Goal: Task Accomplishment & Management: Manage account settings

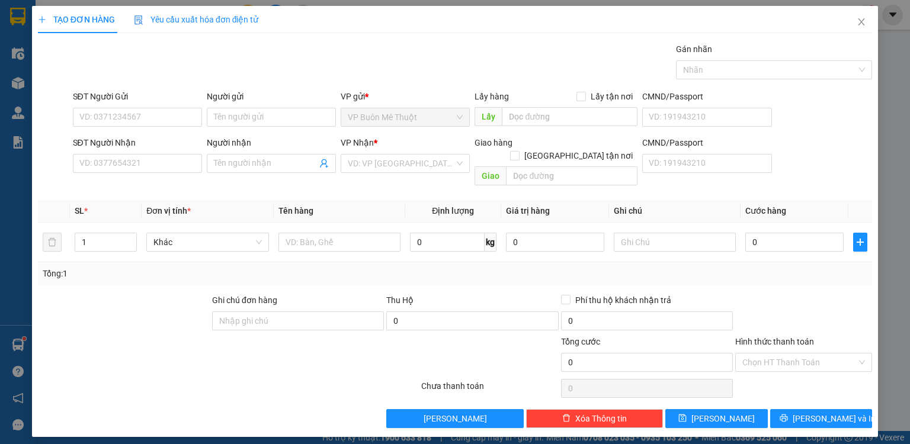
click at [178, 137] on div "SĐT Người Nhận VD: 0377654321" at bounding box center [137, 156] width 129 height 41
click at [171, 169] on input "SĐT Người Nhận" at bounding box center [137, 163] width 129 height 19
type input "0925393912"
click at [382, 167] on input "search" at bounding box center [401, 164] width 107 height 18
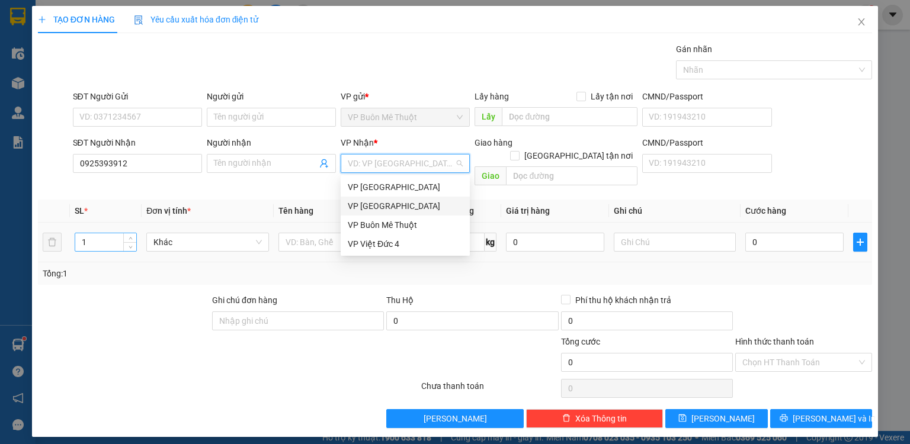
drag, startPoint x: 373, startPoint y: 204, endPoint x: 113, endPoint y: 219, distance: 260.6
click at [373, 204] on div "VP [GEOGRAPHIC_DATA]" at bounding box center [405, 206] width 115 height 13
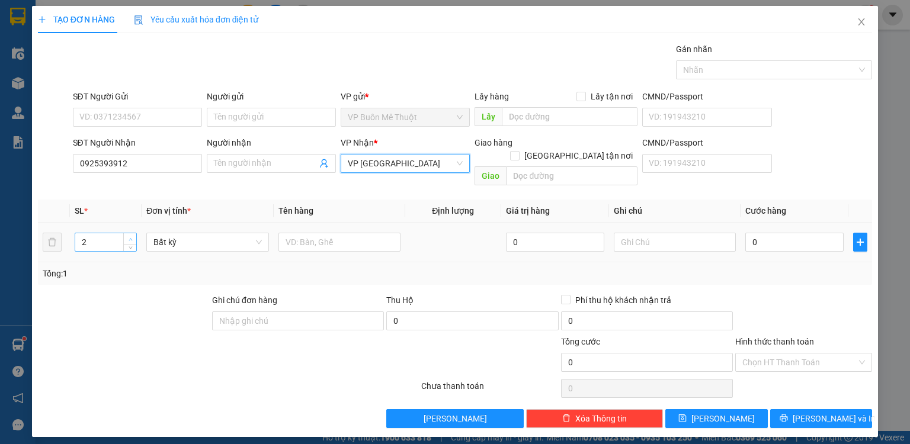
click at [128, 236] on span "up" at bounding box center [130, 239] width 7 height 7
type input "3"
click at [128, 236] on span "up" at bounding box center [130, 239] width 7 height 7
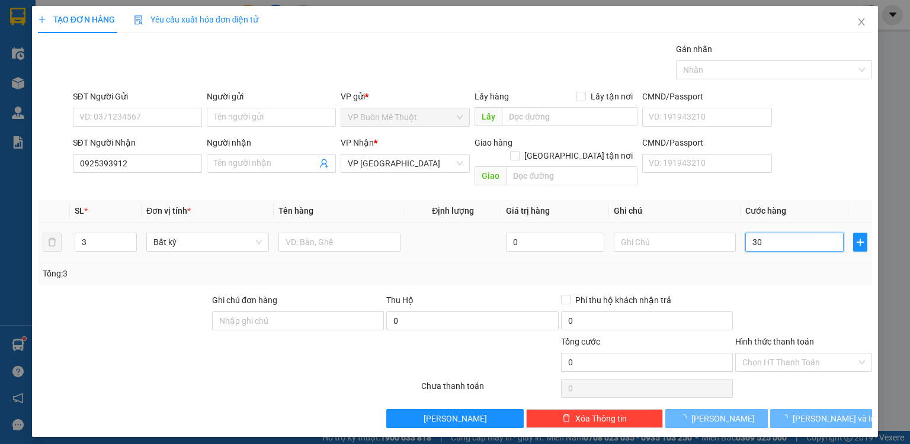
type input "300"
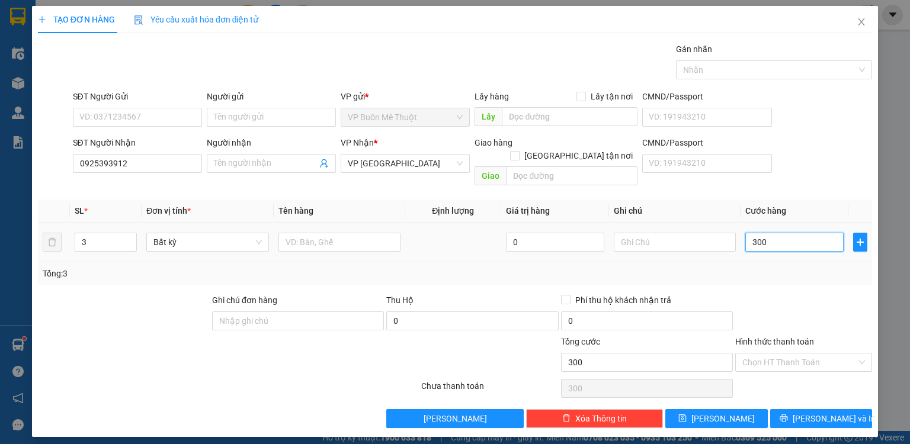
type input "300"
type input "300.000"
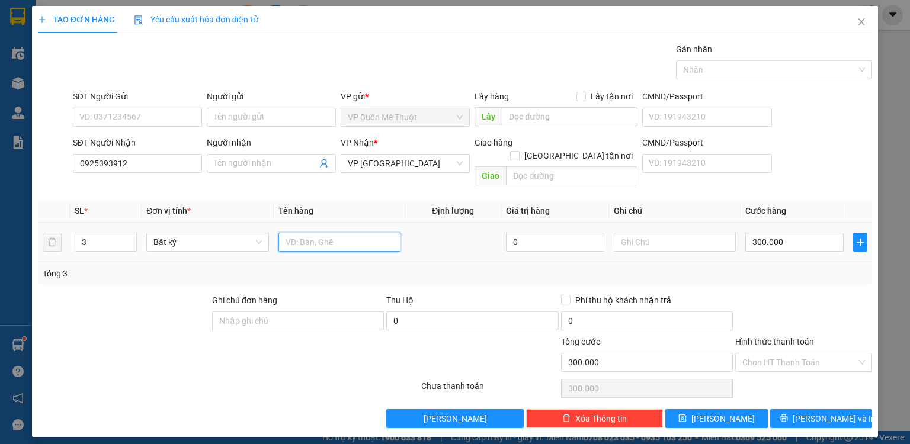
click at [371, 233] on input "text" at bounding box center [340, 242] width 122 height 19
type input "th"
click at [686, 410] on button "[PERSON_NAME]" at bounding box center [717, 419] width 103 height 19
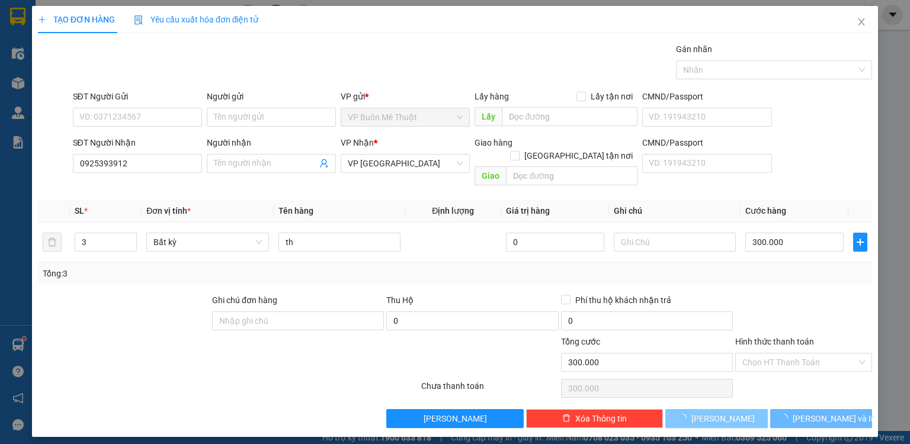
type input "1"
type input "0"
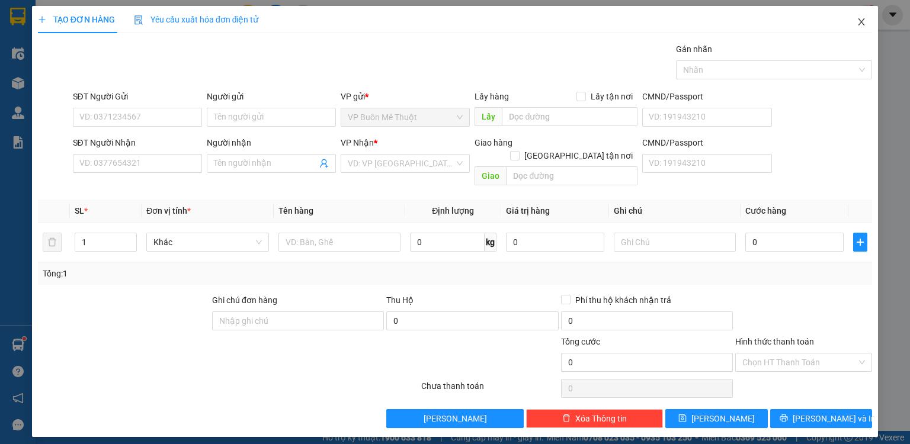
click at [861, 21] on icon "close" at bounding box center [862, 21] width 7 height 7
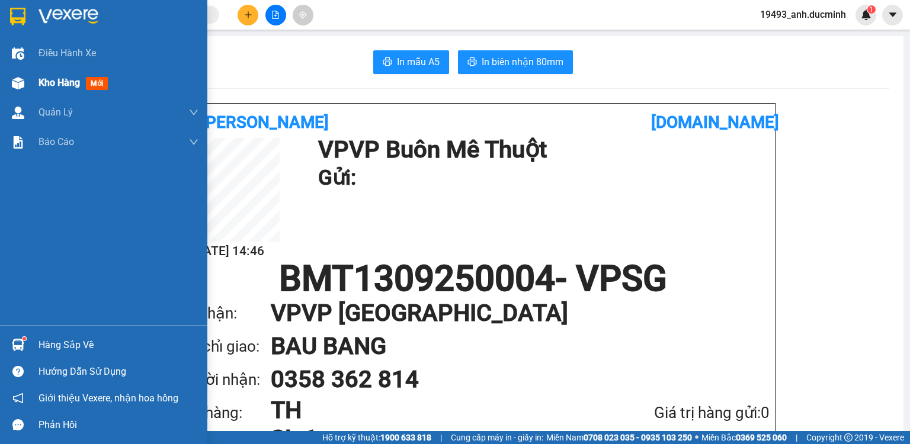
click at [79, 88] on span "Kho hàng" at bounding box center [59, 82] width 41 height 11
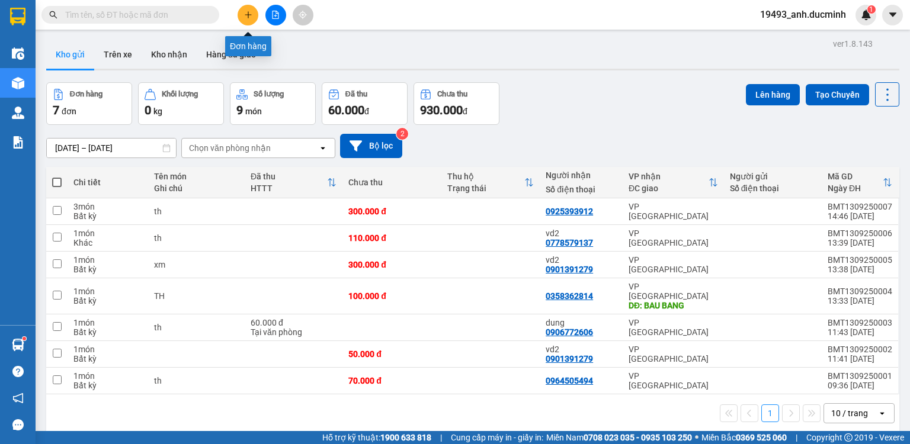
click at [255, 14] on button at bounding box center [248, 15] width 21 height 21
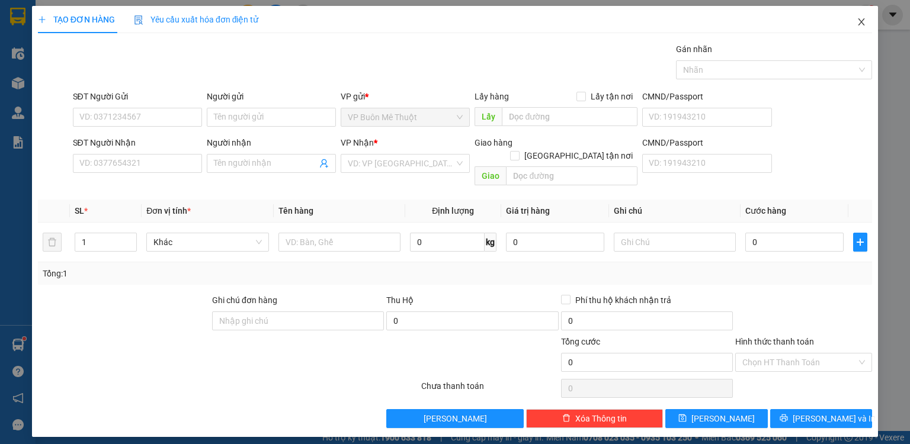
click at [861, 18] on icon "close" at bounding box center [861, 21] width 9 height 9
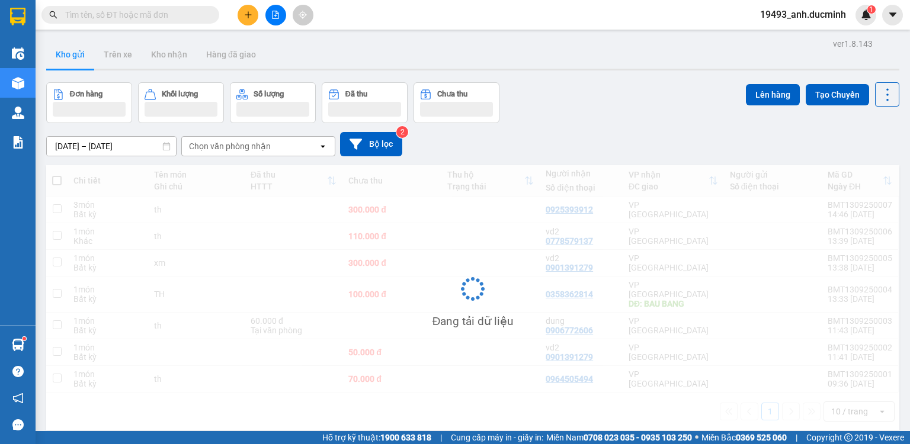
click at [280, 20] on button at bounding box center [275, 15] width 21 height 21
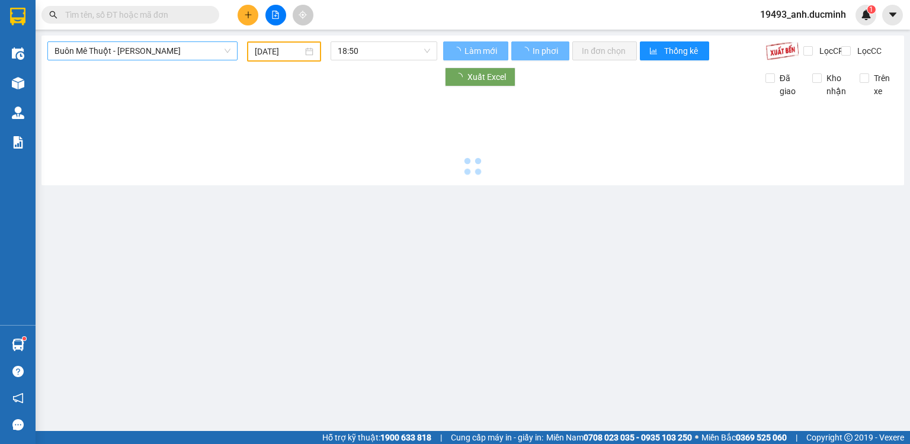
type input "[DATE]"
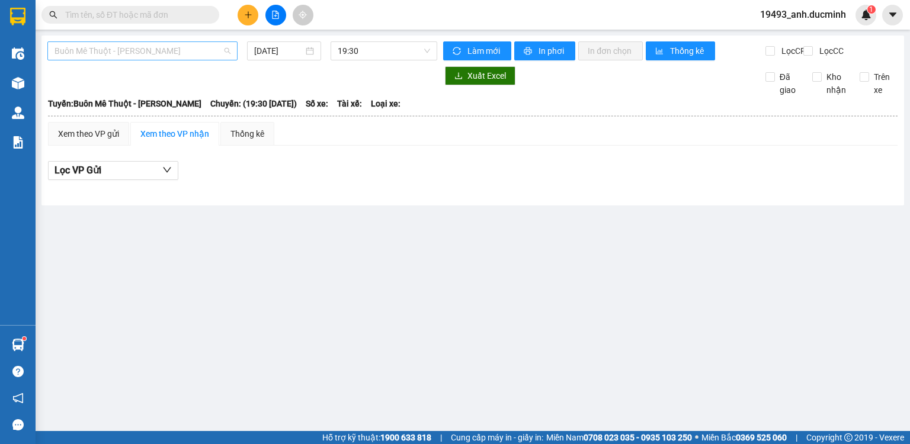
click at [153, 53] on span "Buôn Mê [PERSON_NAME] [PERSON_NAME]" at bounding box center [143, 51] width 176 height 18
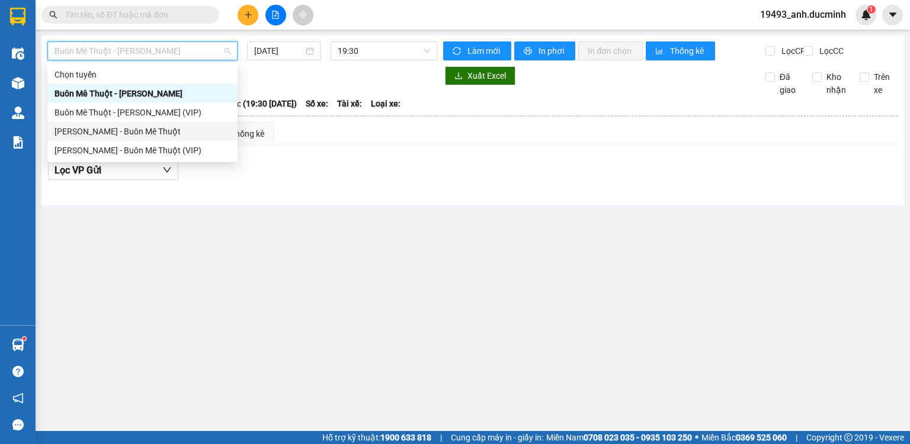
drag, startPoint x: 130, startPoint y: 135, endPoint x: 240, endPoint y: 81, distance: 122.2
click at [130, 135] on div "[PERSON_NAME] - Buôn Mê Thuột" at bounding box center [143, 131] width 176 height 13
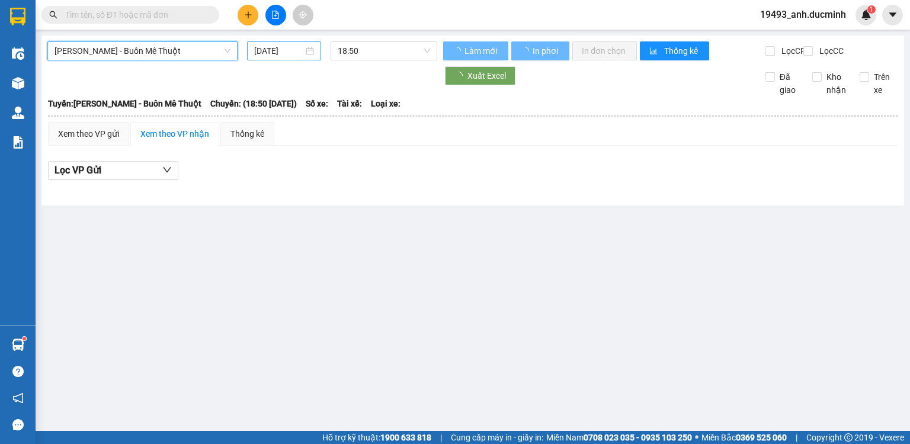
click at [279, 50] on input "[DATE]" at bounding box center [278, 50] width 49 height 13
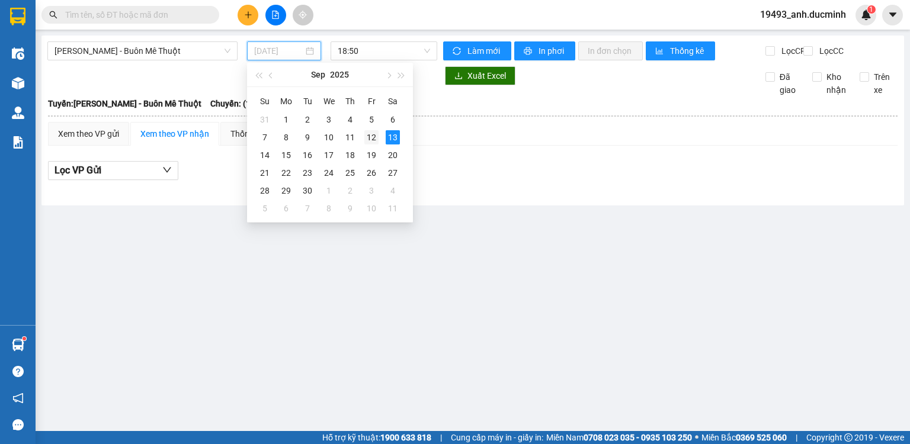
click at [368, 135] on div "12" at bounding box center [371, 137] width 14 height 14
type input "[DATE]"
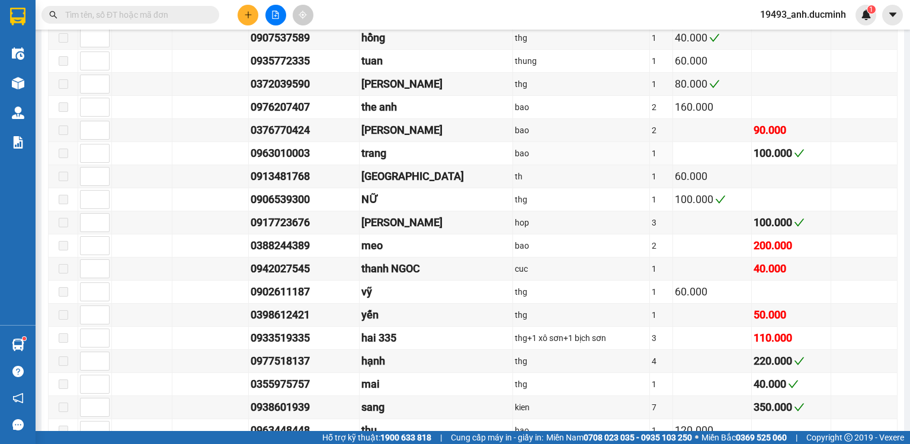
scroll to position [1043, 0]
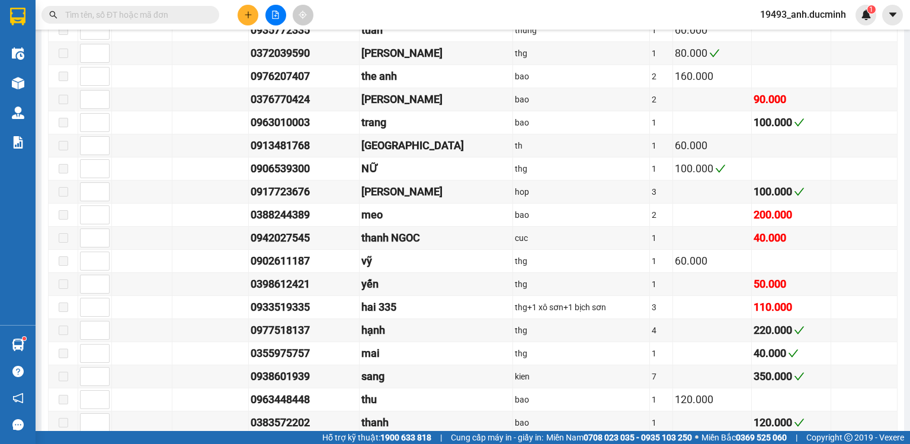
click at [200, 7] on span at bounding box center [130, 15] width 178 height 18
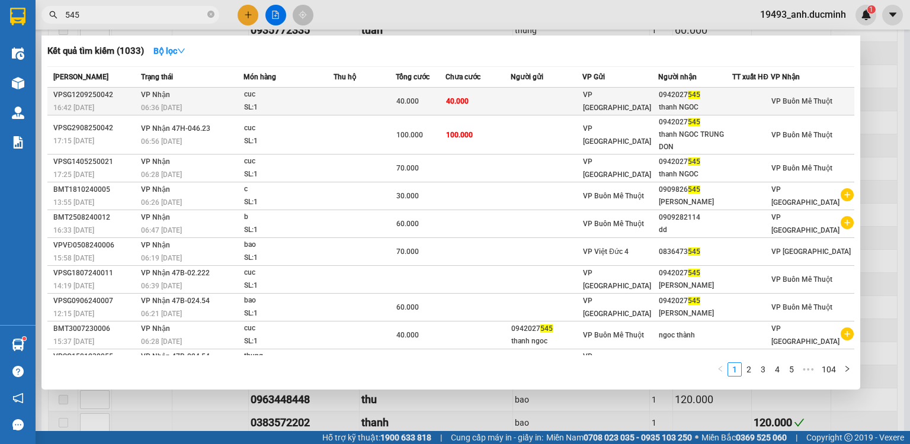
type input "545"
click at [460, 100] on span "40.000" at bounding box center [457, 101] width 23 height 8
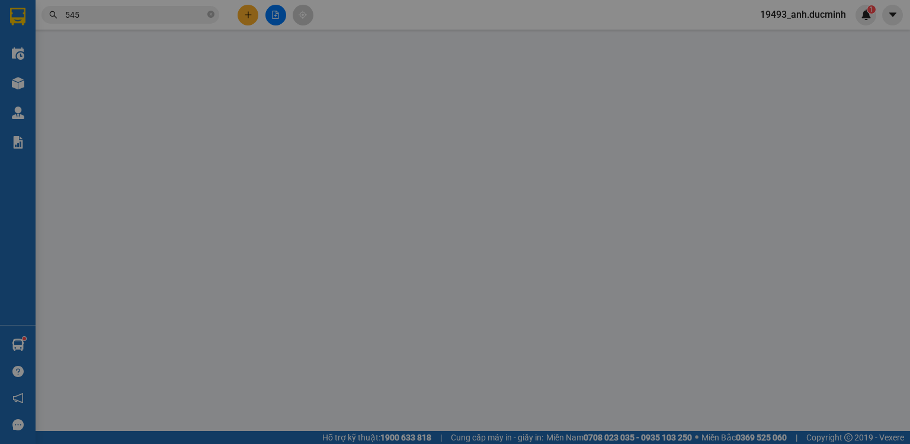
type input "0942027545"
type input "thanh NGOC"
type input "40.000"
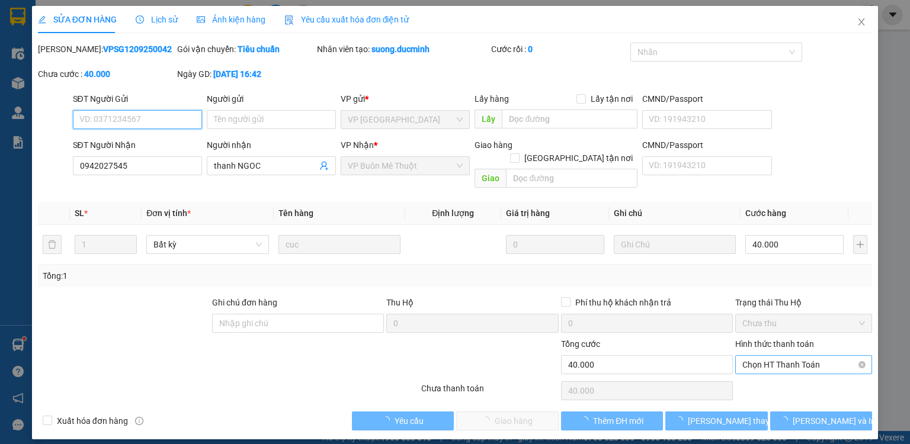
click at [789, 357] on span "Chọn HT Thanh Toán" at bounding box center [804, 365] width 123 height 18
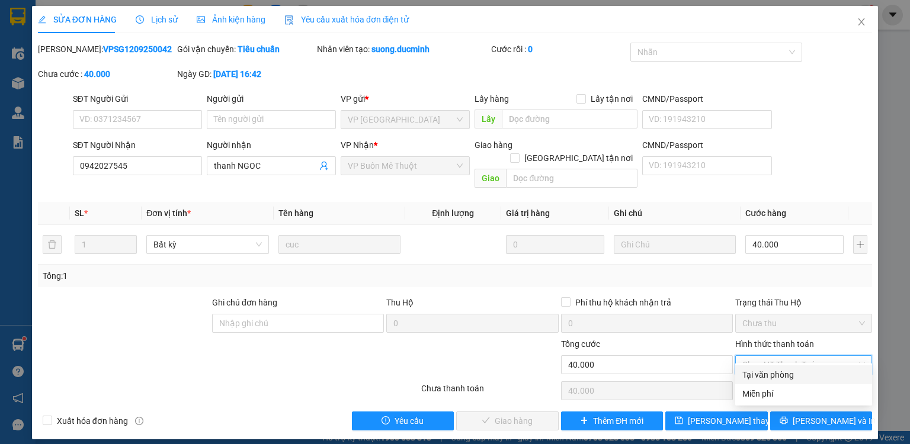
click at [781, 379] on div "Tại văn phòng" at bounding box center [804, 375] width 123 height 13
type input "0"
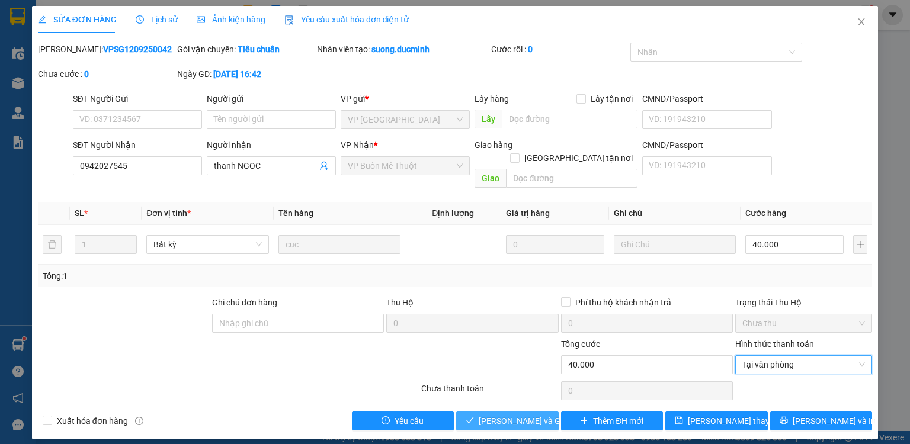
click at [526, 415] on span "[PERSON_NAME] và [PERSON_NAME] hàng" at bounding box center [536, 421] width 114 height 13
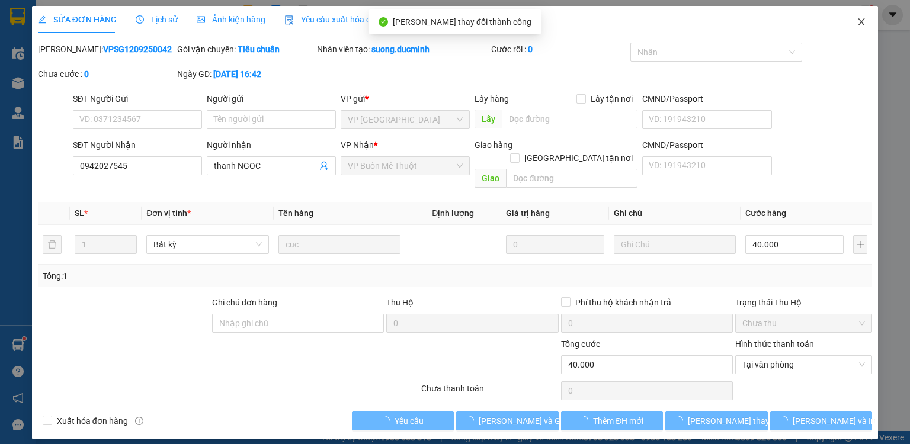
click at [861, 19] on icon "close" at bounding box center [861, 21] width 9 height 9
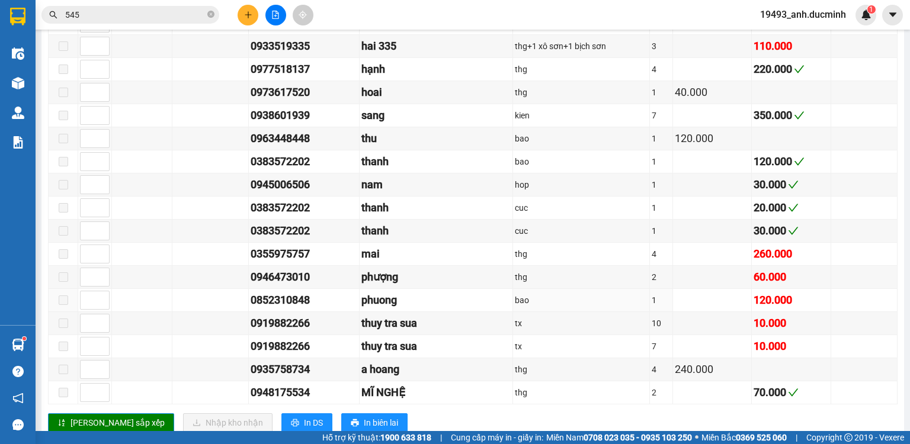
scroll to position [1349, 0]
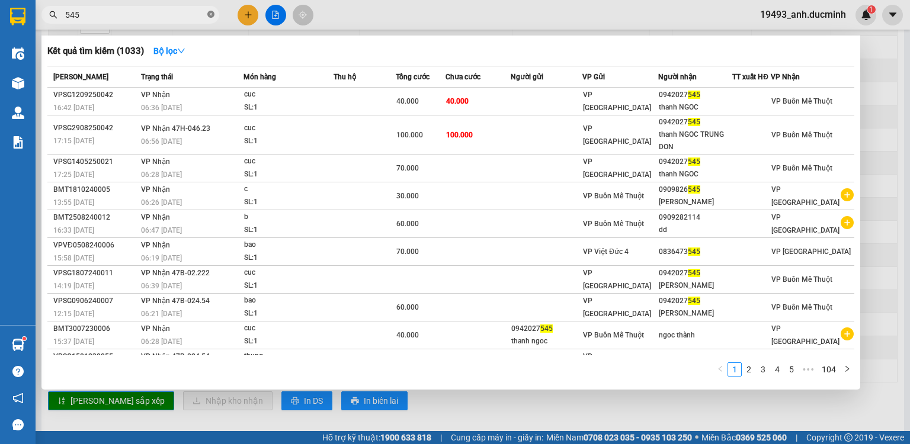
click at [209, 14] on icon "close-circle" at bounding box center [210, 14] width 7 height 7
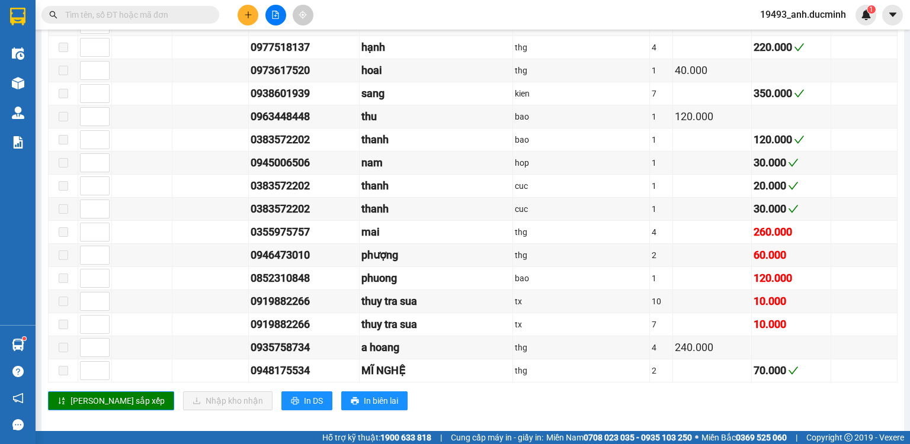
click at [195, 15] on input "text" at bounding box center [135, 14] width 140 height 13
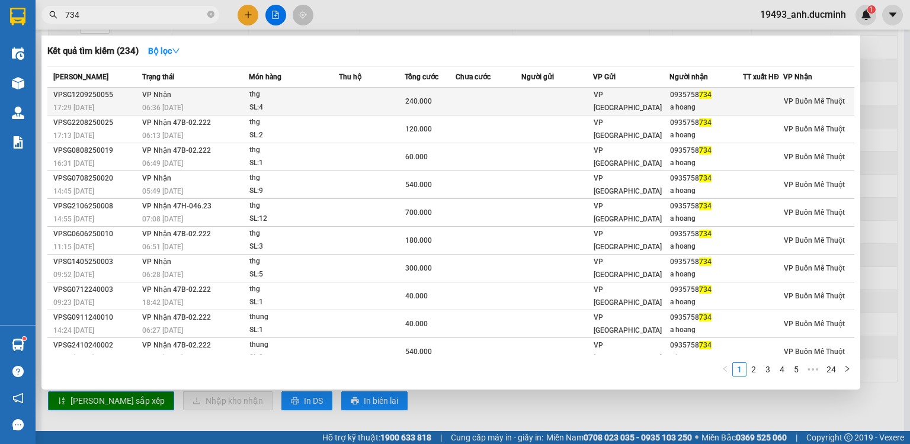
type input "734"
click at [512, 103] on td at bounding box center [489, 102] width 66 height 28
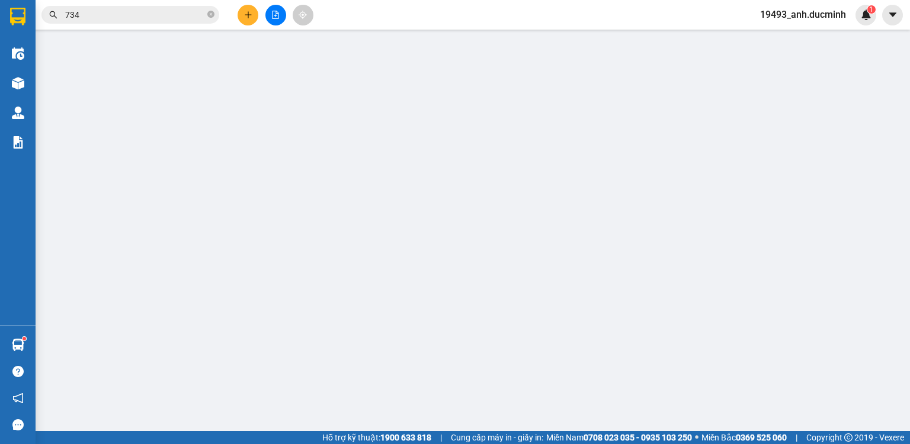
type input "0935758734"
type input "a hoang"
type input "240.000"
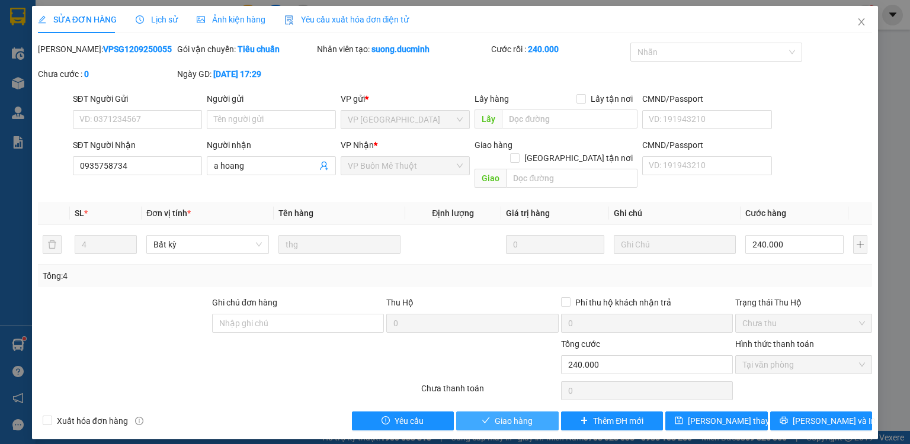
click at [527, 415] on button "Giao hàng" at bounding box center [507, 421] width 103 height 19
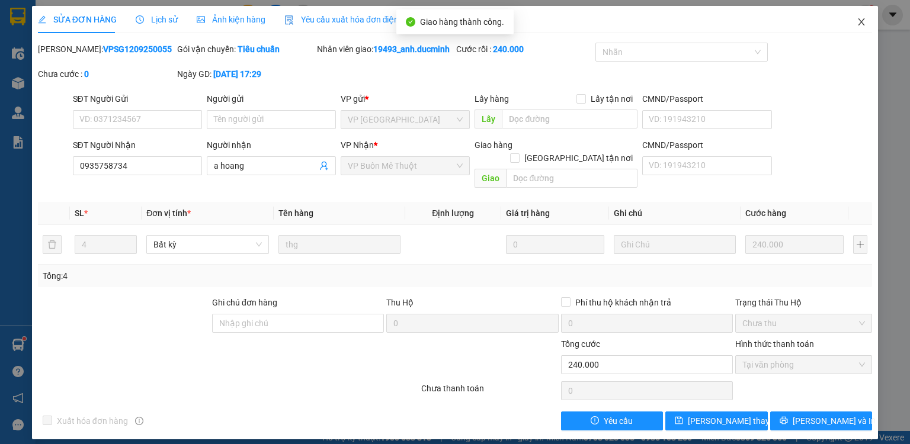
click at [861, 25] on icon "close" at bounding box center [861, 21] width 9 height 9
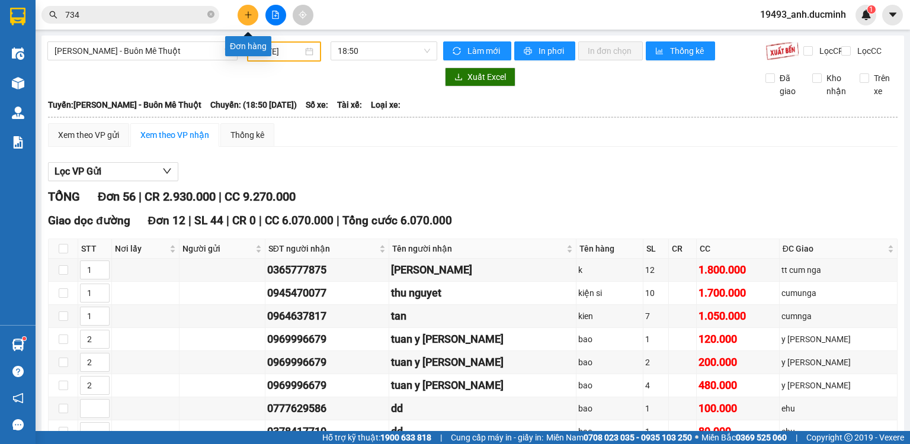
click at [242, 14] on button at bounding box center [248, 15] width 21 height 21
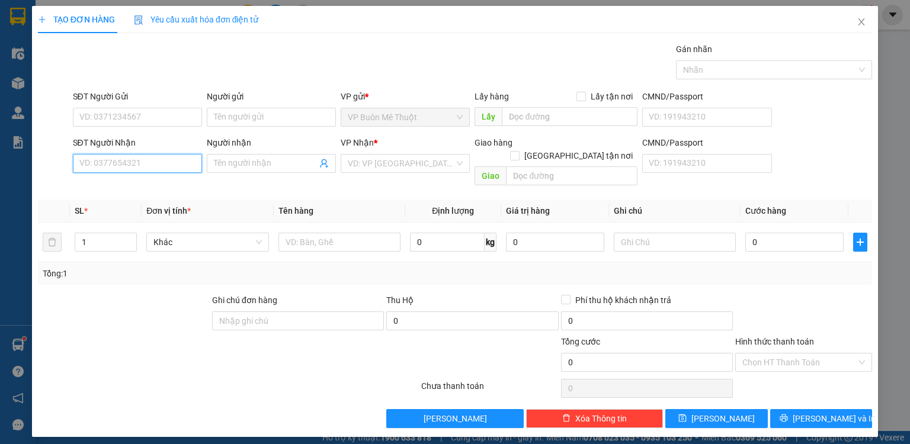
click at [147, 167] on input "SĐT Người Nhận" at bounding box center [137, 163] width 129 height 19
type input "0762787111"
click at [379, 164] on input "search" at bounding box center [401, 164] width 107 height 18
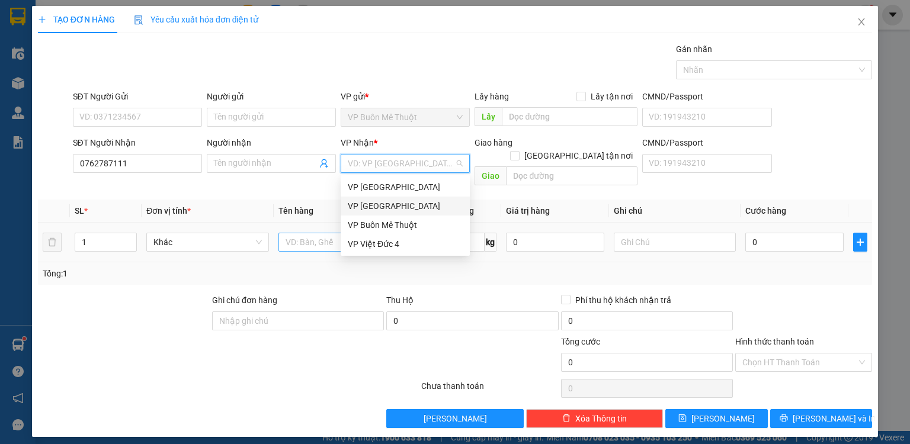
drag, startPoint x: 382, startPoint y: 203, endPoint x: 346, endPoint y: 225, distance: 42.6
click at [382, 203] on div "VP [GEOGRAPHIC_DATA]" at bounding box center [405, 206] width 115 height 13
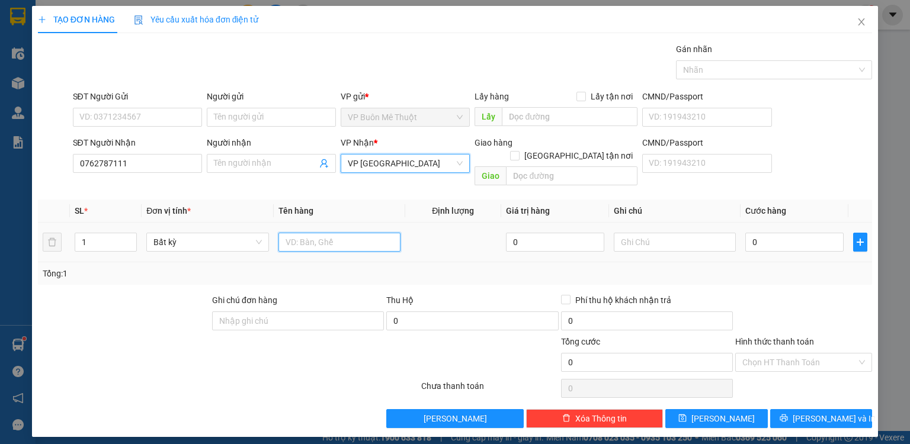
click at [326, 236] on input "text" at bounding box center [340, 242] width 122 height 19
type input "hop"
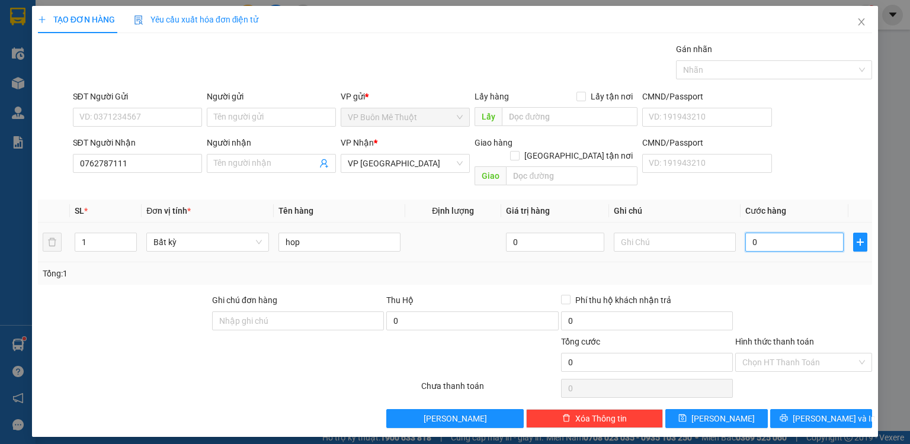
click at [789, 233] on input "0" at bounding box center [795, 242] width 98 height 19
type input "3"
type input "30"
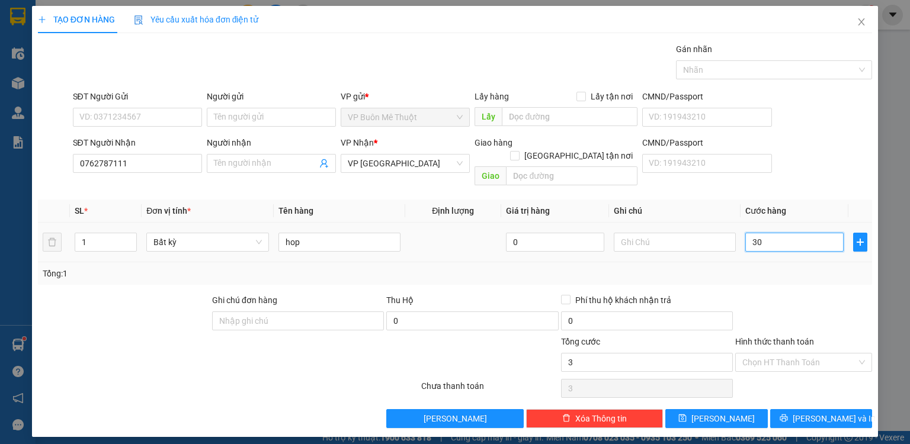
type input "30"
type input "30.000"
click at [806, 248] on td "30.000" at bounding box center [795, 243] width 108 height 40
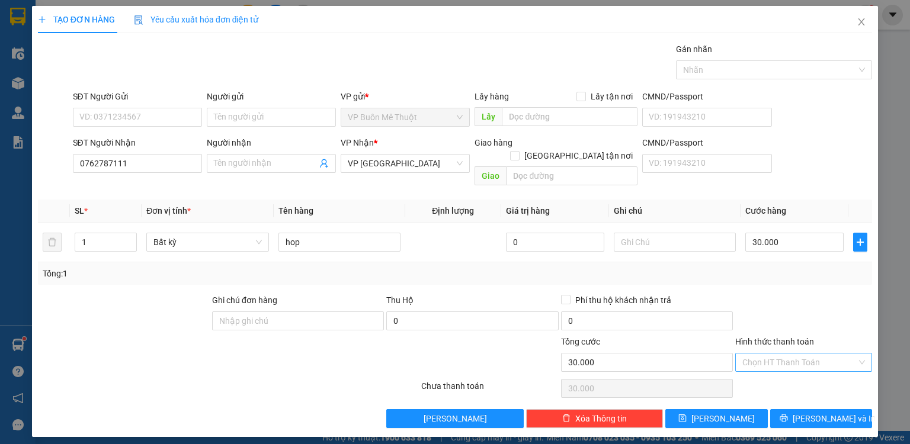
click at [773, 354] on input "Hình thức thanh toán" at bounding box center [800, 363] width 114 height 18
click at [773, 373] on div "Tại văn phòng" at bounding box center [804, 372] width 123 height 13
type input "0"
click at [744, 410] on button "[PERSON_NAME]" at bounding box center [717, 419] width 103 height 19
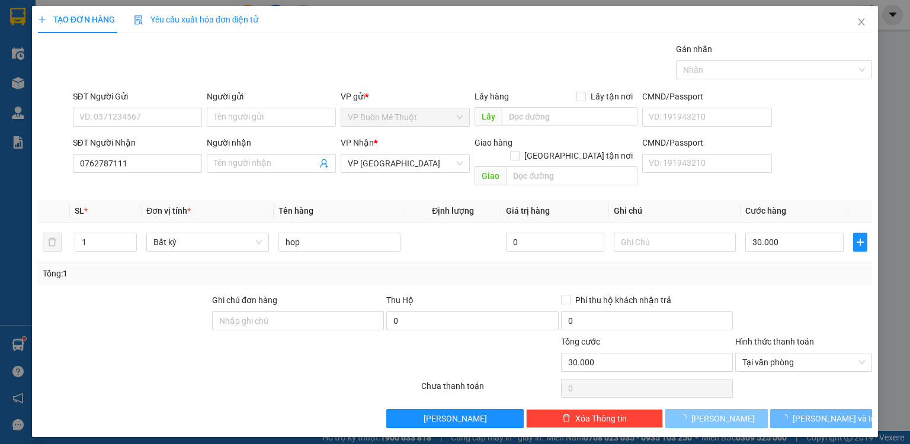
type input "0"
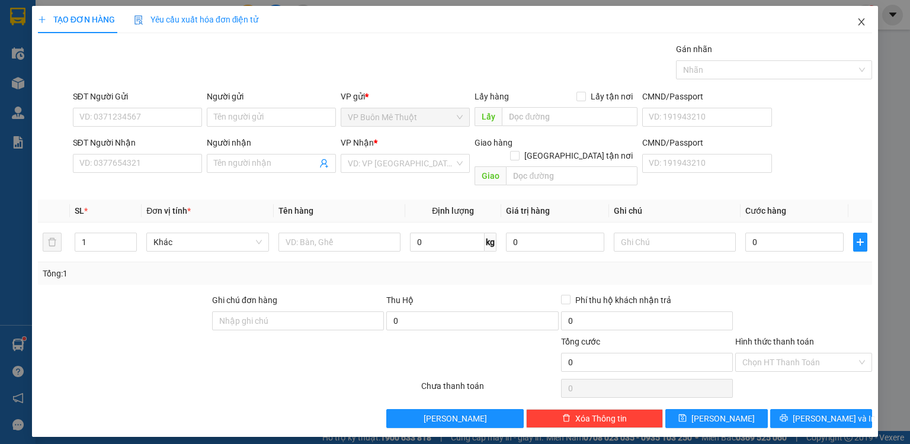
click at [863, 21] on icon "close" at bounding box center [862, 21] width 7 height 7
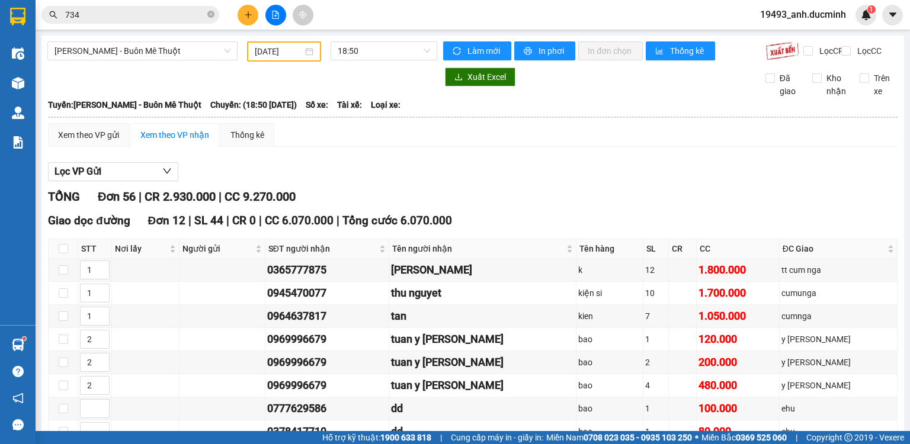
click at [863, 21] on div "1" at bounding box center [866, 15] width 21 height 21
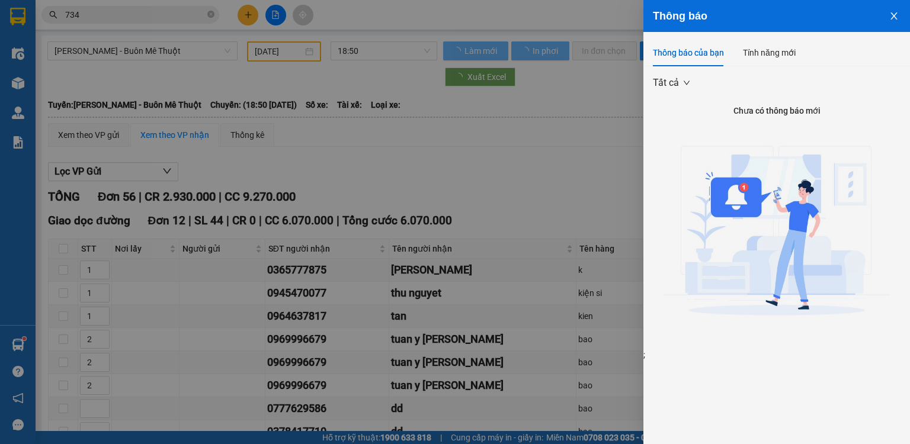
click at [582, 92] on div at bounding box center [455, 222] width 910 height 444
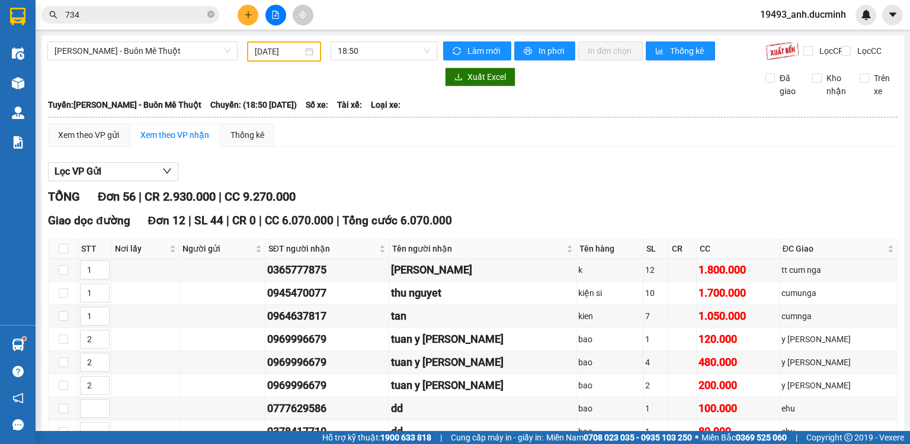
click at [242, 20] on button at bounding box center [248, 15] width 21 height 21
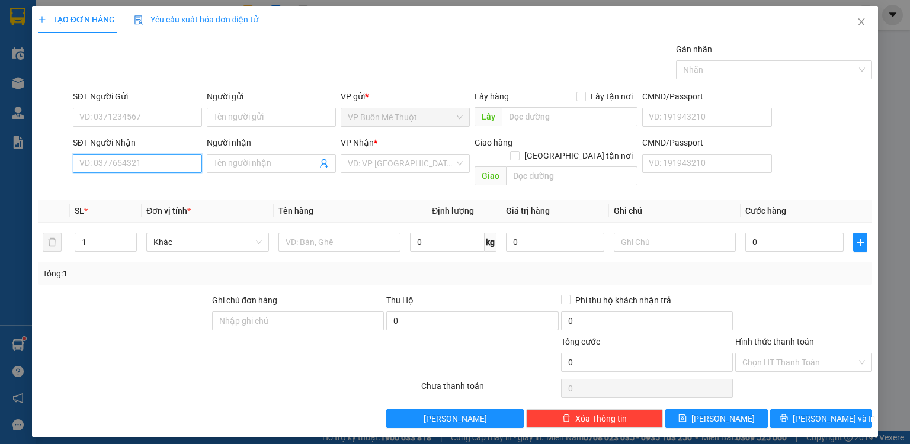
click at [145, 161] on input "SĐT Người Nhận" at bounding box center [137, 163] width 129 height 19
type input "0938782303"
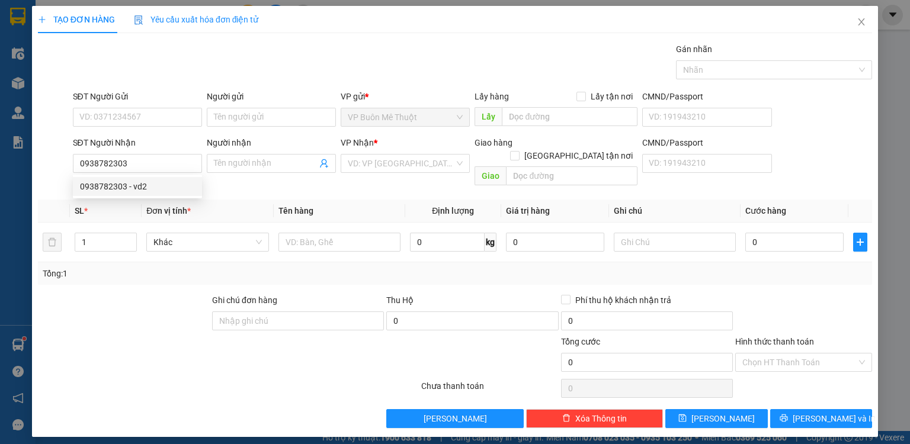
click at [130, 197] on div "0938782303 0938782303 - vd2" at bounding box center [137, 187] width 129 height 24
click at [140, 168] on input "0938782303" at bounding box center [137, 163] width 129 height 19
click at [133, 191] on div "0938782303 - vd2" at bounding box center [137, 186] width 115 height 13
type input "vd2"
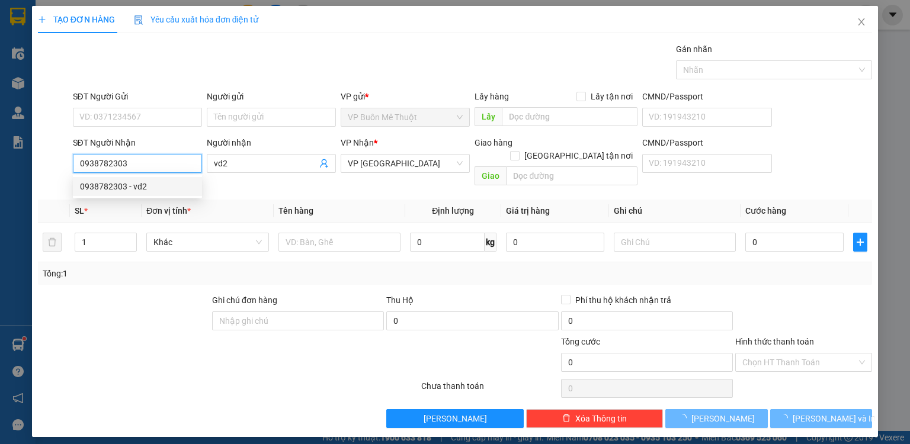
type input "60.000"
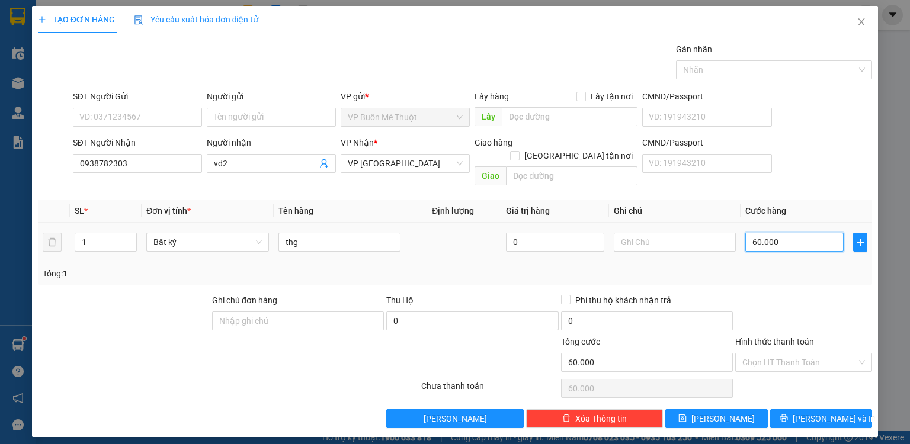
click at [815, 233] on input "60.000" at bounding box center [795, 242] width 98 height 19
type input "1"
type input "10"
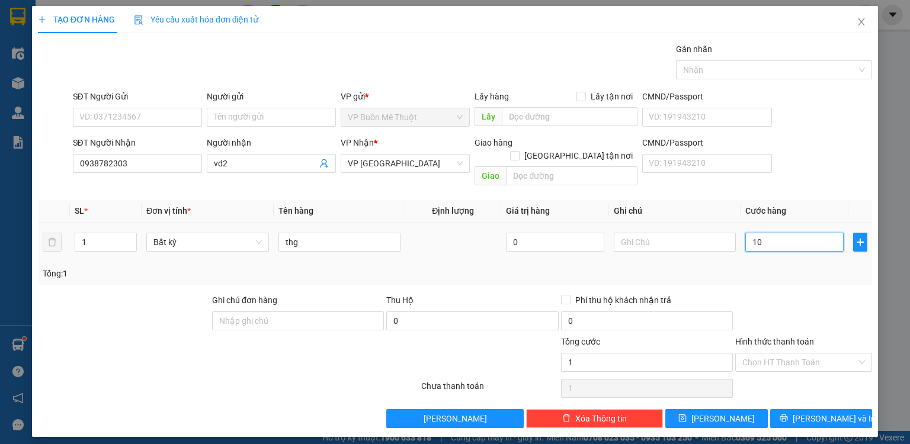
type input "10"
type input "100"
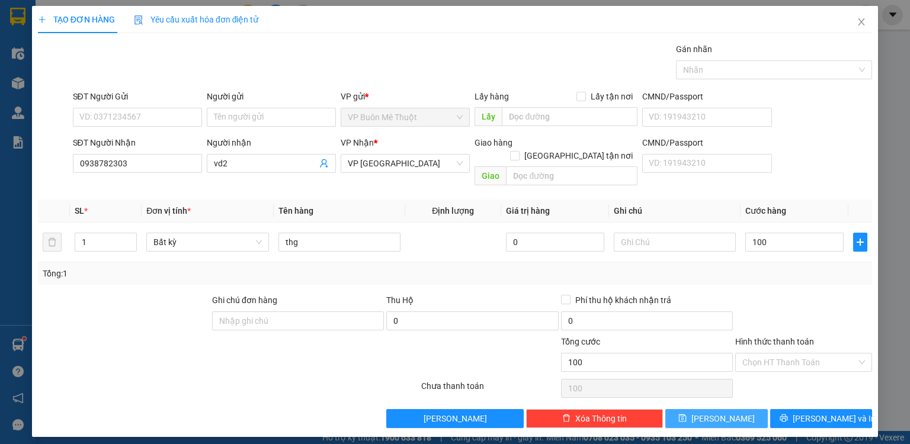
click at [728, 412] on span "[PERSON_NAME]" at bounding box center [723, 418] width 63 height 13
type input "100.000"
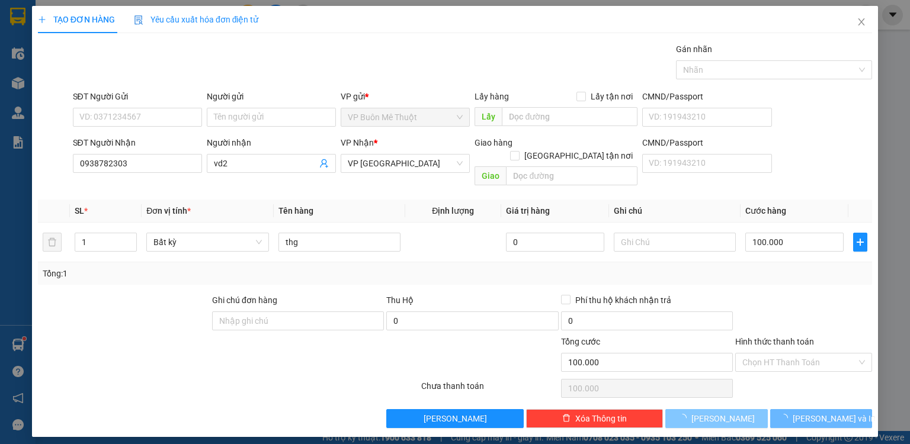
type input "0"
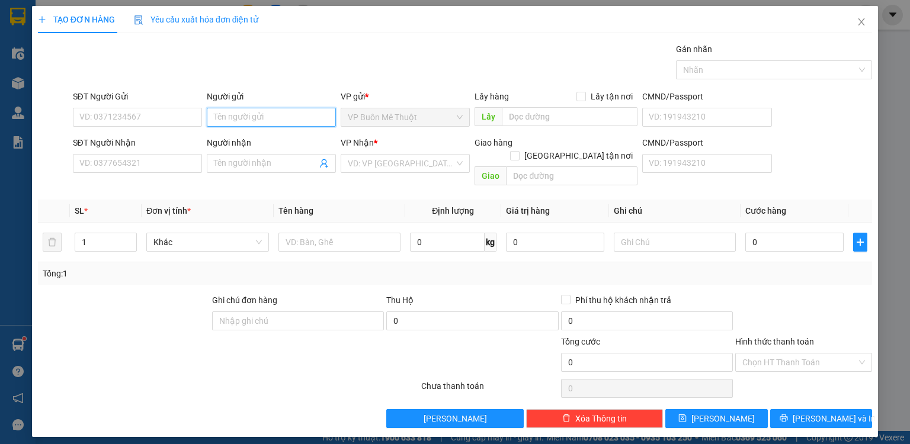
click at [258, 110] on input "Người gửi" at bounding box center [271, 117] width 129 height 19
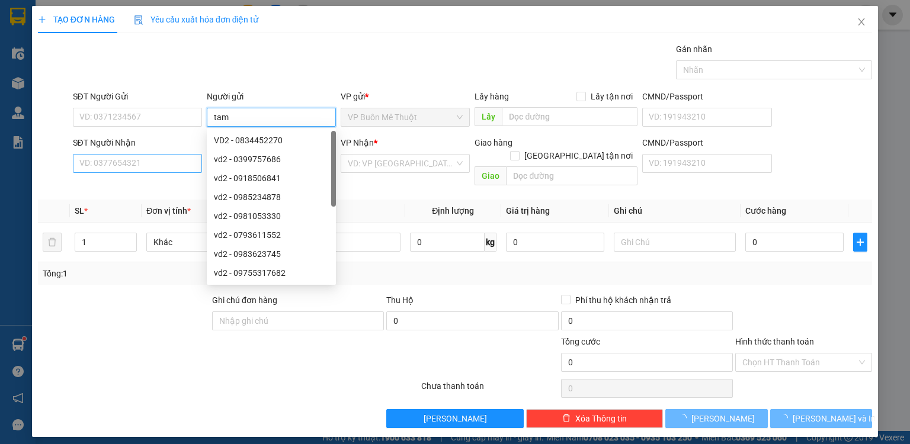
type input "tam"
click at [119, 166] on input "SĐT Người Nhận" at bounding box center [137, 163] width 129 height 19
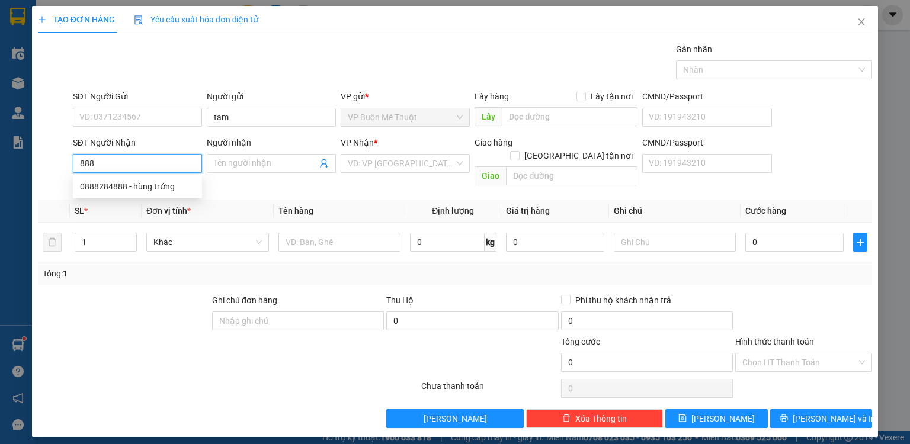
click at [119, 167] on input "888" at bounding box center [137, 163] width 129 height 19
click at [121, 182] on div "0888284888 - hùng trứng" at bounding box center [137, 186] width 115 height 13
type input "0888284888"
type input "hùng trứng"
type input "hoc mon"
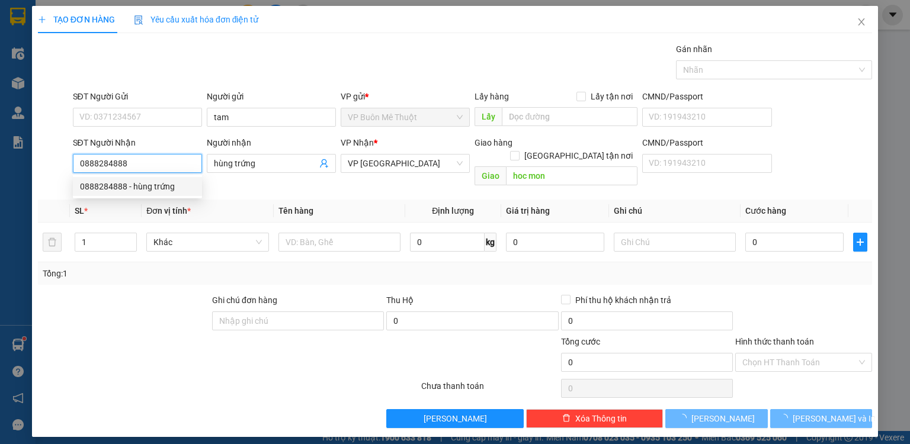
type input "25.000"
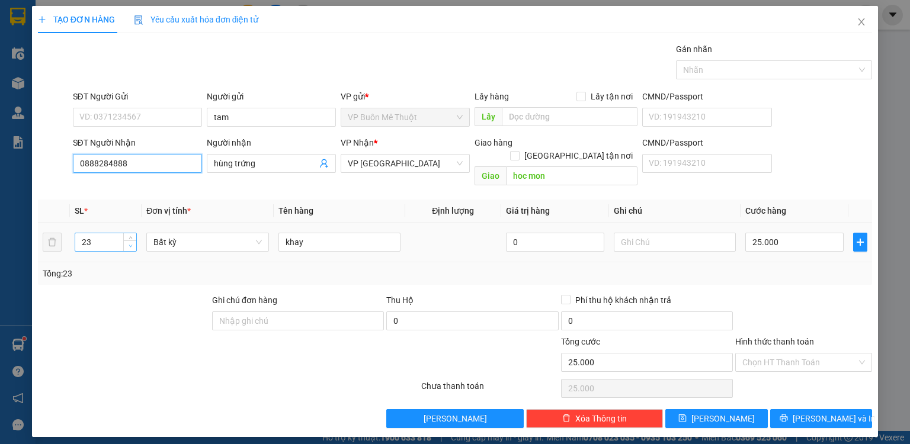
type input "0888284888"
click at [133, 243] on span "down" at bounding box center [130, 246] width 7 height 7
click at [131, 244] on icon "down" at bounding box center [131, 246] width 4 height 4
type input "20"
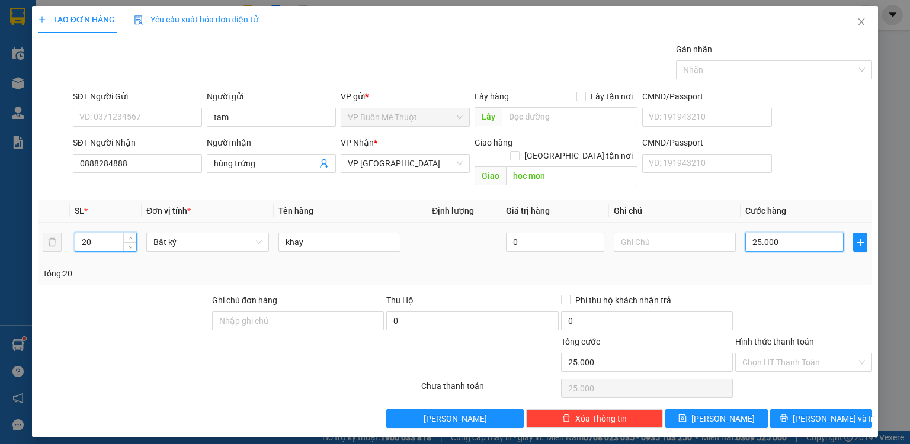
click at [795, 233] on input "25.000" at bounding box center [795, 242] width 98 height 19
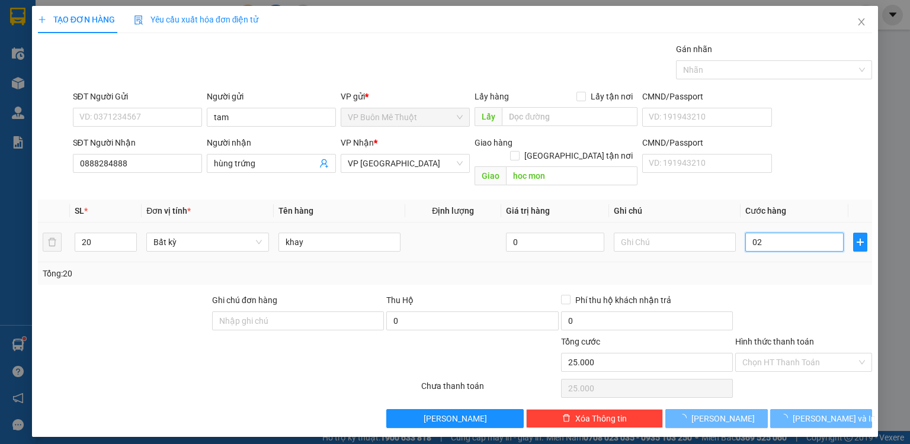
type input "020"
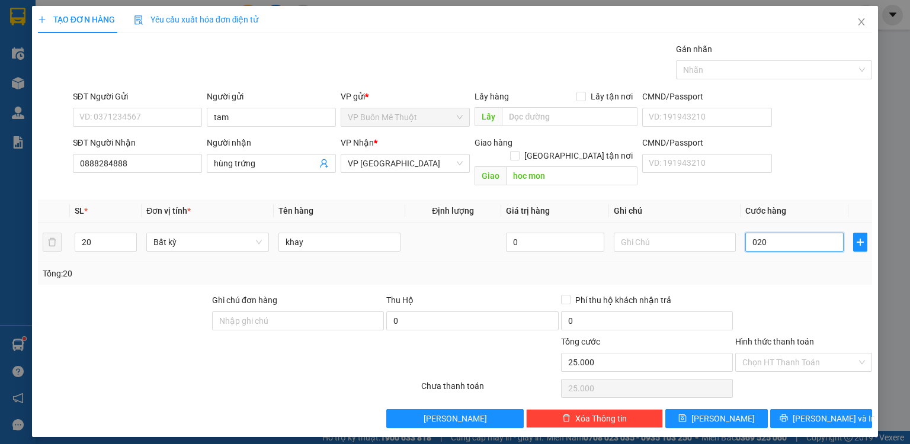
type input "20"
type input "020"
type input "20.000"
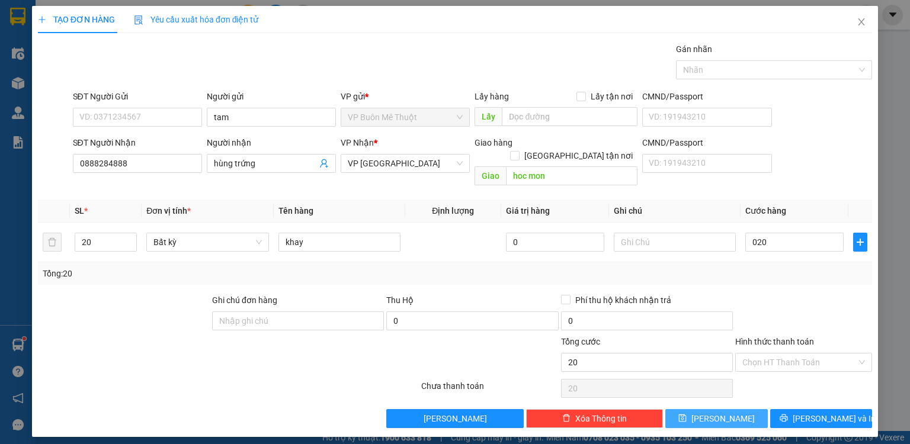
type input "20.000"
click at [730, 410] on button "[PERSON_NAME]" at bounding box center [717, 419] width 103 height 19
type input "0"
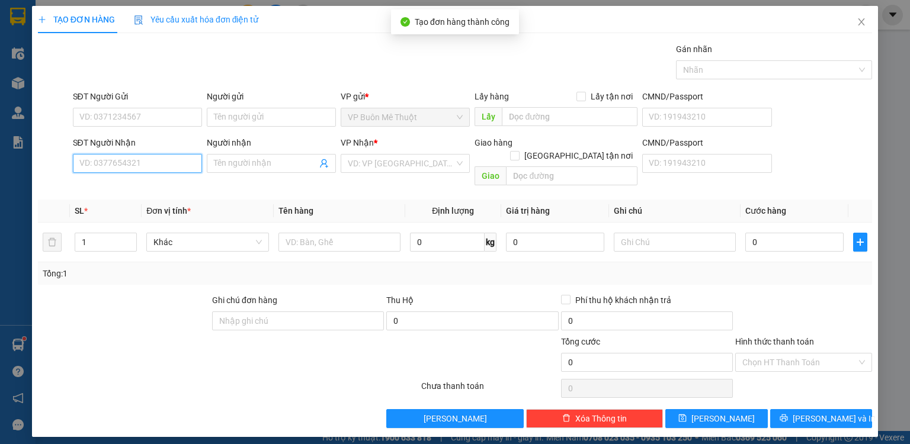
click at [175, 161] on input "SĐT Người Nhận" at bounding box center [137, 163] width 129 height 19
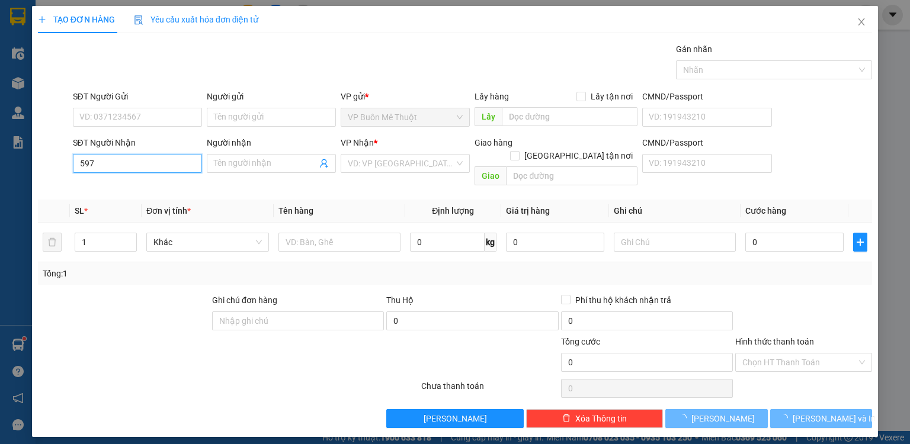
click at [138, 164] on input "597" at bounding box center [137, 163] width 129 height 19
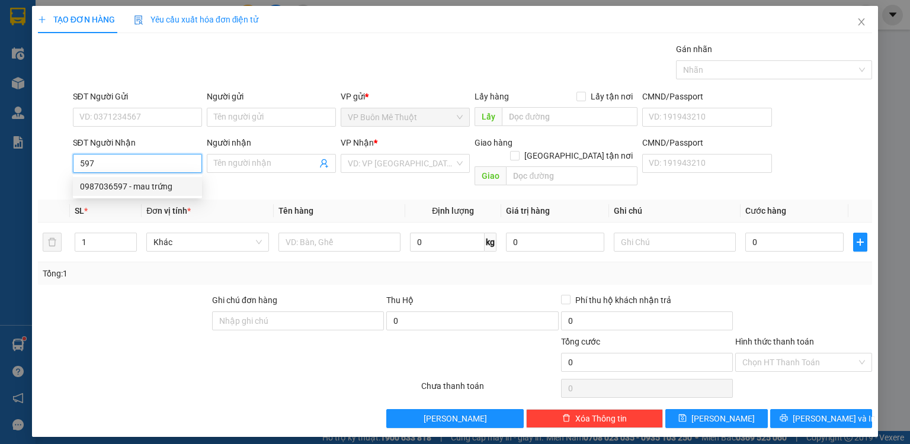
click at [140, 187] on div "0987036597 - mau trứng" at bounding box center [137, 186] width 115 height 13
type input "0987036597"
type input "mau trứng"
type input "hoc mon"
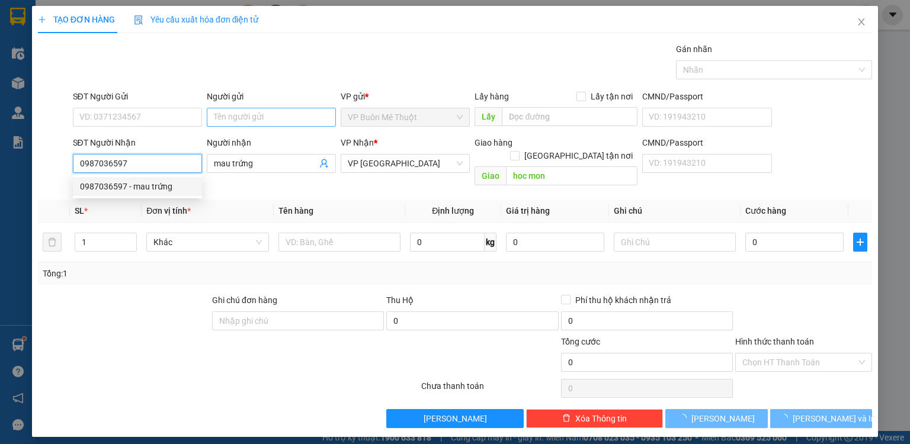
type input "4.000"
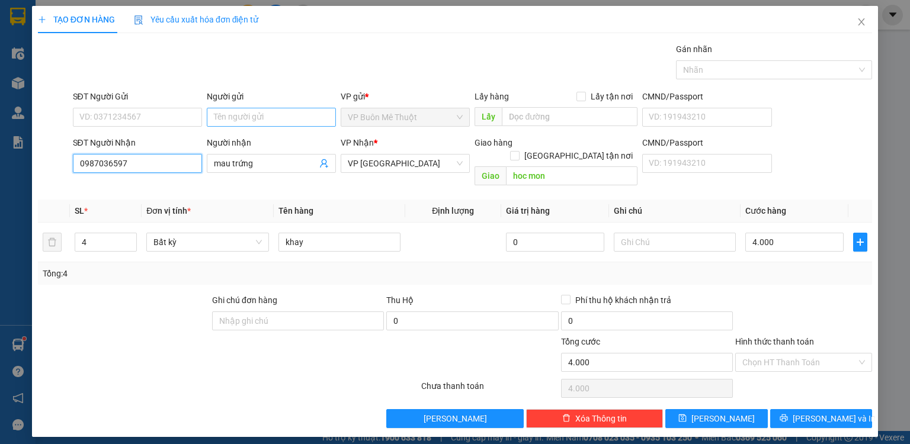
type input "0987036597"
click at [247, 119] on input "Người gửi" at bounding box center [271, 117] width 129 height 19
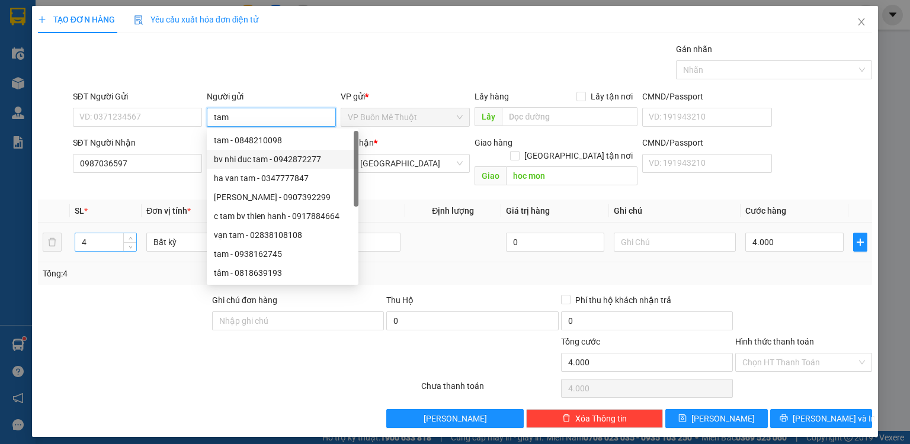
type input "tam"
click at [109, 233] on input "4" at bounding box center [105, 242] width 61 height 18
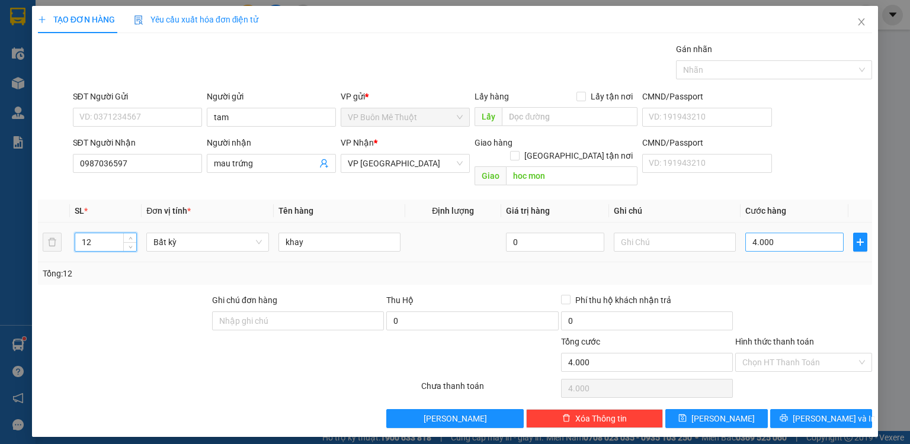
type input "12"
click at [765, 233] on input "4.000" at bounding box center [795, 242] width 98 height 19
type input "01"
type input "1"
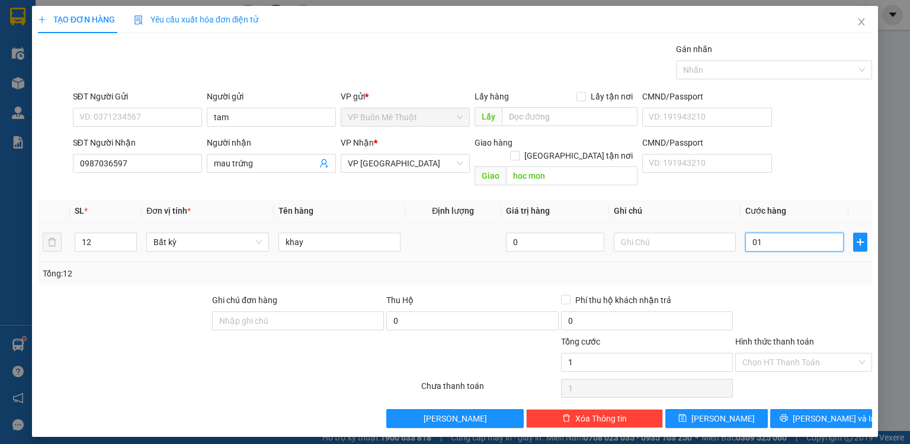
type input "012"
type input "12"
type input "012"
type input "12.000"
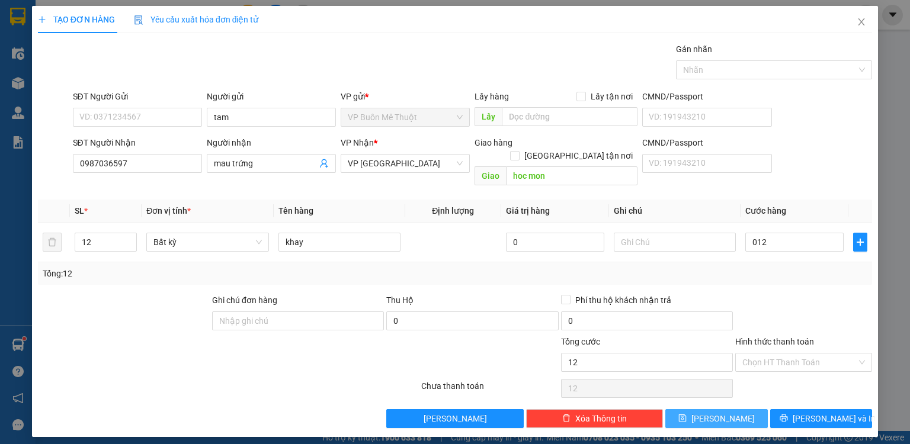
type input "12.000"
click at [738, 410] on button "[PERSON_NAME]" at bounding box center [717, 419] width 103 height 19
type input "0"
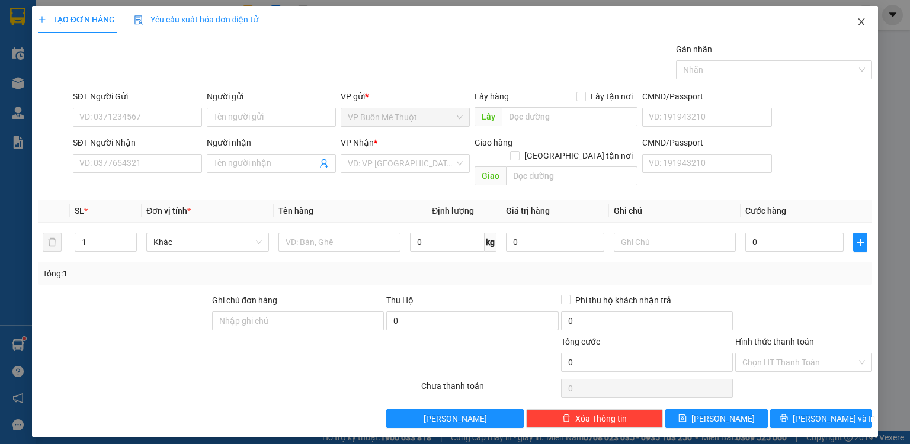
click at [863, 21] on icon "close" at bounding box center [862, 21] width 7 height 7
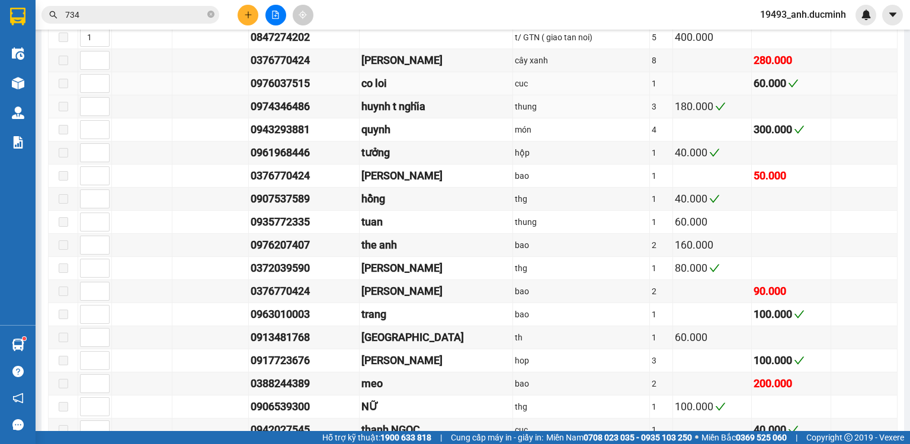
scroll to position [853, 0]
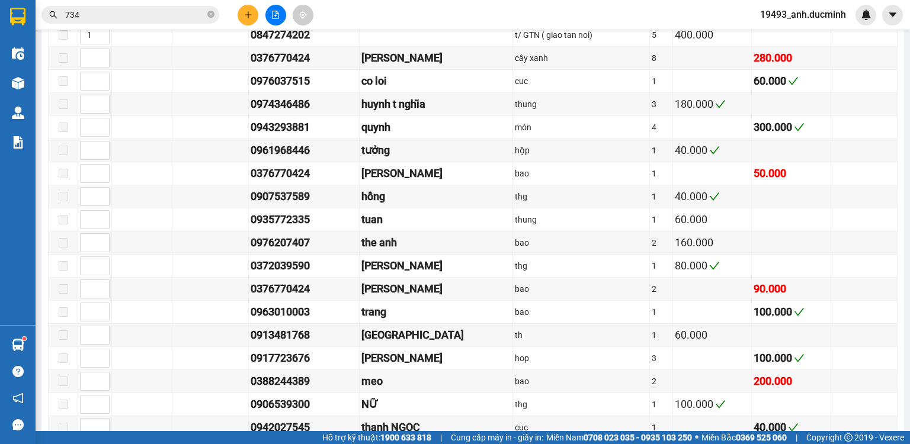
click at [247, 17] on icon "plus" at bounding box center [248, 15] width 8 height 8
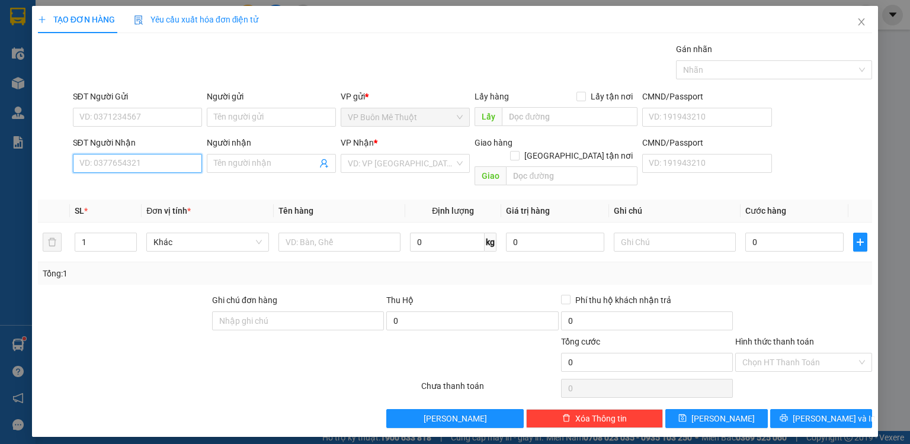
drag, startPoint x: 186, startPoint y: 166, endPoint x: 188, endPoint y: 154, distance: 12.1
click at [186, 165] on input "SĐT Người Nhận" at bounding box center [137, 163] width 129 height 19
type input "0902597625"
click at [370, 161] on input "search" at bounding box center [401, 164] width 107 height 18
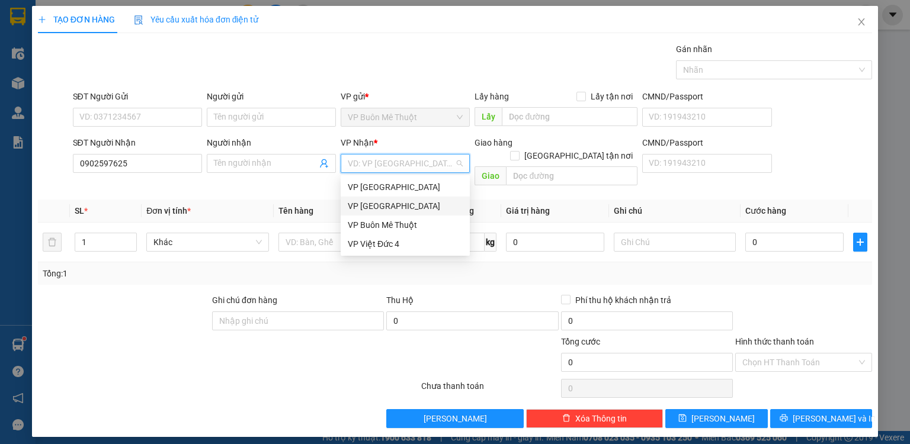
click at [373, 205] on div "VP [GEOGRAPHIC_DATA]" at bounding box center [405, 206] width 115 height 13
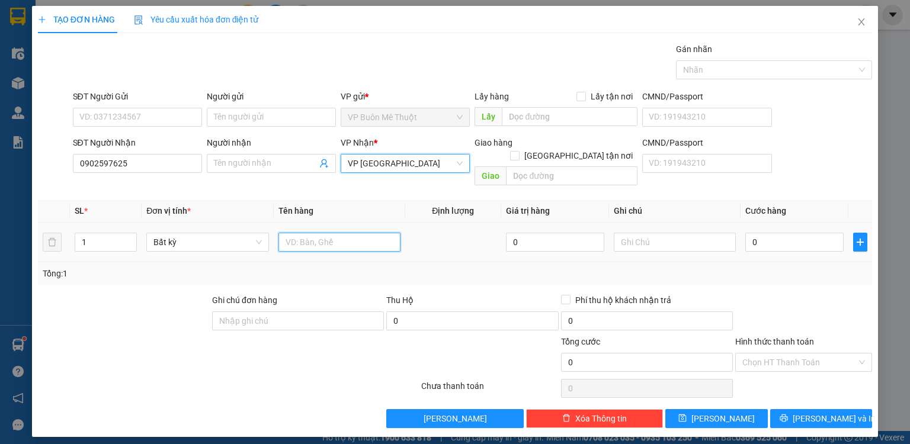
click at [316, 233] on input "text" at bounding box center [340, 242] width 122 height 19
type input "tx"
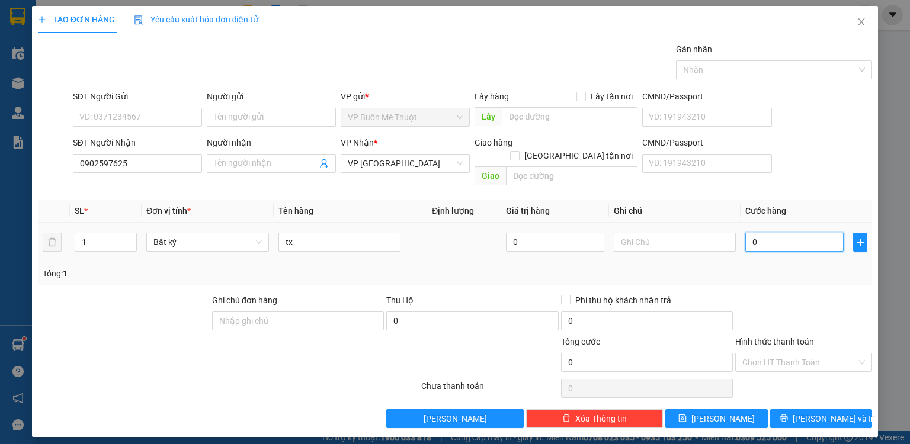
click at [777, 233] on input "0" at bounding box center [795, 242] width 98 height 19
type input "4"
type input "40"
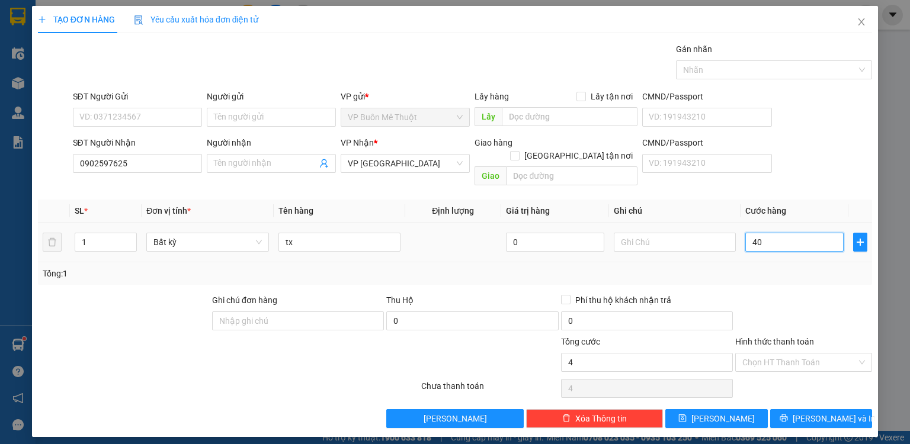
type input "40"
type input "40.000"
click at [775, 267] on div "Tổng: 1" at bounding box center [455, 273] width 825 height 13
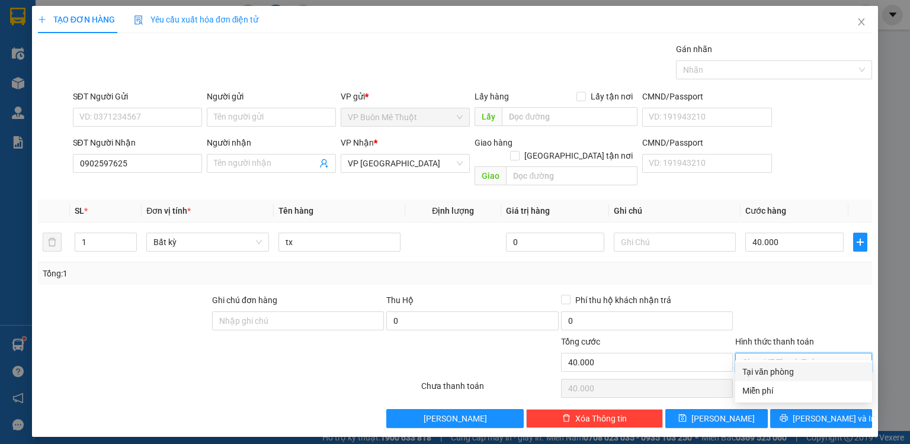
click at [778, 356] on input "Hình thức thanh toán" at bounding box center [800, 363] width 114 height 18
click at [782, 372] on div "Tại văn phòng" at bounding box center [804, 372] width 123 height 13
type input "0"
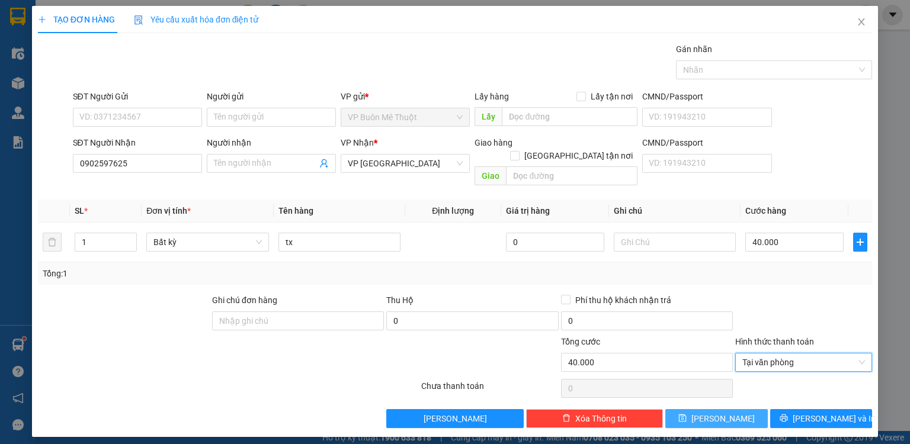
drag, startPoint x: 732, startPoint y: 405, endPoint x: 735, endPoint y: 395, distance: 11.1
click at [734, 410] on button "[PERSON_NAME]" at bounding box center [717, 419] width 103 height 19
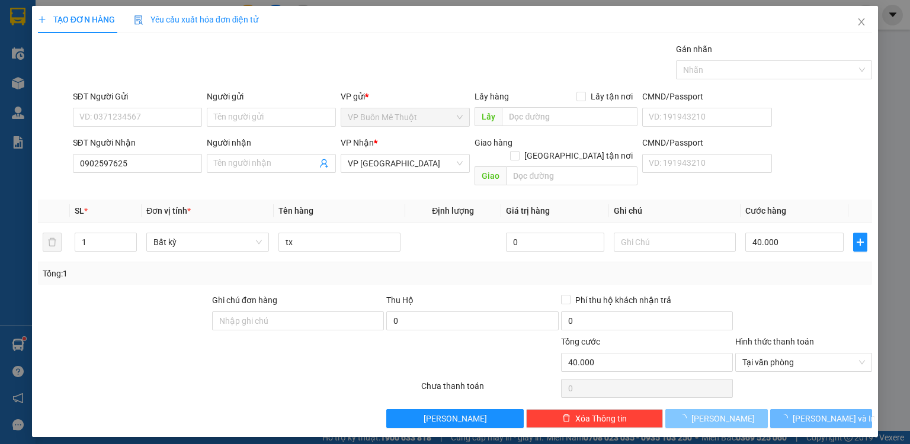
type input "0"
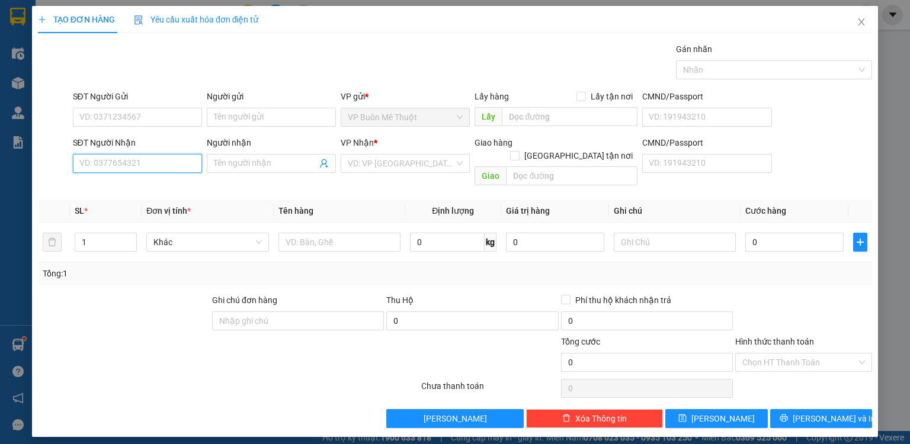
click at [149, 167] on input "SĐT Người Nhận" at bounding box center [137, 163] width 129 height 19
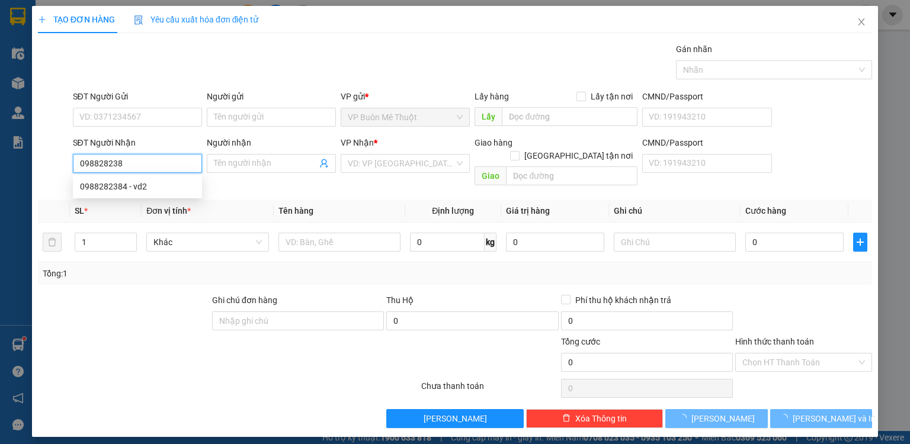
type input "0988282384"
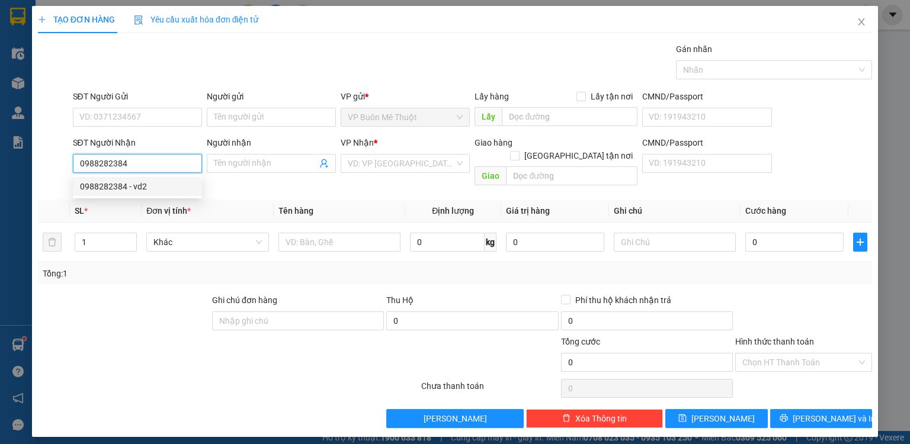
click at [113, 184] on div "0988282384 - vd2" at bounding box center [137, 186] width 115 height 13
type input "vd2"
type input "80.000"
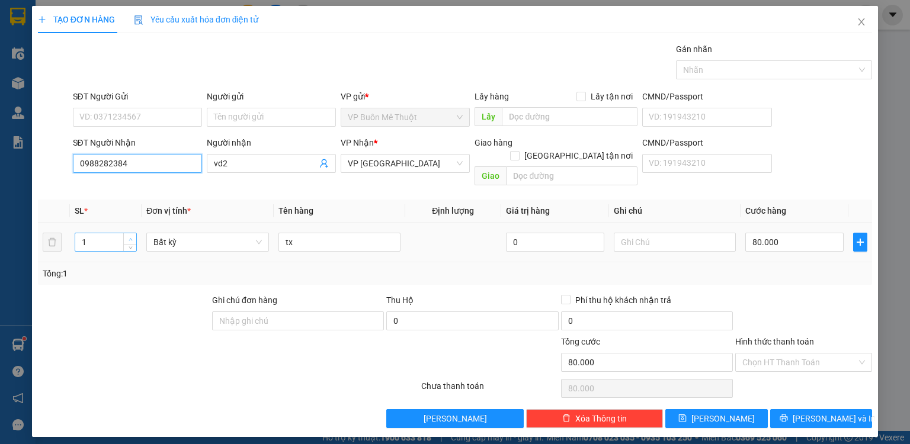
type input "0988282384"
type input "2"
drag, startPoint x: 127, startPoint y: 223, endPoint x: 427, endPoint y: 213, distance: 299.4
click at [129, 235] on span "up" at bounding box center [130, 238] width 7 height 7
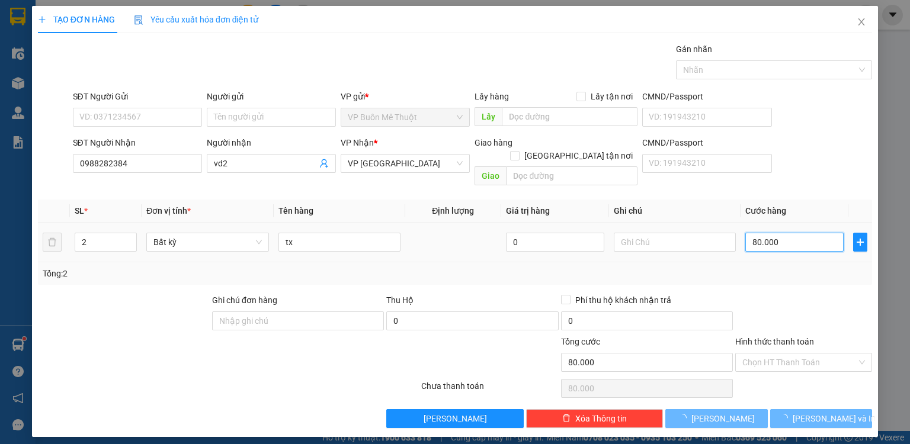
click at [794, 233] on input "80.000" at bounding box center [795, 242] width 98 height 19
type input "0"
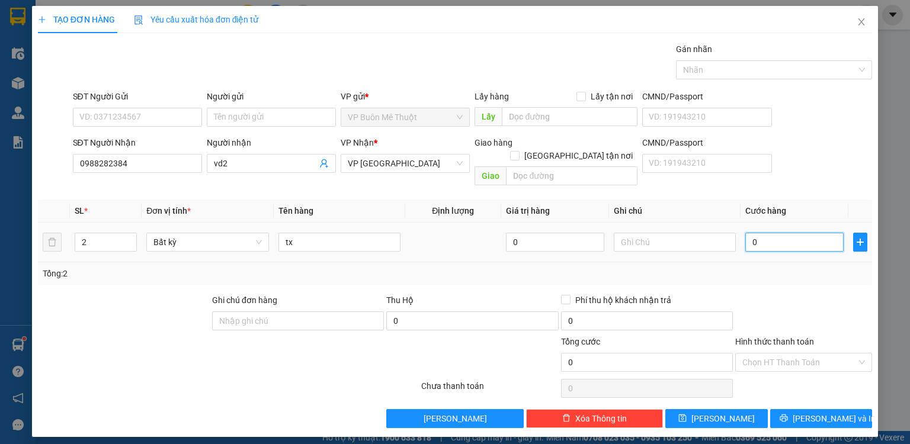
type input "01"
type input "1"
type input "012"
type input "12"
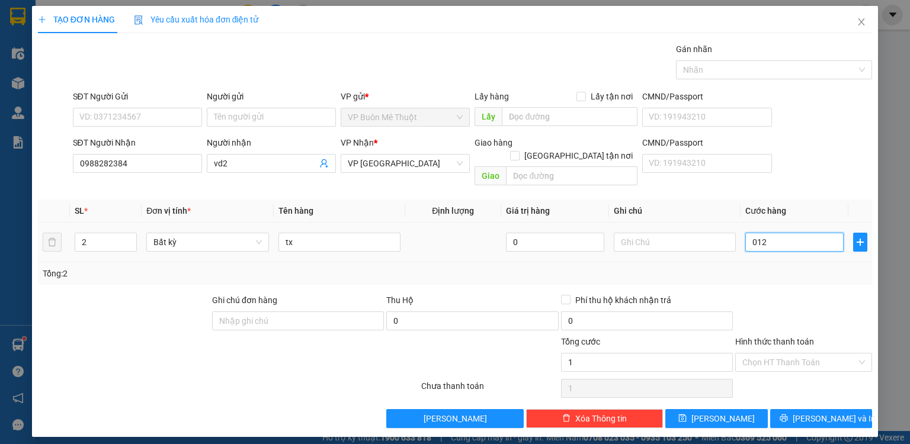
type input "12"
type input "120"
type input "0.120"
type input "120.000"
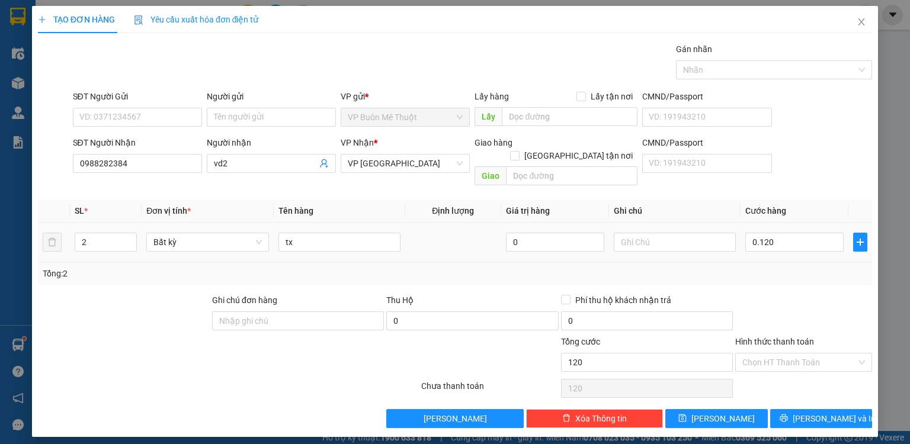
type input "120.000"
click at [786, 263] on div "Tổng: 2" at bounding box center [455, 274] width 834 height 23
click at [782, 354] on input "Hình thức thanh toán" at bounding box center [800, 363] width 114 height 18
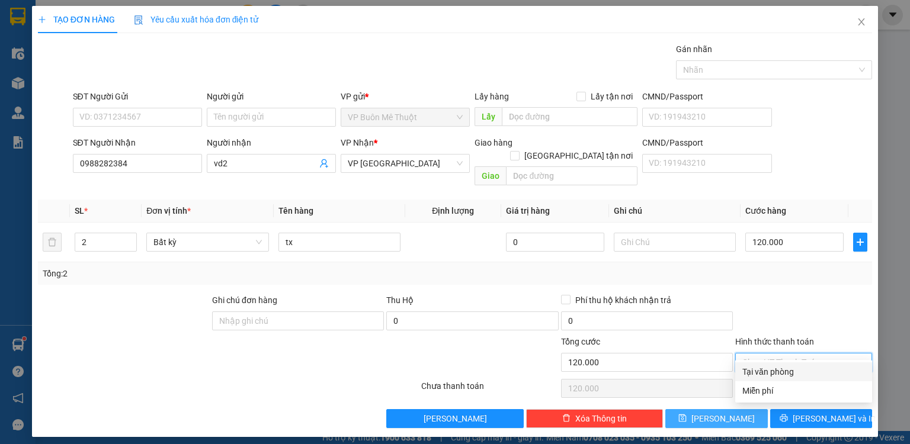
drag, startPoint x: 778, startPoint y: 370, endPoint x: 763, endPoint y: 396, distance: 29.5
click at [778, 371] on div "Tại văn phòng" at bounding box center [804, 372] width 123 height 13
type input "0"
drag, startPoint x: 751, startPoint y: 411, endPoint x: 767, endPoint y: 398, distance: 20.3
click at [762, 410] on button "[PERSON_NAME]" at bounding box center [717, 419] width 103 height 19
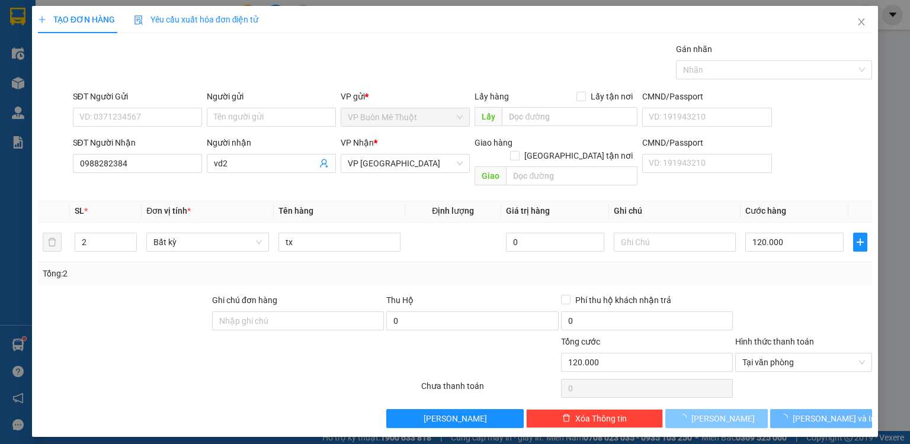
type input "0"
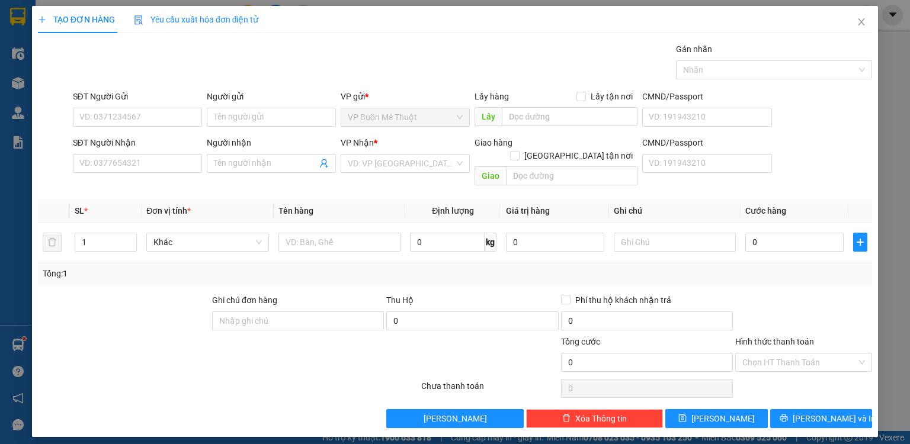
drag, startPoint x: 185, startPoint y: 150, endPoint x: 199, endPoint y: 132, distance: 22.4
click at [186, 149] on div "SĐT Người Nhận" at bounding box center [137, 145] width 129 height 18
click at [185, 159] on input "SĐT Người Nhận" at bounding box center [137, 163] width 129 height 19
type input "0904455139"
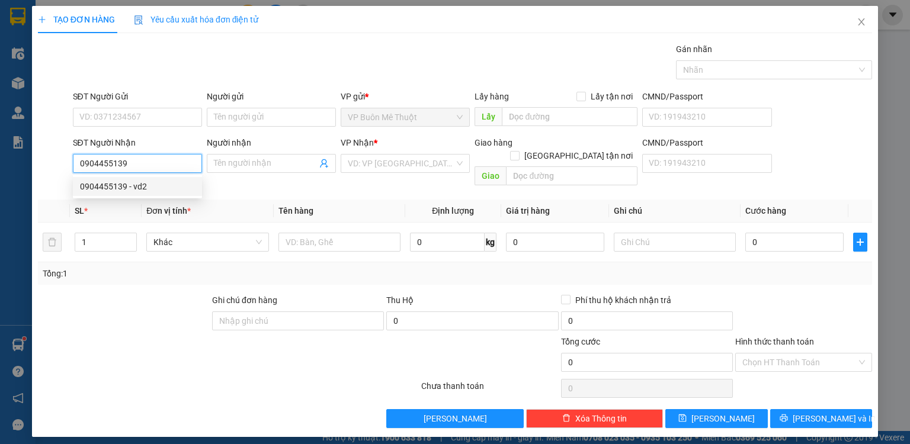
click at [147, 192] on div "0904455139 - vd2" at bounding box center [137, 186] width 115 height 13
type input "vd2"
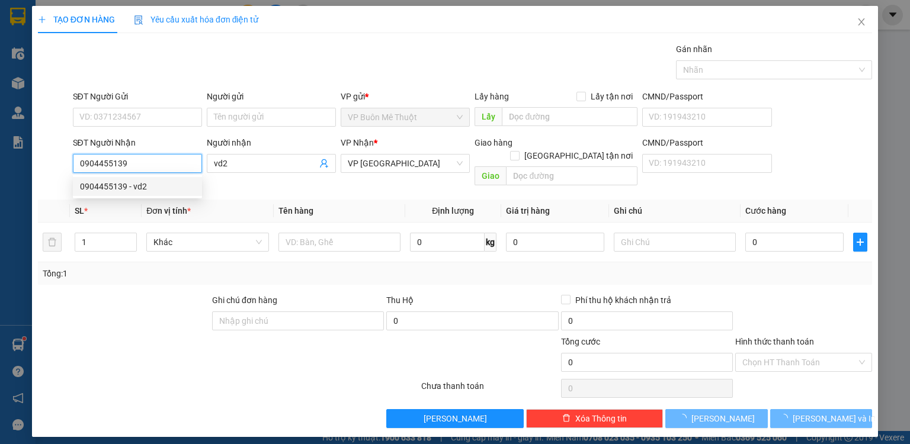
type input "140.000"
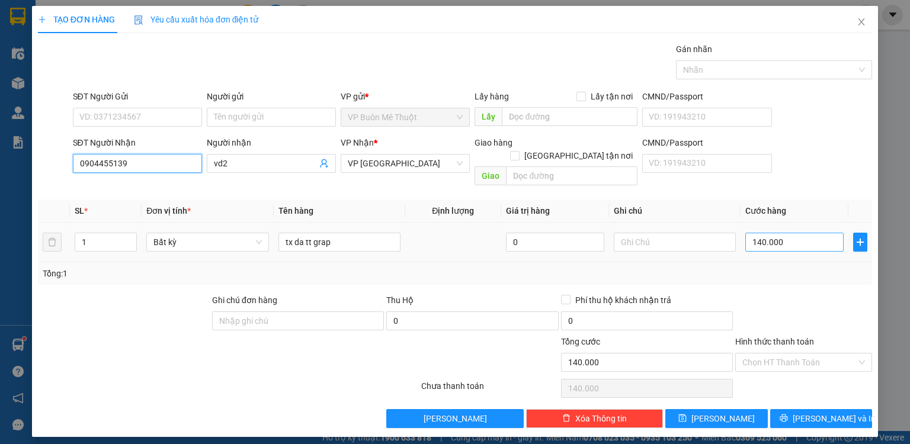
type input "0904455139"
click at [799, 233] on input "140.000" at bounding box center [795, 242] width 98 height 19
type input "1"
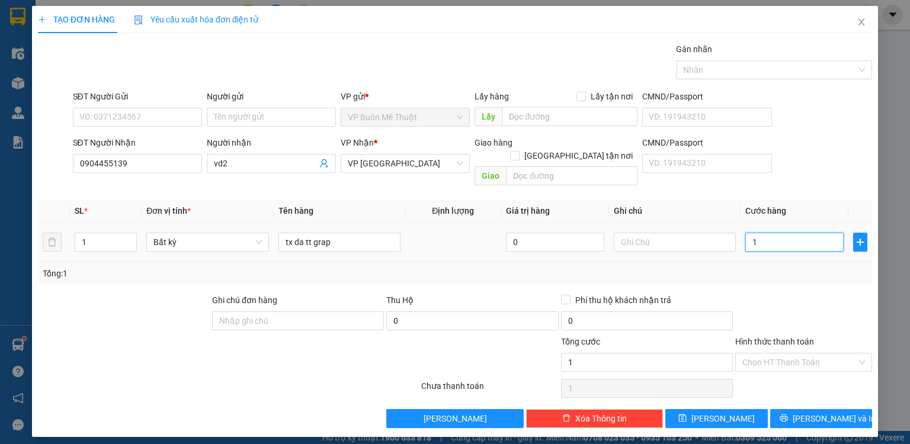
type input "12"
type input "120"
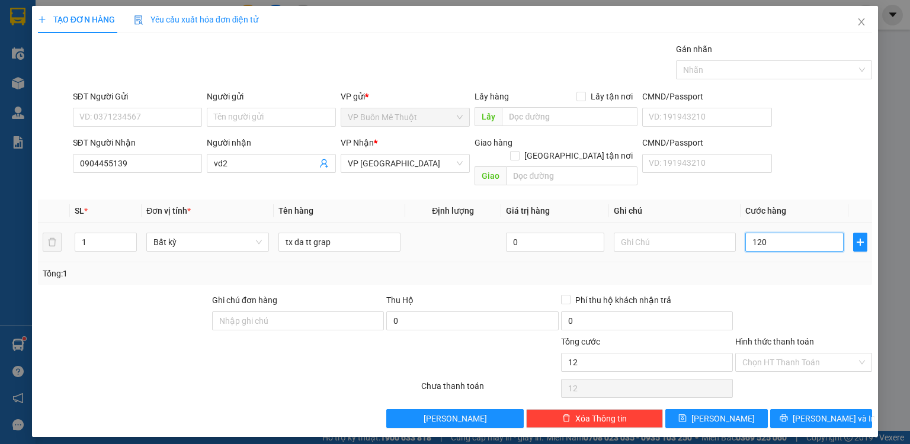
type input "120"
type input "120.000"
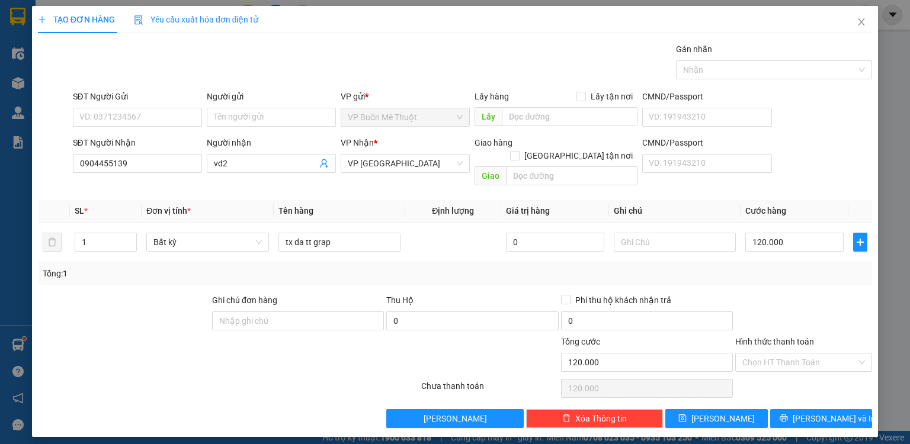
click at [794, 274] on div "Transit Pickup Surcharge Ids Transit Deliver Surcharge Ids Transit Deliver Surc…" at bounding box center [455, 236] width 834 height 386
drag, startPoint x: 782, startPoint y: 348, endPoint x: 779, endPoint y: 362, distance: 13.8
click at [781, 354] on input "Hình thức thanh toán" at bounding box center [800, 363] width 114 height 18
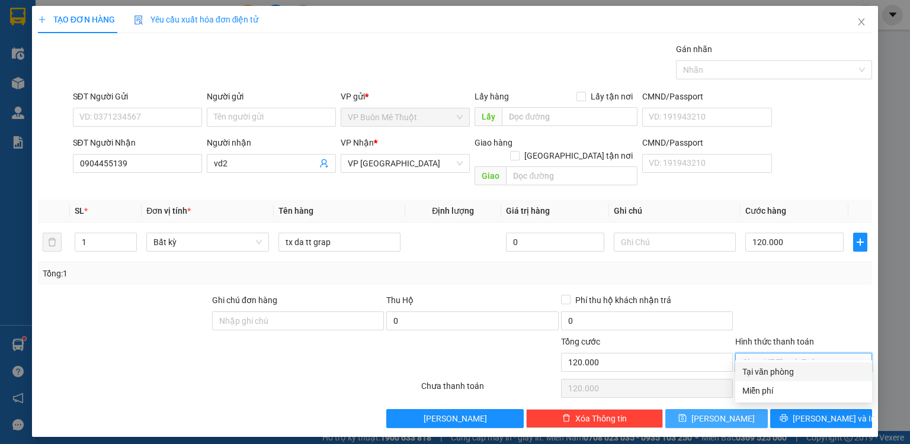
drag, startPoint x: 779, startPoint y: 369, endPoint x: 754, endPoint y: 401, distance: 40.1
click at [779, 370] on div "Tại văn phòng" at bounding box center [804, 372] width 123 height 13
type input "0"
click at [732, 410] on button "[PERSON_NAME]" at bounding box center [717, 419] width 103 height 19
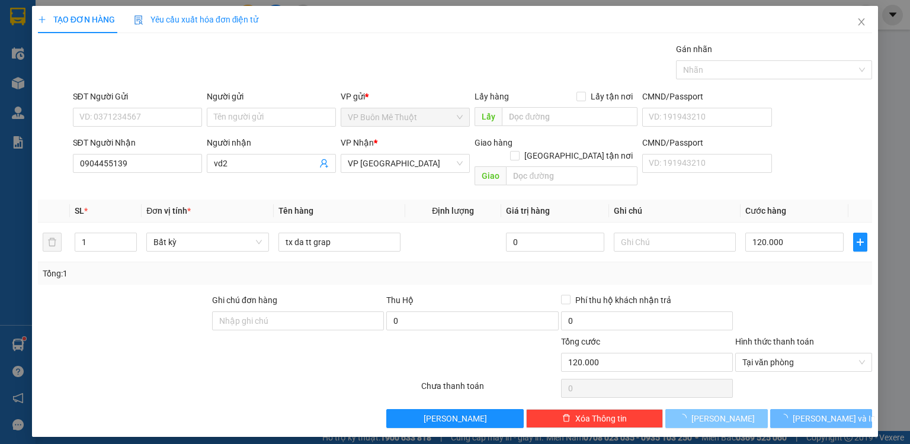
type input "0"
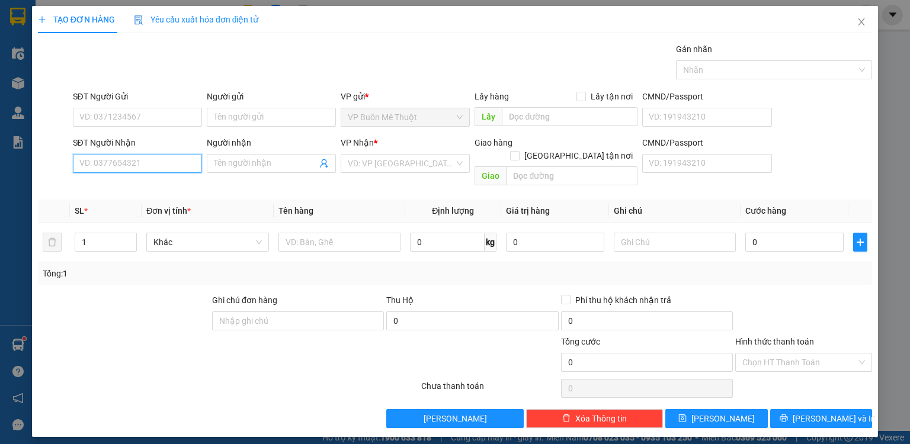
click at [119, 164] on input "SĐT Người Nhận" at bounding box center [137, 163] width 129 height 19
type input "0378216272"
click at [116, 186] on div "0378216272" at bounding box center [137, 186] width 115 height 13
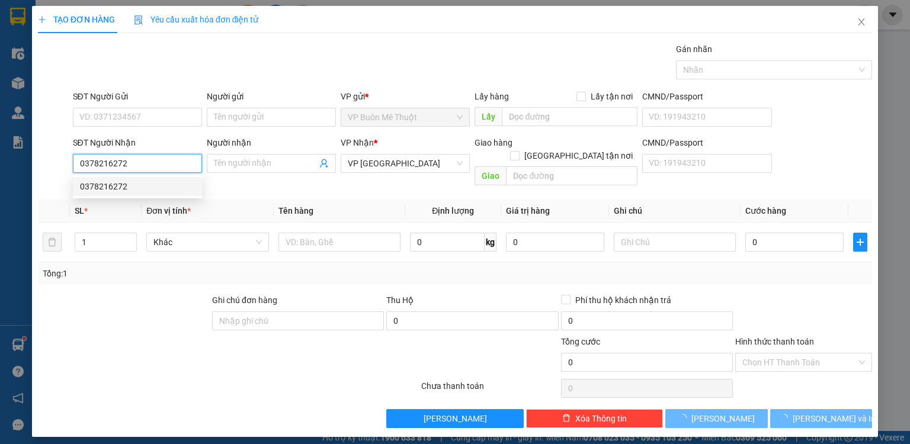
type input "70.000"
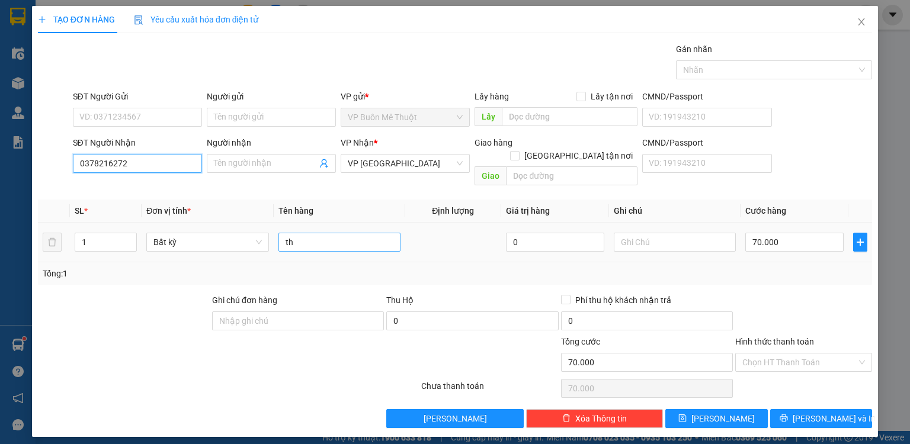
type input "0378216272"
click at [308, 233] on input "th" at bounding box center [340, 242] width 122 height 19
type input "thx"
click at [805, 233] on input "70.000" at bounding box center [795, 242] width 98 height 19
type input "8"
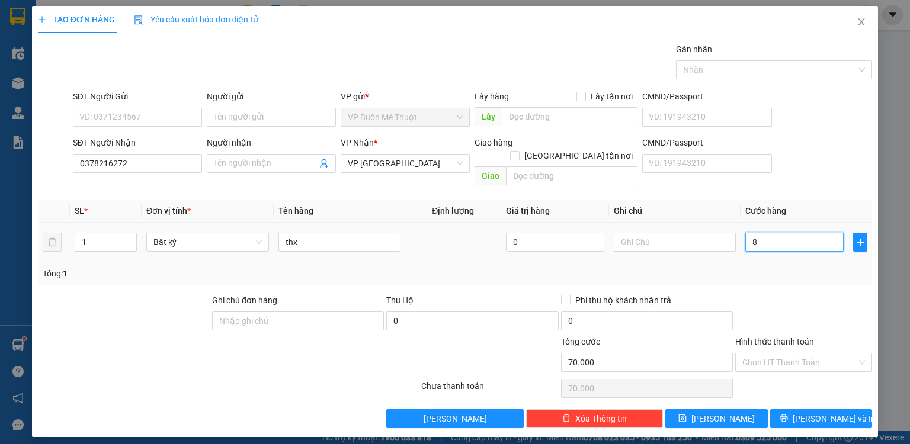
type input "8"
type input "80"
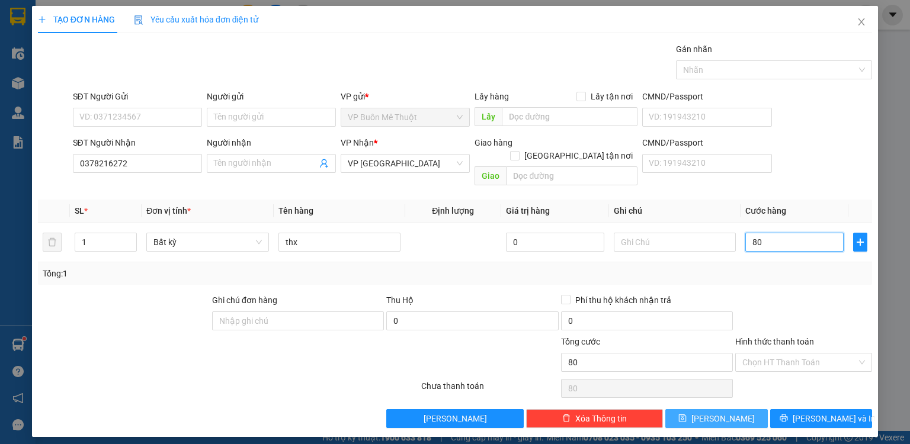
type input "80"
type input "80.000"
click at [727, 412] on span "[PERSON_NAME]" at bounding box center [723, 418] width 63 height 13
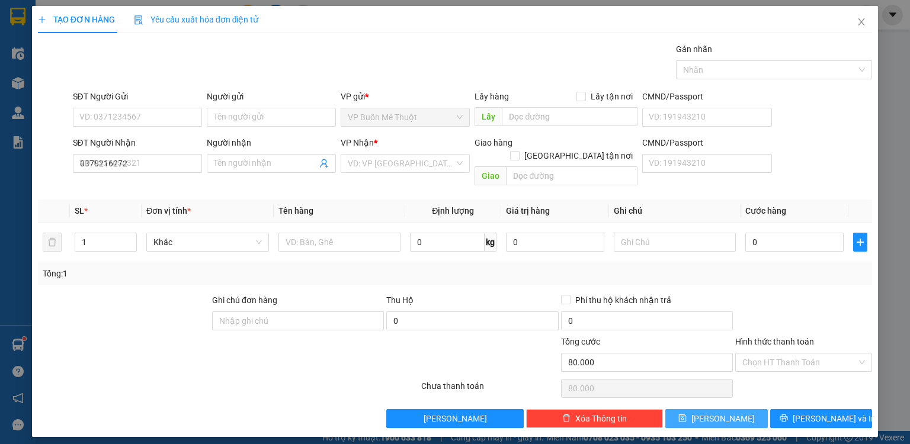
type input "0"
click at [863, 19] on icon "close" at bounding box center [861, 21] width 9 height 9
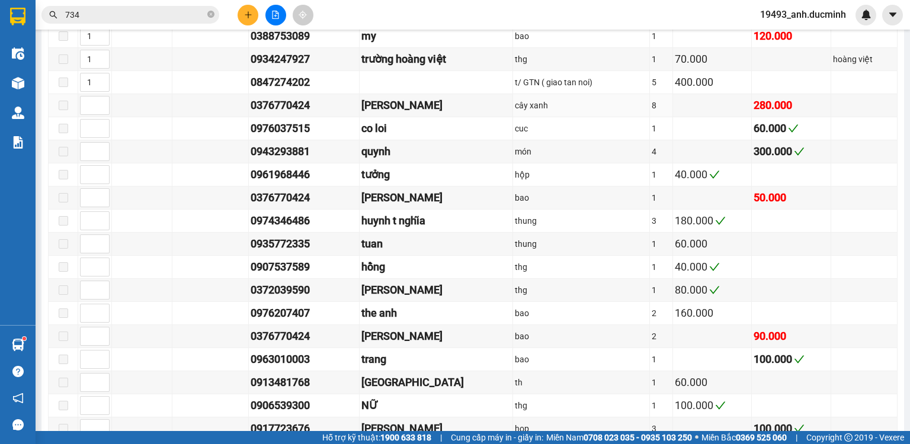
scroll to position [616, 0]
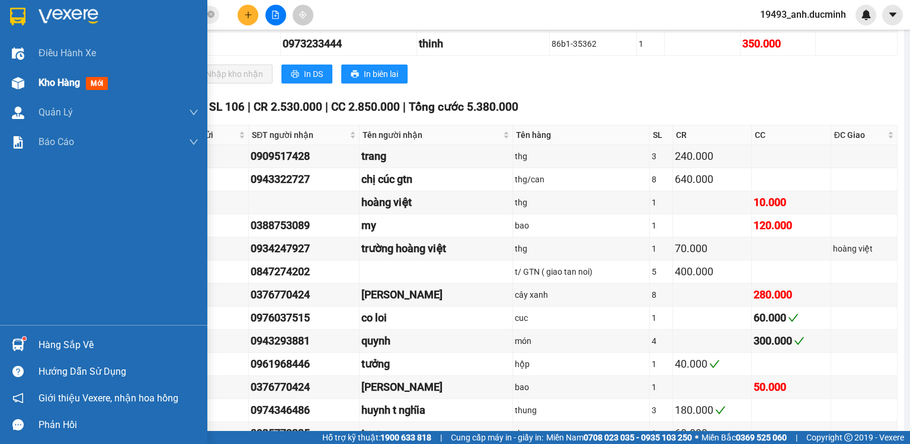
click at [35, 83] on div "Kho hàng mới" at bounding box center [103, 83] width 207 height 30
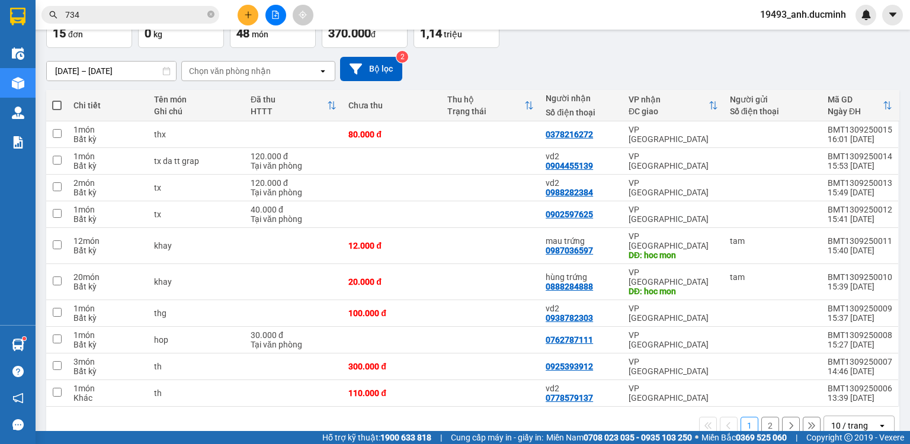
scroll to position [81, 0]
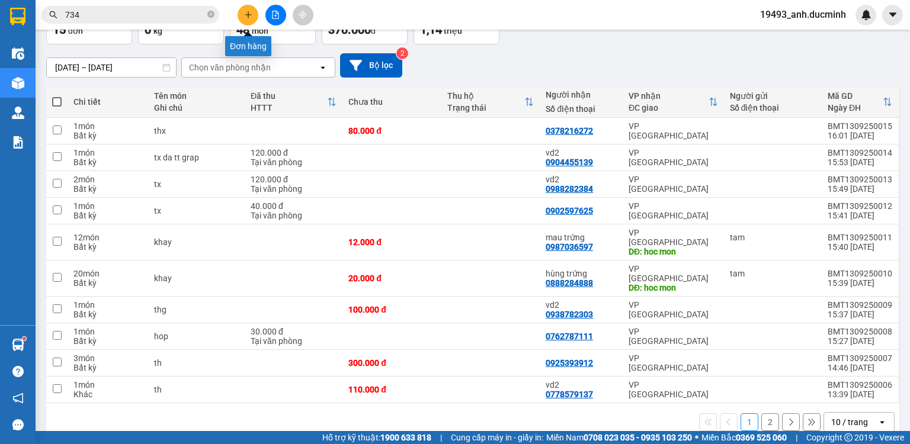
click at [247, 5] on button at bounding box center [248, 15] width 21 height 21
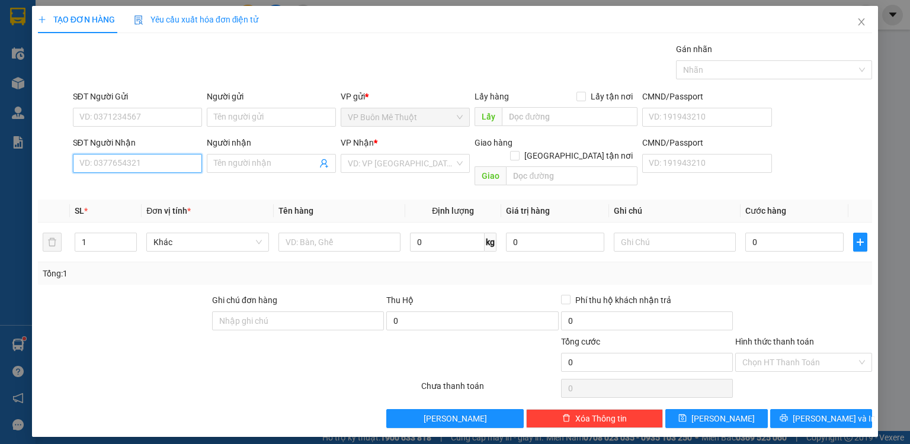
click at [156, 161] on input "SĐT Người Nhận" at bounding box center [137, 163] width 129 height 19
click at [153, 192] on div "0903102051 - c van" at bounding box center [137, 186] width 115 height 13
type input "0903102051"
type input "c van"
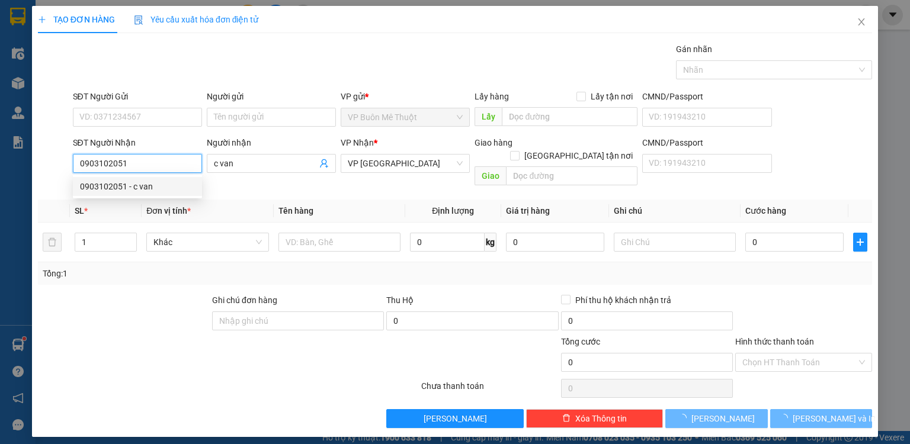
type input "60.000"
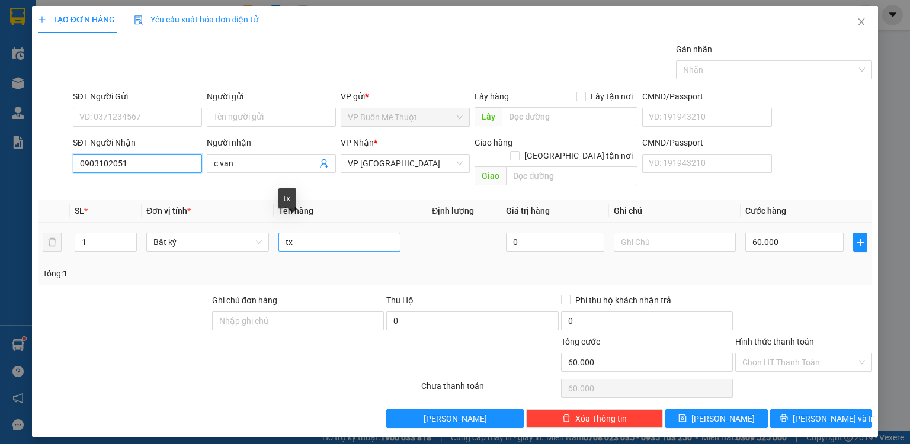
type input "0903102051"
drag, startPoint x: 333, startPoint y: 232, endPoint x: 338, endPoint y: 239, distance: 8.4
click at [334, 233] on input "tx" at bounding box center [340, 242] width 122 height 19
type input "t"
type input "boc"
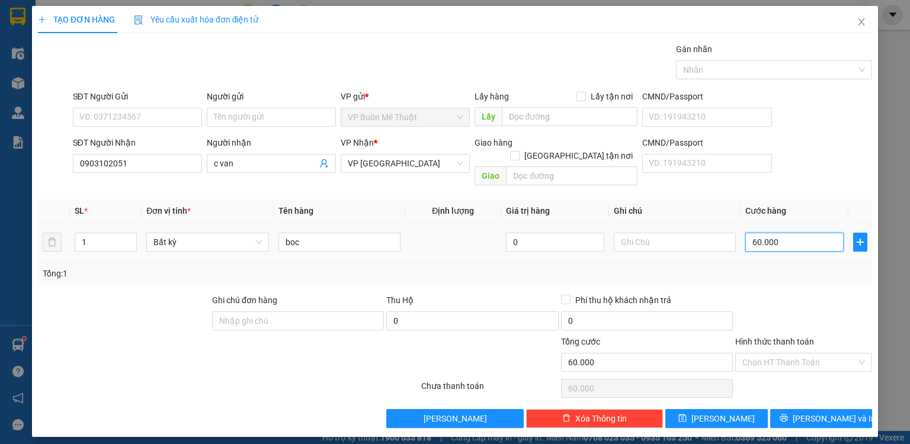
click at [810, 233] on input "60.000" at bounding box center [795, 242] width 98 height 19
type input "3"
type input "30"
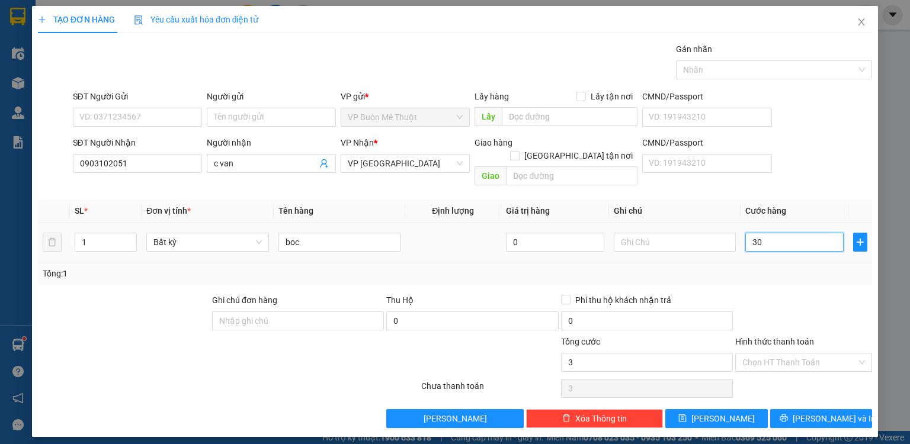
type input "30"
type input "30.000"
click at [728, 395] on div "Transit Pickup Surcharge Ids Transit Deliver Surcharge Ids Transit Deliver Surc…" at bounding box center [455, 236] width 834 height 386
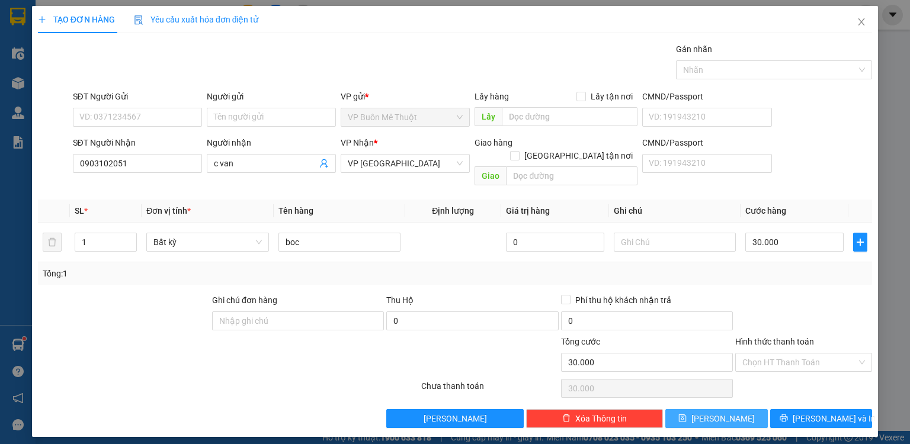
click at [724, 412] on button "[PERSON_NAME]" at bounding box center [717, 419] width 103 height 19
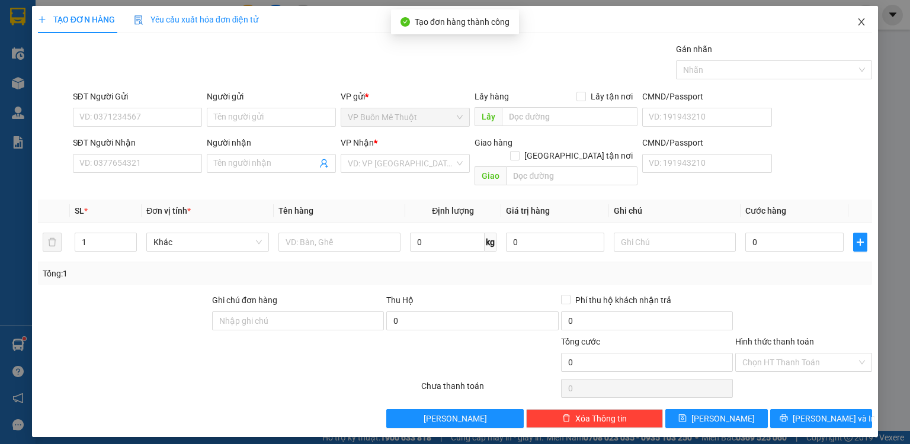
click at [861, 21] on icon "close" at bounding box center [862, 21] width 7 height 7
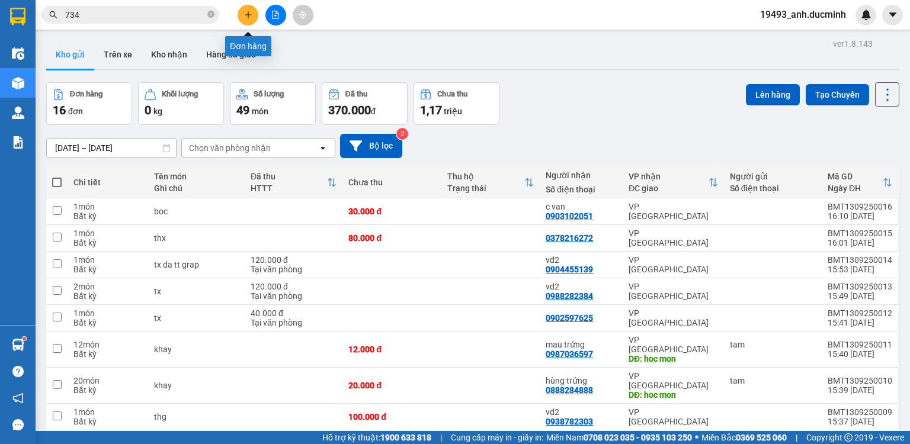
click at [247, 5] on button at bounding box center [248, 15] width 21 height 21
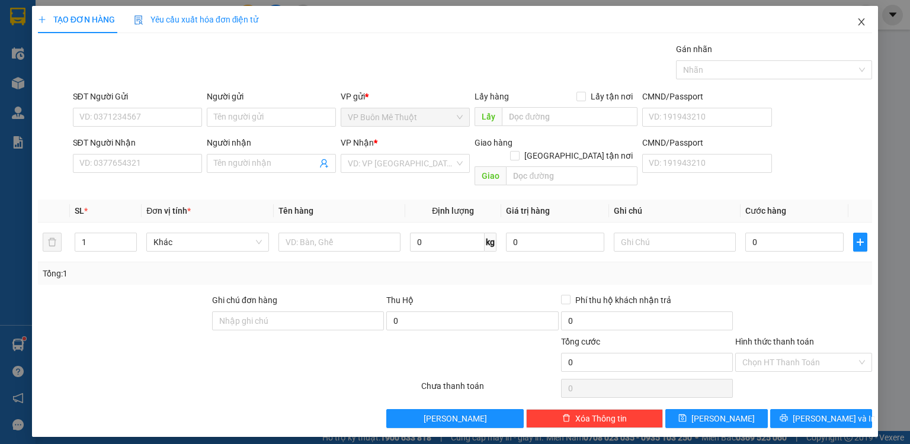
click at [863, 14] on span "Close" at bounding box center [861, 22] width 33 height 33
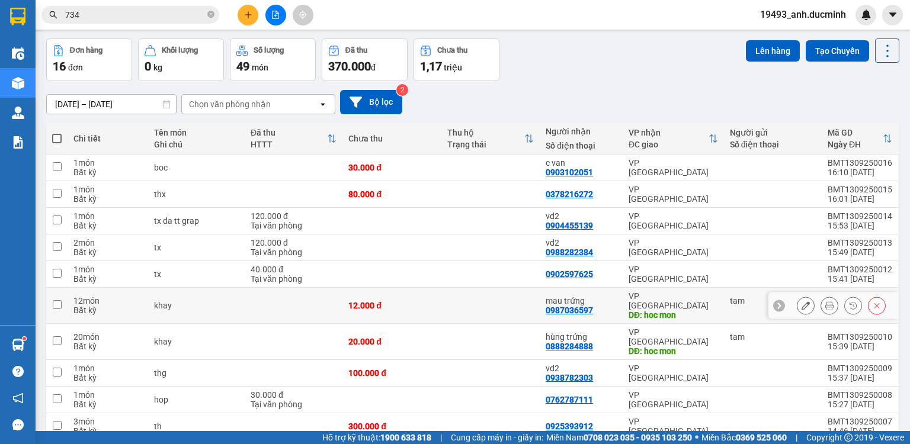
scroll to position [47, 0]
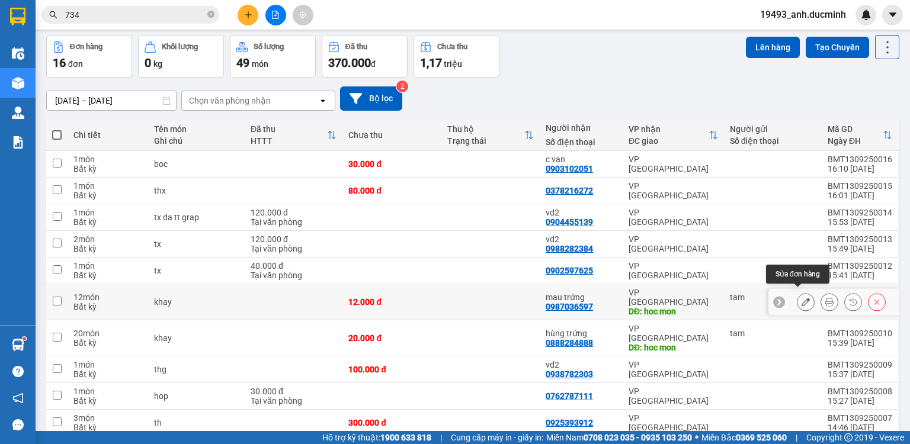
click at [802, 298] on icon at bounding box center [806, 302] width 8 height 8
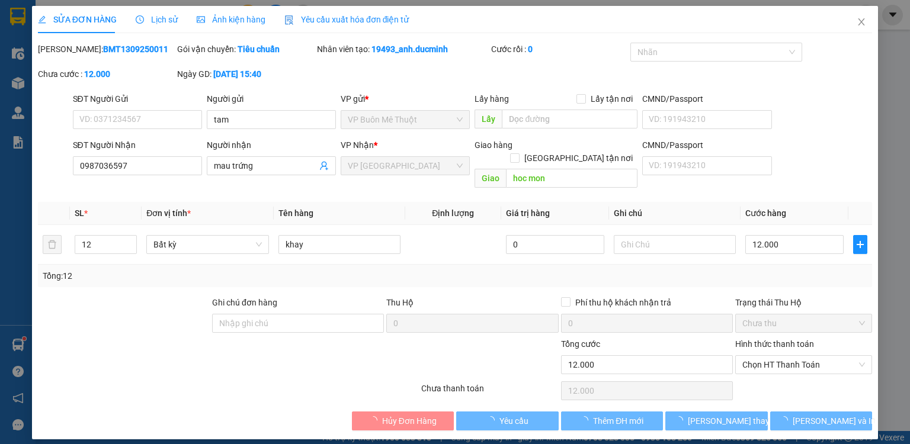
click at [132, 238] on span "up" at bounding box center [130, 241] width 7 height 7
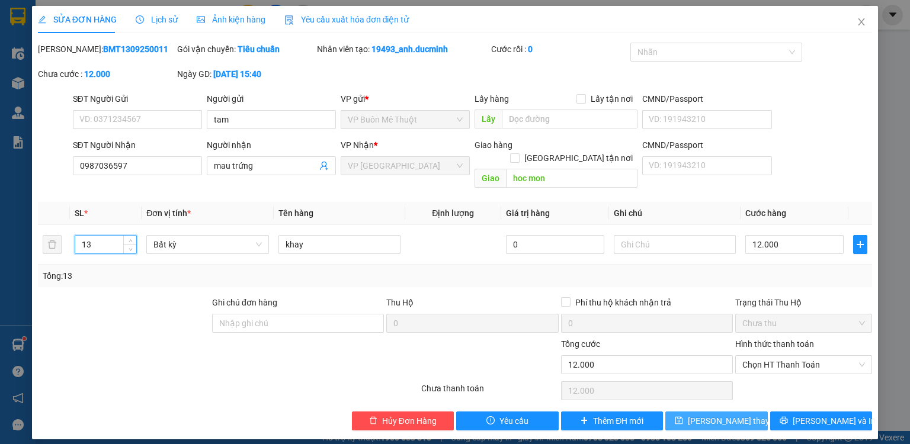
click at [703, 415] on span "[PERSON_NAME] đổi" at bounding box center [735, 421] width 95 height 13
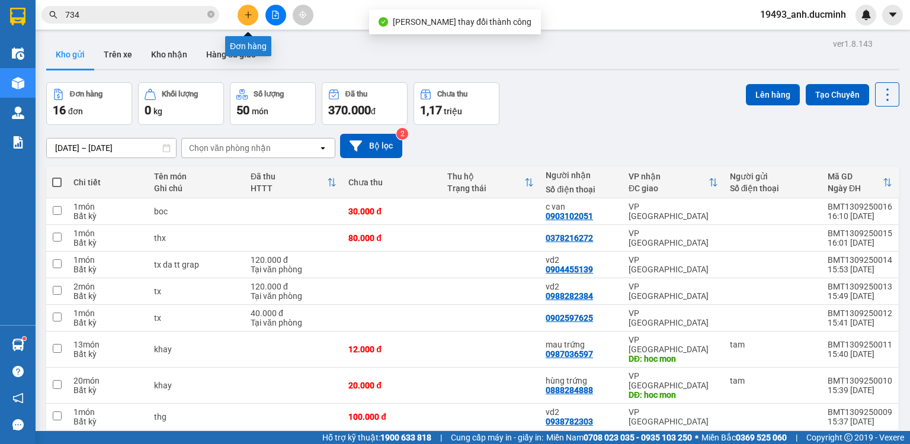
click at [245, 14] on icon "plus" at bounding box center [248, 14] width 7 height 1
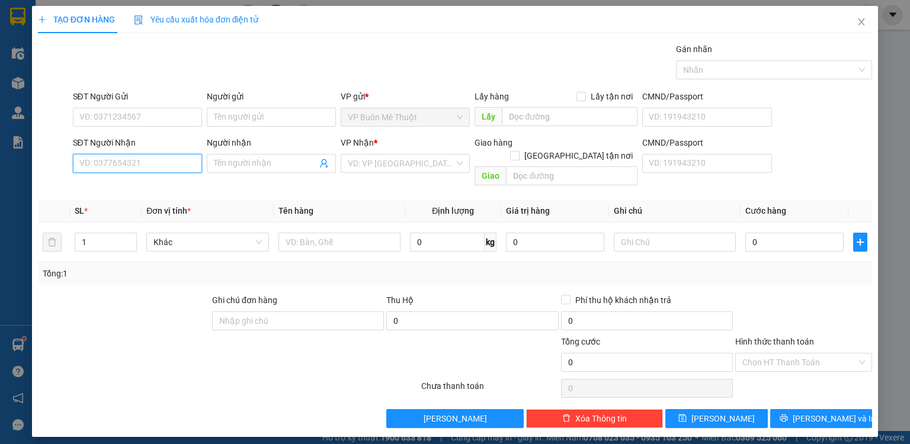
click at [135, 168] on input "SĐT Người Nhận" at bounding box center [137, 163] width 129 height 19
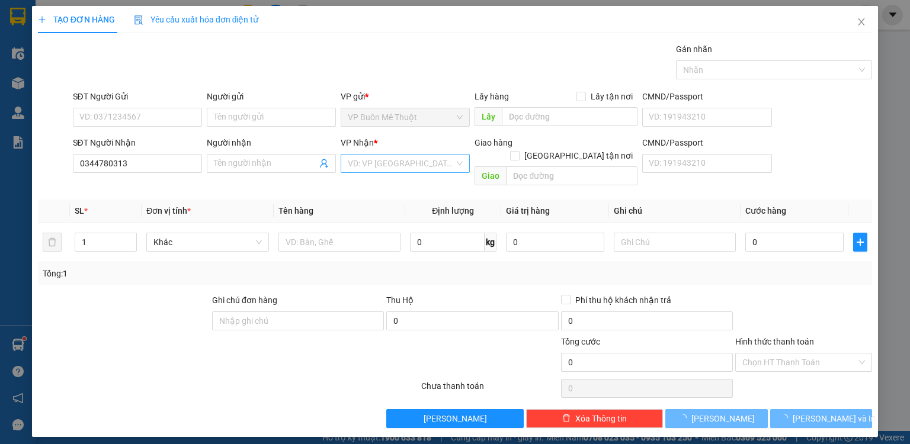
click at [439, 164] on input "search" at bounding box center [401, 164] width 107 height 18
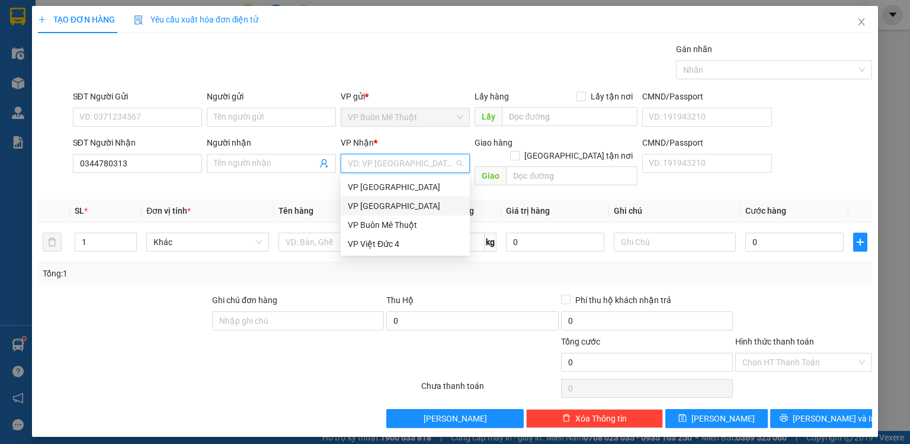
click at [383, 208] on div "VP [GEOGRAPHIC_DATA]" at bounding box center [405, 206] width 115 height 13
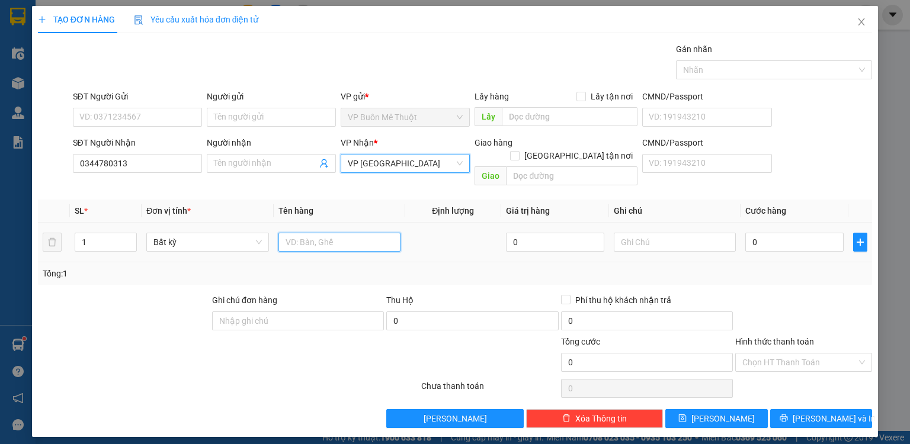
click at [325, 233] on input "text" at bounding box center [340, 242] width 122 height 19
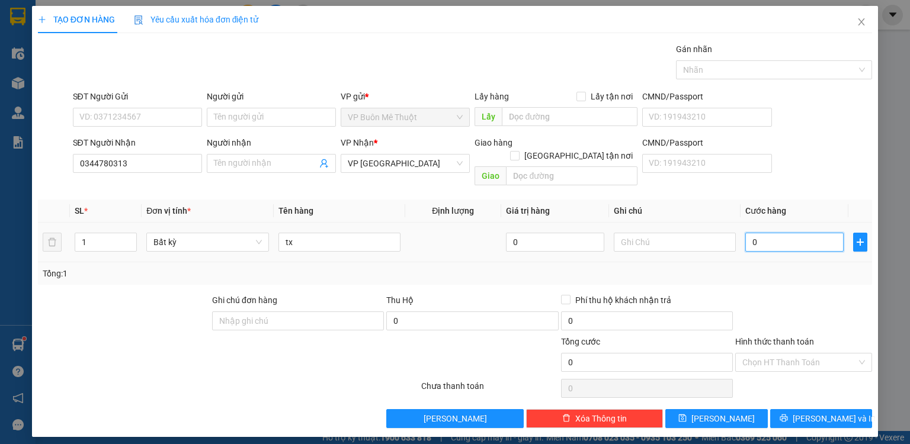
click at [824, 233] on input "0" at bounding box center [795, 242] width 98 height 19
click at [761, 354] on input "Hình thức thanh toán" at bounding box center [800, 363] width 114 height 18
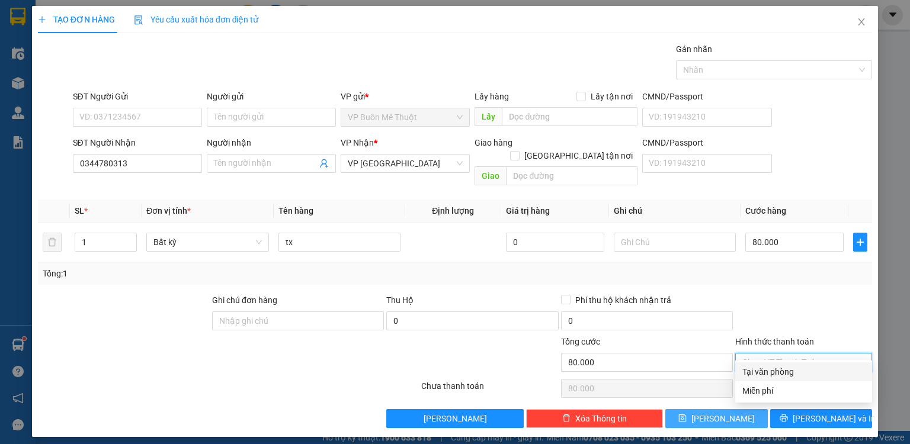
drag, startPoint x: 762, startPoint y: 370, endPoint x: 751, endPoint y: 395, distance: 27.4
click at [761, 370] on div "Tại văn phòng" at bounding box center [804, 372] width 123 height 13
drag, startPoint x: 733, startPoint y: 411, endPoint x: 707, endPoint y: 391, distance: 33.0
click at [732, 411] on button "[PERSON_NAME]" at bounding box center [717, 419] width 103 height 19
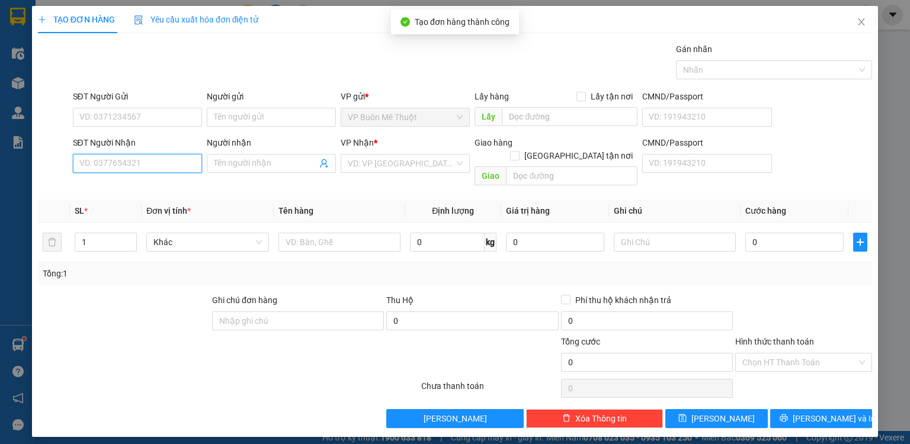
click at [147, 166] on input "SĐT Người Nhận" at bounding box center [137, 163] width 129 height 19
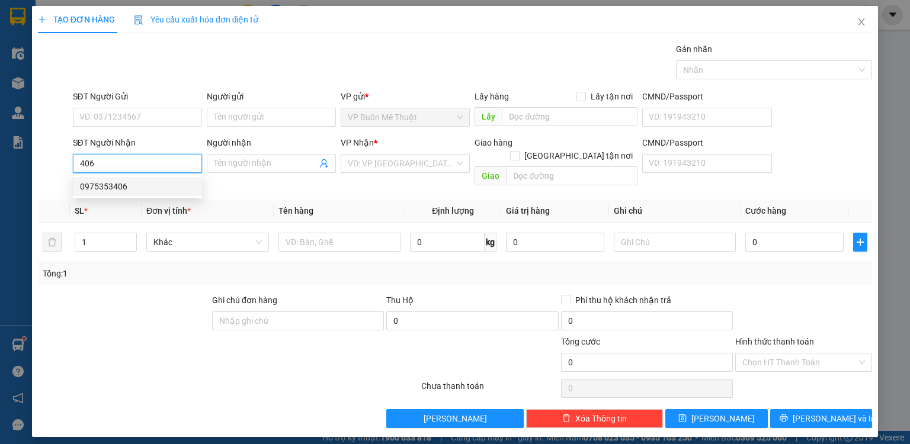
click at [142, 181] on div "0975353406" at bounding box center [137, 186] width 115 height 13
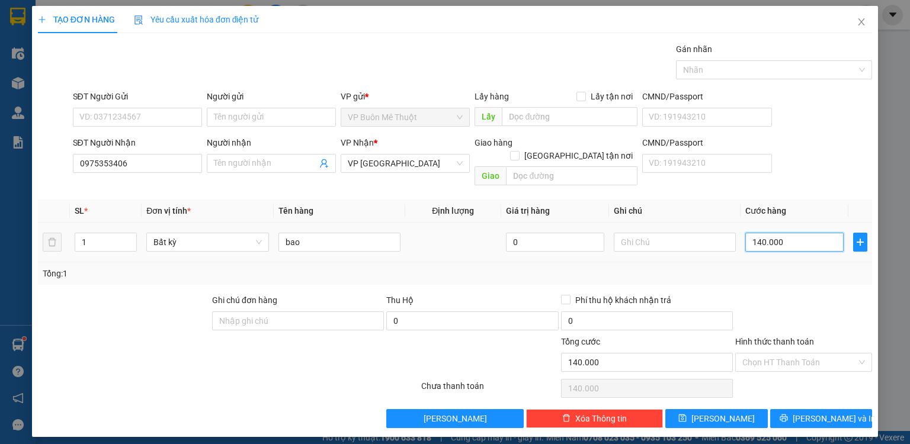
click at [787, 233] on input "140.000" at bounding box center [795, 242] width 98 height 19
click at [725, 412] on span "[PERSON_NAME]" at bounding box center [723, 418] width 63 height 13
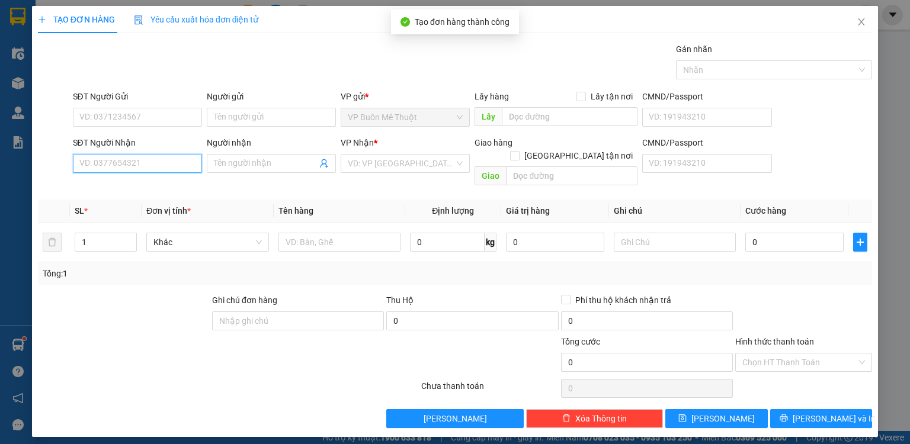
click at [182, 160] on input "SĐT Người Nhận" at bounding box center [137, 163] width 129 height 19
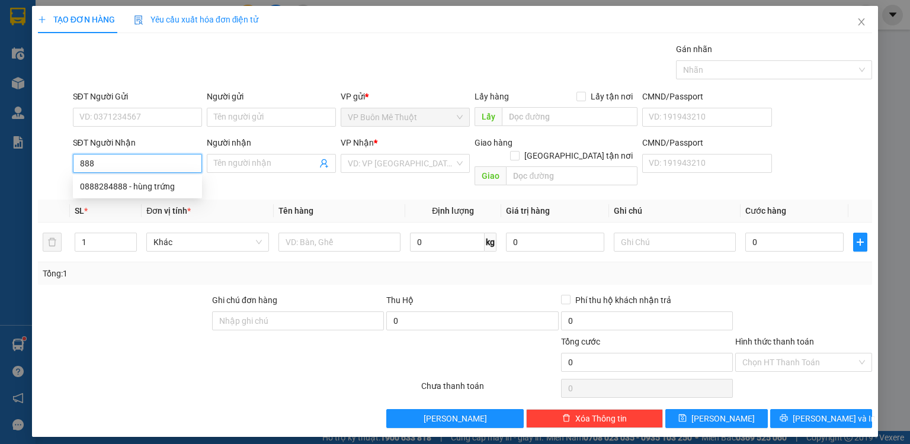
click at [147, 164] on input "888" at bounding box center [137, 163] width 129 height 19
drag, startPoint x: 138, startPoint y: 190, endPoint x: 201, endPoint y: 168, distance: 67.1
click at [139, 190] on div "0888284888 - hùng trứng" at bounding box center [137, 186] width 115 height 13
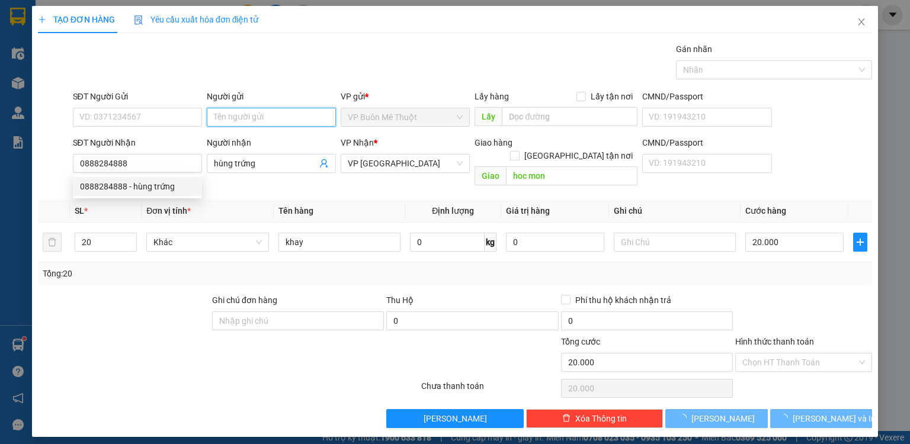
click at [270, 123] on input "Người gửi" at bounding box center [271, 117] width 129 height 19
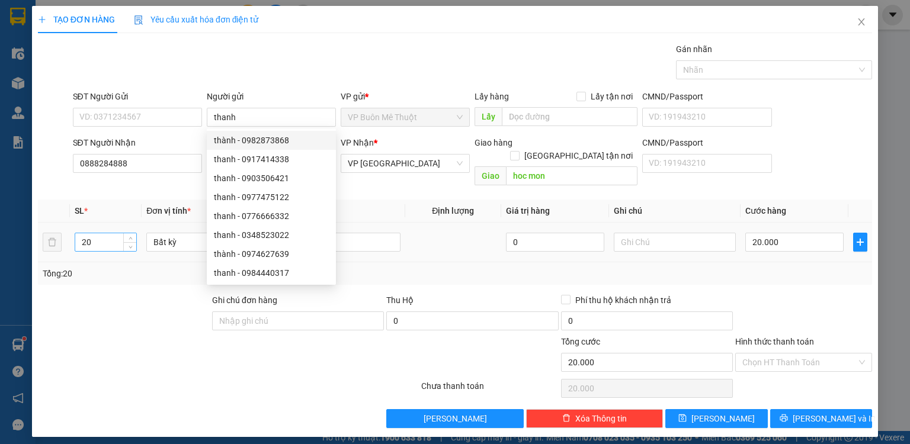
click at [107, 233] on input "20" at bounding box center [105, 242] width 61 height 18
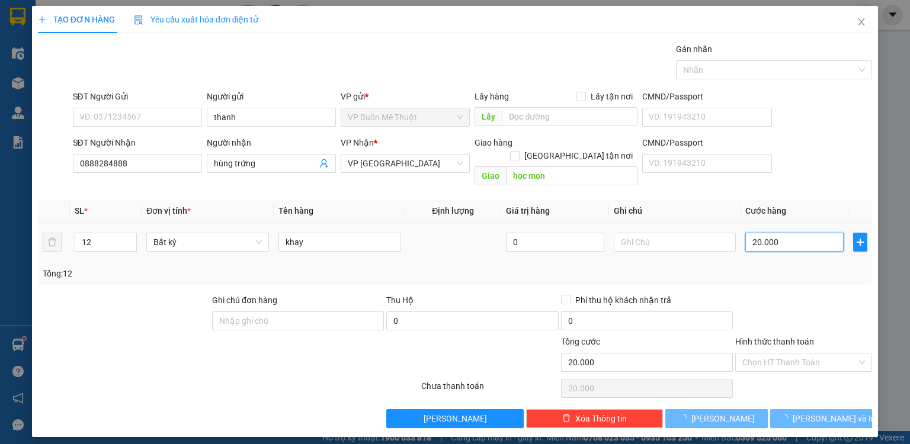
click at [796, 233] on input "20.000" at bounding box center [795, 242] width 98 height 19
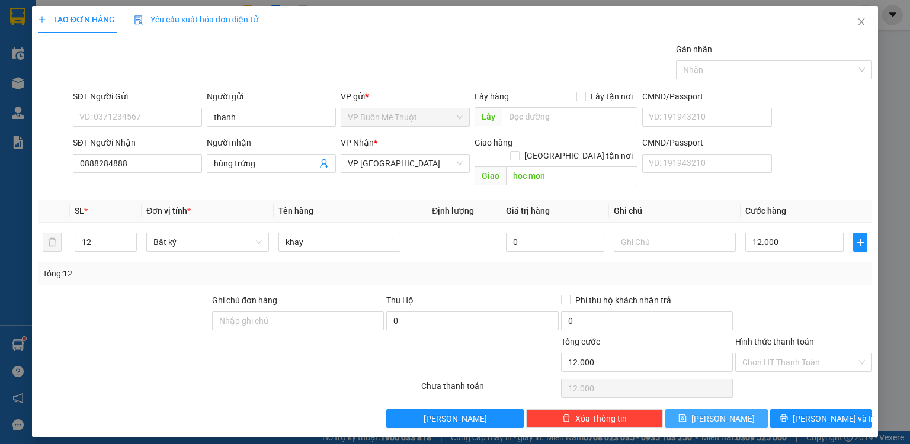
drag, startPoint x: 744, startPoint y: 405, endPoint x: 528, endPoint y: 277, distance: 251.0
click at [743, 410] on button "[PERSON_NAME]" at bounding box center [717, 419] width 103 height 19
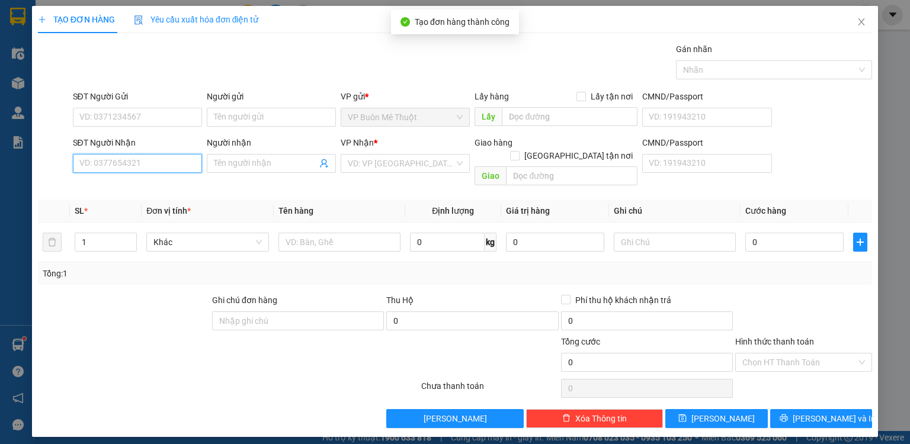
click at [119, 167] on input "SĐT Người Nhận" at bounding box center [137, 163] width 129 height 19
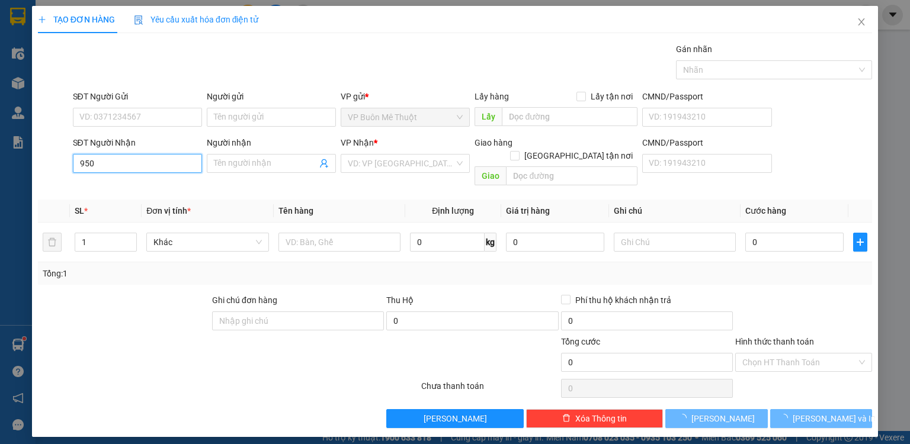
click at [121, 166] on input "950" at bounding box center [137, 163] width 129 height 19
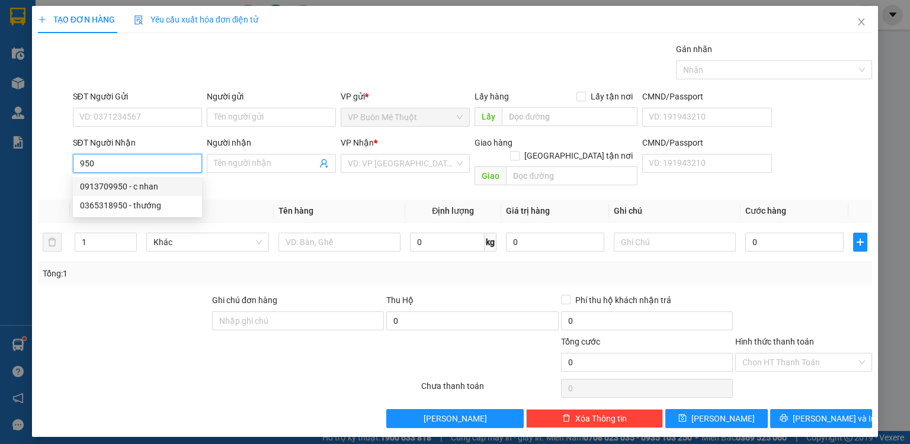
click at [121, 183] on div "0913709950 - c nhan" at bounding box center [137, 186] width 115 height 13
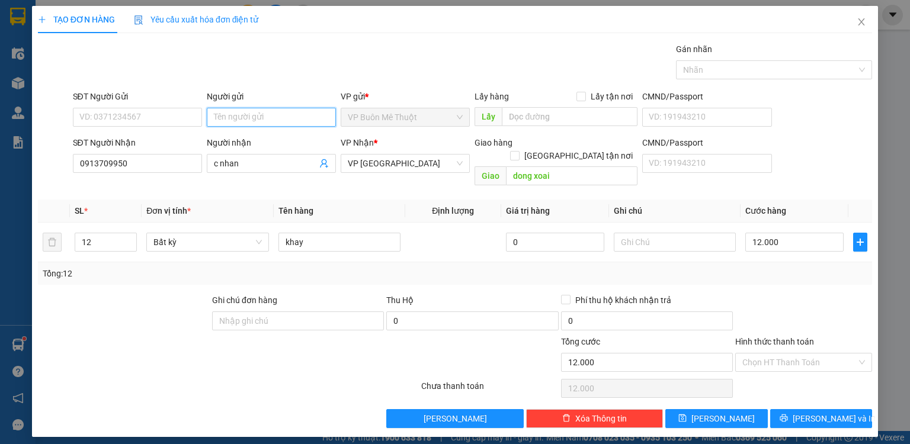
click at [248, 117] on input "Người gửi" at bounding box center [271, 117] width 129 height 19
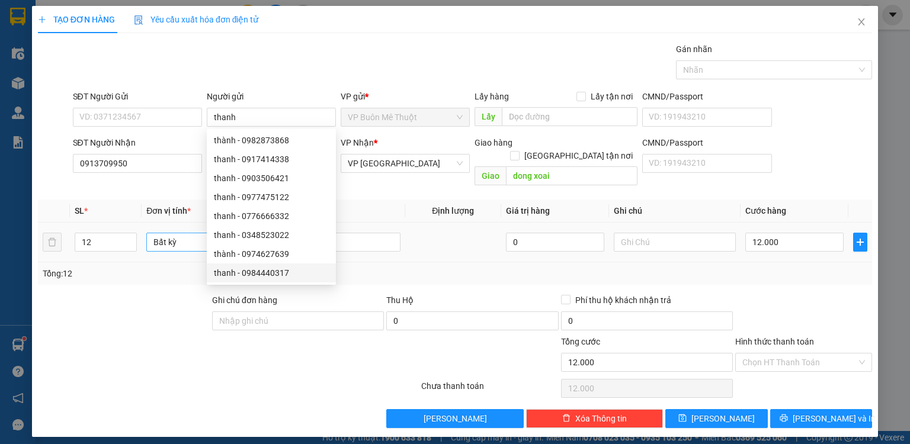
click at [130, 245] on icon "down" at bounding box center [131, 247] width 4 height 4
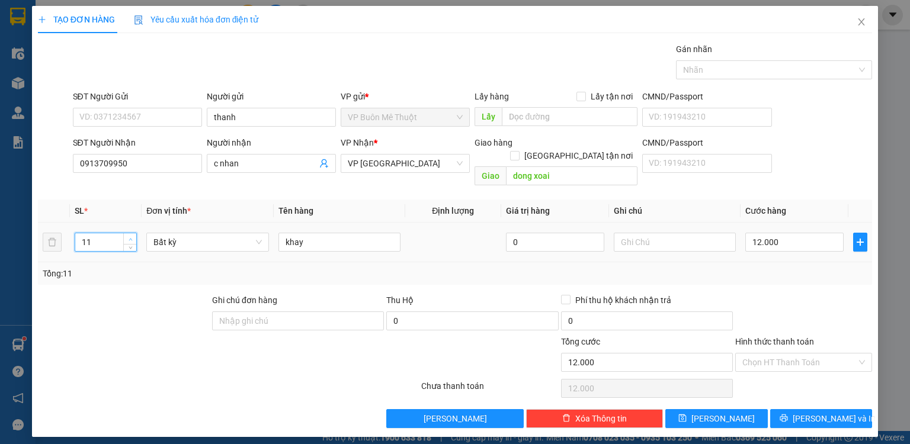
click at [136, 233] on span "Increase Value" at bounding box center [129, 238] width 13 height 11
click at [133, 236] on span "up" at bounding box center [130, 239] width 7 height 7
drag, startPoint x: 128, startPoint y: 231, endPoint x: 225, endPoint y: 220, distance: 97.2
click at [129, 245] on icon "down" at bounding box center [131, 247] width 4 height 4
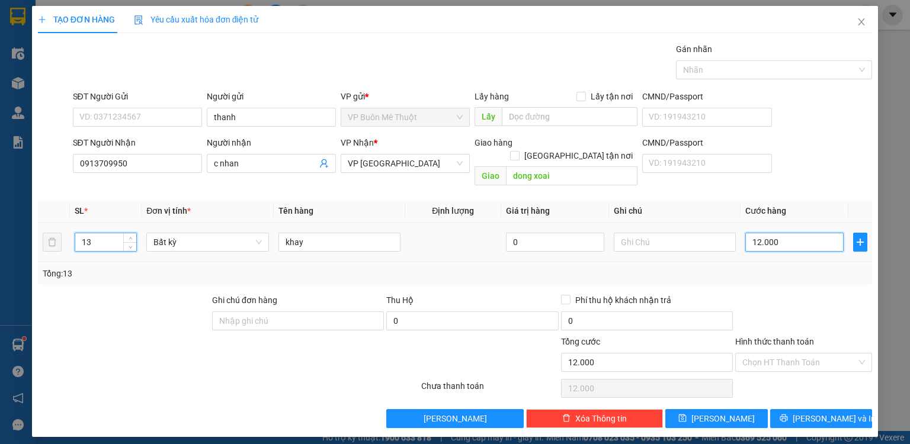
click at [794, 233] on input "12.000" at bounding box center [795, 242] width 98 height 19
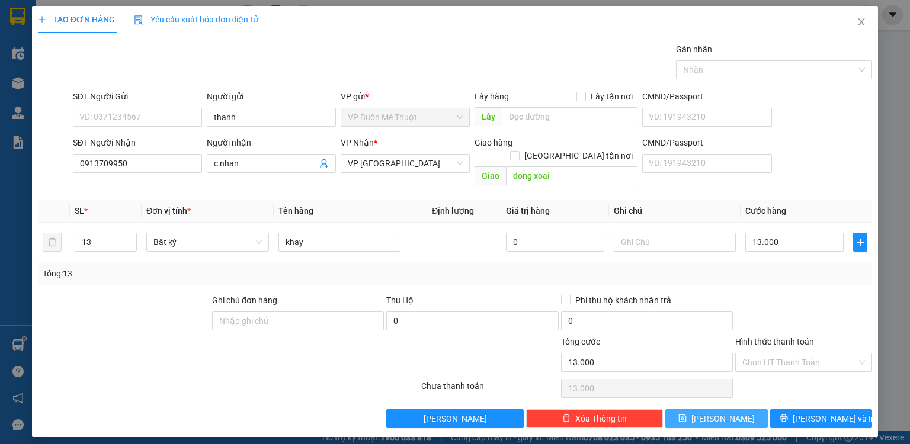
click at [730, 410] on button "[PERSON_NAME]" at bounding box center [717, 419] width 103 height 19
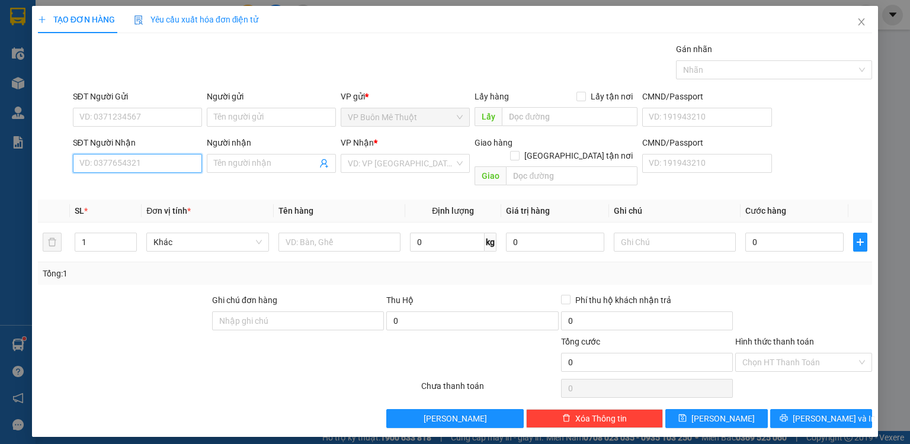
click at [119, 162] on input "SĐT Người Nhận" at bounding box center [137, 163] width 129 height 19
click at [118, 162] on input "113" at bounding box center [137, 163] width 129 height 19
click at [140, 187] on div "0968522113 - dd" at bounding box center [137, 186] width 115 height 13
drag, startPoint x: 766, startPoint y: 353, endPoint x: 766, endPoint y: 361, distance: 7.7
click at [766, 354] on input "Hình thức thanh toán" at bounding box center [800, 363] width 114 height 18
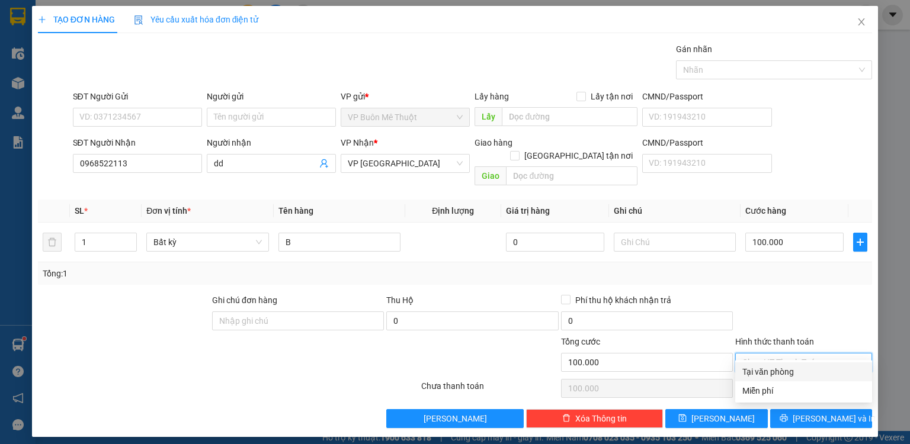
drag, startPoint x: 765, startPoint y: 373, endPoint x: 751, endPoint y: 389, distance: 21.0
click at [764, 375] on div "Tại văn phòng" at bounding box center [804, 372] width 123 height 13
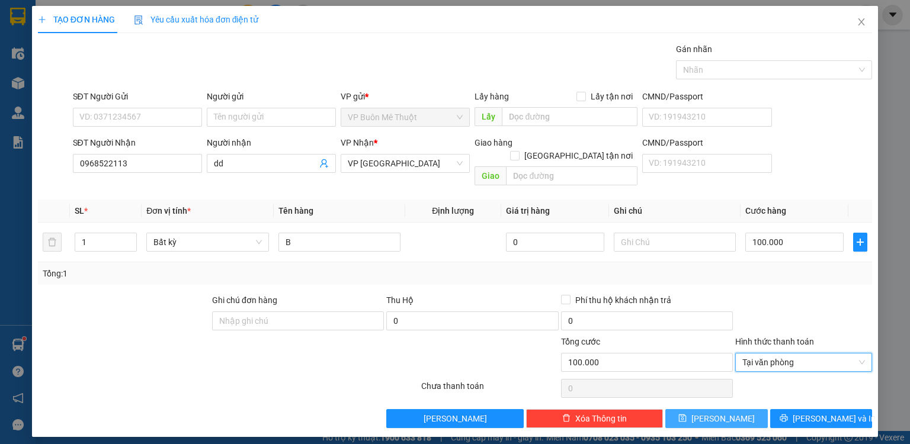
drag, startPoint x: 734, startPoint y: 410, endPoint x: 732, endPoint y: 401, distance: 8.6
click at [732, 410] on button "[PERSON_NAME]" at bounding box center [717, 419] width 103 height 19
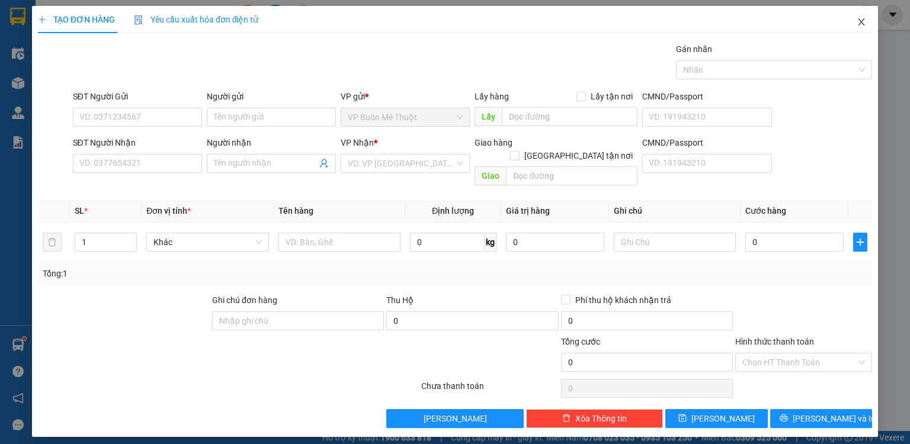
click at [858, 24] on icon "close" at bounding box center [861, 21] width 9 height 9
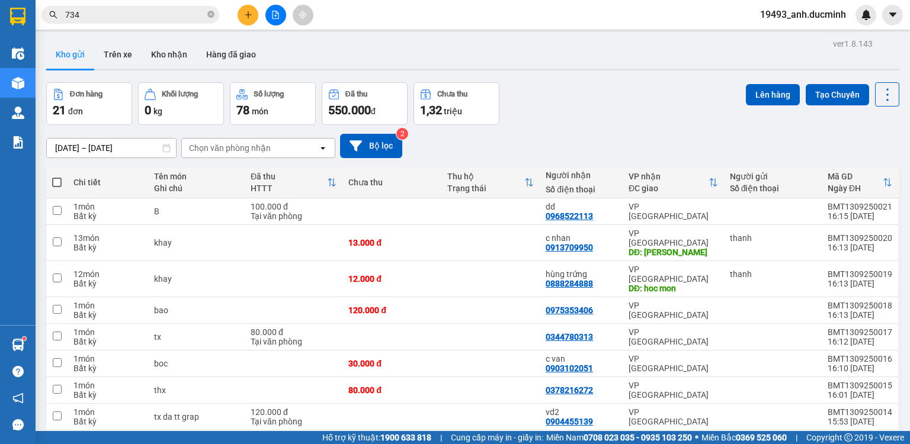
drag, startPoint x: 209, startPoint y: 14, endPoint x: 192, endPoint y: 18, distance: 17.6
click at [209, 14] on icon "close-circle" at bounding box center [210, 14] width 7 height 7
click at [192, 18] on input "text" at bounding box center [135, 14] width 140 height 13
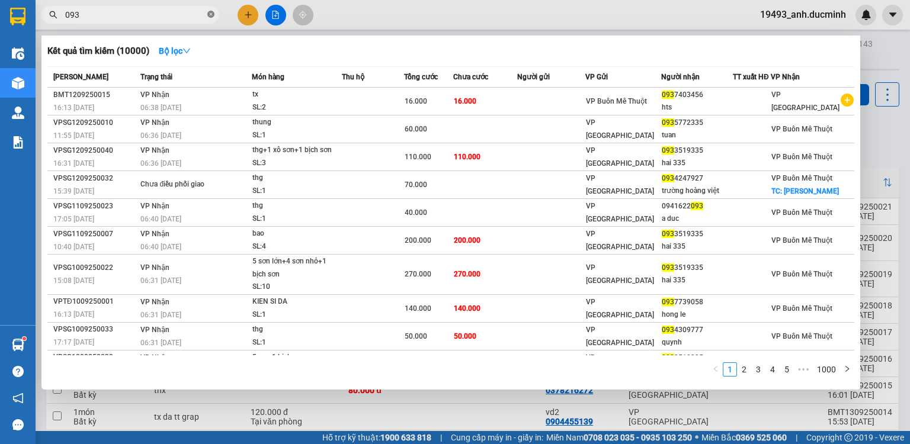
click at [209, 10] on span at bounding box center [210, 14] width 7 height 11
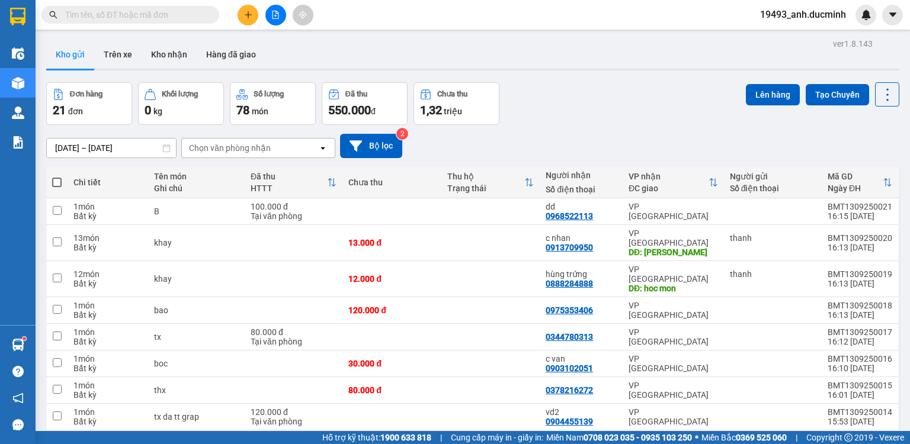
click at [174, 12] on input "text" at bounding box center [135, 14] width 140 height 13
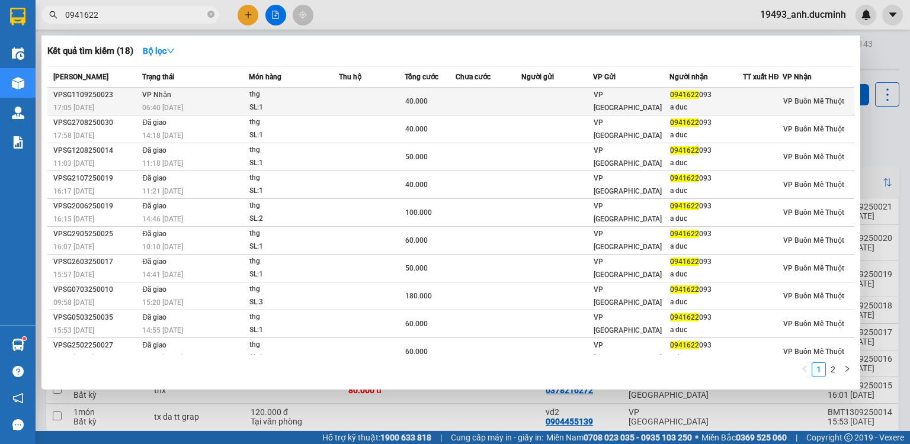
click at [435, 102] on div "40.000" at bounding box center [430, 101] width 50 height 13
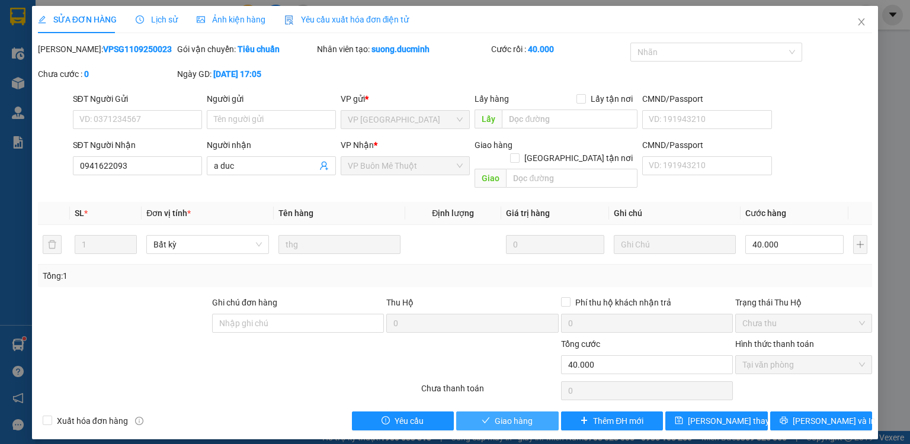
click at [514, 415] on span "Giao hàng" at bounding box center [514, 421] width 38 height 13
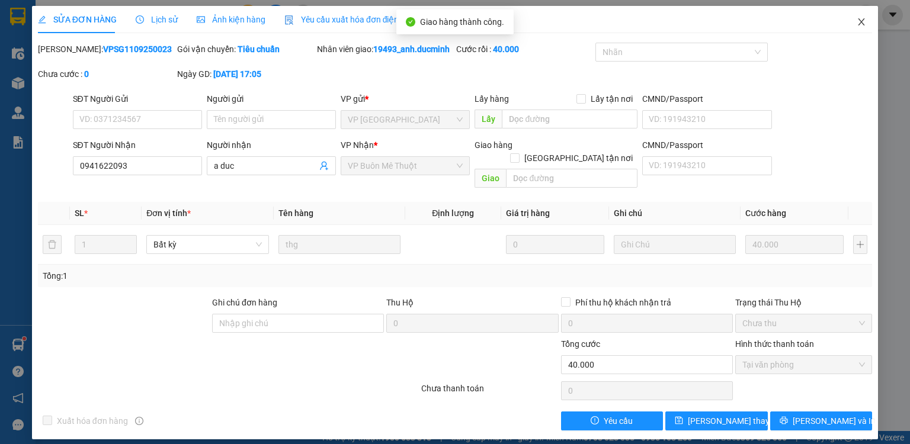
click at [863, 23] on icon "close" at bounding box center [861, 21] width 9 height 9
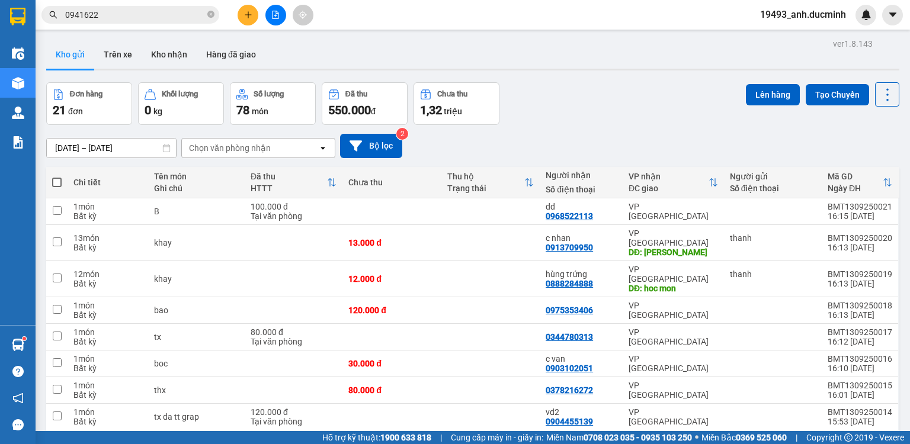
click at [243, 12] on button at bounding box center [248, 15] width 21 height 21
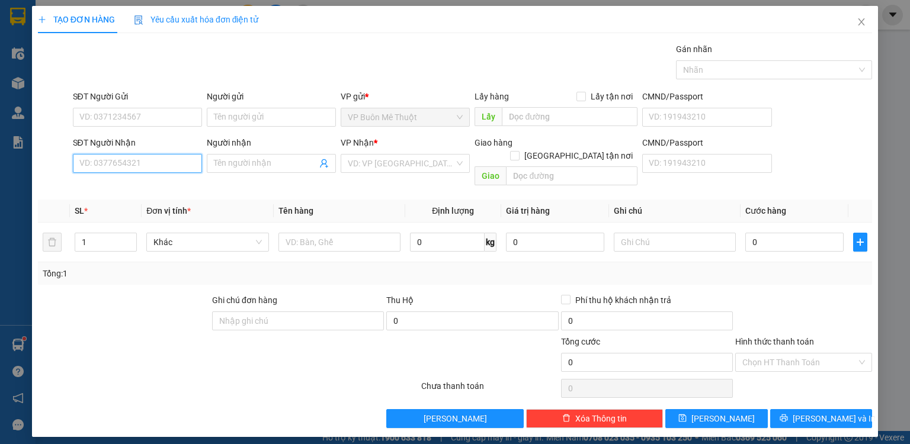
drag, startPoint x: 154, startPoint y: 169, endPoint x: 170, endPoint y: 173, distance: 16.5
click at [154, 169] on input "SĐT Người Nhận" at bounding box center [137, 163] width 129 height 19
click at [152, 158] on input "888" at bounding box center [137, 163] width 129 height 19
click at [139, 183] on div "0888284888 - hùng trứng" at bounding box center [137, 186] width 115 height 13
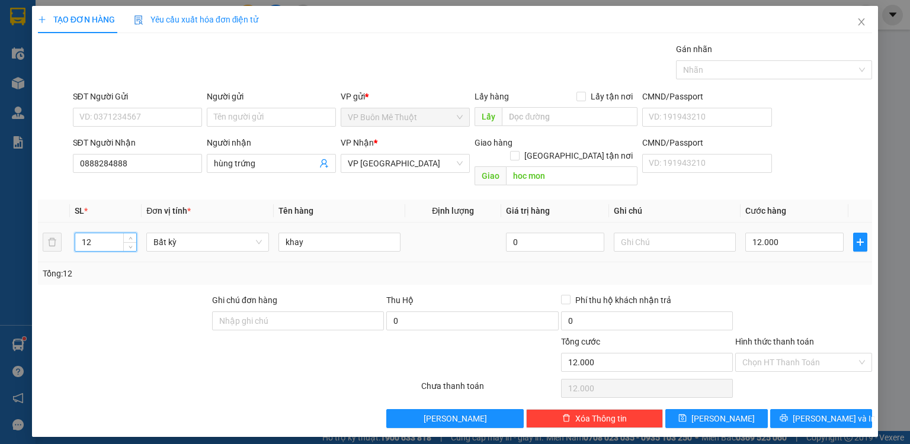
drag, startPoint x: 108, startPoint y: 222, endPoint x: 116, endPoint y: 217, distance: 8.9
click at [109, 233] on input "12" at bounding box center [105, 242] width 61 height 18
click at [804, 233] on input "12.000" at bounding box center [795, 242] width 98 height 19
click at [275, 109] on input "Người gửi" at bounding box center [271, 117] width 129 height 19
click at [732, 410] on button "[PERSON_NAME]" at bounding box center [717, 419] width 103 height 19
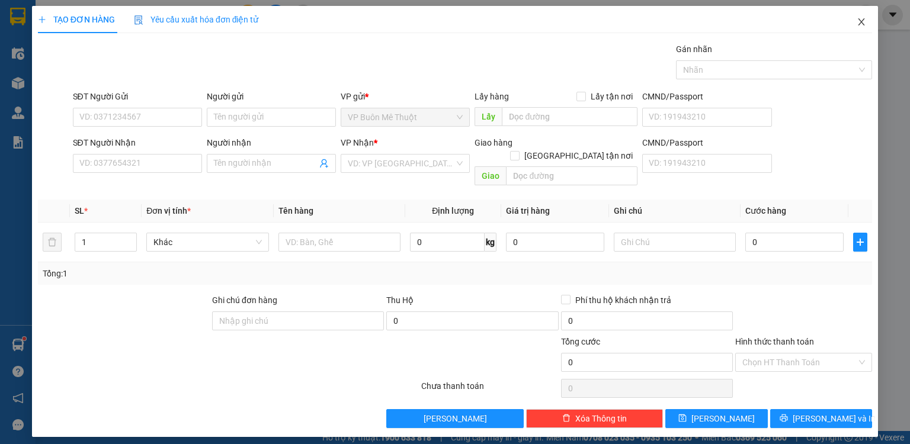
click at [856, 27] on span "Close" at bounding box center [861, 22] width 33 height 33
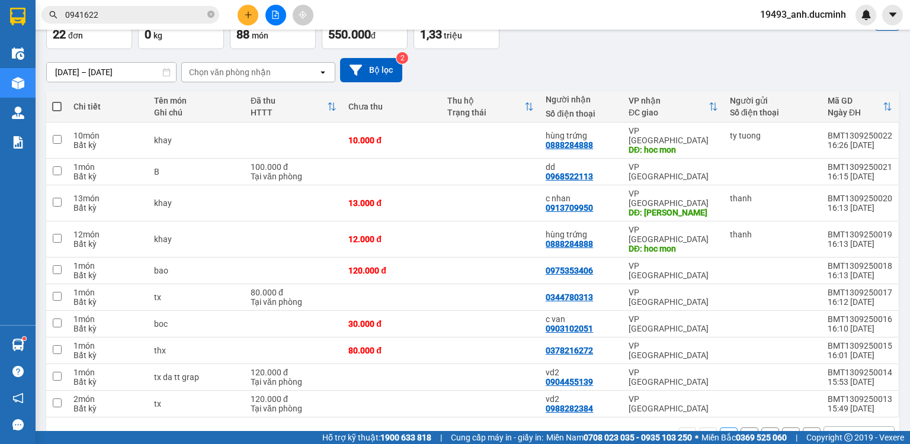
scroll to position [81, 0]
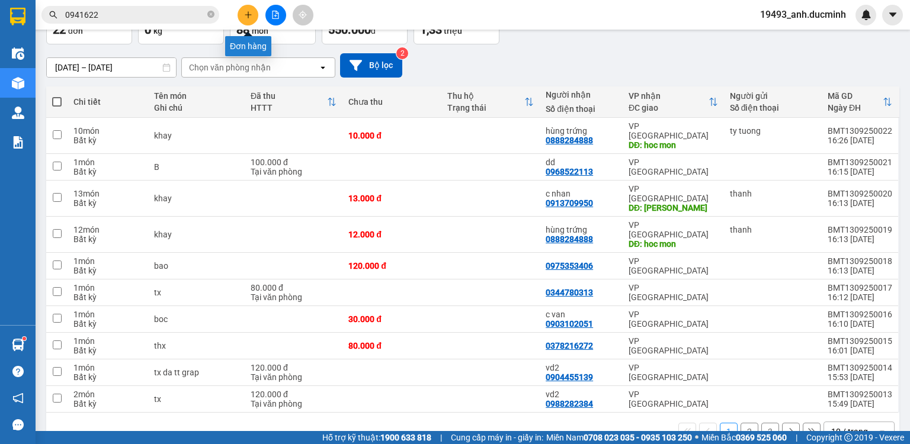
click at [246, 13] on icon "plus" at bounding box center [248, 15] width 8 height 8
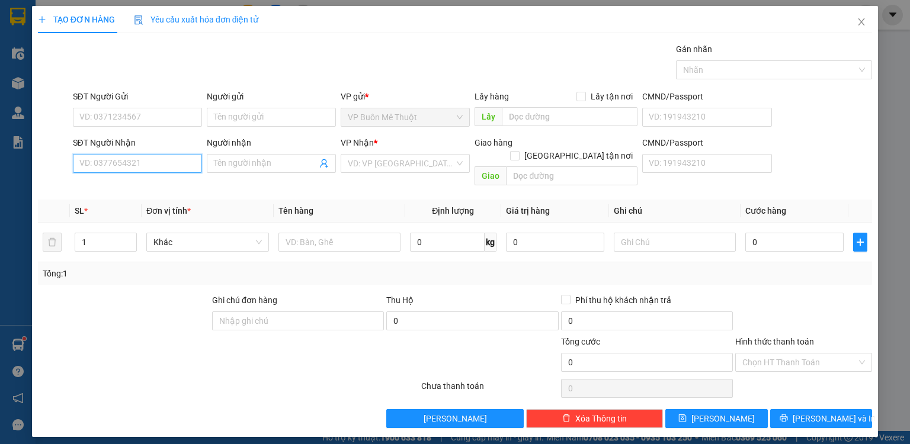
click at [161, 162] on input "SĐT Người Nhận" at bounding box center [137, 163] width 129 height 19
click at [137, 183] on div "0965502804 - dd" at bounding box center [137, 186] width 115 height 13
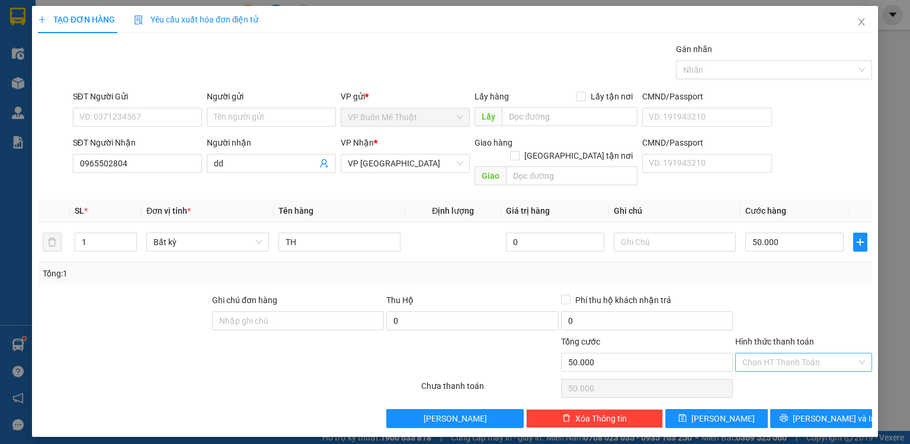
click at [820, 354] on input "Hình thức thanh toán" at bounding box center [800, 363] width 114 height 18
drag, startPoint x: 784, startPoint y: 374, endPoint x: 754, endPoint y: 392, distance: 35.1
click at [779, 376] on div "Tại văn phòng" at bounding box center [804, 372] width 123 height 13
click at [737, 410] on button "[PERSON_NAME]" at bounding box center [717, 419] width 103 height 19
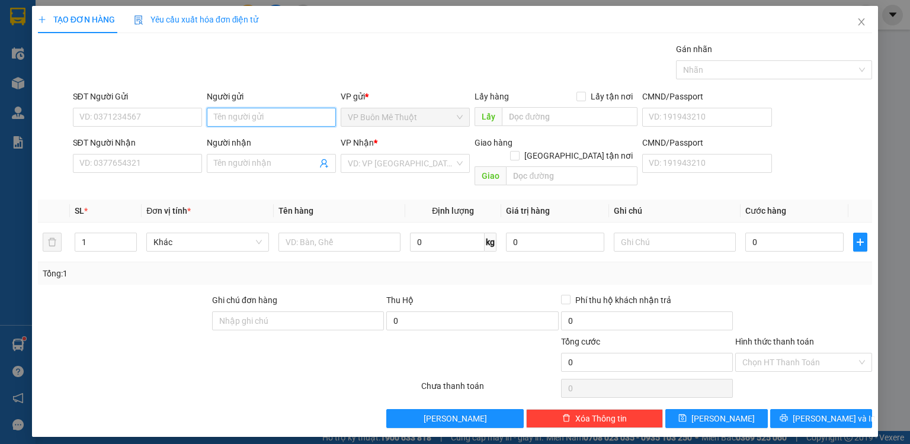
click at [241, 119] on input "Người gửi" at bounding box center [271, 117] width 129 height 19
click at [130, 238] on icon "up" at bounding box center [131, 240] width 4 height 4
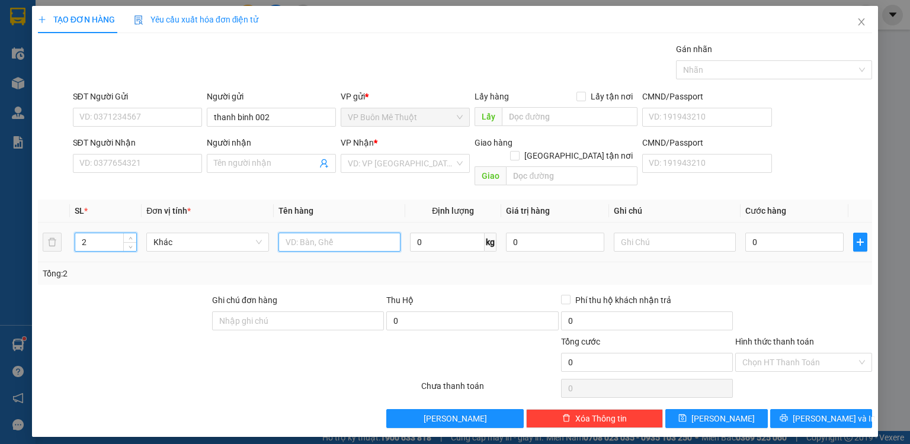
click at [336, 233] on input "text" at bounding box center [340, 242] width 122 height 19
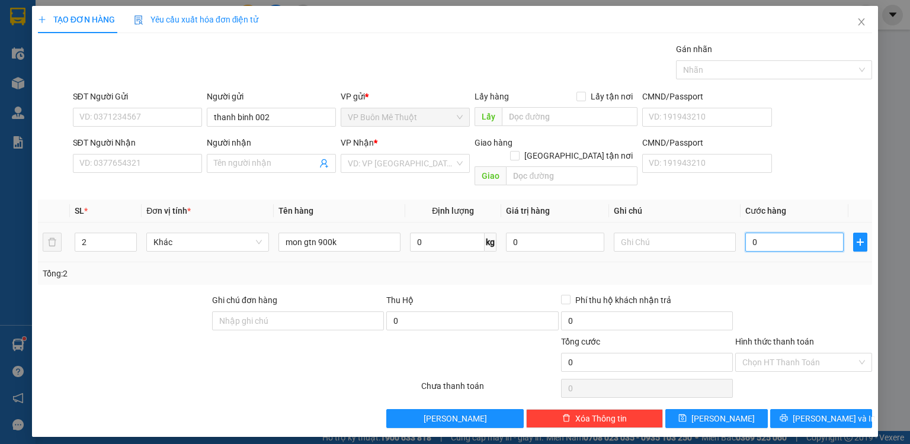
click at [764, 233] on input "0" at bounding box center [795, 242] width 98 height 19
click at [737, 275] on div "Transit Pickup Surcharge Ids Transit Deliver Surcharge Ids Transit Deliver Surc…" at bounding box center [455, 236] width 834 height 386
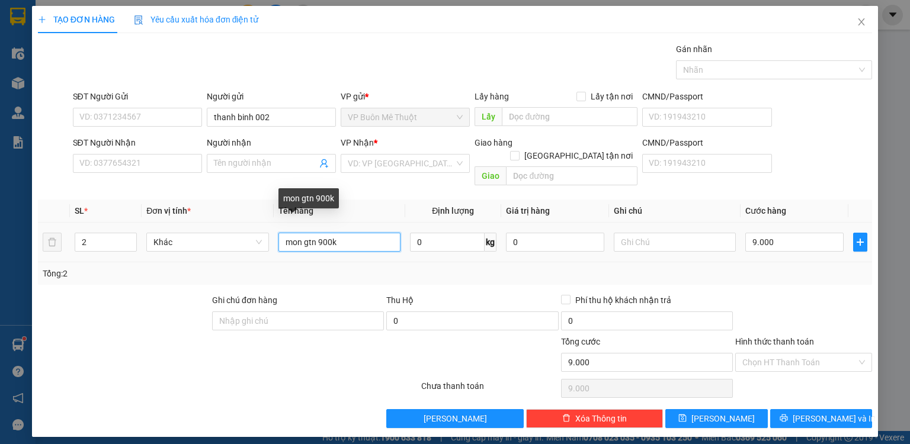
click at [302, 233] on input "mon gtn 900k" at bounding box center [340, 242] width 122 height 19
click at [305, 233] on input "mon gtn 900k" at bounding box center [340, 242] width 122 height 19
click at [378, 237] on input "mon [gtn 900k" at bounding box center [340, 242] width 122 height 19
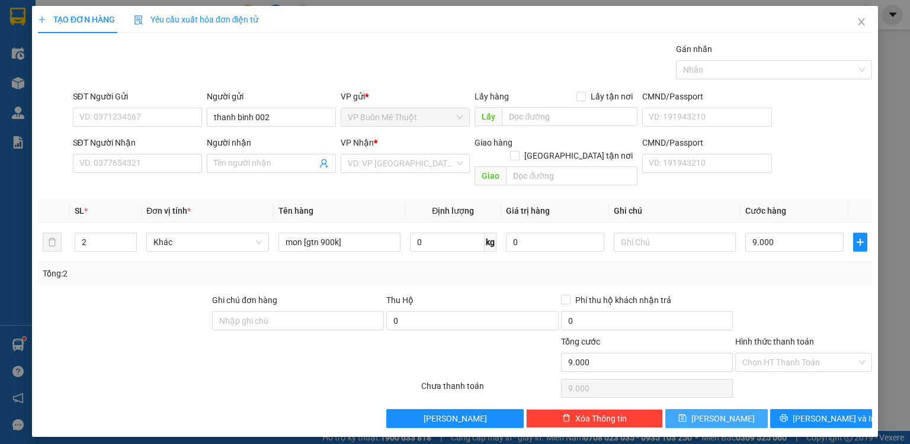
click at [735, 410] on button "[PERSON_NAME]" at bounding box center [717, 419] width 103 height 19
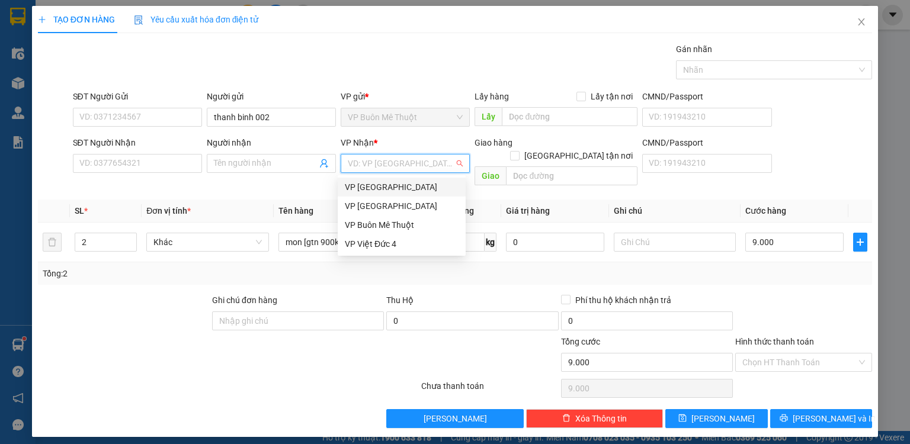
click at [405, 166] on input "search" at bounding box center [401, 164] width 107 height 18
click at [380, 205] on div "VP [GEOGRAPHIC_DATA]" at bounding box center [402, 206] width 114 height 13
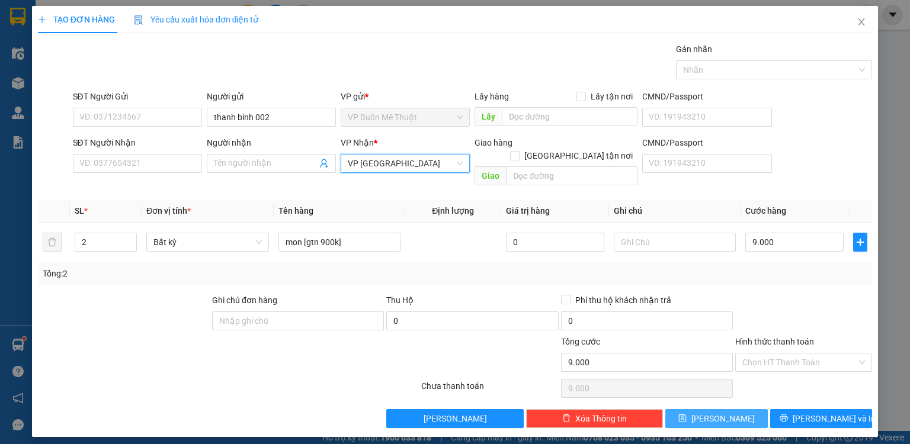
click at [706, 410] on button "[PERSON_NAME]" at bounding box center [717, 419] width 103 height 19
click at [863, 24] on icon "close" at bounding box center [861, 21] width 9 height 9
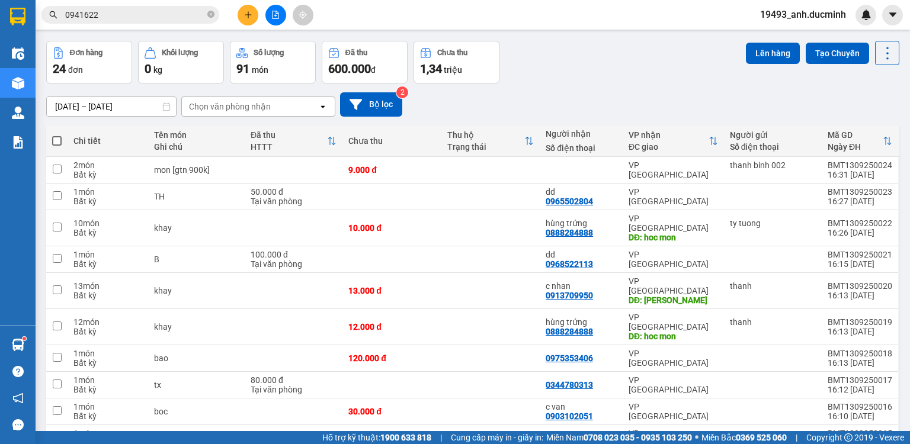
scroll to position [47, 0]
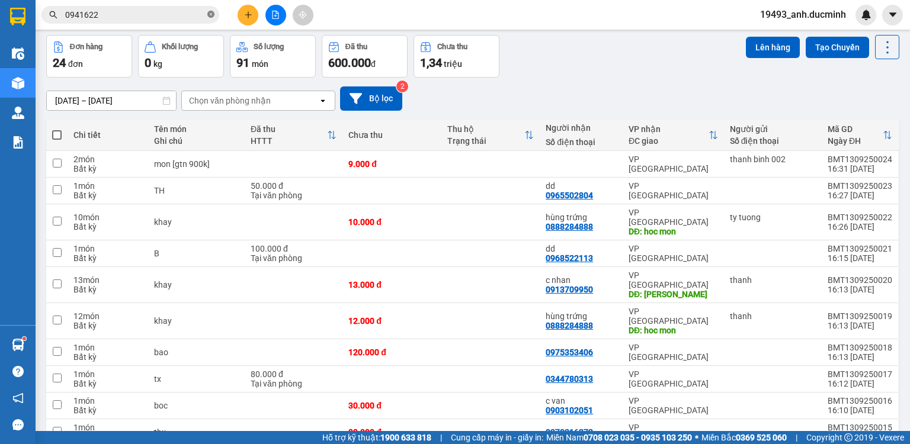
click at [210, 14] on icon "close-circle" at bounding box center [210, 14] width 7 height 7
click at [204, 12] on input "text" at bounding box center [135, 14] width 140 height 13
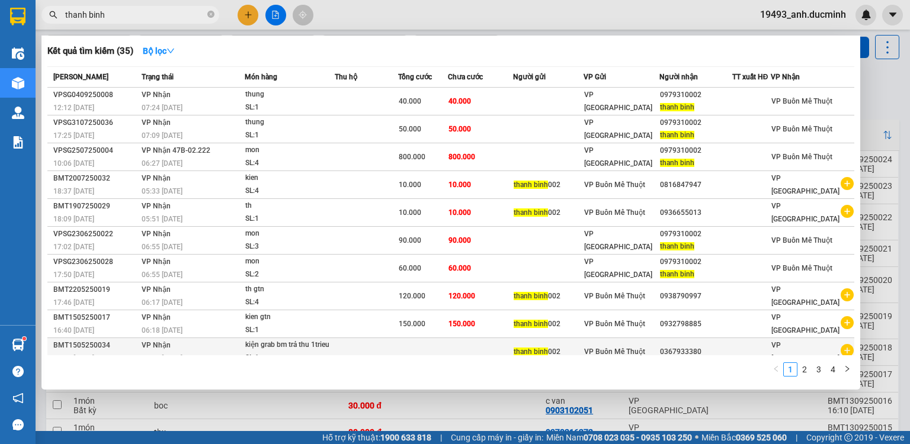
scroll to position [7, 0]
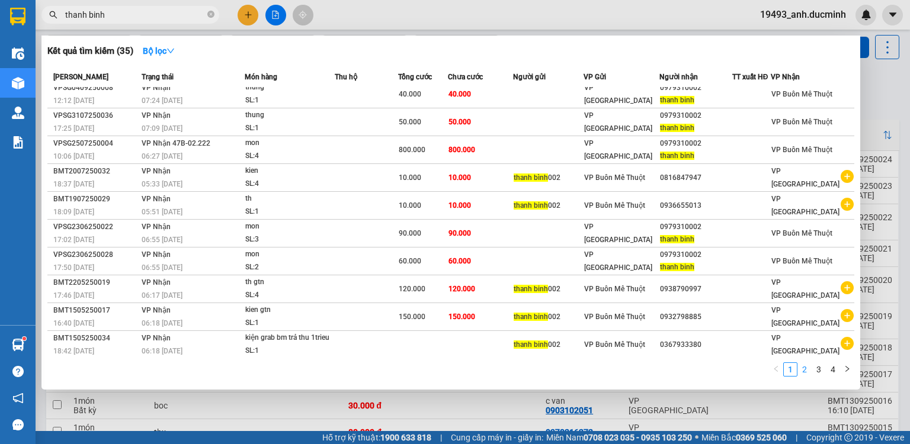
click at [806, 372] on link "2" at bounding box center [804, 369] width 13 height 13
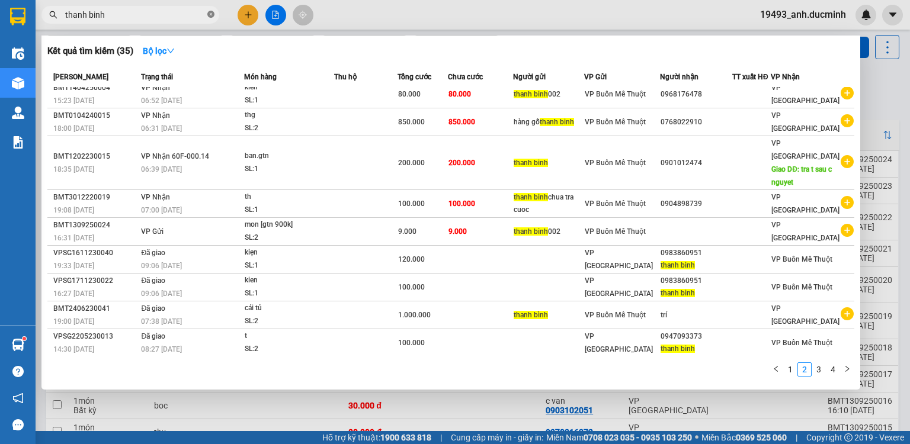
click at [211, 12] on icon "close-circle" at bounding box center [210, 14] width 7 height 7
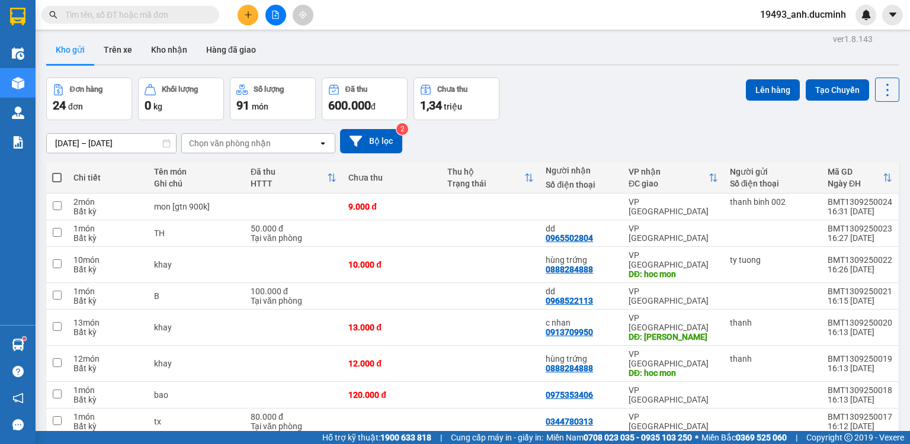
scroll to position [0, 0]
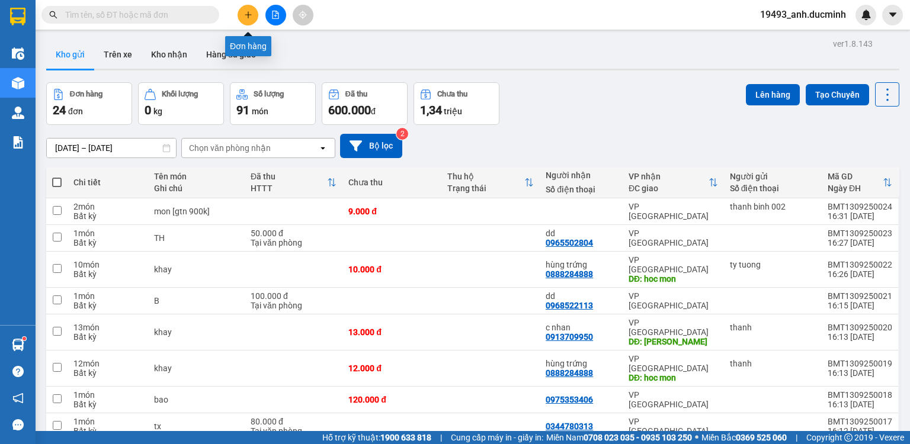
click at [252, 17] on button at bounding box center [248, 15] width 21 height 21
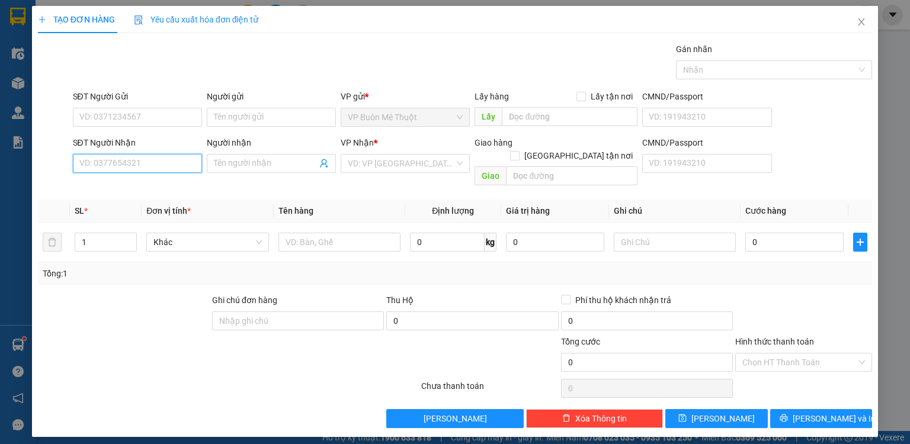
click at [161, 158] on input "SĐT Người Nhận" at bounding box center [137, 163] width 129 height 19
click at [392, 159] on input "search" at bounding box center [401, 164] width 107 height 18
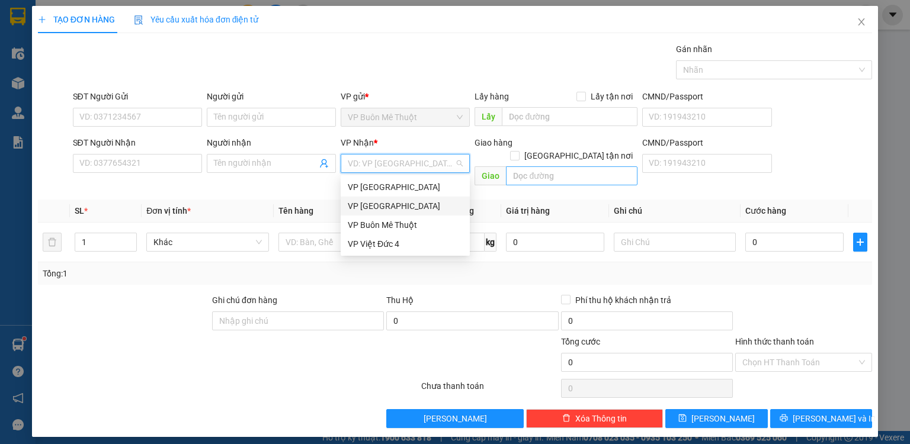
drag, startPoint x: 382, startPoint y: 206, endPoint x: 529, endPoint y: 167, distance: 152.2
click at [384, 206] on div "VP [GEOGRAPHIC_DATA]" at bounding box center [405, 206] width 115 height 13
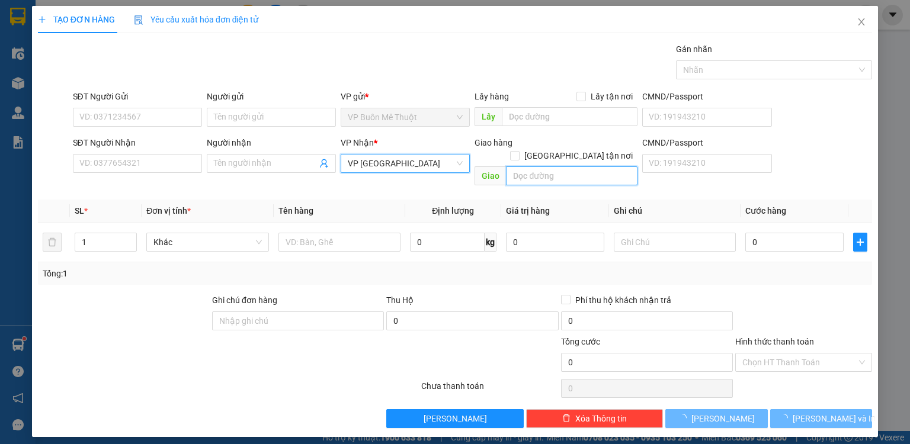
click at [545, 167] on input "text" at bounding box center [572, 176] width 132 height 19
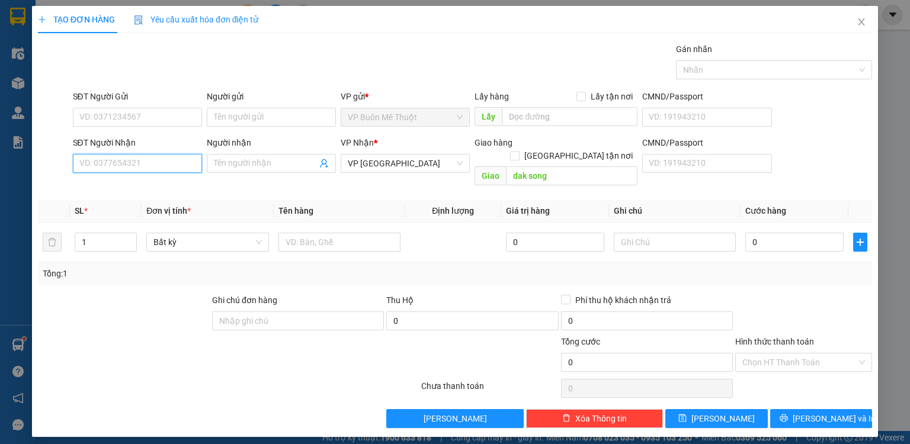
click at [133, 164] on input "SĐT Người Nhận" at bounding box center [137, 163] width 129 height 19
click at [131, 233] on span "Increase Value" at bounding box center [129, 238] width 13 height 11
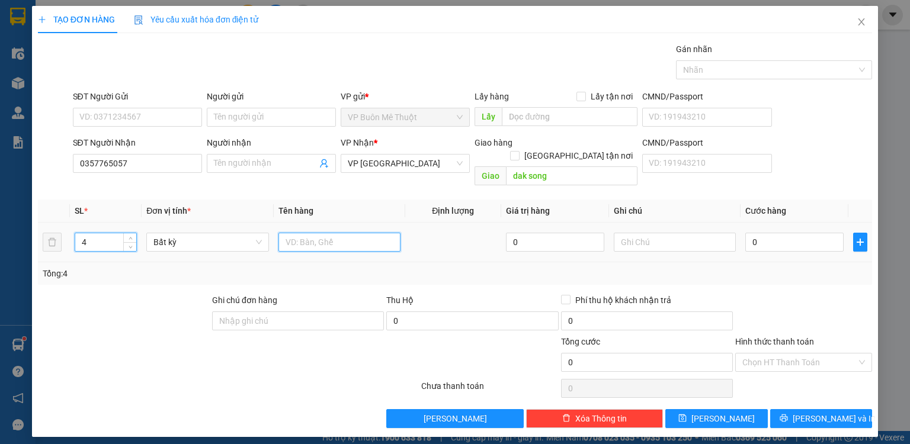
drag, startPoint x: 297, startPoint y: 228, endPoint x: 306, endPoint y: 227, distance: 8.9
click at [301, 233] on input "text" at bounding box center [340, 242] width 122 height 19
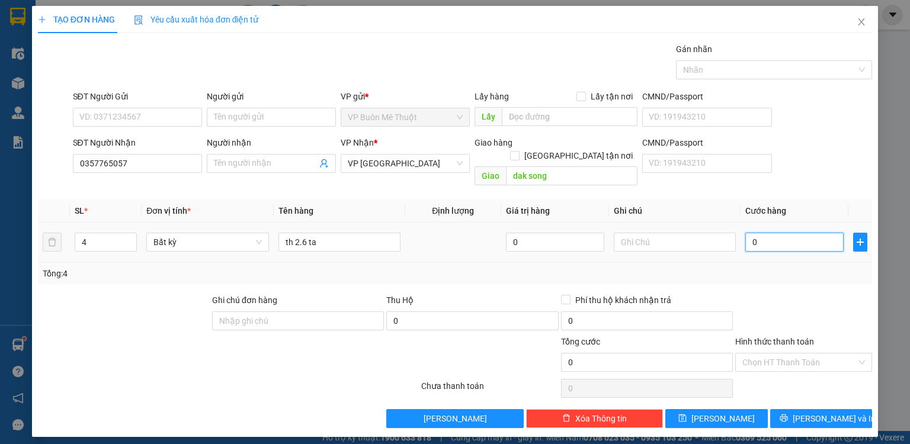
click at [794, 233] on input "0" at bounding box center [795, 242] width 98 height 19
click at [732, 410] on button "[PERSON_NAME]" at bounding box center [717, 419] width 103 height 19
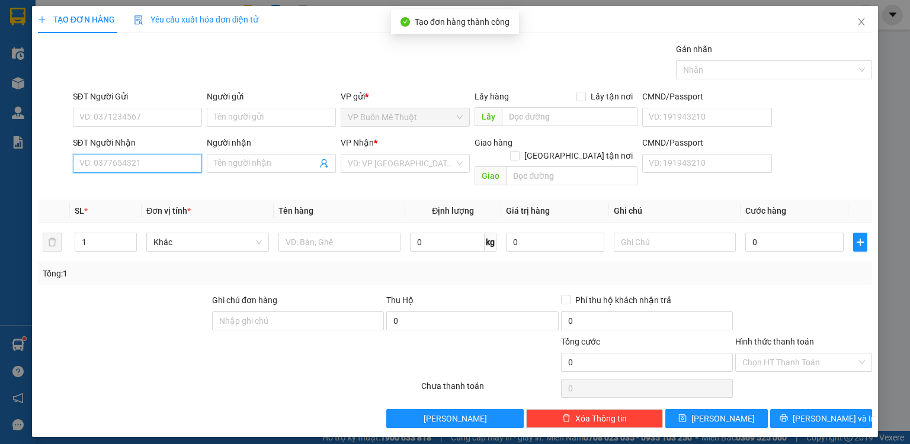
click at [161, 157] on input "SĐT Người Nhận" at bounding box center [137, 163] width 129 height 19
click at [183, 162] on input "SĐT Người Nhận" at bounding box center [137, 163] width 129 height 19
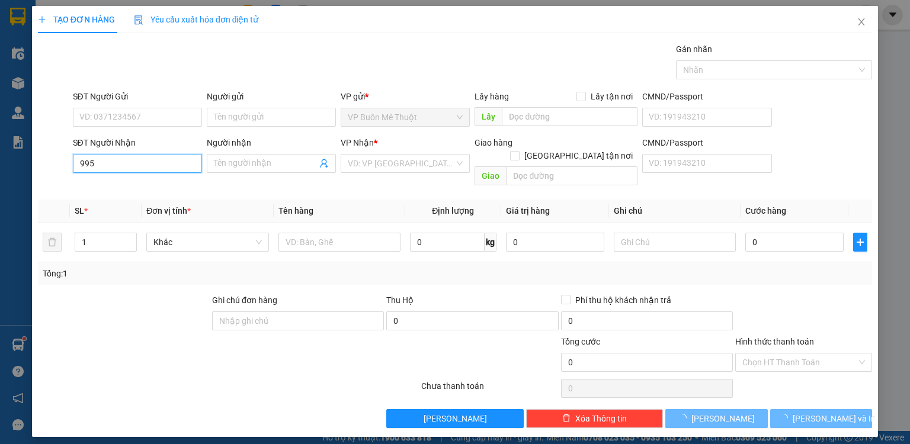
click at [127, 167] on input "995" at bounding box center [137, 163] width 129 height 19
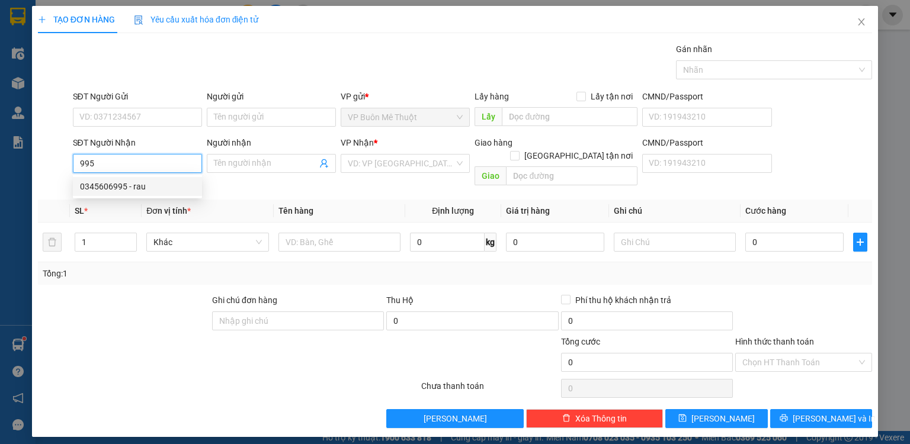
click at [133, 185] on div "0345606995 - rau" at bounding box center [137, 186] width 115 height 13
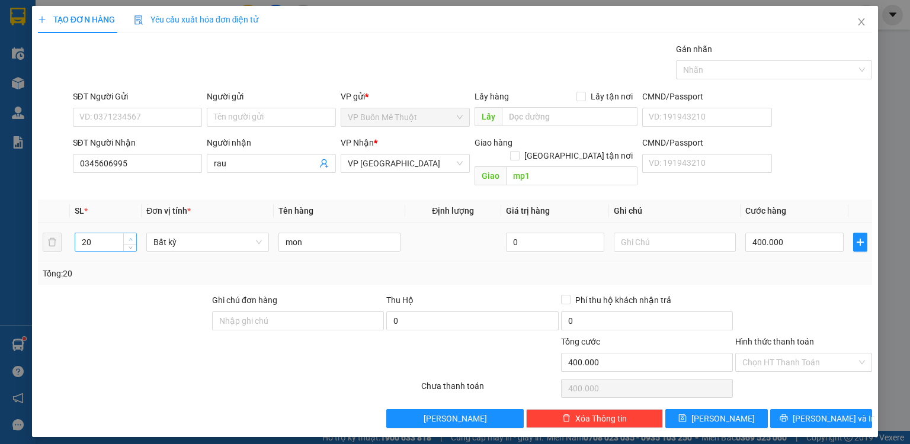
click at [128, 233] on span "Increase Value" at bounding box center [129, 238] width 13 height 11
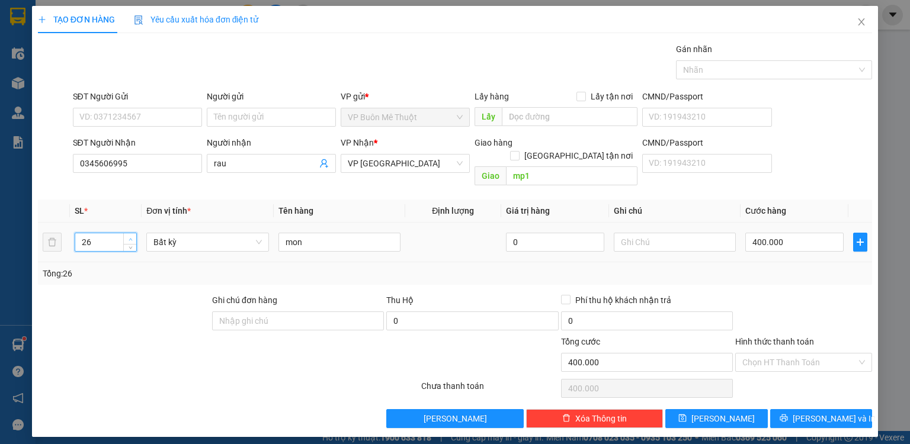
click at [130, 233] on span "Increase Value" at bounding box center [129, 238] width 13 height 11
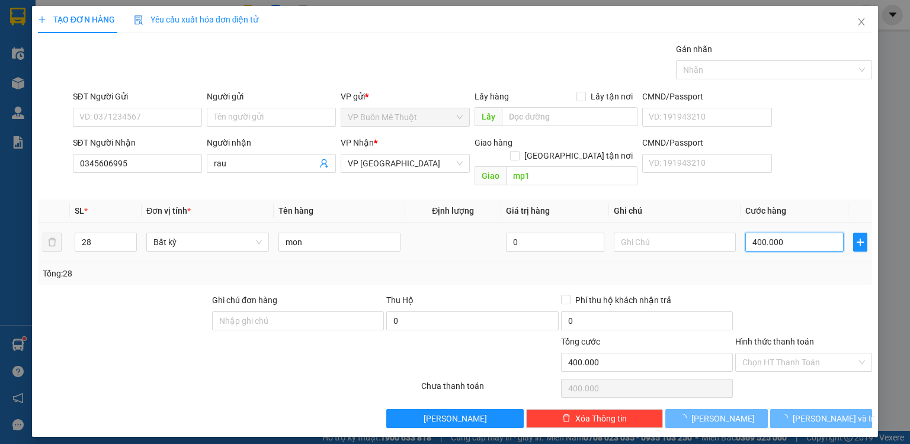
click at [813, 233] on input "400.000" at bounding box center [795, 242] width 98 height 19
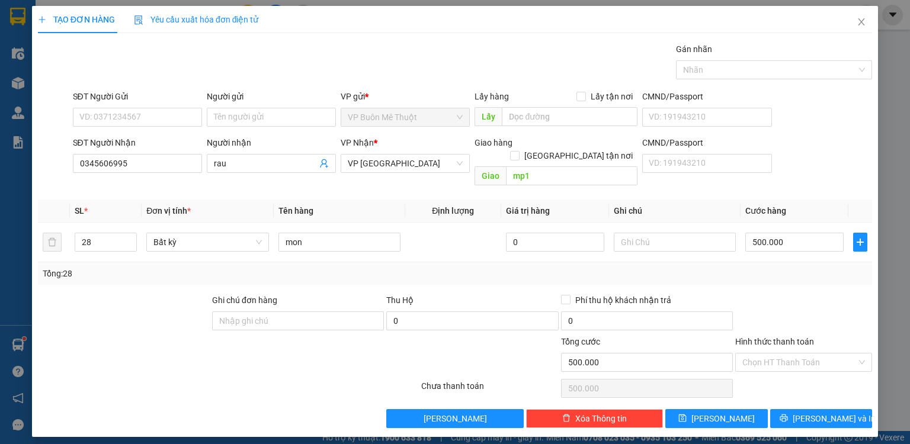
drag, startPoint x: 796, startPoint y: 277, endPoint x: 793, endPoint y: 290, distance: 13.4
click at [795, 280] on div "Transit Pickup Surcharge Ids Transit Deliver Surcharge Ids Transit Deliver Surc…" at bounding box center [455, 236] width 834 height 386
click at [768, 354] on input "Hình thức thanh toán" at bounding box center [800, 363] width 114 height 18
click at [766, 370] on div "Tại văn phòng" at bounding box center [804, 372] width 123 height 13
click at [755, 410] on button "[PERSON_NAME]" at bounding box center [717, 419] width 103 height 19
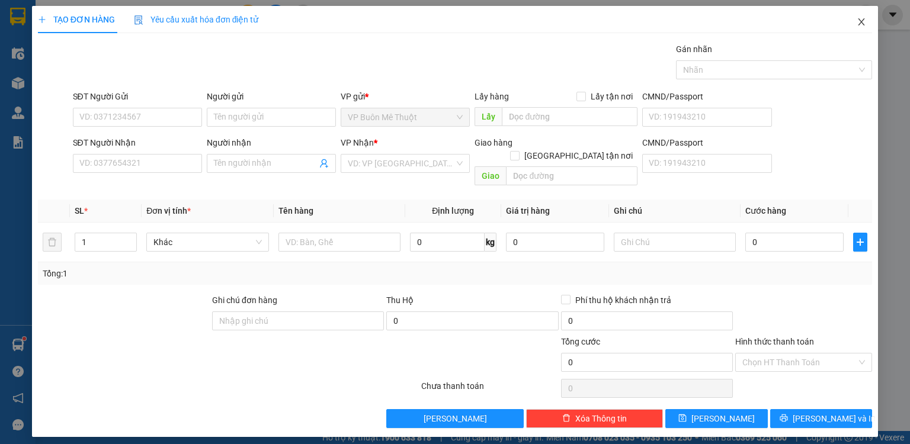
click at [863, 24] on icon "close" at bounding box center [862, 21] width 7 height 7
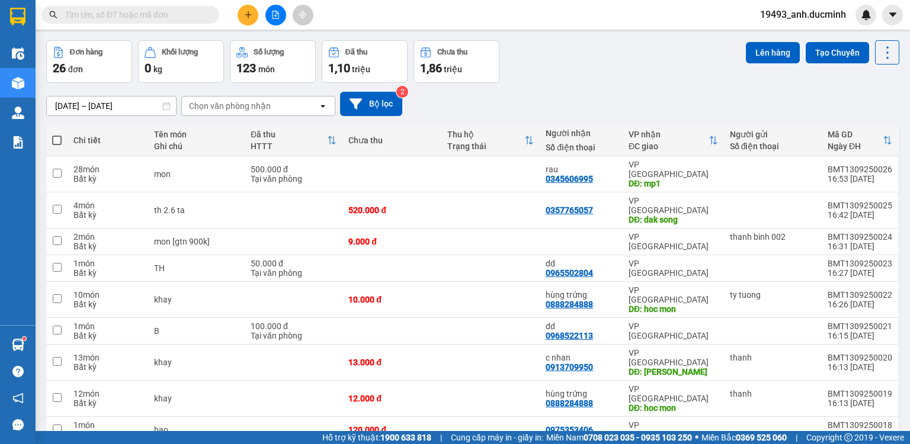
scroll to position [81, 0]
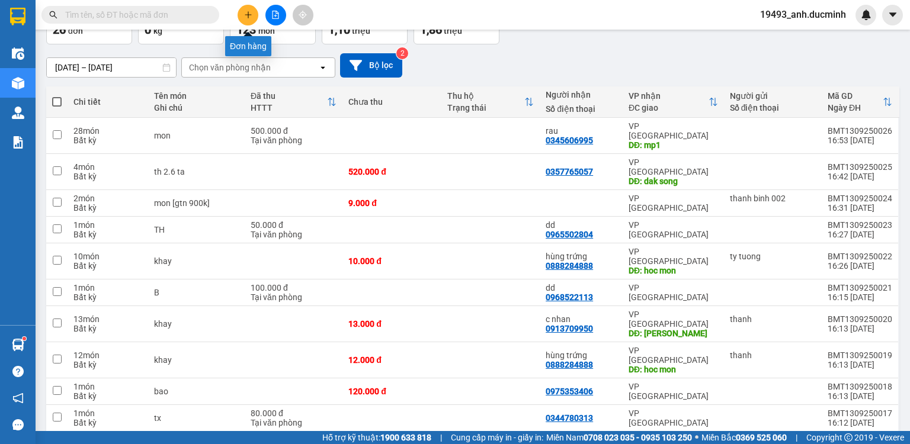
click at [244, 14] on icon "plus" at bounding box center [248, 15] width 8 height 8
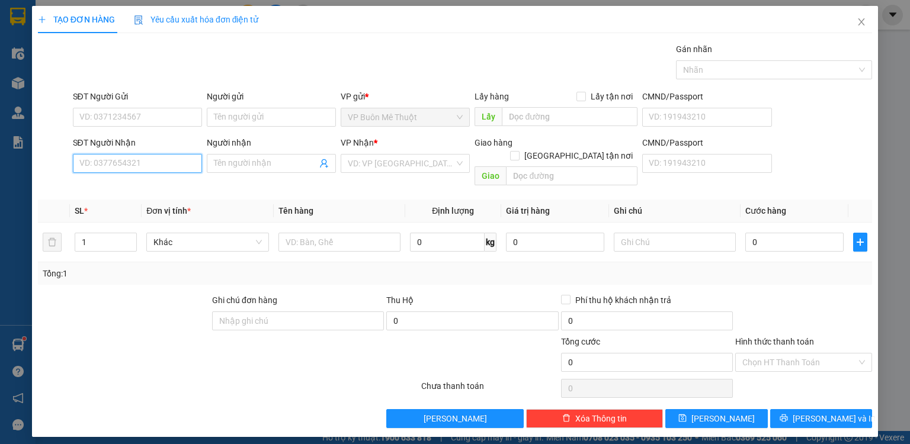
drag, startPoint x: 164, startPoint y: 161, endPoint x: 162, endPoint y: 169, distance: 8.5
click at [163, 167] on input "SĐT Người Nhận" at bounding box center [137, 163] width 129 height 19
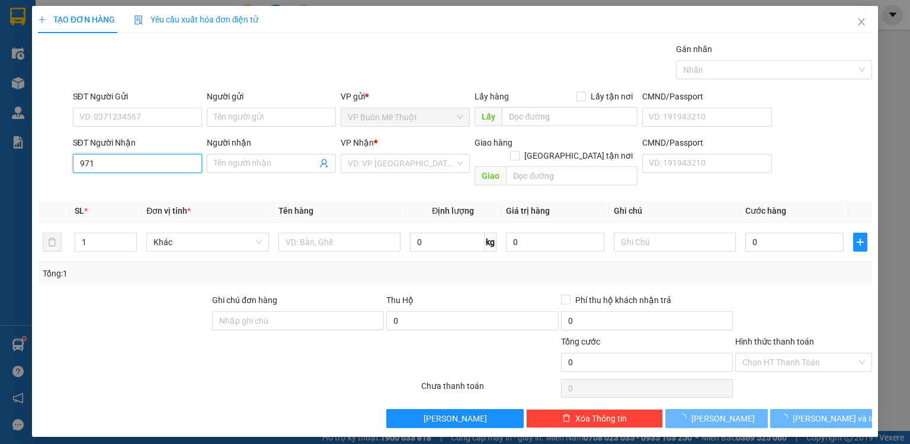
click at [159, 169] on input "971" at bounding box center [137, 163] width 129 height 19
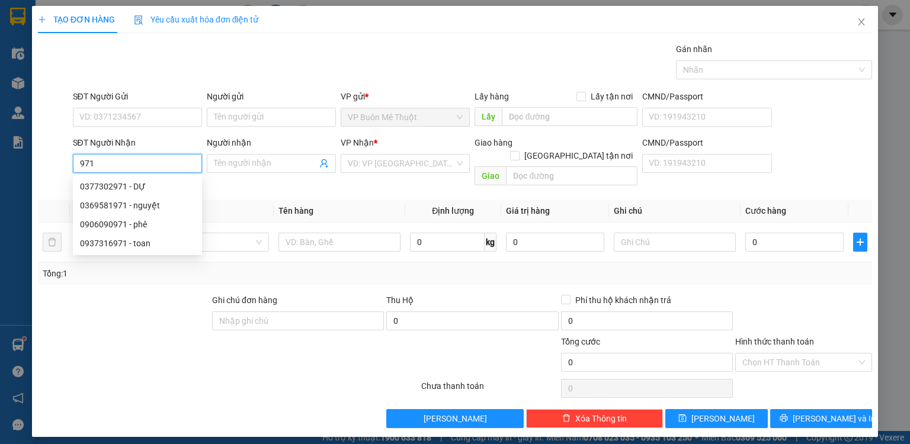
click at [159, 168] on input "971" at bounding box center [137, 163] width 129 height 19
drag, startPoint x: 130, startPoint y: 167, endPoint x: 61, endPoint y: 164, distance: 69.4
click at [61, 164] on div "SĐT Người Nhận 971 Người nhận Tên người nhận VP Nhận * VD: VP Sài Gòn Giao hàng…" at bounding box center [455, 163] width 837 height 55
click at [135, 185] on div "0937316971 - toan" at bounding box center [137, 186] width 115 height 13
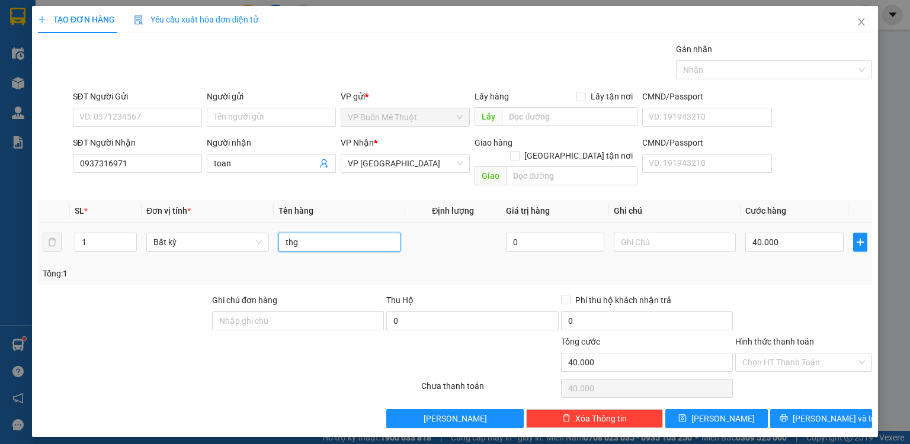
click at [316, 233] on input "thg" at bounding box center [340, 242] width 122 height 19
click at [796, 233] on input "40.000" at bounding box center [795, 242] width 98 height 19
click at [804, 316] on div at bounding box center [803, 314] width 139 height 41
drag, startPoint x: 807, startPoint y: 350, endPoint x: 808, endPoint y: 356, distance: 6.0
click at [807, 354] on input "Hình thức thanh toán" at bounding box center [800, 363] width 114 height 18
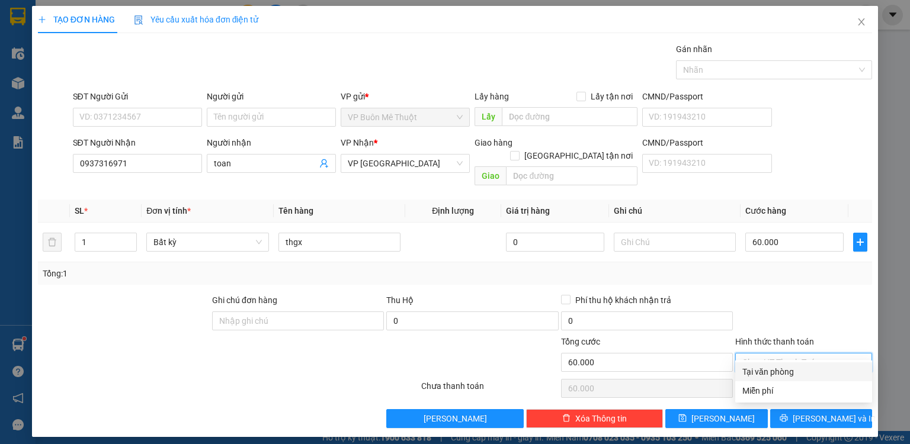
click at [798, 366] on div "Tại văn phòng" at bounding box center [804, 372] width 123 height 13
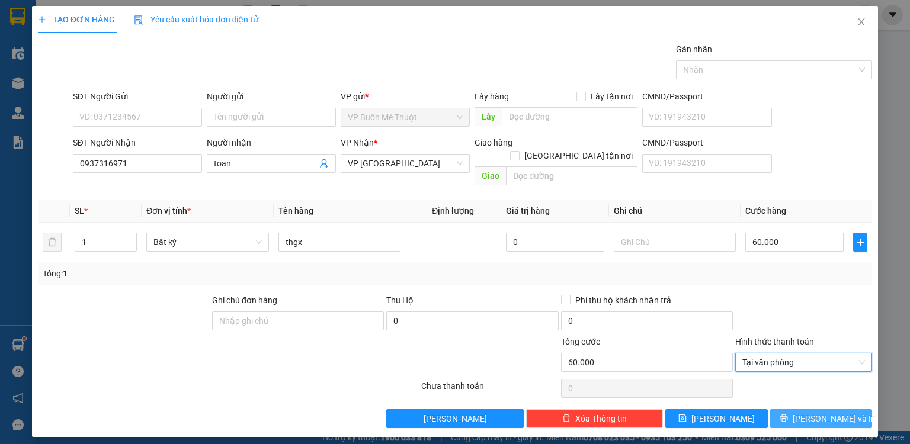
drag, startPoint x: 799, startPoint y: 401, endPoint x: 780, endPoint y: 373, distance: 33.2
click at [788, 414] on icon "printer" at bounding box center [784, 418] width 8 height 8
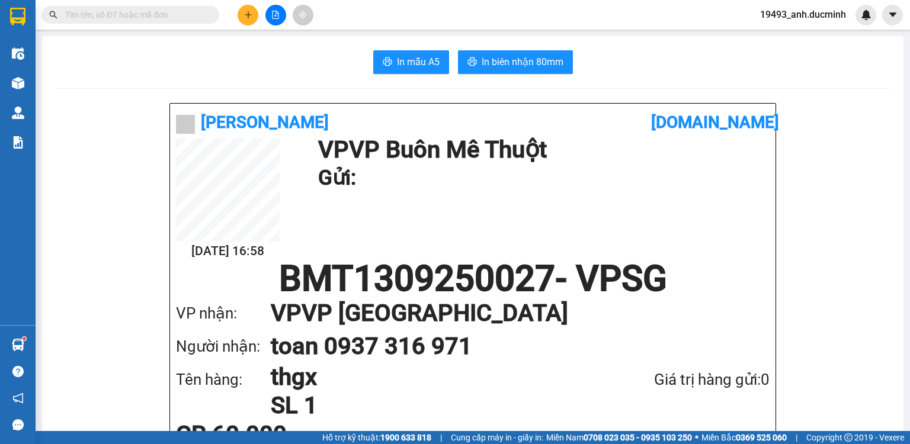
scroll to position [47, 0]
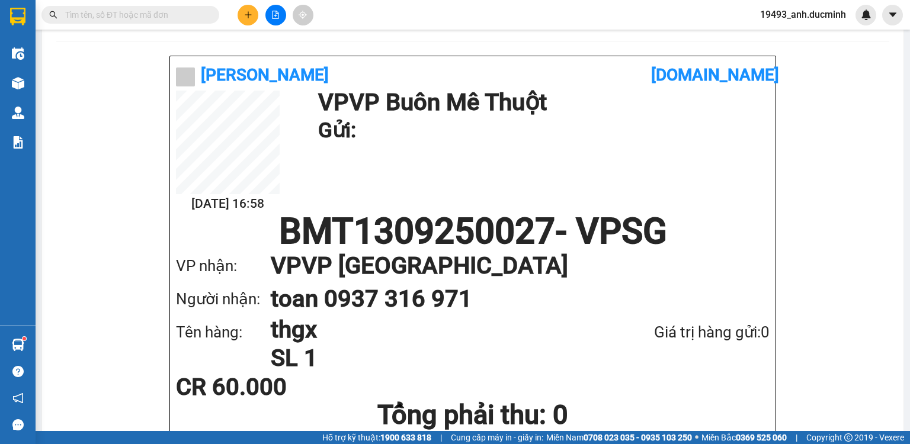
click at [130, 14] on input "text" at bounding box center [135, 14] width 140 height 13
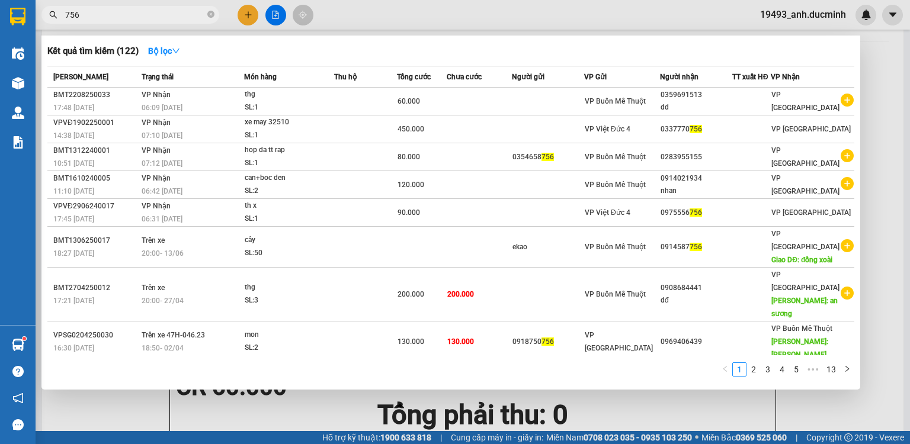
click at [249, 8] on div at bounding box center [455, 222] width 910 height 444
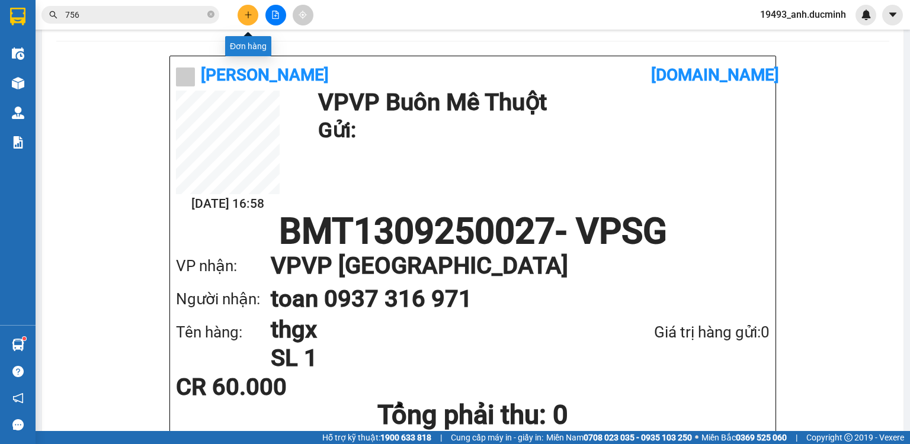
click at [248, 12] on icon "plus" at bounding box center [248, 15] width 8 height 8
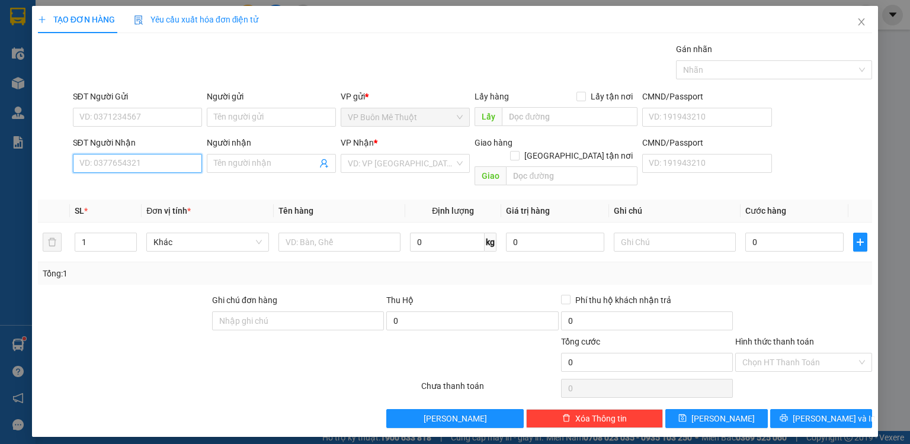
click at [129, 159] on input "SĐT Người Nhận" at bounding box center [137, 163] width 129 height 19
drag, startPoint x: 154, startPoint y: 158, endPoint x: 158, endPoint y: 151, distance: 8.8
click at [158, 152] on div "SĐT Người Nhận VD: 0377654321" at bounding box center [137, 156] width 129 height 41
click at [158, 182] on div "0914015599 - yến" at bounding box center [137, 186] width 115 height 13
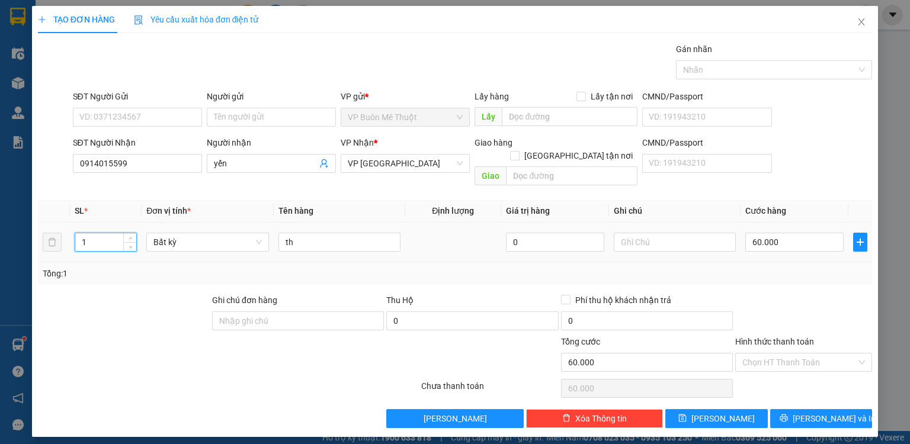
click at [97, 233] on input "1" at bounding box center [105, 242] width 61 height 18
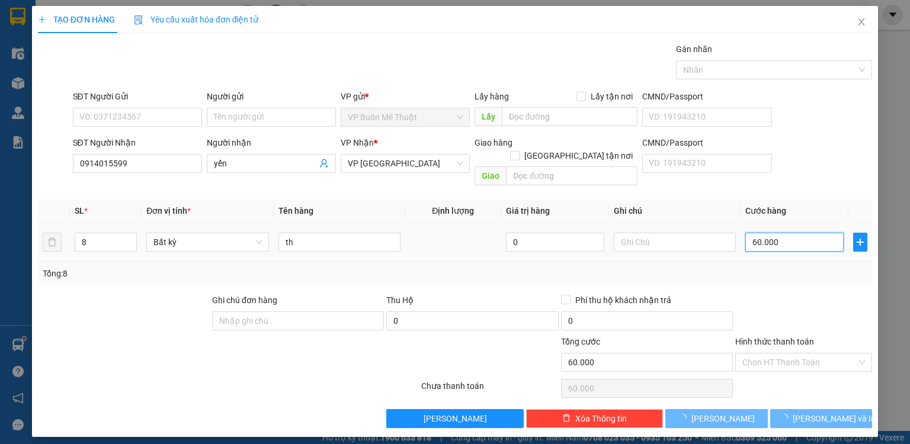
click at [809, 233] on input "60.000" at bounding box center [795, 242] width 98 height 19
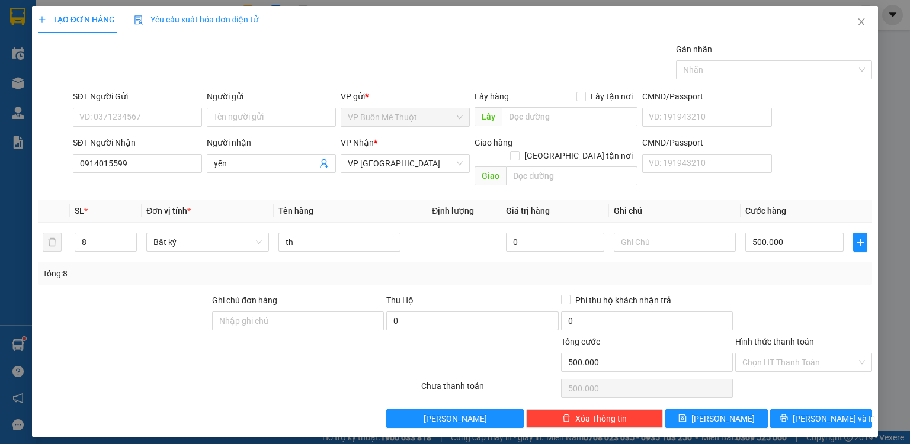
click at [776, 263] on div "Tổng: 8" at bounding box center [455, 274] width 834 height 23
click at [792, 354] on input "Hình thức thanh toán" at bounding box center [800, 363] width 114 height 18
click at [781, 372] on div "Tại văn phòng" at bounding box center [804, 372] width 123 height 13
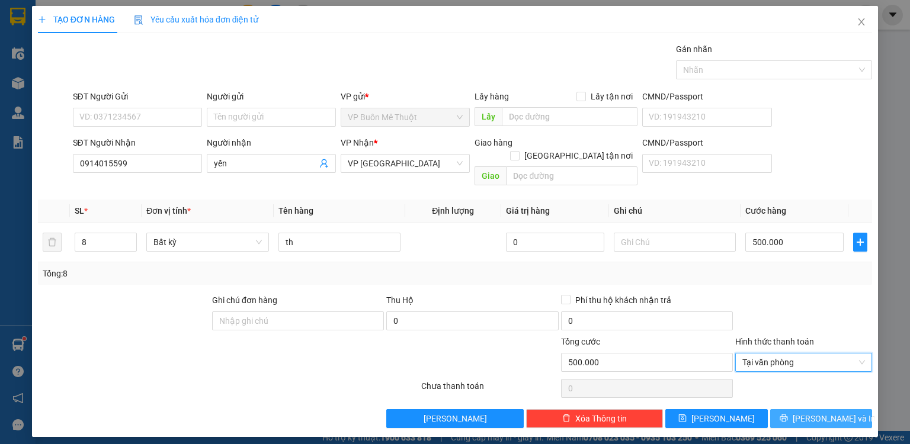
click at [810, 410] on button "[PERSON_NAME] và In" at bounding box center [821, 419] width 103 height 19
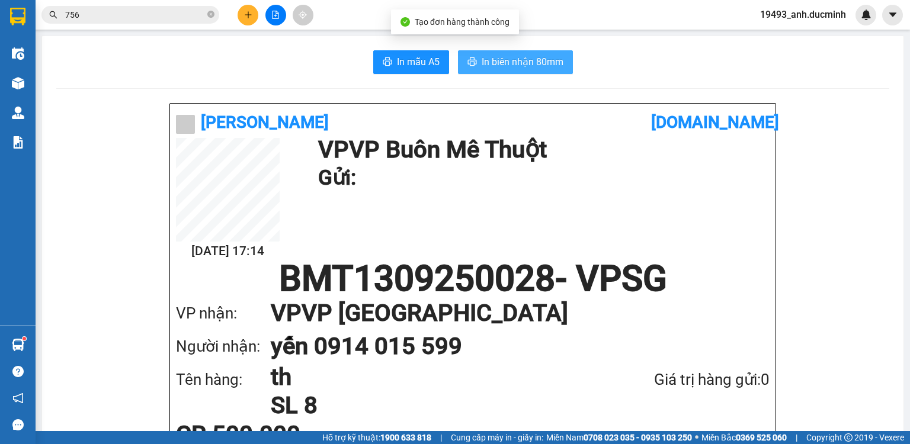
click at [515, 66] on span "In biên nhận 80mm" at bounding box center [523, 62] width 82 height 15
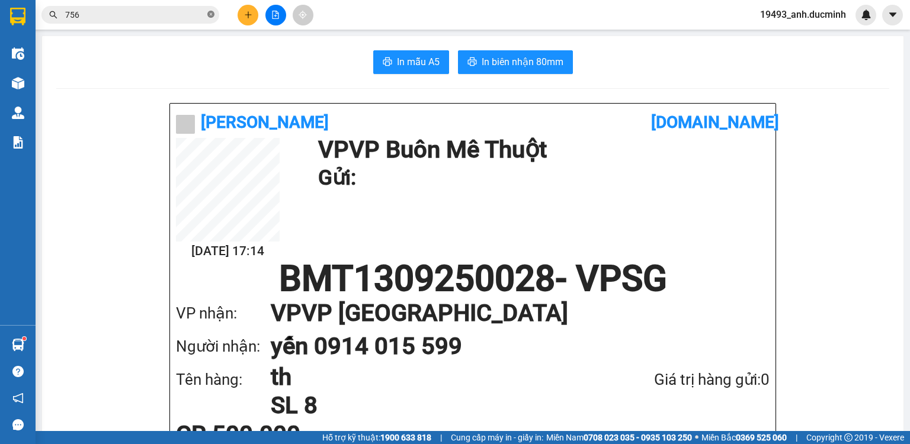
click at [212, 14] on icon "close-circle" at bounding box center [210, 14] width 7 height 7
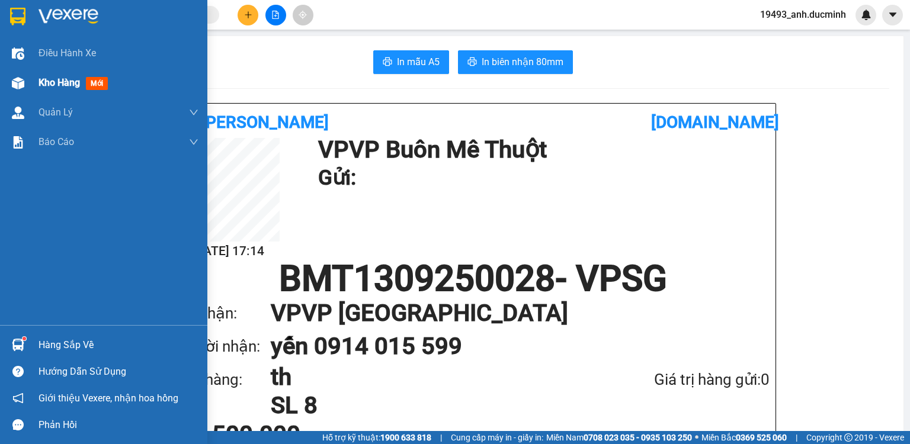
click at [79, 72] on div "Kho hàng mới" at bounding box center [119, 83] width 160 height 30
click at [79, 81] on span "Kho hàng" at bounding box center [59, 82] width 41 height 11
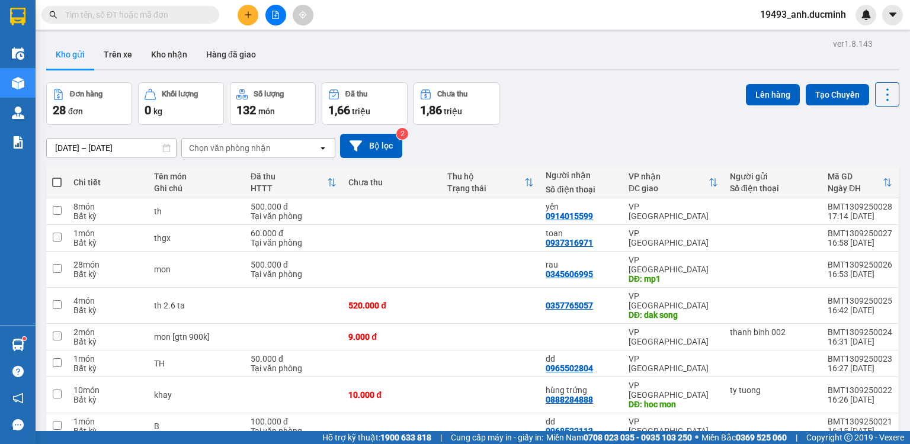
click at [55, 180] on span at bounding box center [56, 182] width 9 height 9
click at [57, 177] on input "checkbox" at bounding box center [57, 177] width 0 height 0
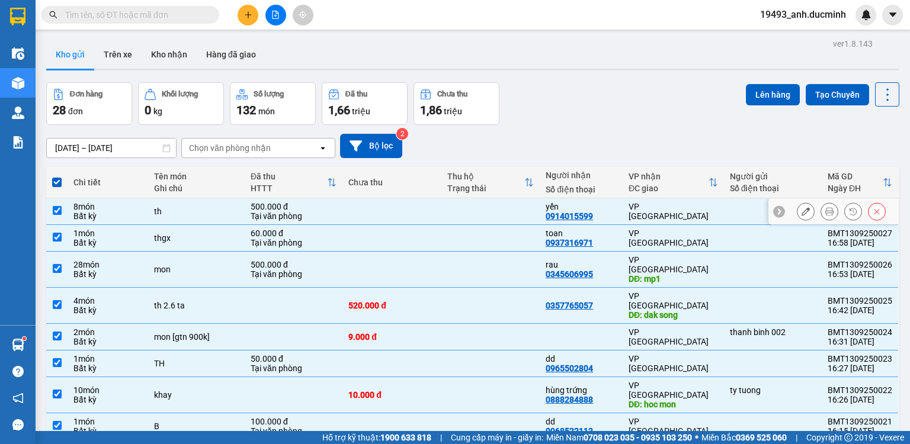
click at [55, 210] on input "checkbox" at bounding box center [57, 210] width 9 height 9
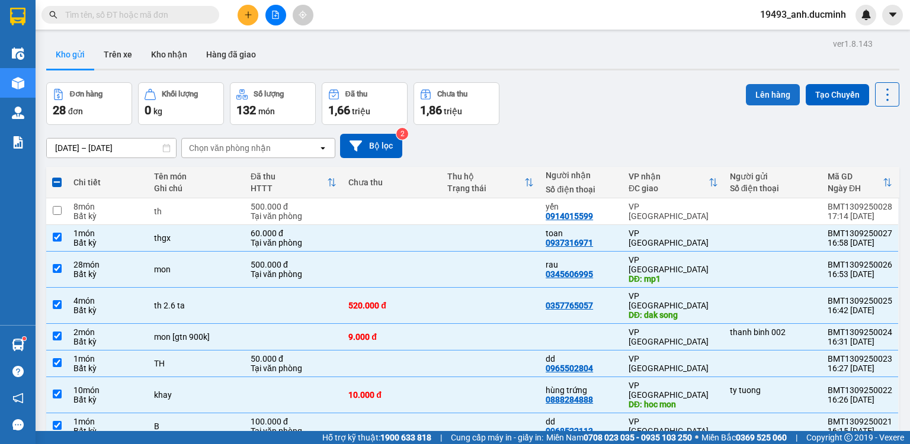
click at [782, 95] on button "Lên hàng" at bounding box center [773, 94] width 54 height 21
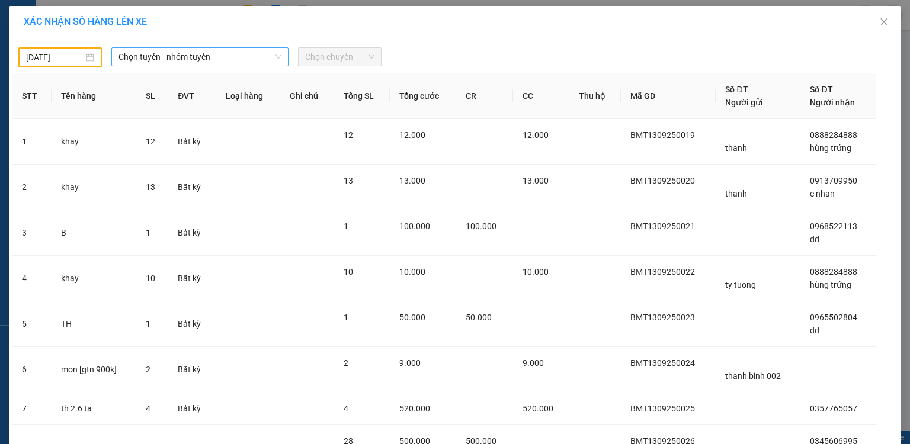
click at [151, 52] on span "Chọn tuyến - nhóm tuyến" at bounding box center [200, 57] width 163 height 18
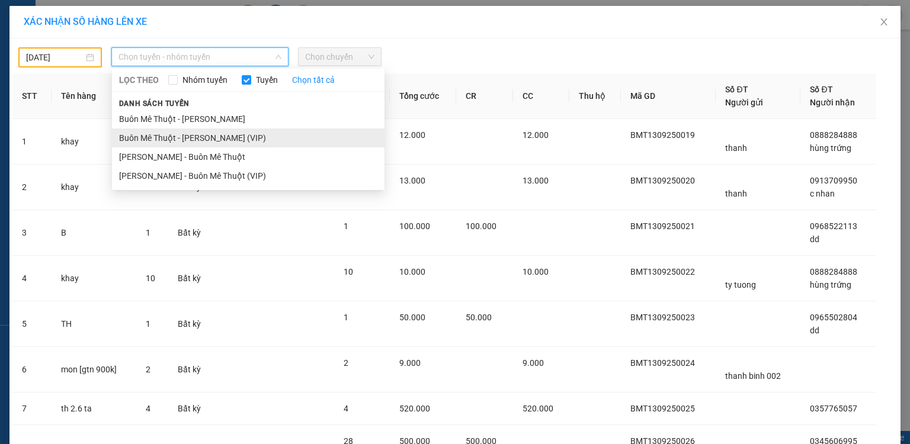
click at [158, 142] on li "Buôn Mê [PERSON_NAME] [PERSON_NAME] (VIP)" at bounding box center [248, 138] width 273 height 19
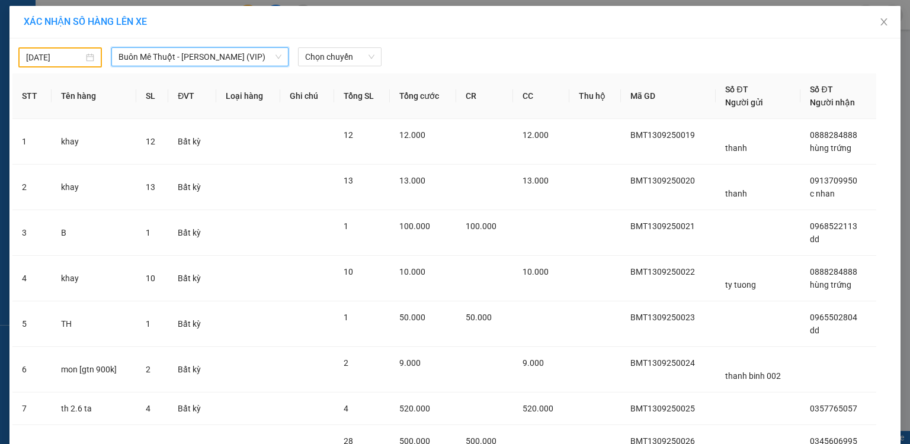
click at [69, 60] on input "[DATE]" at bounding box center [54, 57] width 57 height 13
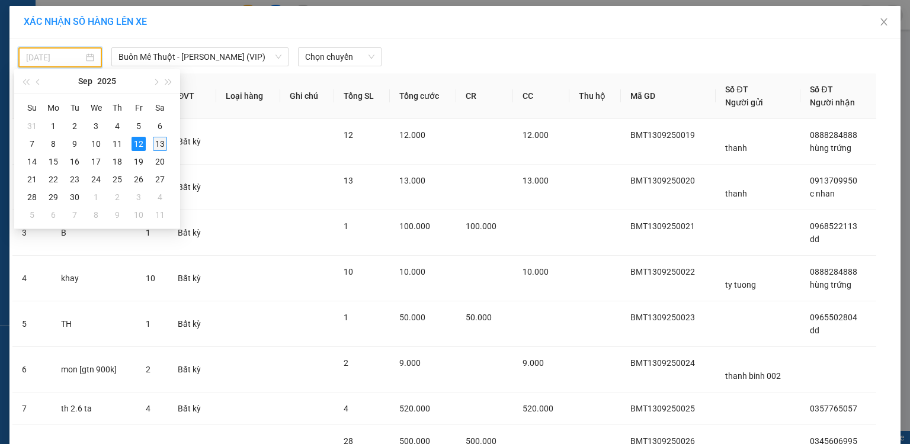
click at [158, 142] on div "13" at bounding box center [160, 144] width 14 height 14
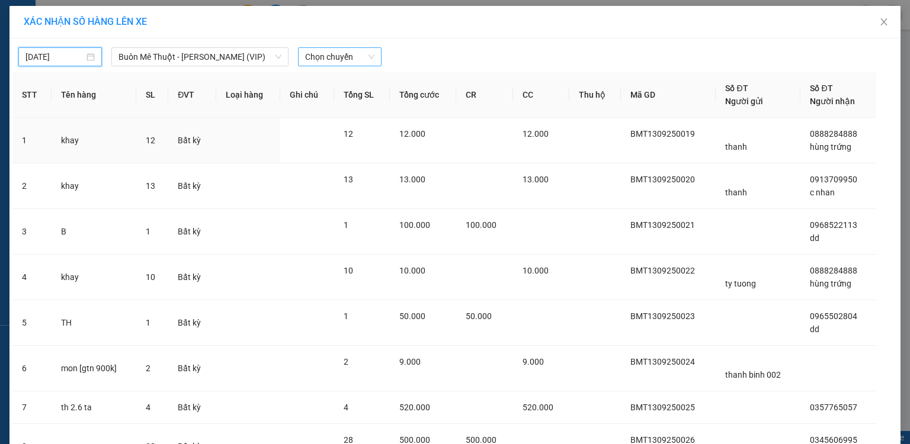
click at [340, 55] on span "Chọn chuyến" at bounding box center [339, 57] width 69 height 18
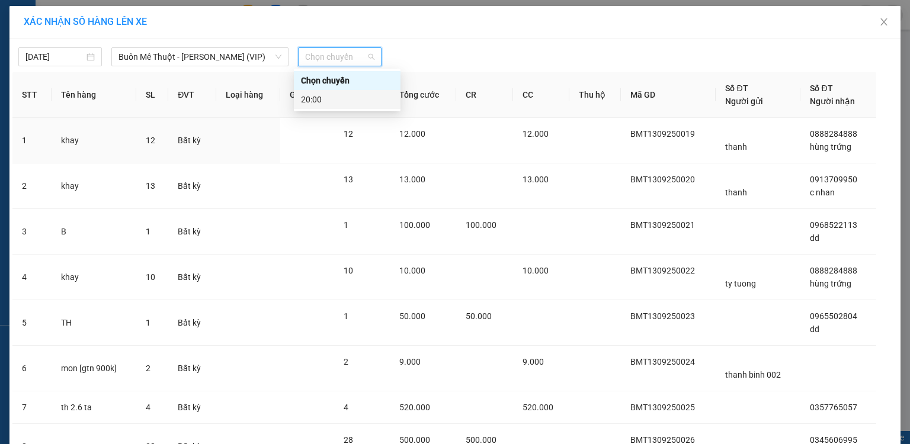
click at [314, 97] on div "20:00" at bounding box center [347, 99] width 92 height 13
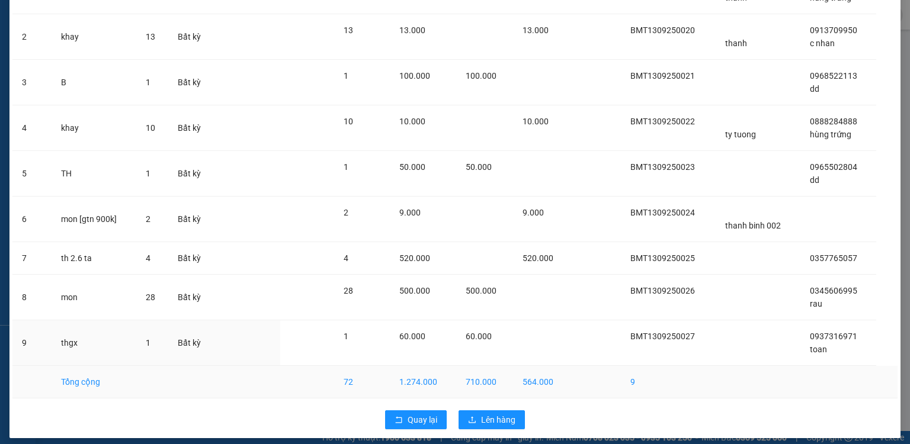
scroll to position [164, 0]
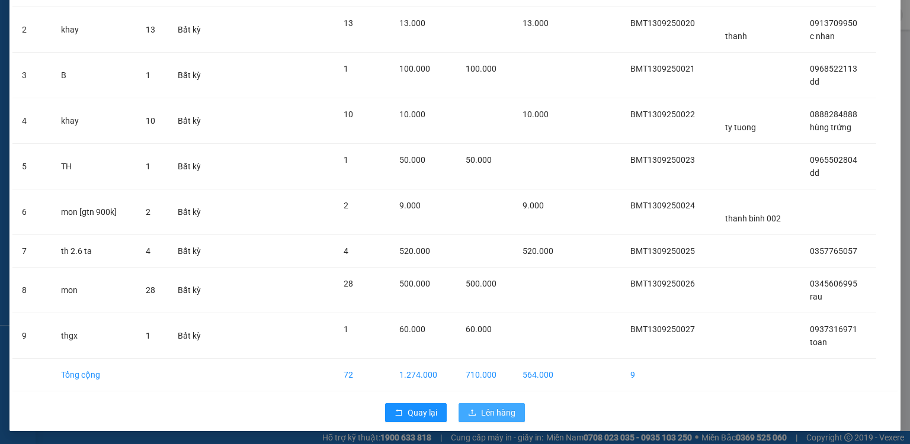
click at [476, 408] on button "Lên hàng" at bounding box center [492, 413] width 66 height 19
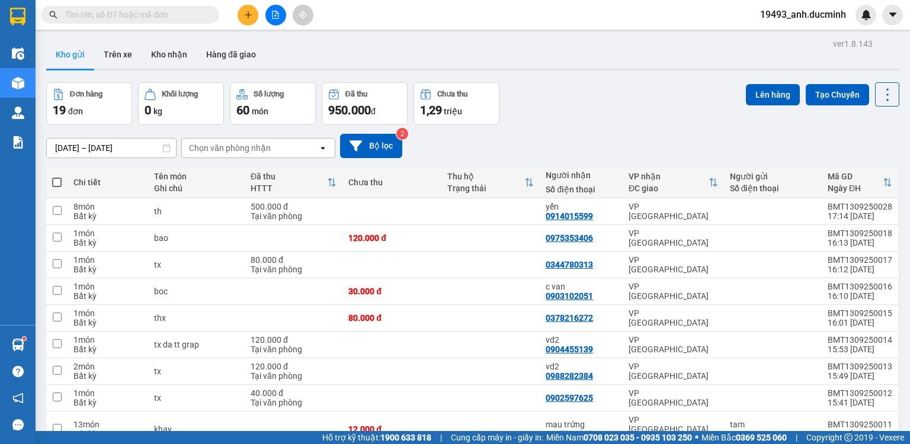
click at [56, 181] on span at bounding box center [56, 182] width 9 height 9
click at [57, 177] on input "checkbox" at bounding box center [57, 177] width 0 height 0
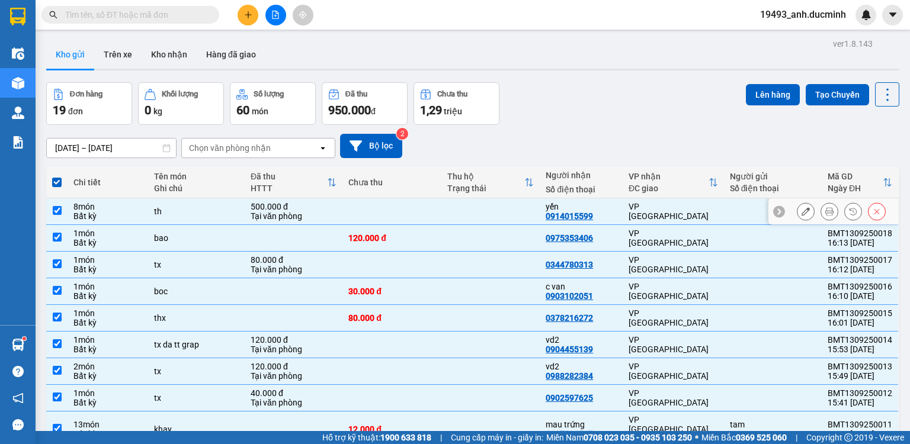
click at [55, 209] on input "checkbox" at bounding box center [57, 210] width 9 height 9
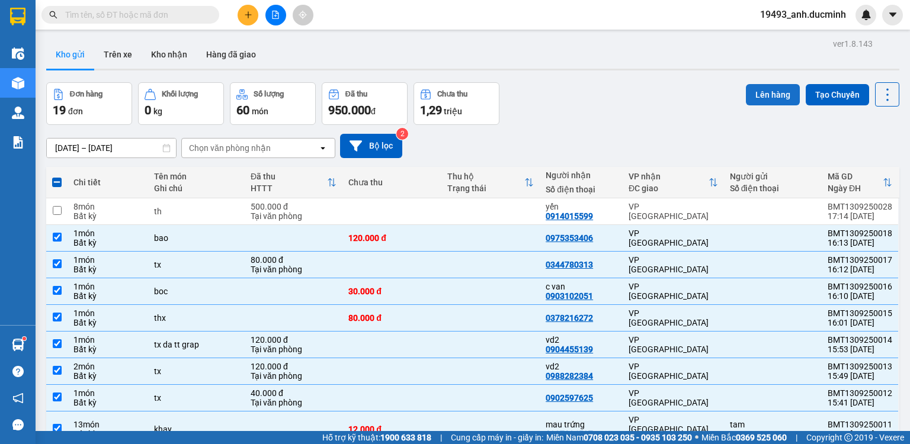
drag, startPoint x: 757, startPoint y: 95, endPoint x: 746, endPoint y: 95, distance: 11.9
click at [756, 95] on button "Lên hàng" at bounding box center [773, 94] width 54 height 21
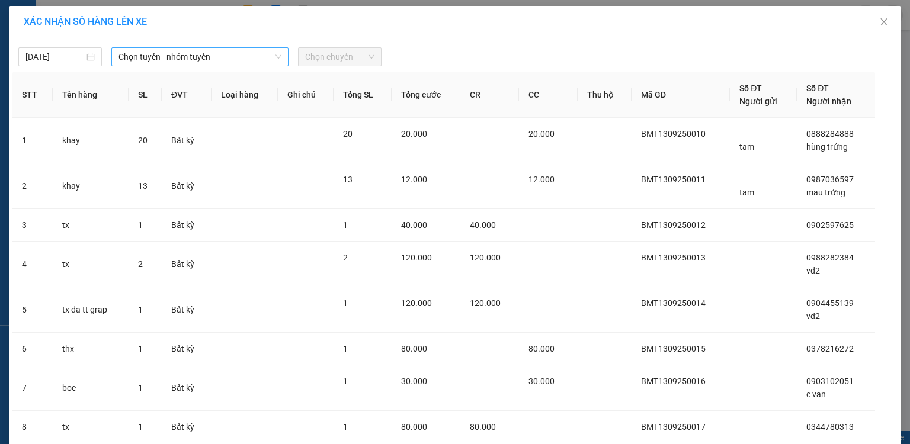
click at [169, 49] on span "Chọn tuyến - nhóm tuyến" at bounding box center [200, 57] width 163 height 18
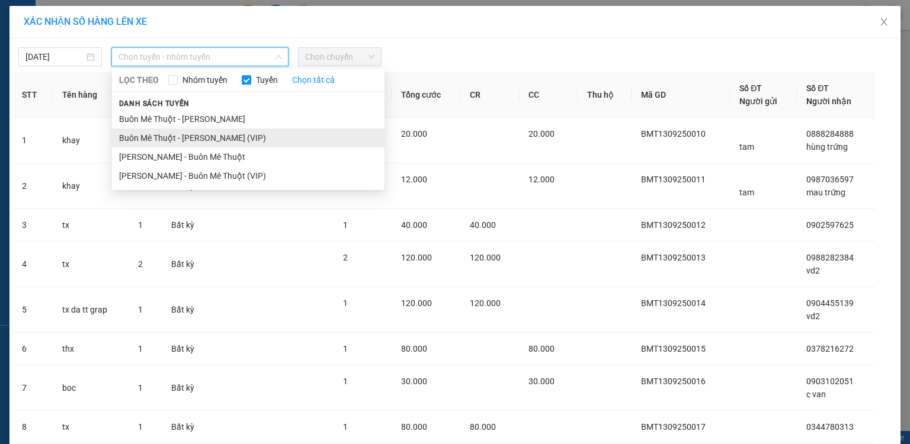
click at [163, 143] on li "Buôn Mê [PERSON_NAME] [PERSON_NAME] (VIP)" at bounding box center [248, 138] width 273 height 19
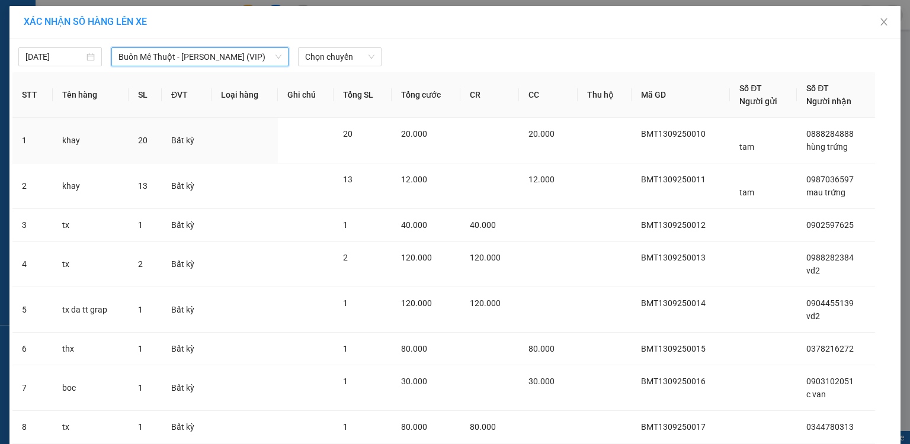
drag, startPoint x: 312, startPoint y: 59, endPoint x: 311, endPoint y: 68, distance: 8.4
click at [312, 60] on span "Chọn chuyến" at bounding box center [339, 57] width 69 height 18
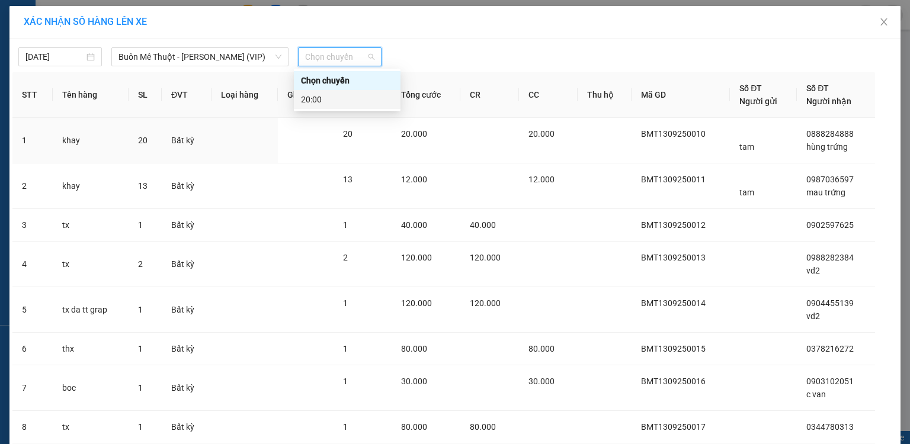
click at [305, 101] on div "20:00" at bounding box center [347, 99] width 92 height 13
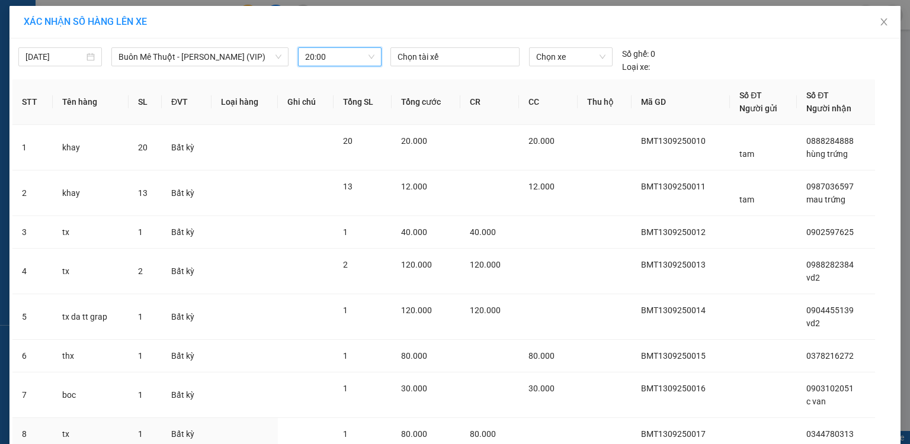
scroll to position [124, 0]
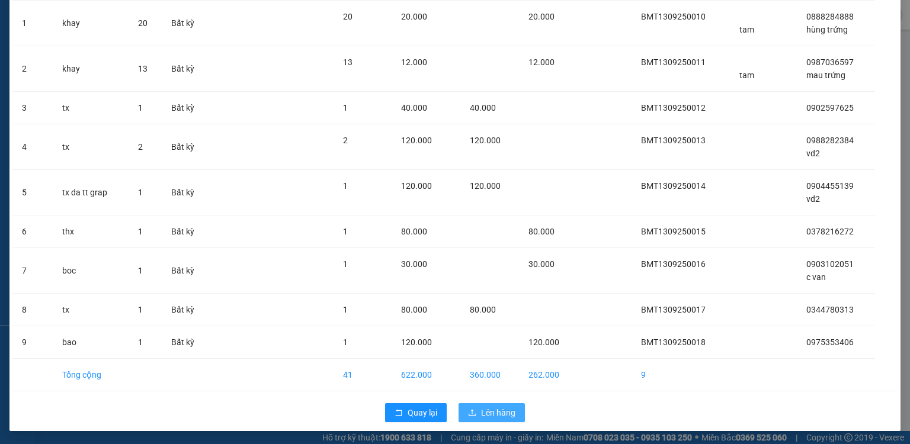
drag, startPoint x: 475, startPoint y: 409, endPoint x: 484, endPoint y: 407, distance: 9.2
click at [475, 409] on button "Lên hàng" at bounding box center [492, 413] width 66 height 19
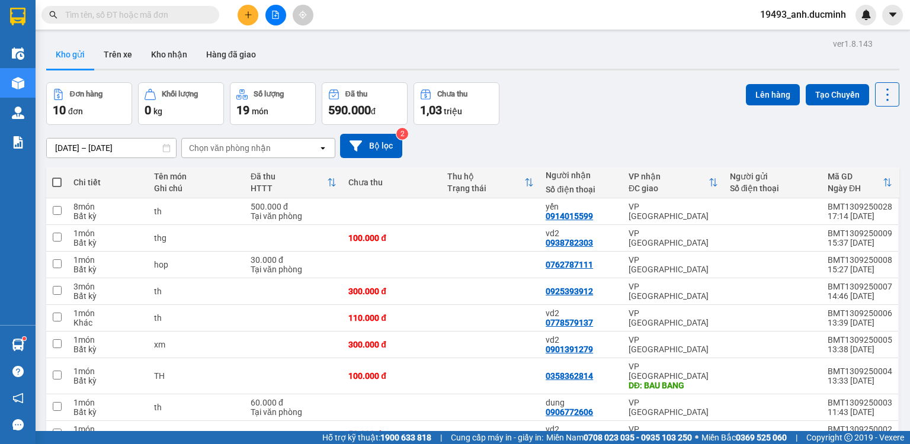
click at [50, 180] on th at bounding box center [56, 182] width 21 height 31
click at [57, 183] on span at bounding box center [56, 182] width 9 height 9
click at [57, 177] on input "checkbox" at bounding box center [57, 177] width 0 height 0
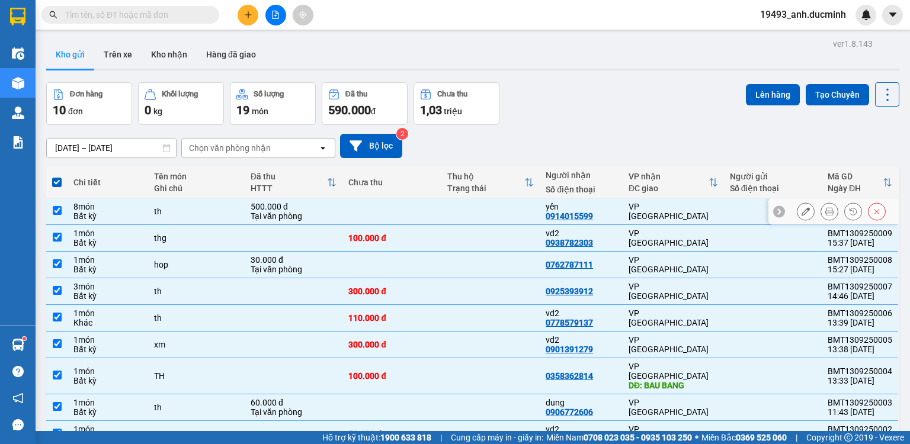
click at [57, 207] on input "checkbox" at bounding box center [57, 210] width 9 height 9
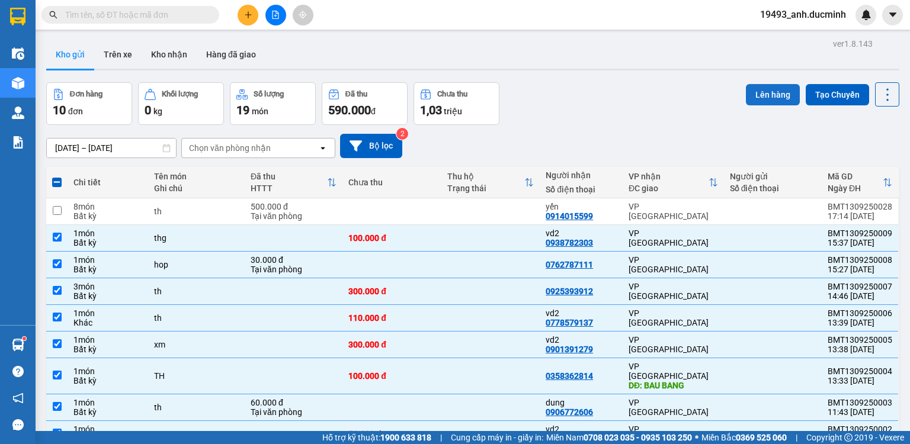
click at [775, 89] on button "Lên hàng" at bounding box center [773, 94] width 54 height 21
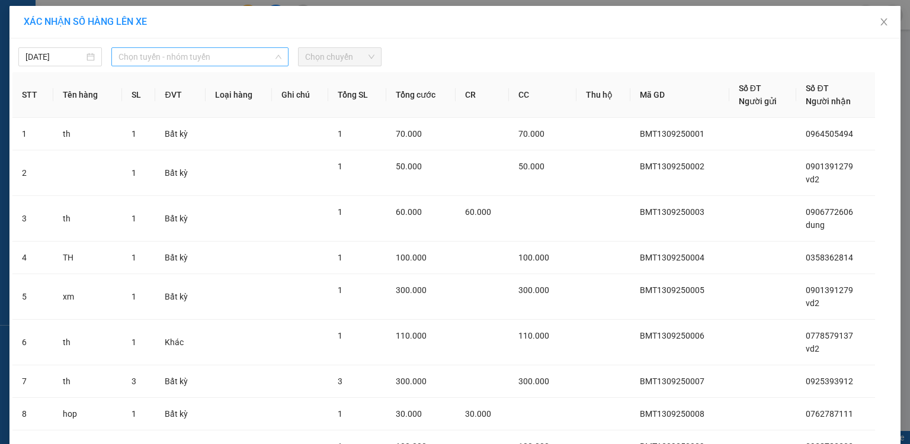
drag, startPoint x: 158, startPoint y: 55, endPoint x: 151, endPoint y: 102, distance: 48.0
click at [158, 55] on span "Chọn tuyến - nhóm tuyến" at bounding box center [200, 57] width 163 height 18
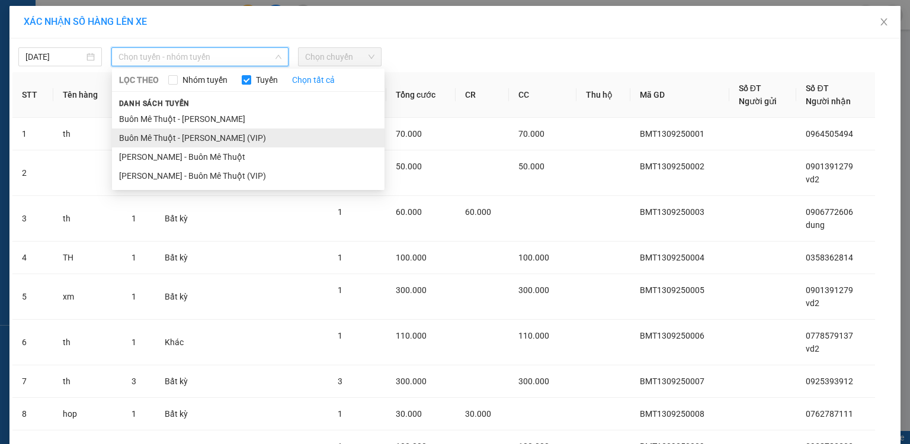
drag, startPoint x: 153, startPoint y: 140, endPoint x: 301, endPoint y: 60, distance: 167.6
click at [154, 140] on li "Buôn Mê [PERSON_NAME] [PERSON_NAME] (VIP)" at bounding box center [248, 138] width 273 height 19
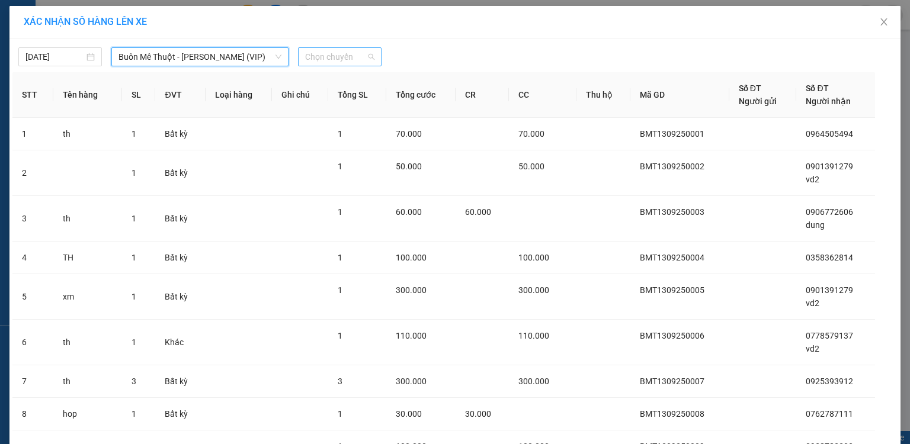
click at [317, 50] on span "Chọn chuyến" at bounding box center [339, 57] width 69 height 18
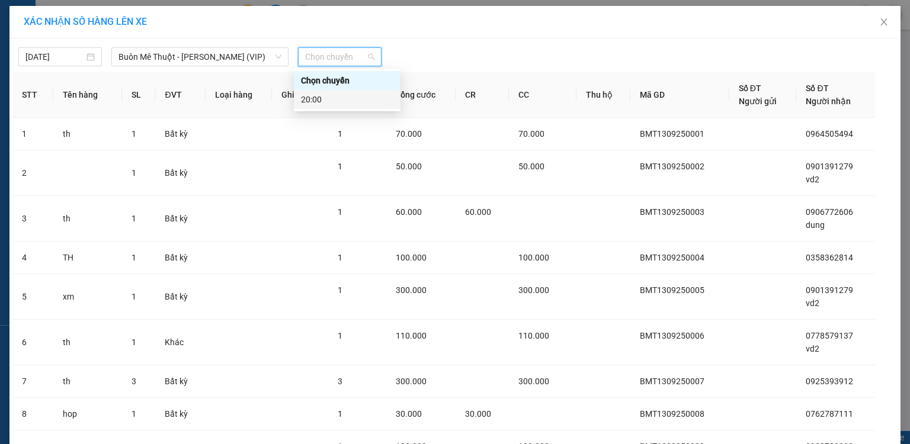
click at [312, 100] on div "20:00" at bounding box center [347, 99] width 92 height 13
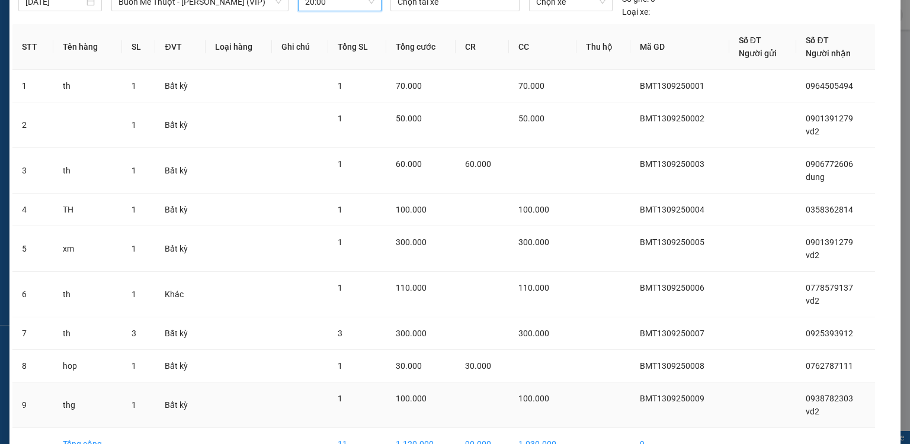
scroll to position [124, 0]
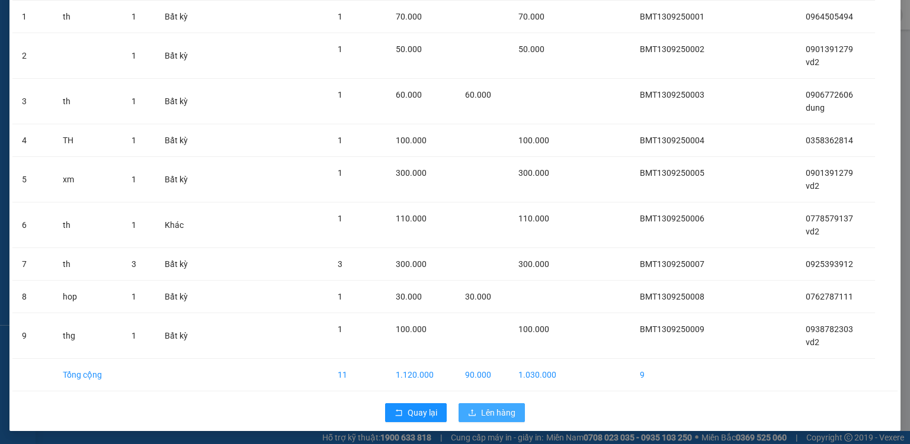
click at [486, 414] on span "Lên hàng" at bounding box center [498, 413] width 34 height 13
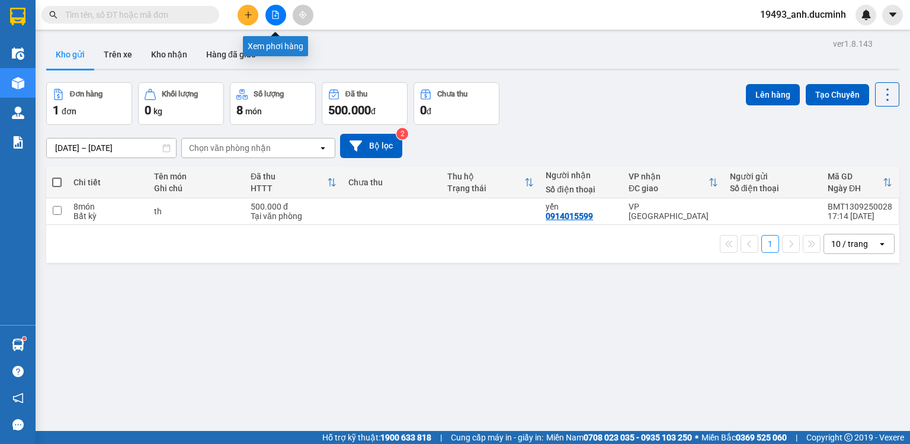
click at [269, 8] on button at bounding box center [275, 15] width 21 height 21
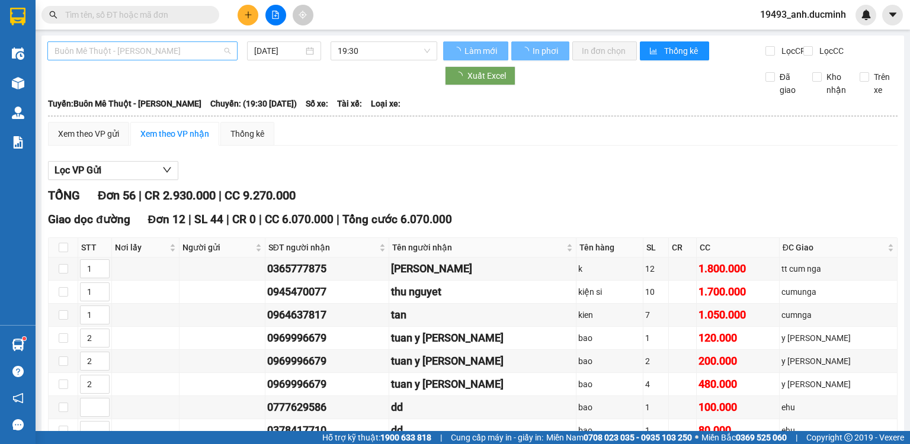
click at [171, 50] on span "Buôn Mê [PERSON_NAME] [PERSON_NAME]" at bounding box center [143, 51] width 176 height 18
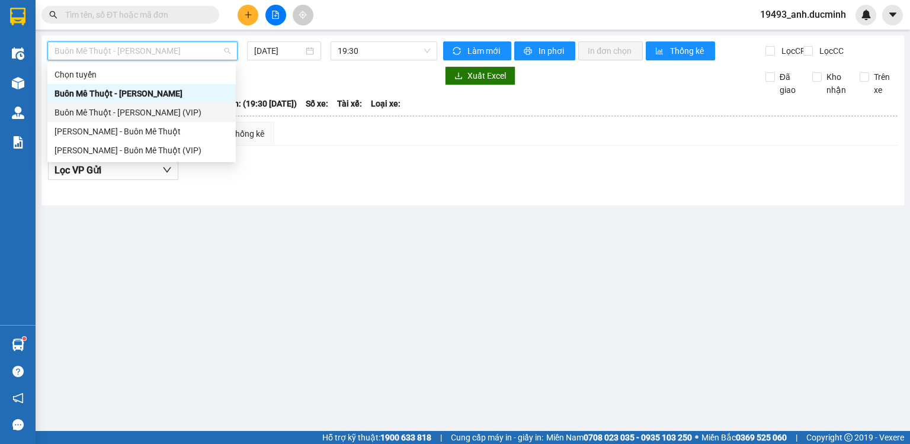
click at [171, 114] on div "Buôn Mê [PERSON_NAME] [PERSON_NAME] (VIP)" at bounding box center [142, 112] width 174 height 13
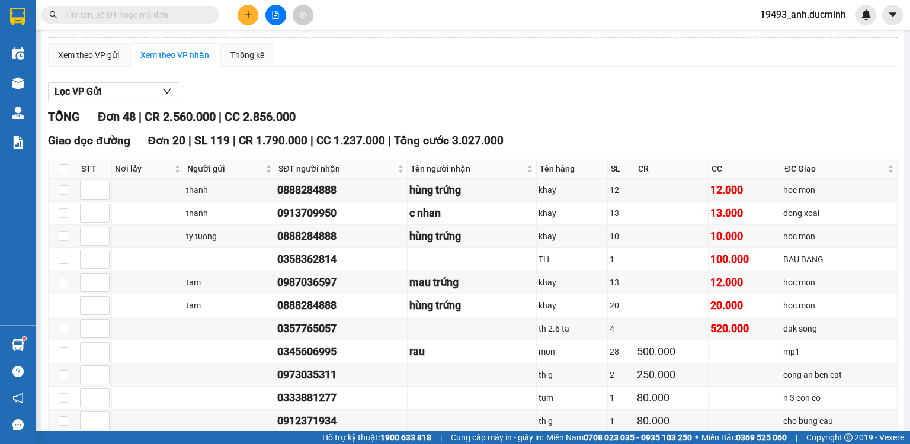
scroll to position [142, 0]
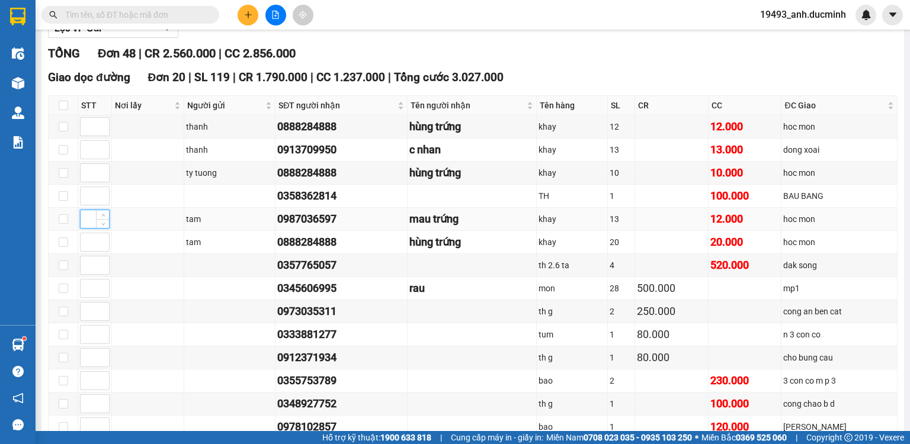
click at [86, 228] on input at bounding box center [95, 219] width 28 height 18
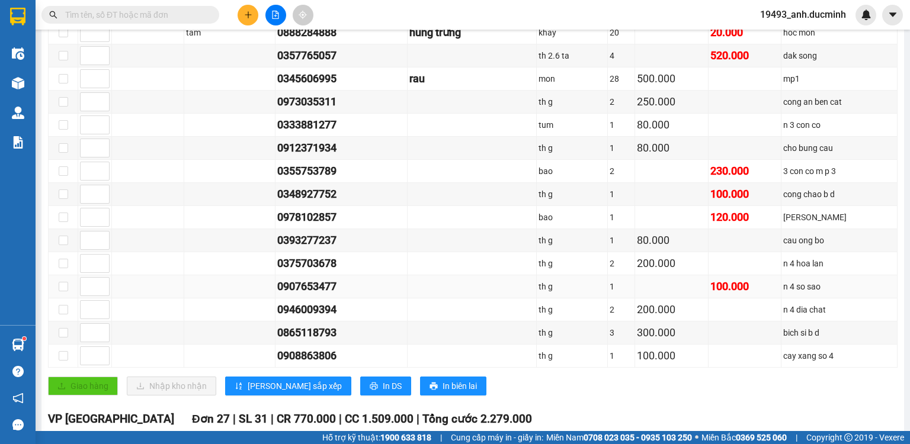
scroll to position [284, 0]
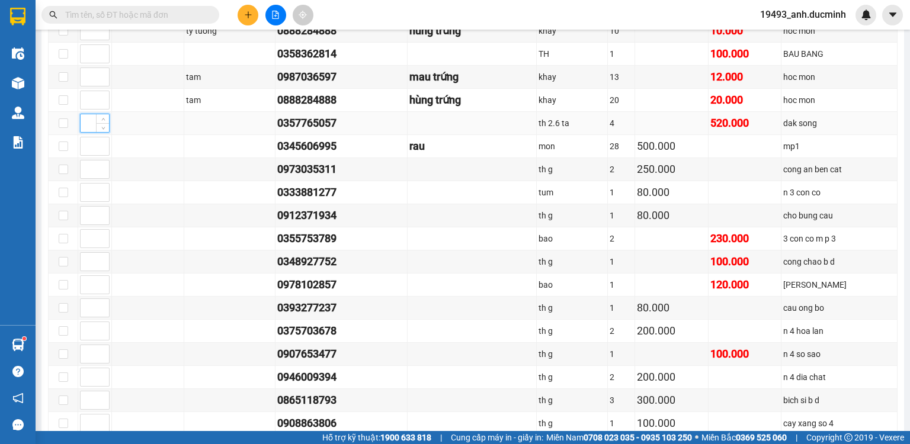
click at [88, 128] on input at bounding box center [95, 123] width 28 height 18
click at [85, 107] on input at bounding box center [95, 100] width 28 height 18
click at [88, 83] on input at bounding box center [95, 77] width 28 height 18
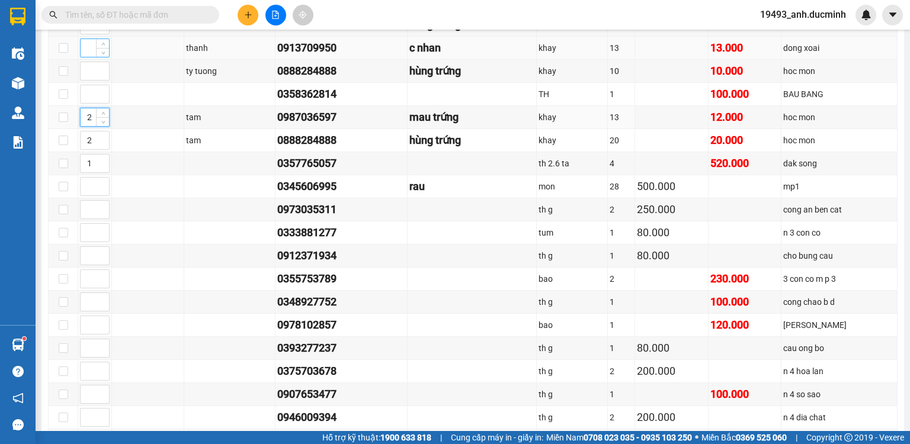
scroll to position [190, 0]
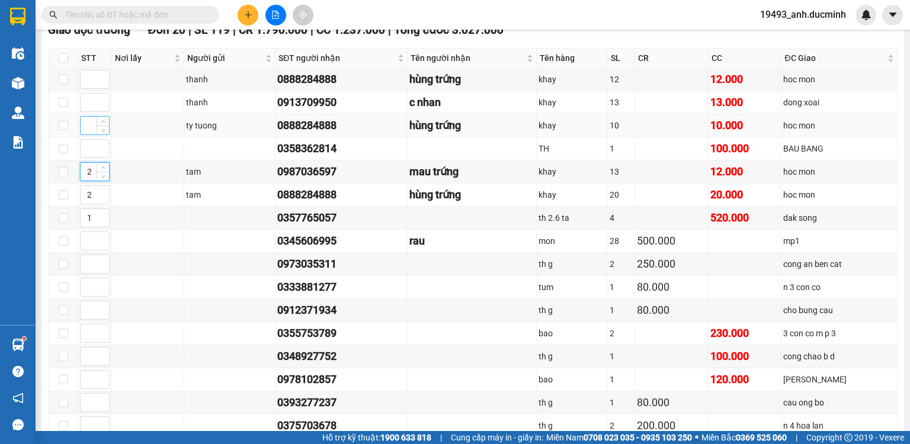
click at [91, 130] on input at bounding box center [95, 126] width 28 height 18
click at [85, 108] on input at bounding box center [95, 103] width 28 height 18
click at [88, 88] on input at bounding box center [95, 80] width 28 height 18
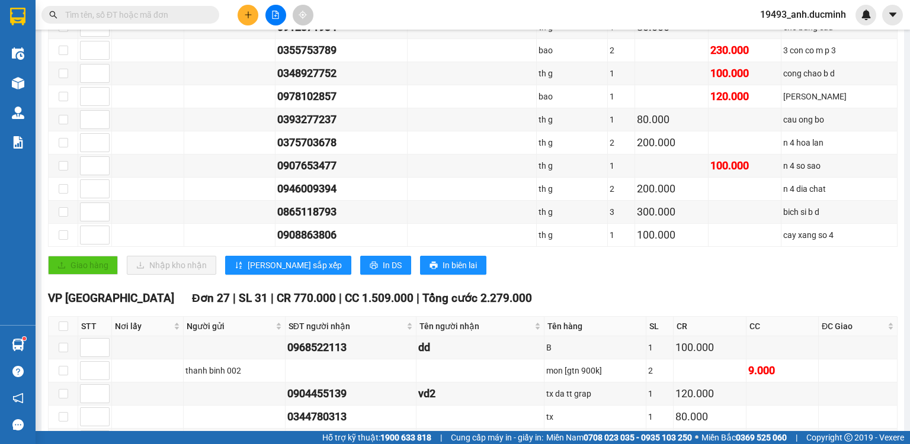
scroll to position [474, 0]
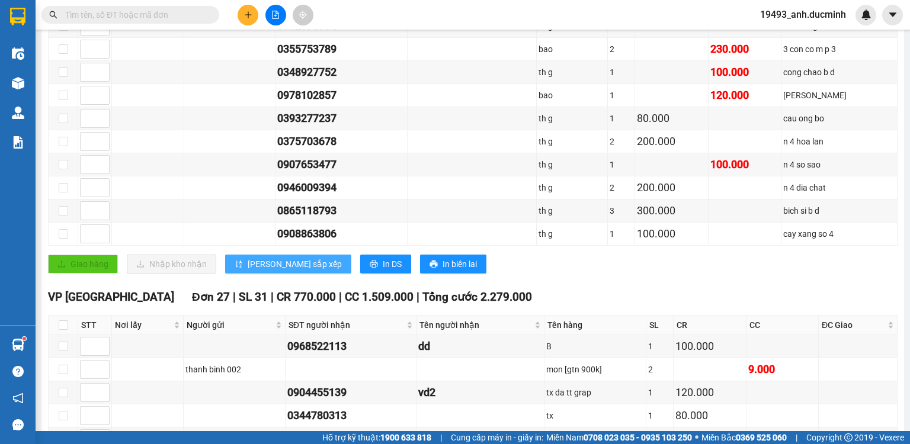
click at [258, 264] on span "[PERSON_NAME] sắp xếp" at bounding box center [295, 264] width 94 height 13
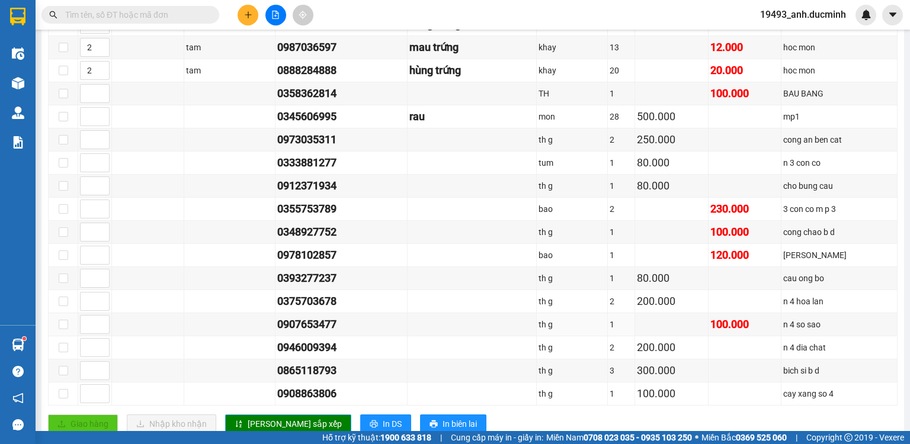
scroll to position [362, 0]
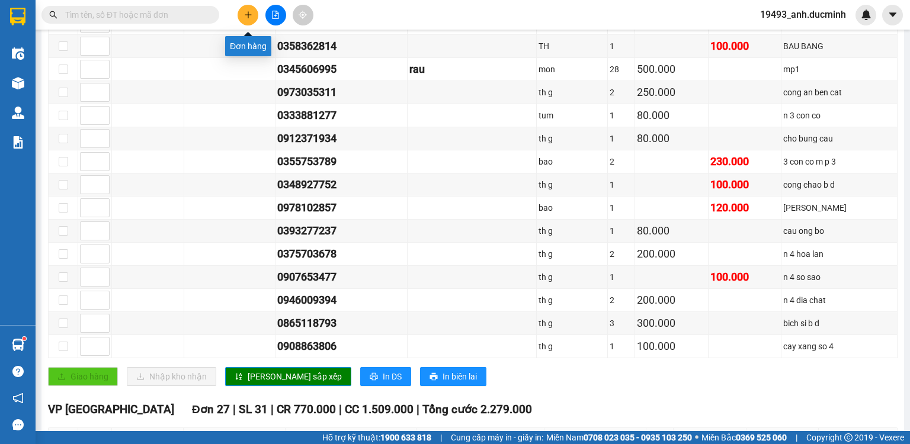
click at [247, 14] on icon "plus" at bounding box center [248, 15] width 8 height 8
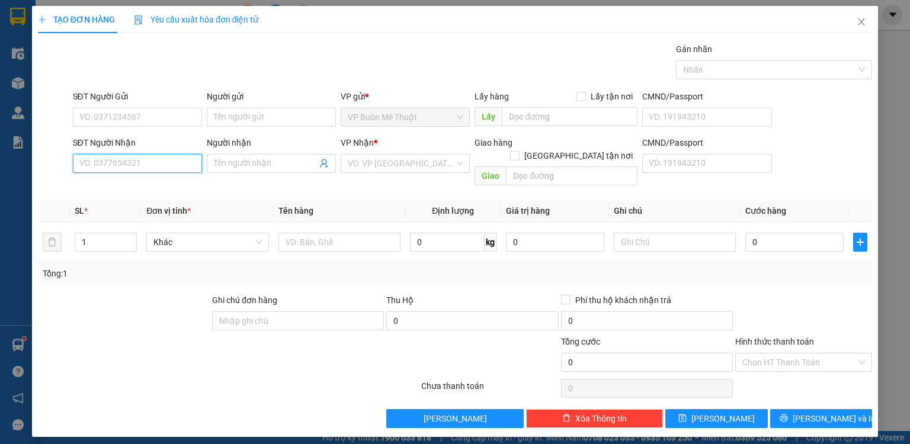
click at [140, 161] on input "SĐT Người Nhận" at bounding box center [137, 163] width 129 height 19
click at [81, 162] on input "969984511" at bounding box center [137, 163] width 129 height 19
click at [149, 187] on div "0969984511 - dd" at bounding box center [137, 186] width 115 height 13
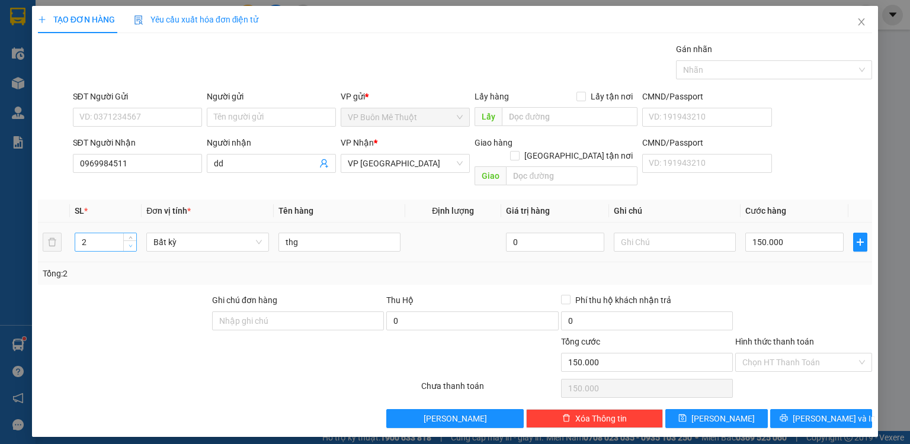
click at [124, 241] on span "Decrease Value" at bounding box center [129, 246] width 13 height 11
click at [787, 233] on input "150.000" at bounding box center [795, 242] width 98 height 19
click at [733, 410] on button "[PERSON_NAME]" at bounding box center [717, 419] width 103 height 19
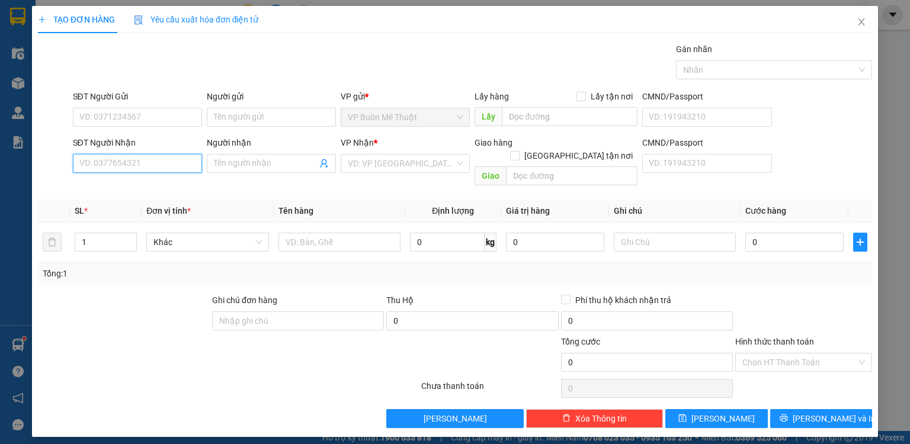
click at [153, 162] on input "SĐT Người Nhận" at bounding box center [137, 163] width 129 height 19
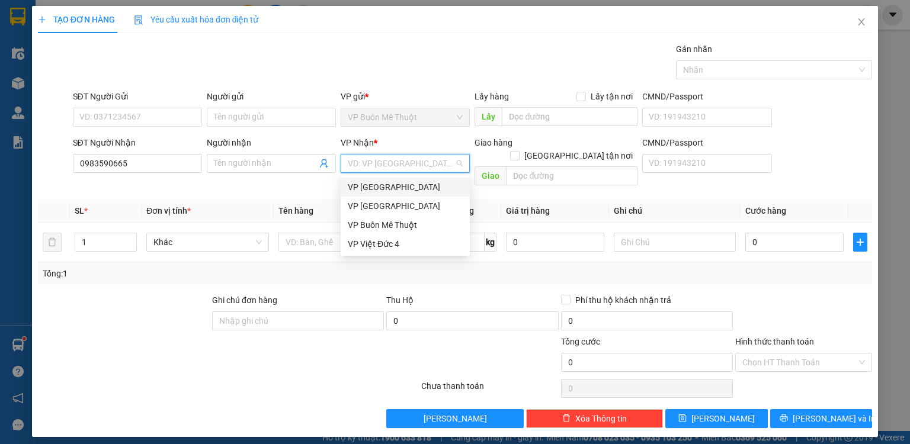
click at [398, 161] on input "search" at bounding box center [401, 164] width 107 height 18
click at [386, 210] on div "VP [GEOGRAPHIC_DATA]" at bounding box center [405, 206] width 115 height 13
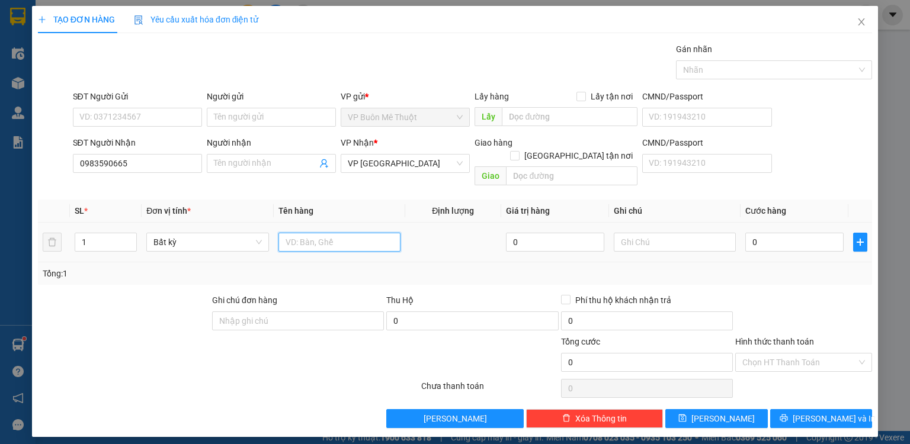
click at [318, 233] on input "text" at bounding box center [340, 242] width 122 height 19
click at [287, 154] on span at bounding box center [271, 163] width 129 height 19
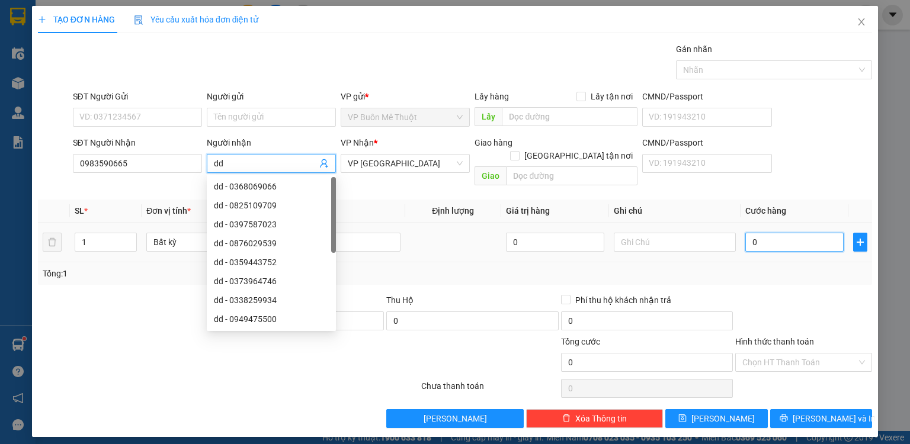
click at [795, 233] on input "0" at bounding box center [795, 242] width 98 height 19
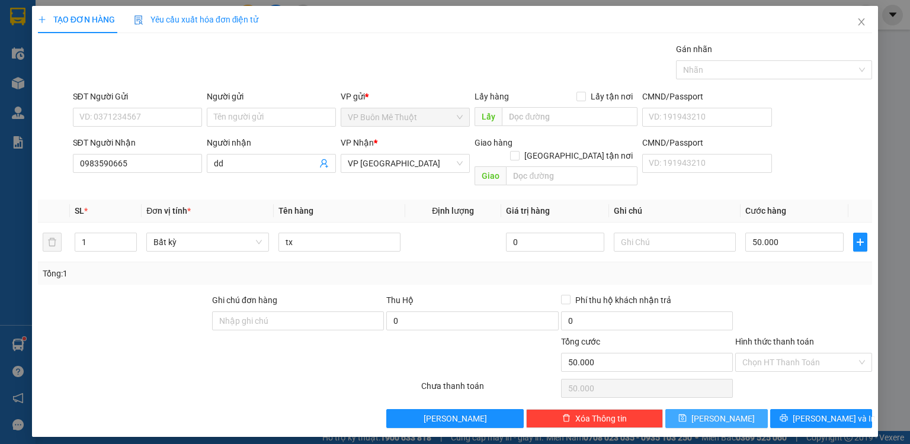
click at [699, 410] on button "[PERSON_NAME]" at bounding box center [717, 419] width 103 height 19
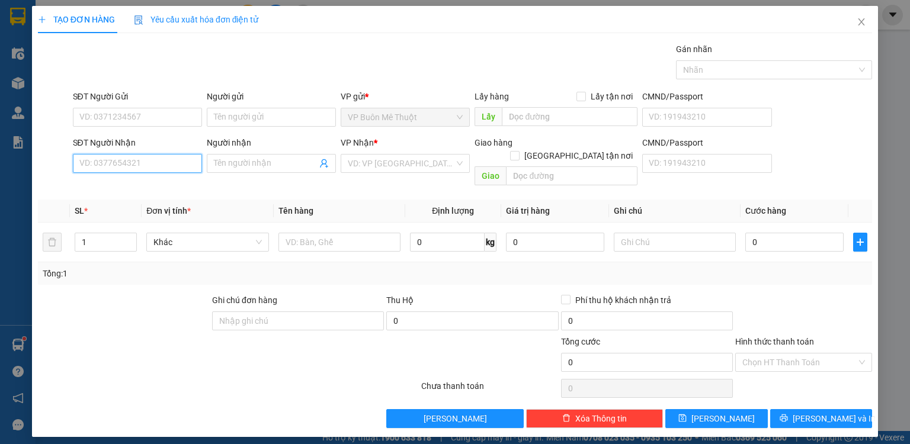
click at [172, 154] on input "SĐT Người Nhận" at bounding box center [137, 163] width 129 height 19
click at [164, 181] on div "0987303683 - dd" at bounding box center [137, 186] width 115 height 13
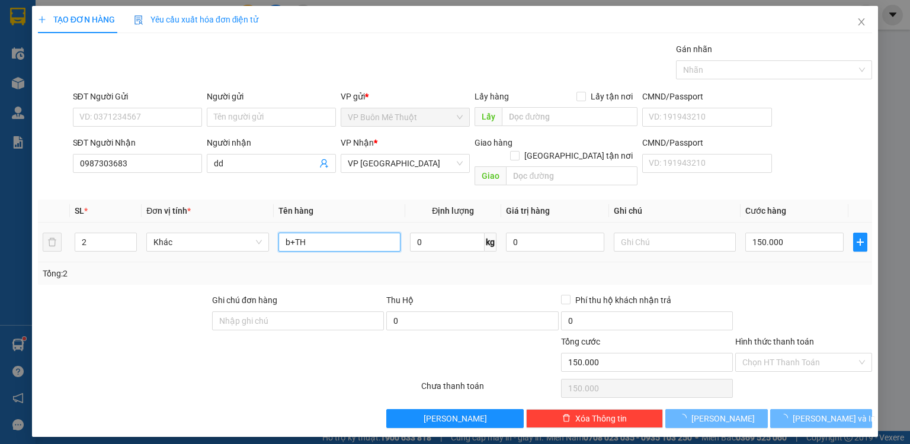
click at [318, 233] on input "b+TH" at bounding box center [340, 242] width 122 height 19
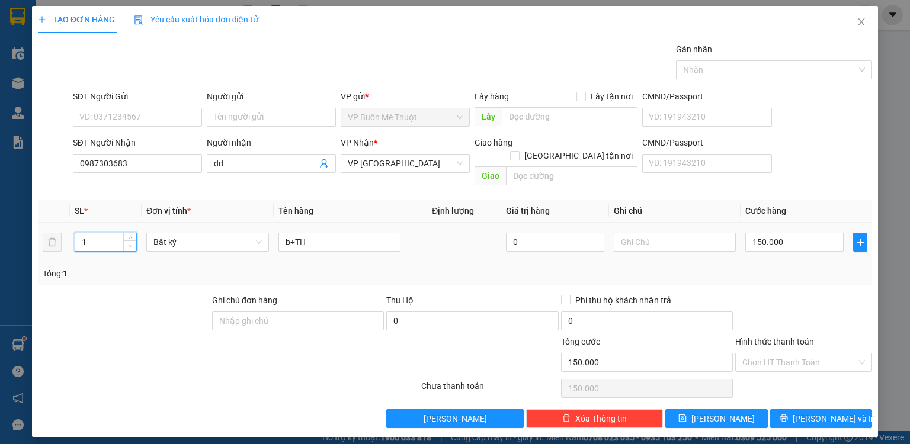
click at [132, 243] on span "down" at bounding box center [130, 246] width 7 height 7
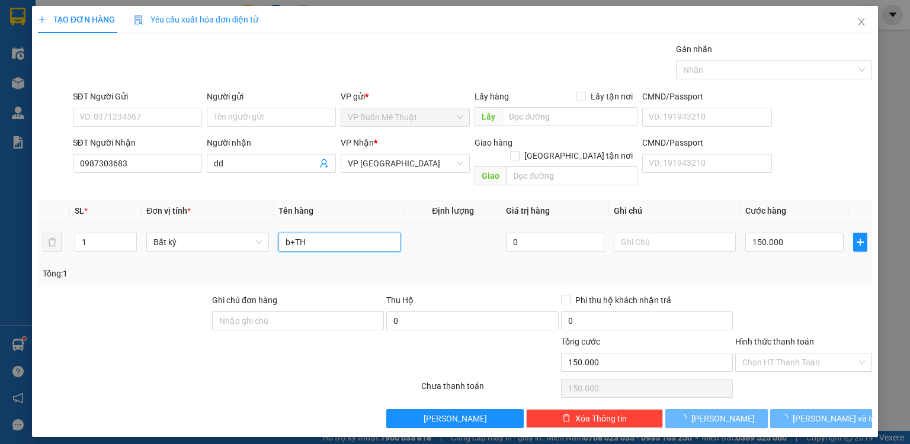
drag, startPoint x: 356, startPoint y: 235, endPoint x: 295, endPoint y: 237, distance: 61.1
click at [294, 239] on div "b+TH" at bounding box center [340, 243] width 122 height 24
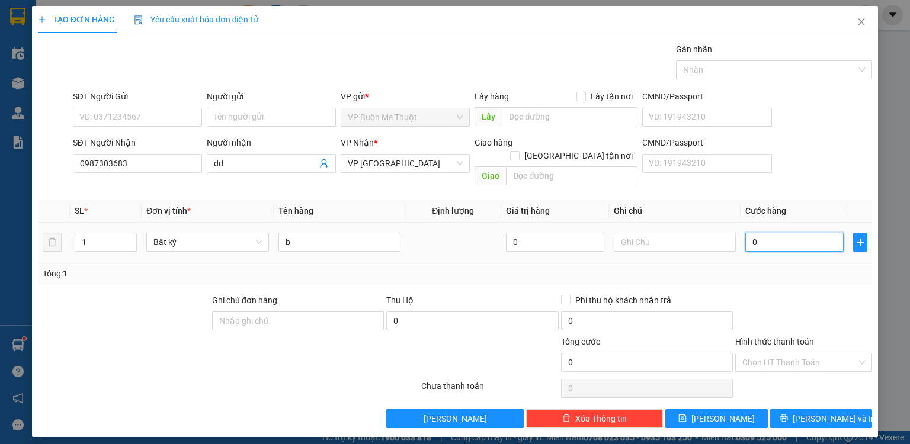
click at [794, 233] on input "0" at bounding box center [795, 242] width 98 height 19
click at [719, 412] on button "[PERSON_NAME]" at bounding box center [717, 419] width 103 height 19
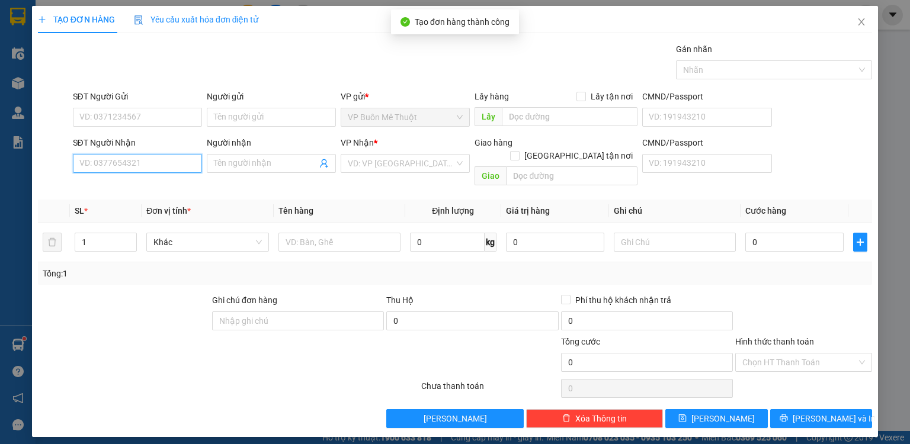
click at [171, 163] on input "SĐT Người Nhận" at bounding box center [137, 163] width 129 height 19
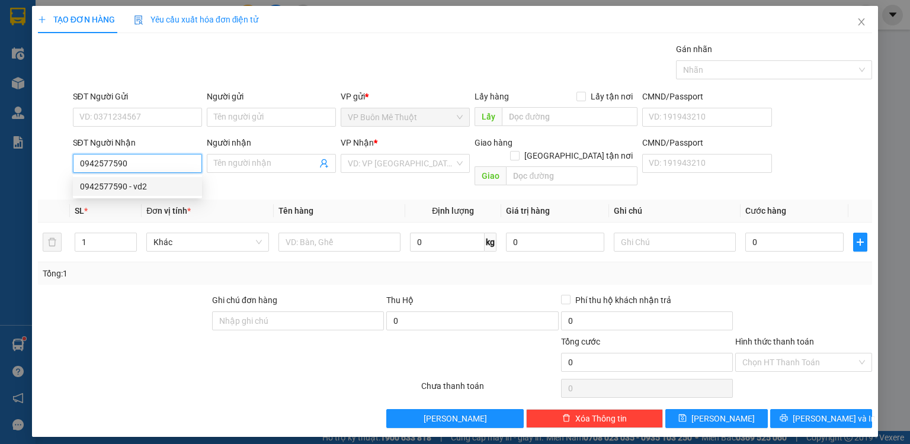
click at [158, 183] on div "0942577590 - vd2" at bounding box center [137, 186] width 115 height 13
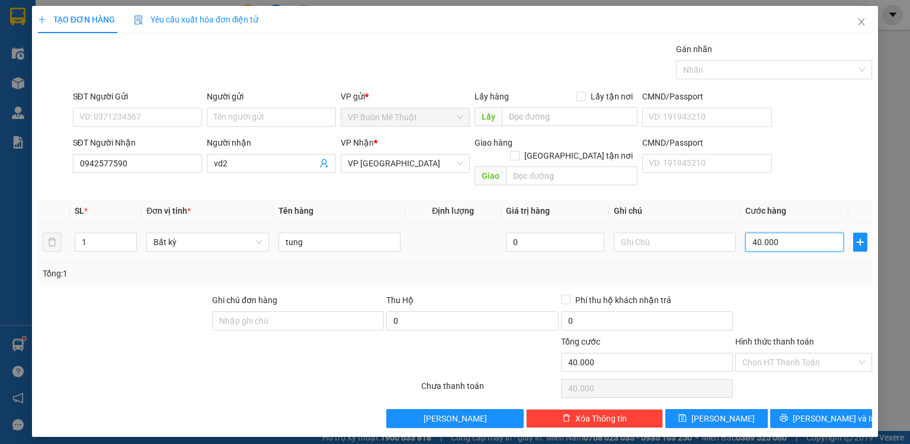
click at [788, 233] on input "40.000" at bounding box center [795, 242] width 98 height 19
click at [792, 354] on input "Hình thức thanh toán" at bounding box center [800, 363] width 114 height 18
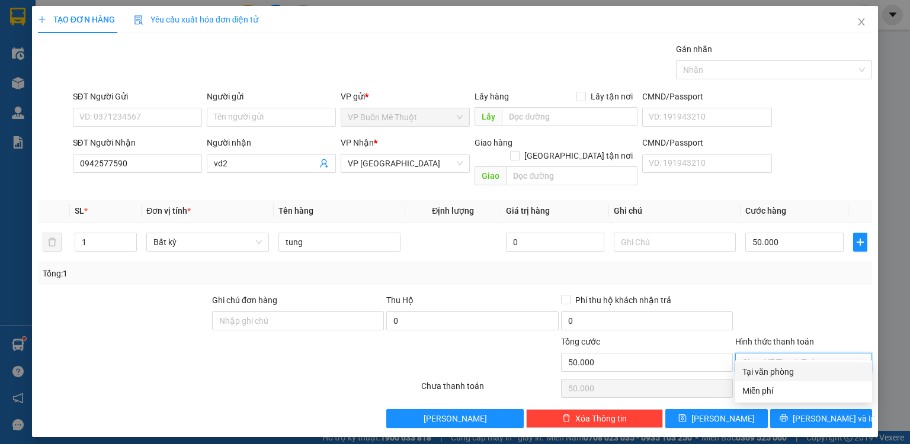
drag, startPoint x: 789, startPoint y: 374, endPoint x: 782, endPoint y: 378, distance: 8.2
click at [787, 375] on div "Tại văn phòng" at bounding box center [804, 372] width 123 height 13
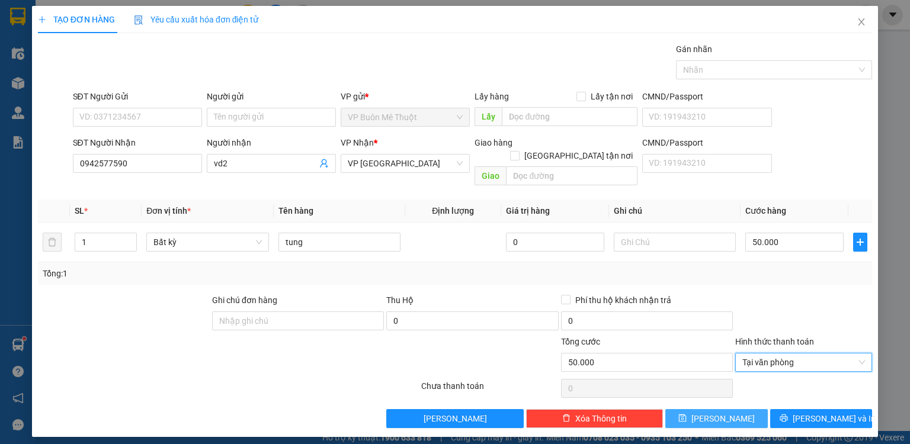
click at [733, 410] on button "[PERSON_NAME]" at bounding box center [717, 419] width 103 height 19
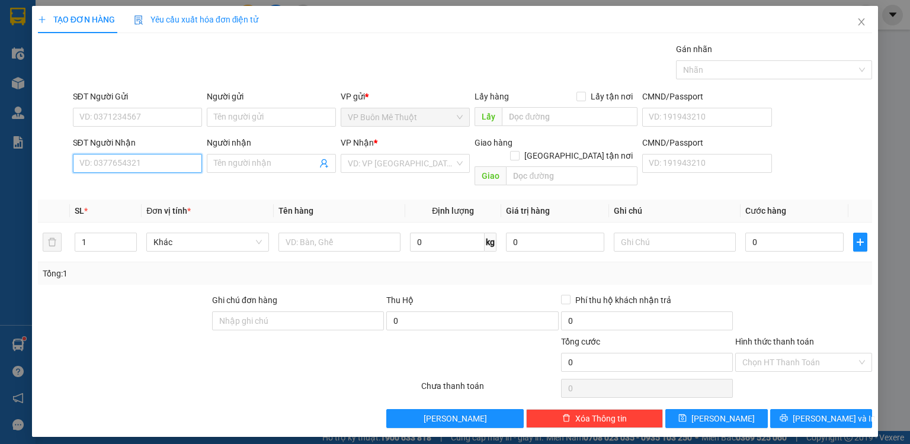
click at [184, 161] on input "SĐT Người Nhận" at bounding box center [137, 163] width 129 height 19
click at [160, 166] on input "SĐT Người Nhận" at bounding box center [137, 163] width 129 height 19
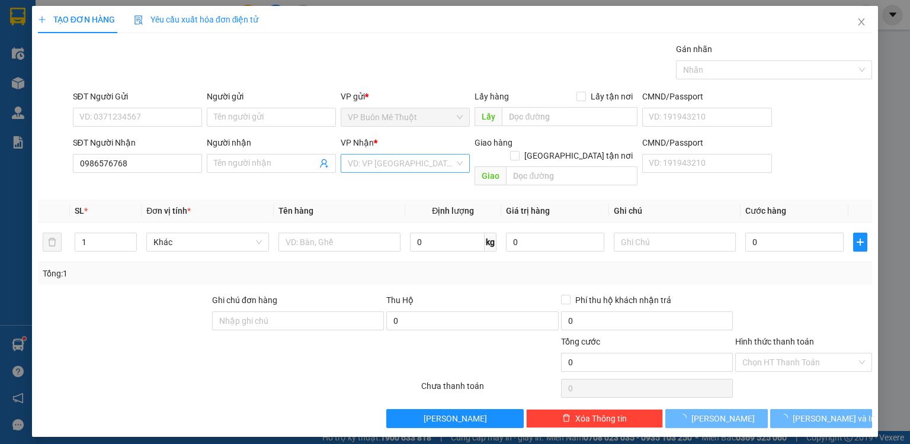
click at [412, 166] on input "search" at bounding box center [401, 164] width 107 height 18
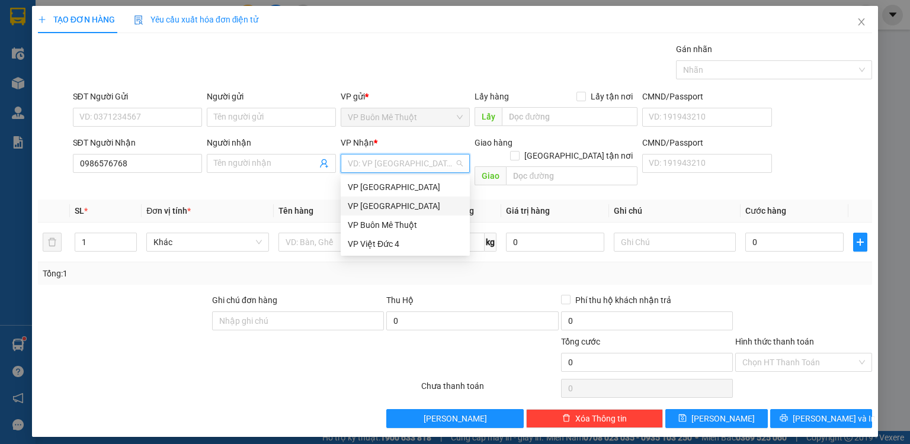
drag, startPoint x: 379, startPoint y: 204, endPoint x: 325, endPoint y: 188, distance: 56.3
click at [377, 204] on div "VP [GEOGRAPHIC_DATA]" at bounding box center [405, 206] width 115 height 13
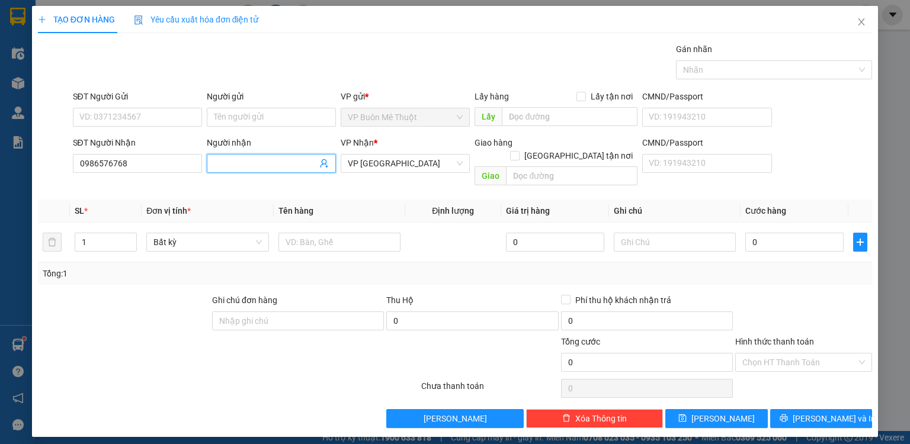
click at [270, 159] on input "Người nhận" at bounding box center [265, 163] width 103 height 13
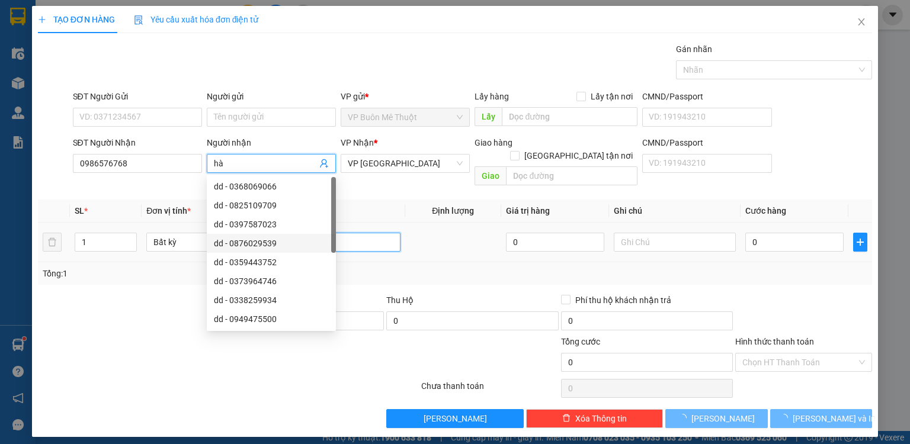
click at [378, 233] on input "text" at bounding box center [340, 242] width 122 height 19
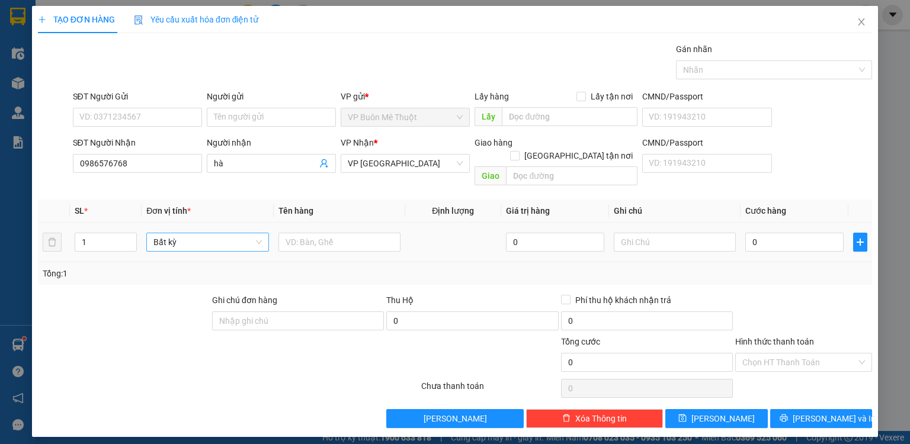
click at [130, 233] on span "Increase Value" at bounding box center [129, 237] width 13 height 9
click at [365, 233] on input "text" at bounding box center [340, 242] width 122 height 19
click at [792, 233] on input "0" at bounding box center [795, 242] width 98 height 19
click at [799, 282] on div "Transit Pickup Surcharge Ids Transit Deliver Surcharge Ids Transit Deliver Surc…" at bounding box center [455, 236] width 834 height 386
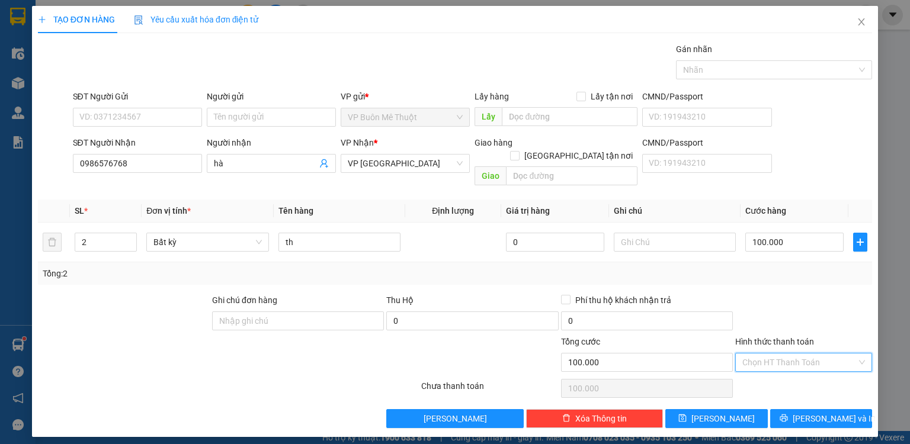
drag, startPoint x: 794, startPoint y: 347, endPoint x: 787, endPoint y: 368, distance: 21.9
click at [794, 354] on input "Hình thức thanh toán" at bounding box center [800, 363] width 114 height 18
click at [787, 370] on div "Tại văn phòng" at bounding box center [804, 372] width 123 height 13
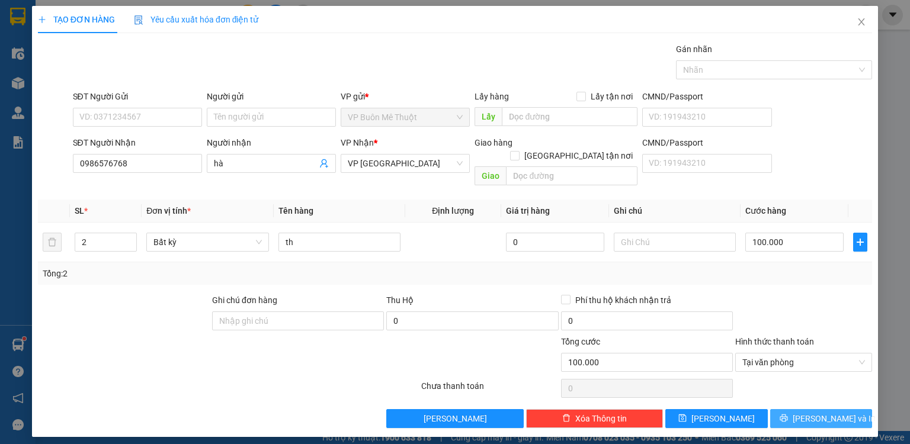
click at [813, 412] on span "[PERSON_NAME] và In" at bounding box center [834, 418] width 83 height 13
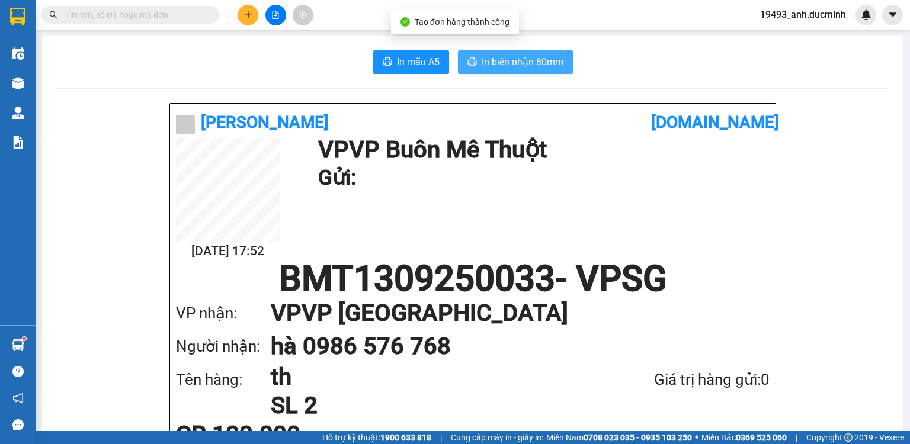
click at [548, 63] on span "In biên nhận 80mm" at bounding box center [523, 62] width 82 height 15
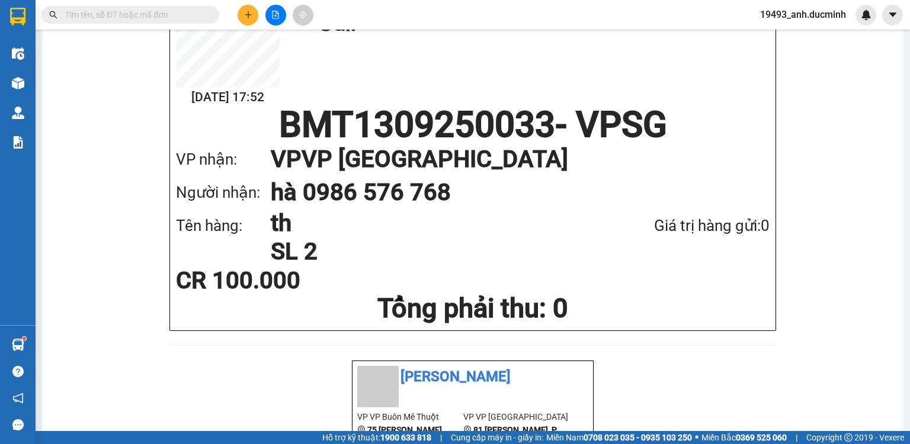
scroll to position [190, 0]
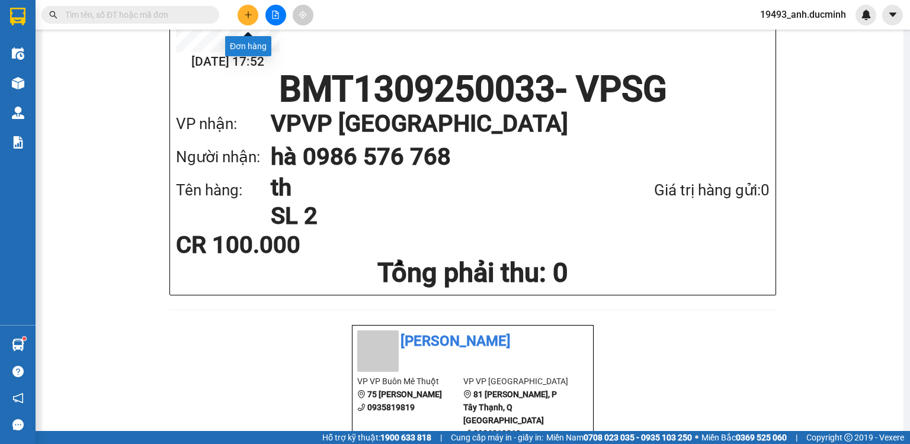
click at [247, 11] on icon "plus" at bounding box center [248, 15] width 8 height 8
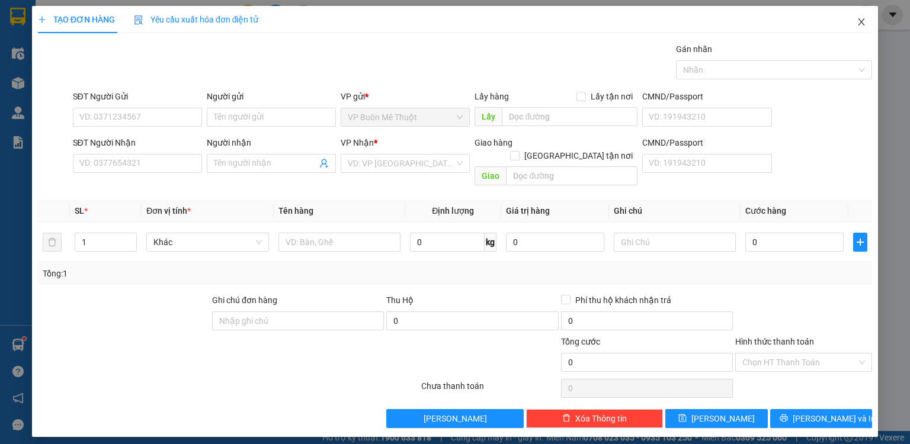
click at [862, 20] on icon "close" at bounding box center [861, 21] width 9 height 9
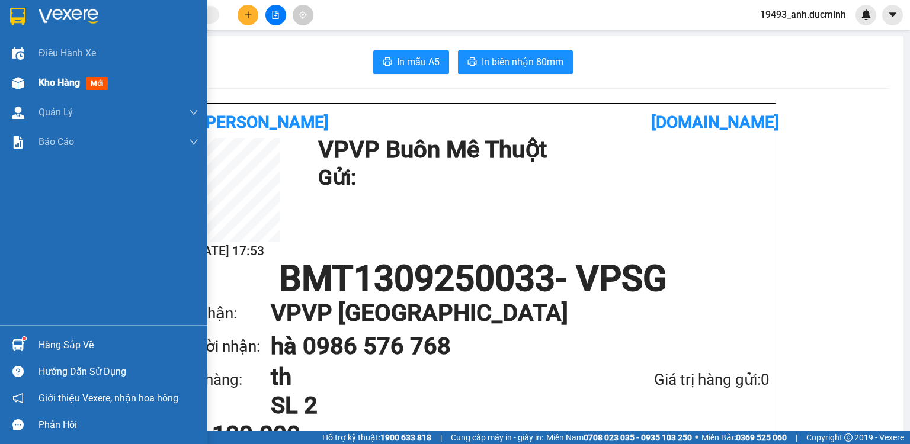
click at [57, 83] on span "Kho hàng" at bounding box center [59, 82] width 41 height 11
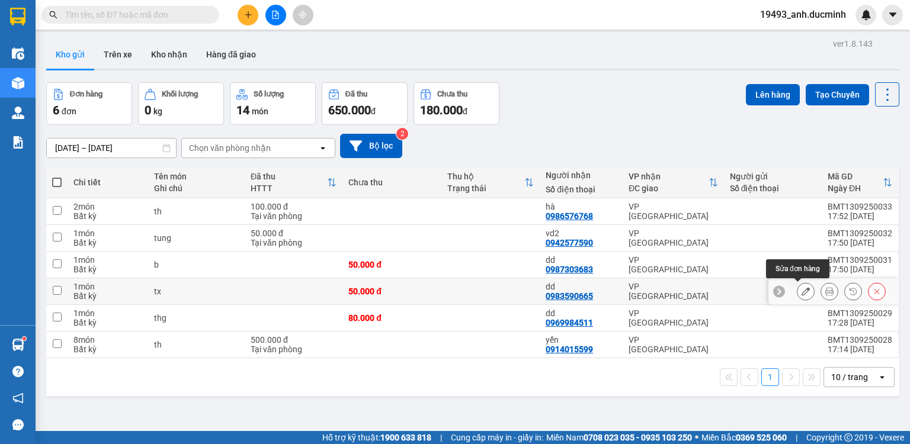
click at [802, 292] on icon at bounding box center [806, 291] width 8 height 8
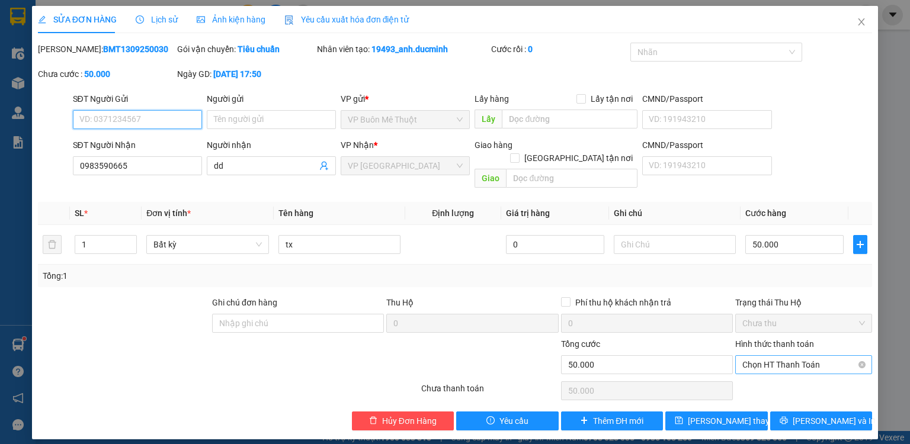
click at [783, 356] on span "Chọn HT Thanh Toán" at bounding box center [804, 365] width 123 height 18
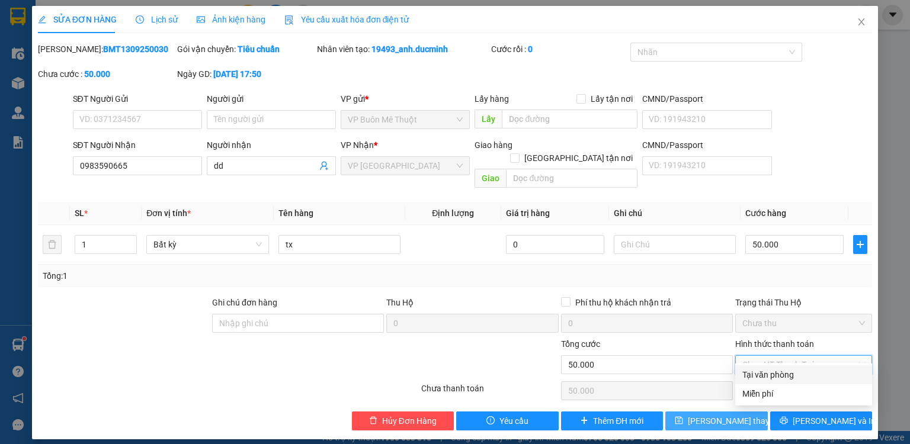
drag, startPoint x: 776, startPoint y: 376, endPoint x: 714, endPoint y: 400, distance: 66.8
click at [775, 376] on div "Tại văn phòng" at bounding box center [804, 375] width 123 height 13
click at [699, 412] on button "[PERSON_NAME] đổi" at bounding box center [717, 421] width 103 height 19
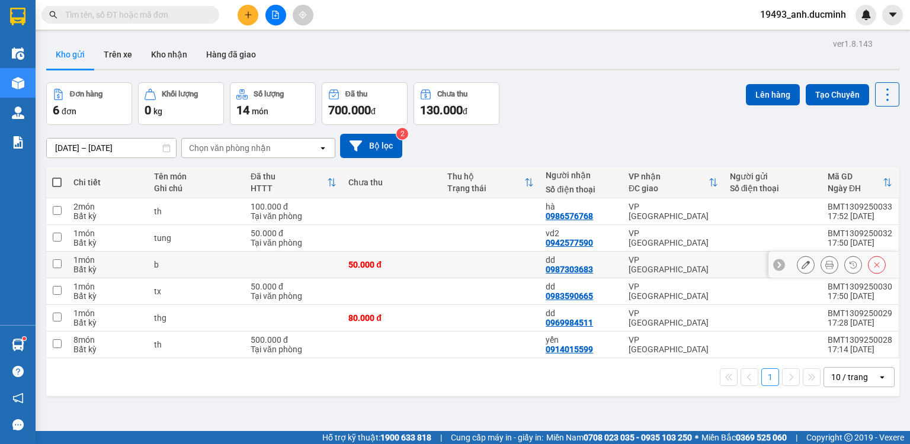
click at [798, 265] on button at bounding box center [806, 265] width 17 height 21
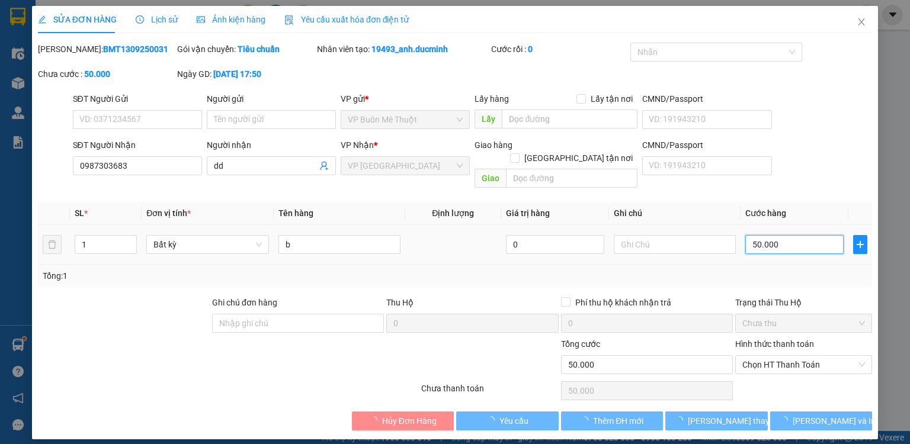
click at [786, 235] on input "50.000" at bounding box center [795, 244] width 98 height 19
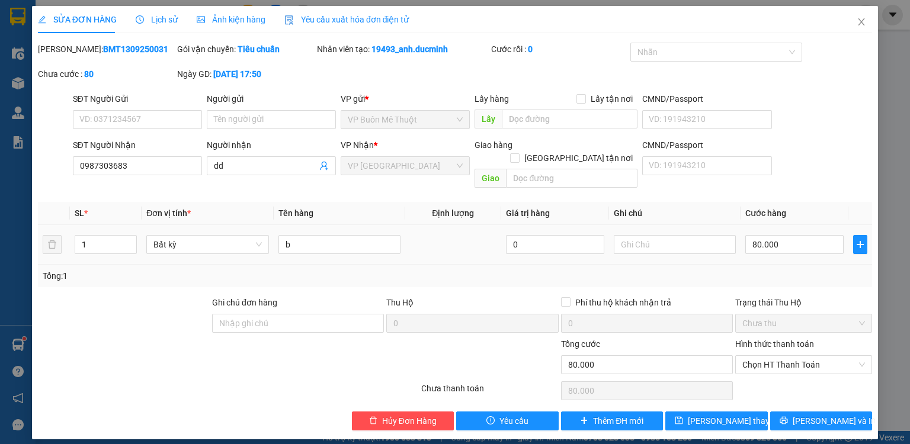
click at [787, 265] on div "Tổng: 1" at bounding box center [455, 276] width 834 height 23
click at [770, 356] on span "Chọn HT Thanh Toán" at bounding box center [804, 365] width 123 height 18
drag, startPoint x: 774, startPoint y: 369, endPoint x: 768, endPoint y: 382, distance: 14.9
click at [774, 370] on div "Tại văn phòng" at bounding box center [804, 375] width 123 height 13
click at [737, 415] on span "[PERSON_NAME] đổi" at bounding box center [735, 421] width 95 height 13
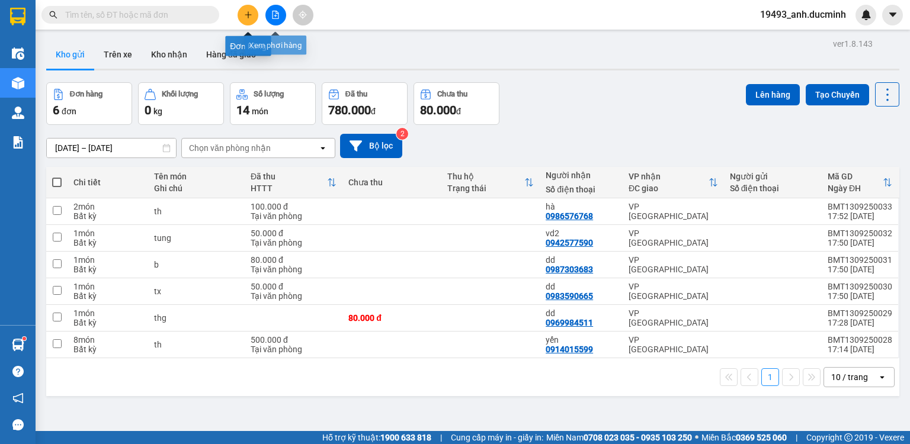
click at [277, 11] on icon "file-add" at bounding box center [275, 15] width 8 height 8
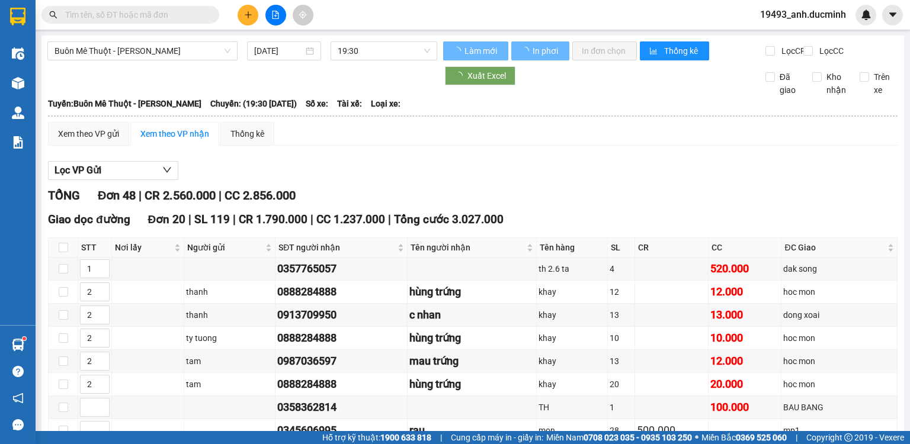
click at [169, 52] on span "Buôn Mê [PERSON_NAME] [PERSON_NAME]" at bounding box center [143, 51] width 176 height 18
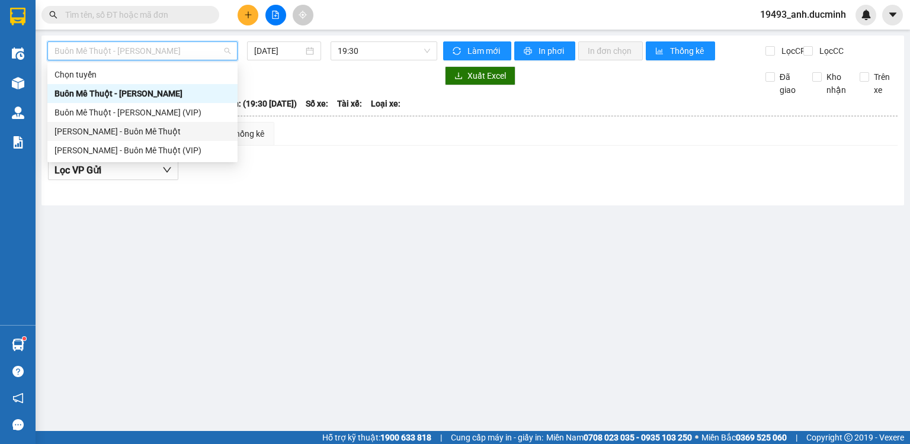
drag, startPoint x: 148, startPoint y: 132, endPoint x: 215, endPoint y: 84, distance: 83.2
click at [148, 132] on div "[PERSON_NAME] - Buôn Mê Thuột" at bounding box center [143, 131] width 176 height 13
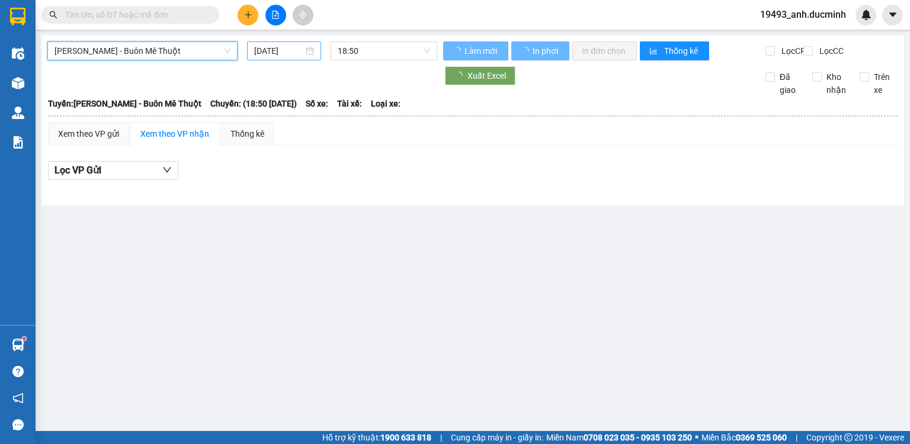
click at [289, 49] on input "[DATE]" at bounding box center [278, 50] width 49 height 13
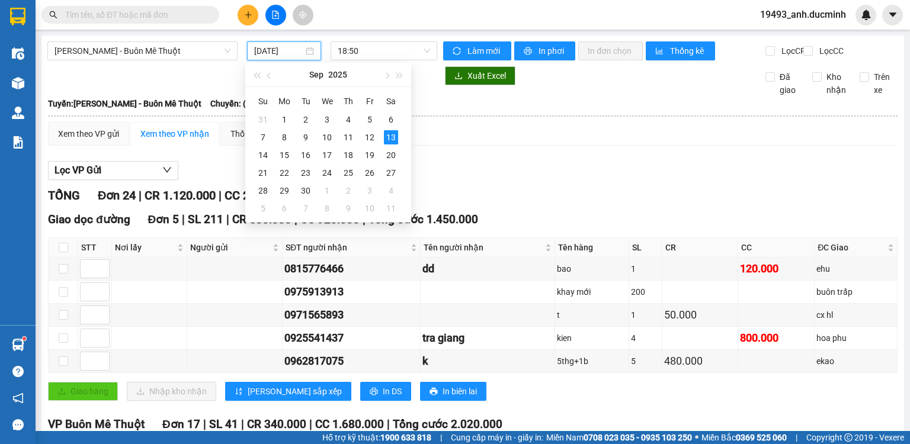
drag, startPoint x: 270, startPoint y: 50, endPoint x: 274, endPoint y: 62, distance: 11.8
click at [270, 50] on input "[DATE]" at bounding box center [278, 50] width 49 height 13
click at [365, 135] on div "12" at bounding box center [370, 137] width 14 height 14
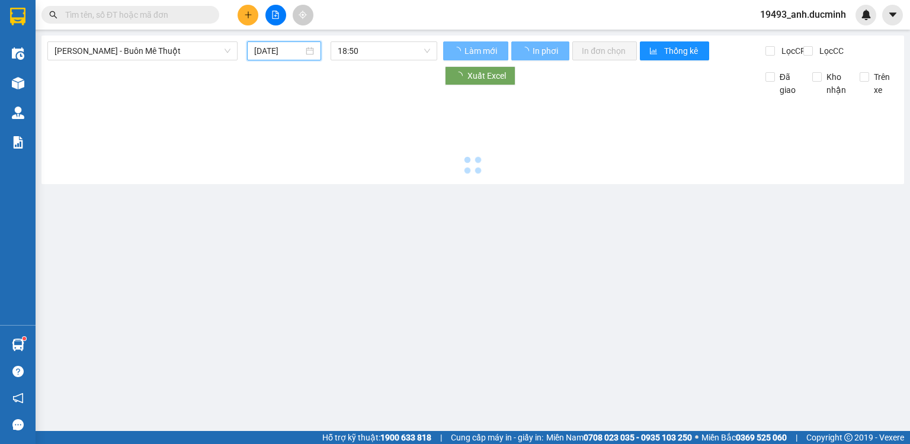
type input "[DATE]"
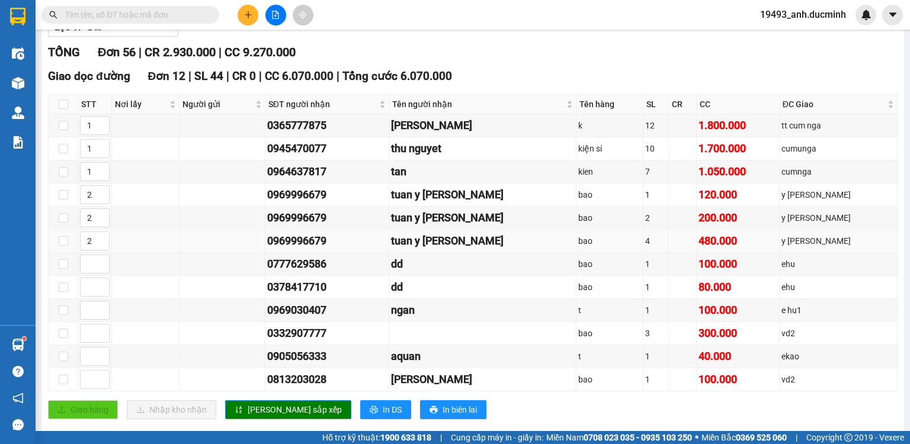
scroll to position [190, 0]
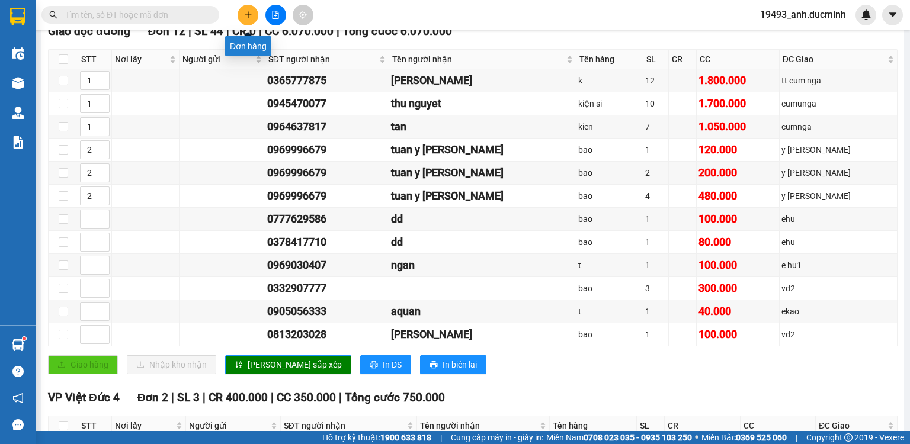
click at [249, 12] on icon "plus" at bounding box center [248, 15] width 8 height 8
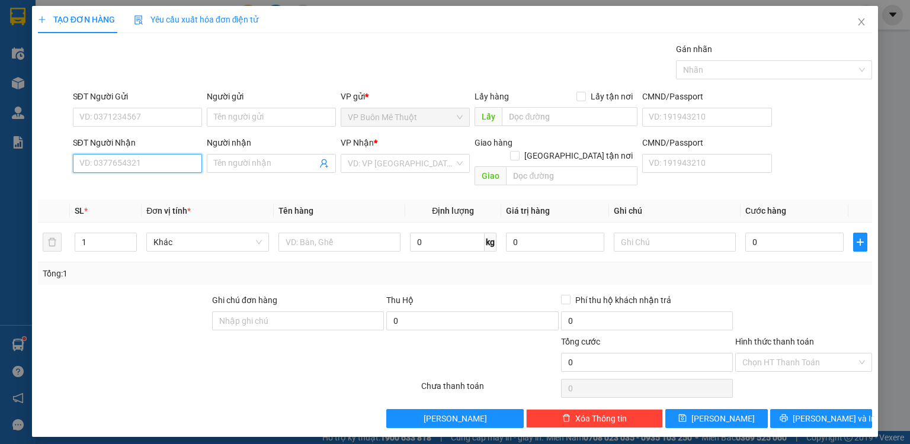
click at [125, 164] on input "SĐT Người Nhận" at bounding box center [137, 163] width 129 height 19
type input "0794607655"
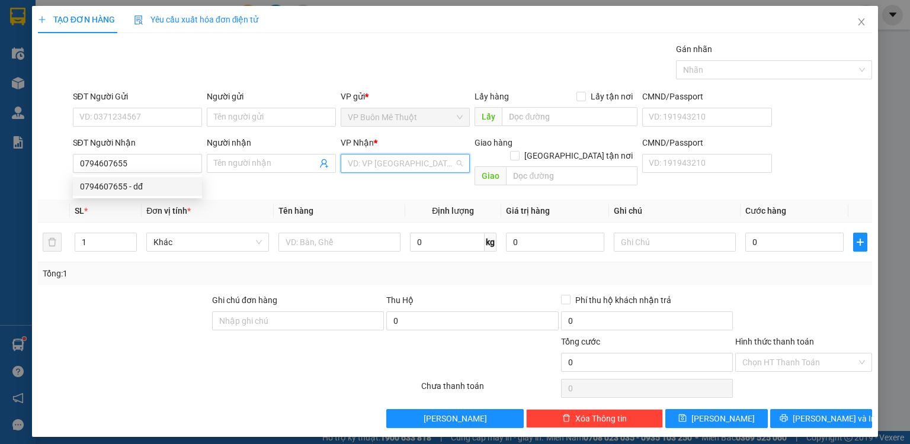
drag, startPoint x: 410, startPoint y: 165, endPoint x: 396, endPoint y: 178, distance: 18.0
click at [410, 166] on input "search" at bounding box center [401, 164] width 107 height 18
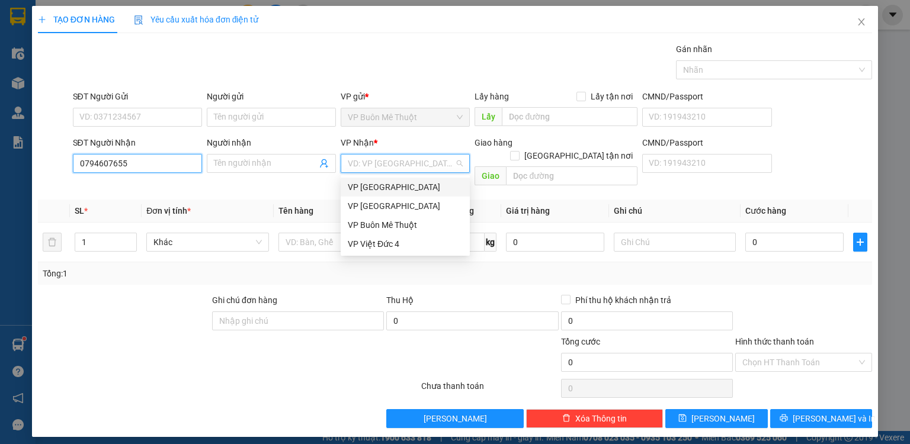
click at [156, 165] on input "0794607655" at bounding box center [137, 163] width 129 height 19
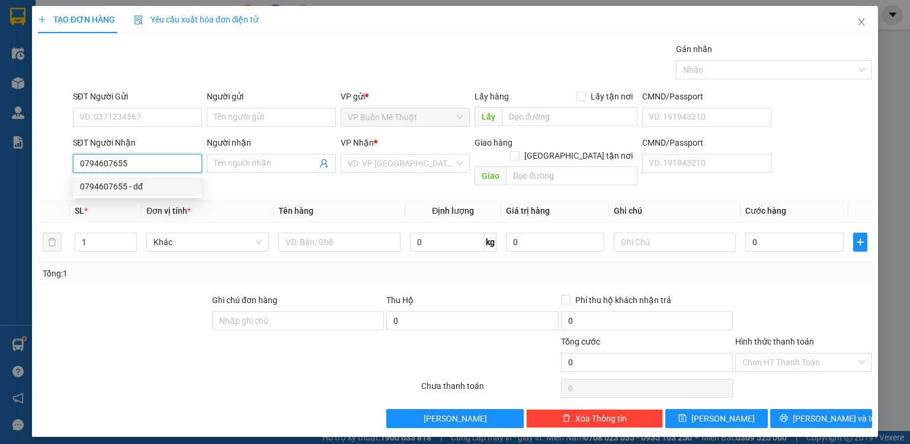
click at [151, 185] on div "0794607655 - dđ" at bounding box center [137, 186] width 115 height 13
type input "dđ"
type input "thuận an"
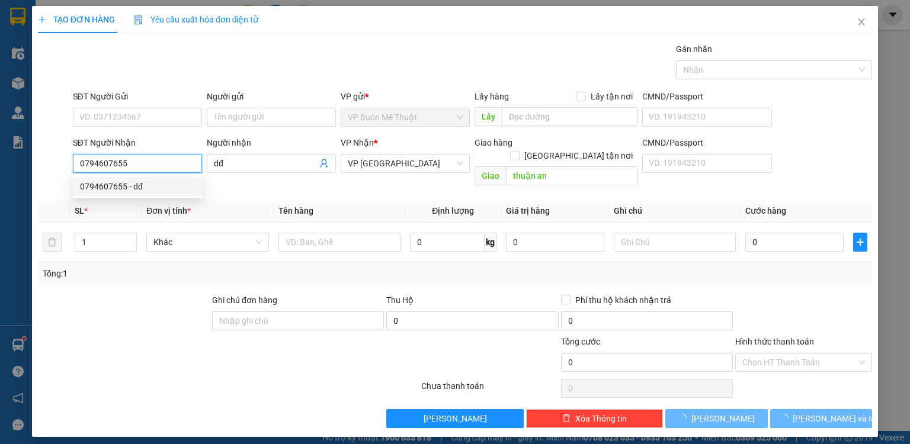
type input "100.000"
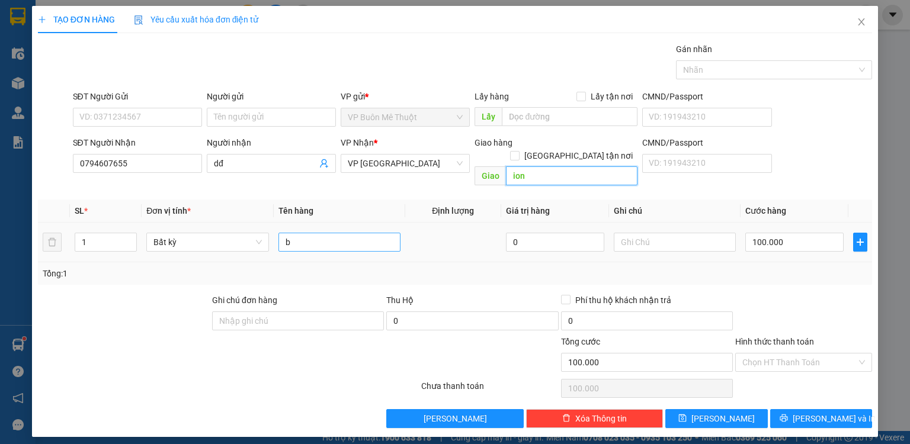
type input "ion"
click at [344, 235] on input "b" at bounding box center [340, 242] width 122 height 19
type input "th"
click at [804, 238] on input "100.000" at bounding box center [795, 242] width 98 height 19
type input "5"
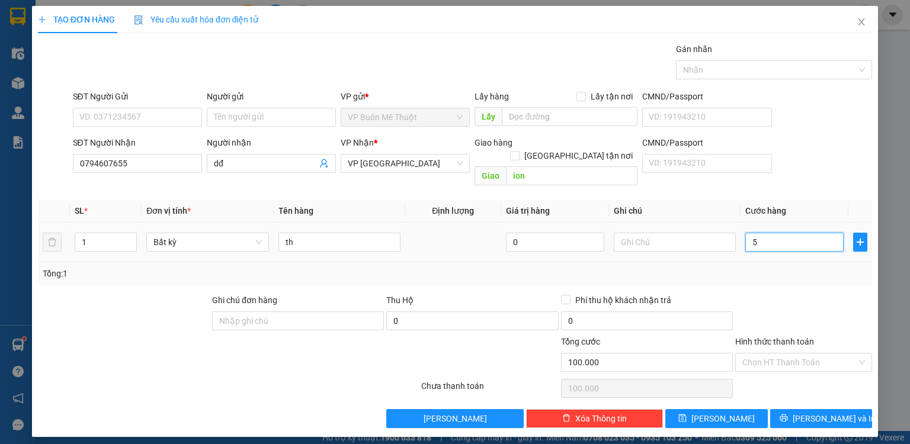
type input "5"
type input "50"
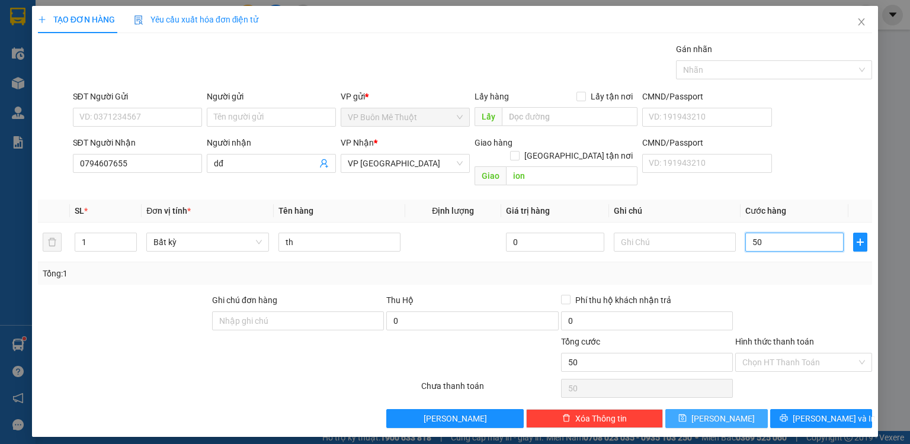
type input "50"
type input "50.000"
click at [728, 412] on span "[PERSON_NAME]" at bounding box center [723, 418] width 63 height 13
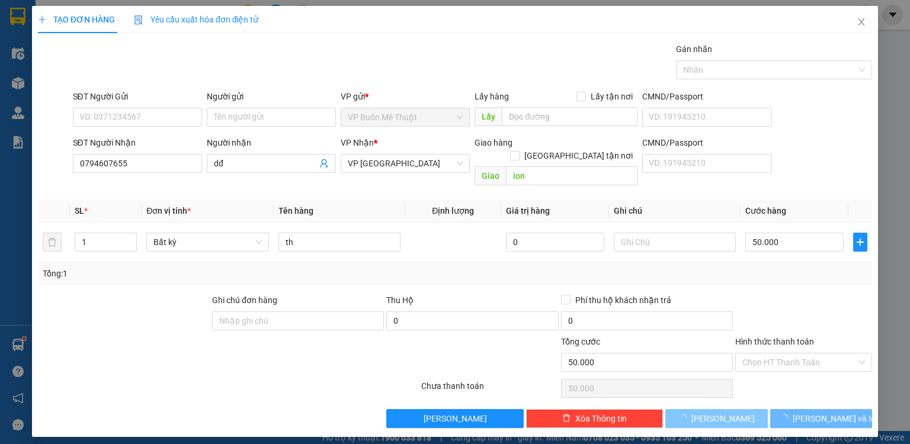
type input "0"
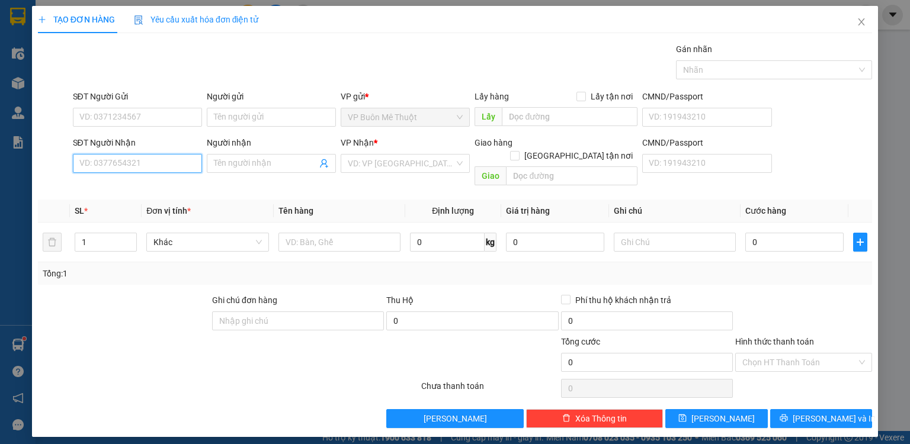
click at [167, 161] on input "SĐT Người Nhận" at bounding box center [137, 163] width 129 height 19
type input "0966118767"
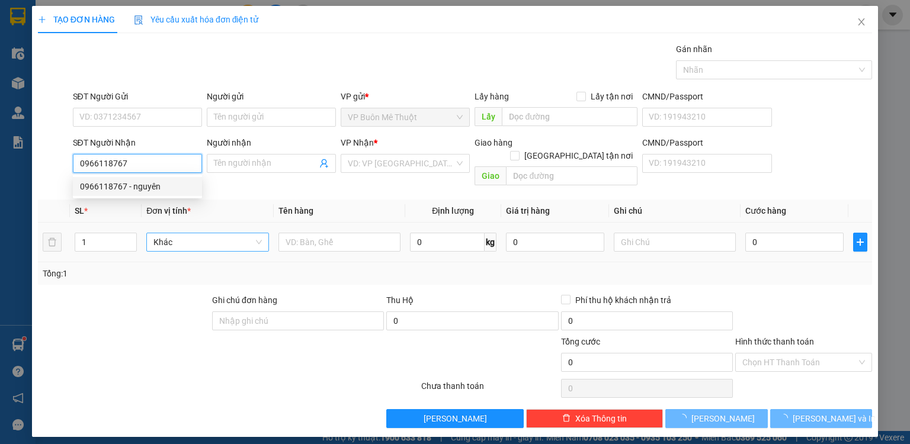
click at [165, 183] on div "0966118767 - nguyên" at bounding box center [137, 186] width 115 height 13
type input "nguyên"
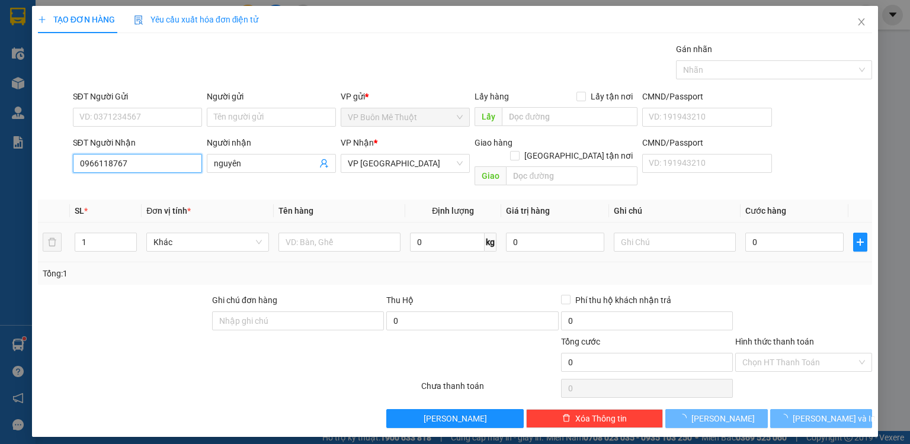
type input "500.000"
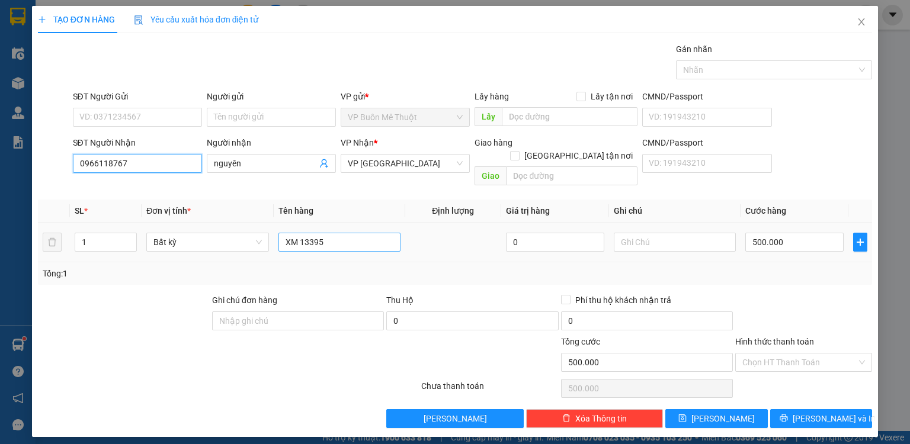
type input "0966118767"
drag, startPoint x: 346, startPoint y: 232, endPoint x: 243, endPoint y: 228, distance: 103.2
click at [243, 228] on tr "1 Bất kỳ XM 13395 0 500.000" at bounding box center [455, 243] width 834 height 40
type input "tx"
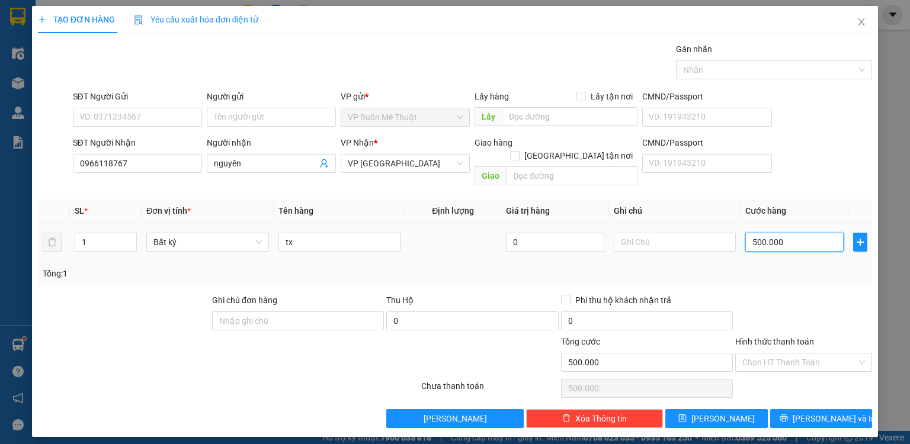
click at [823, 233] on input "500.000" at bounding box center [795, 242] width 98 height 19
type input "7"
type input "70"
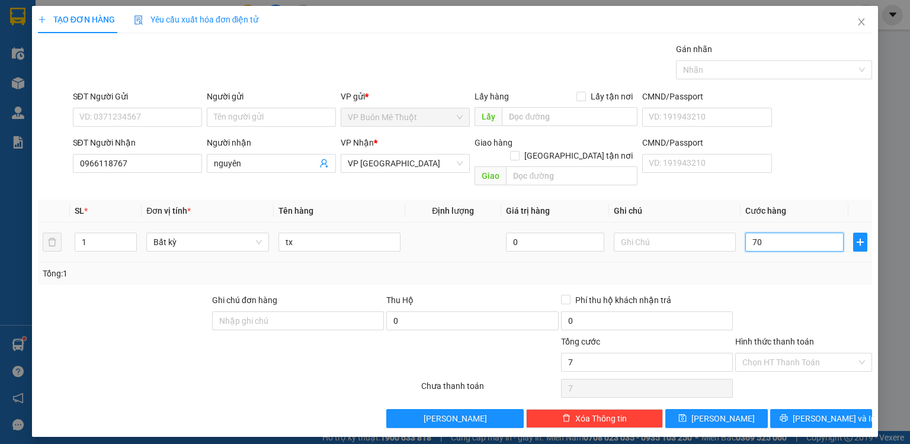
type input "70"
type input "70.000"
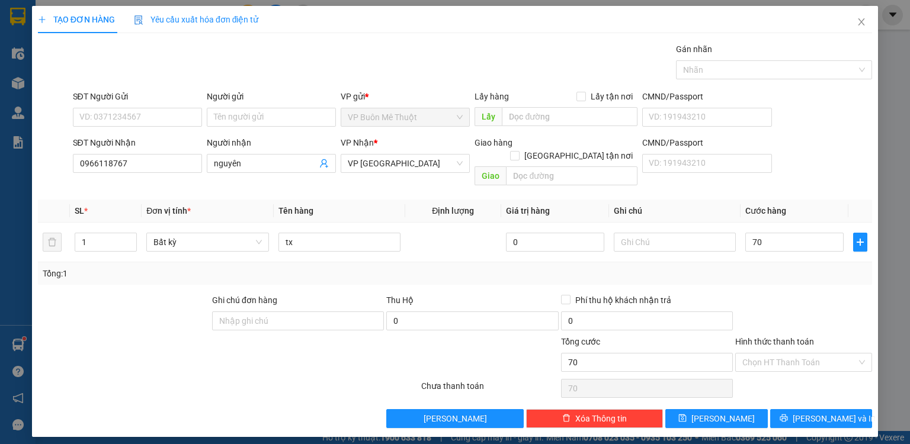
type input "70.000"
click at [794, 296] on div at bounding box center [803, 314] width 139 height 41
click at [778, 354] on input "Hình thức thanh toán" at bounding box center [800, 363] width 114 height 18
drag, startPoint x: 775, startPoint y: 376, endPoint x: 763, endPoint y: 385, distance: 14.5
click at [775, 376] on div "Tại văn phòng" at bounding box center [804, 372] width 123 height 13
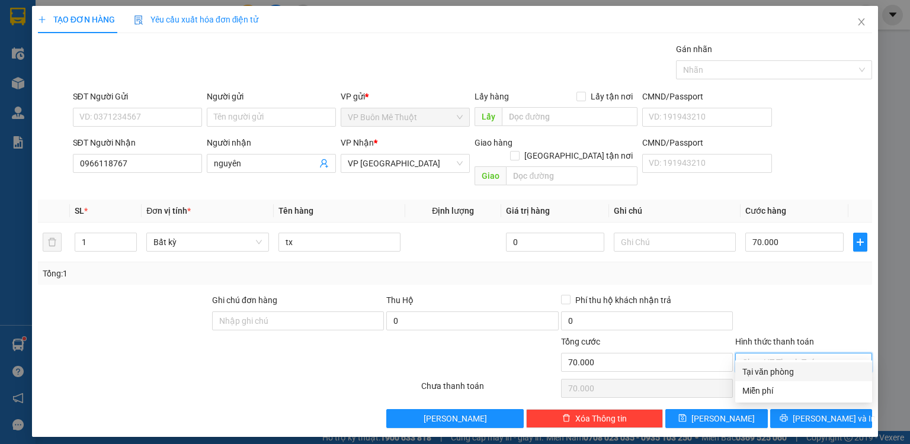
type input "0"
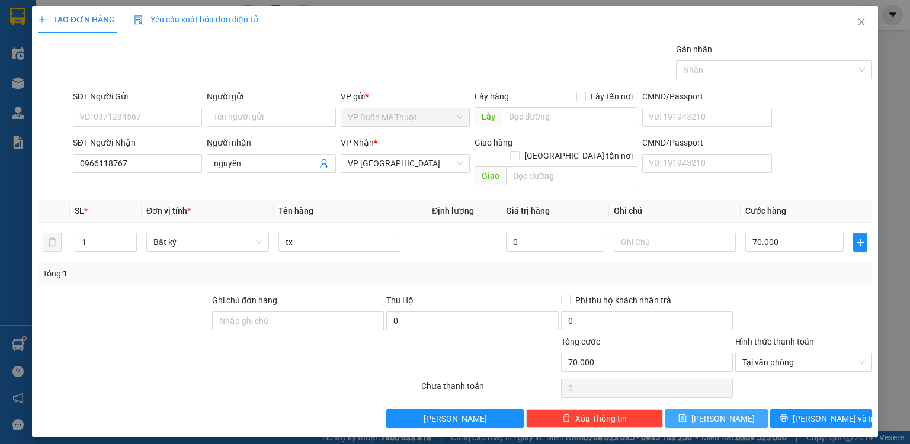
click at [749, 410] on button "[PERSON_NAME]" at bounding box center [717, 419] width 103 height 19
type input "0"
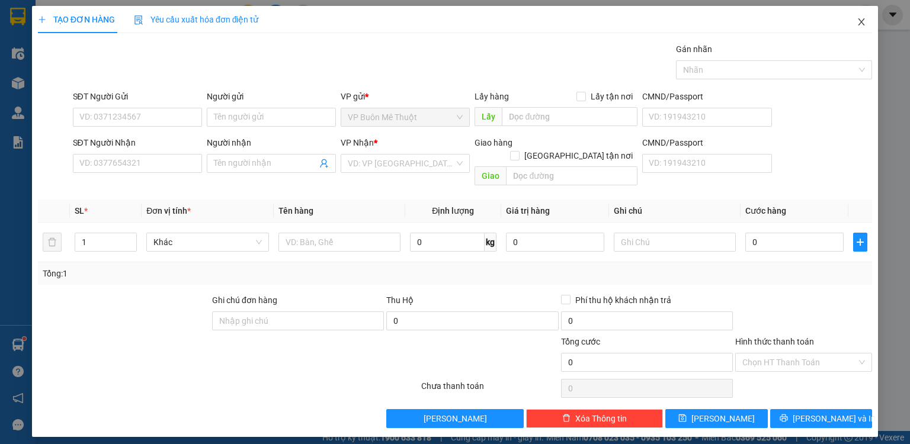
click at [862, 21] on icon "close" at bounding box center [861, 21] width 9 height 9
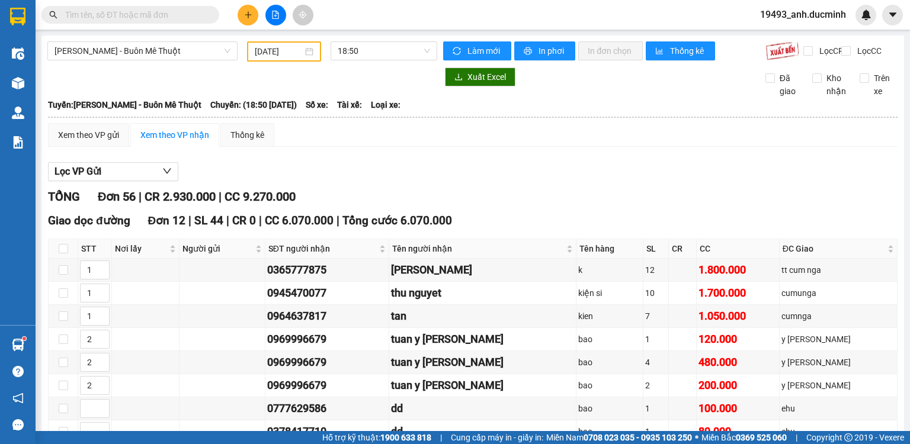
click at [265, 60] on div "[DATE]" at bounding box center [283, 51] width 73 height 20
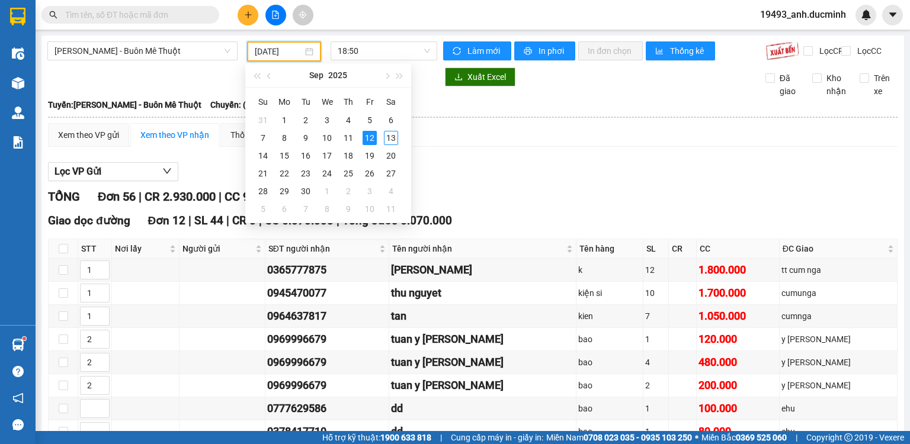
click at [270, 52] on input "[DATE]" at bounding box center [278, 51] width 47 height 13
click at [391, 138] on div "13" at bounding box center [391, 138] width 14 height 14
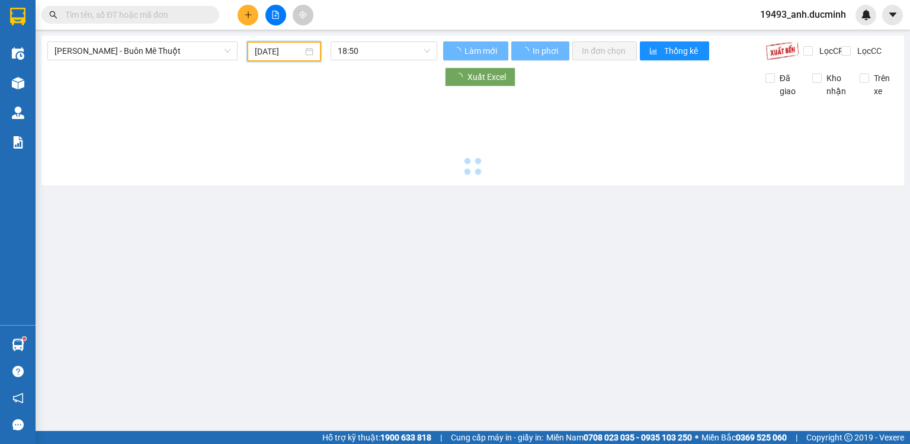
type input "[DATE]"
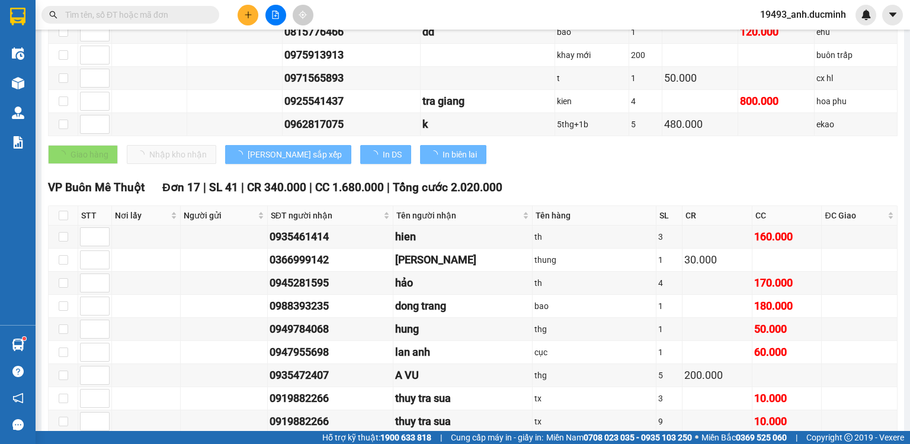
scroll to position [427, 0]
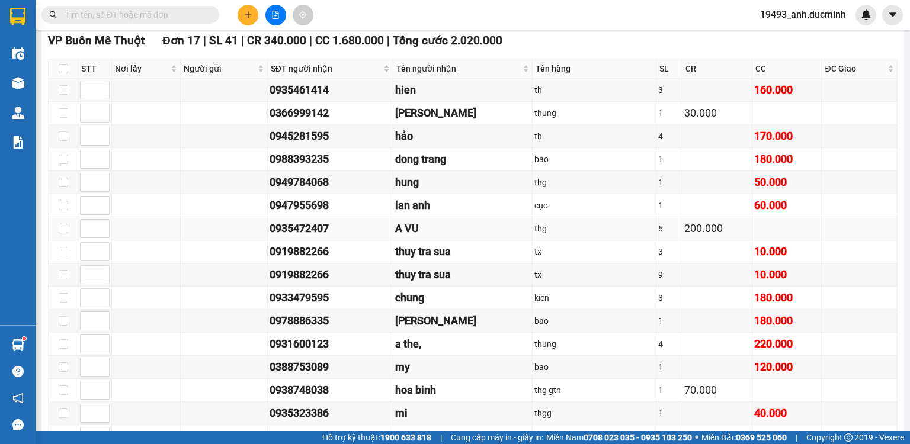
scroll to position [431, 0]
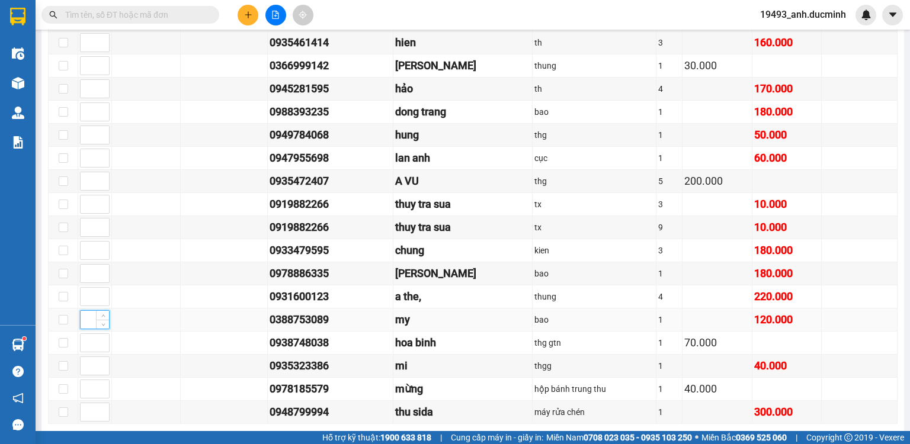
click at [90, 319] on input at bounding box center [95, 320] width 28 height 18
type input "1"
click at [81, 348] on input at bounding box center [95, 343] width 28 height 18
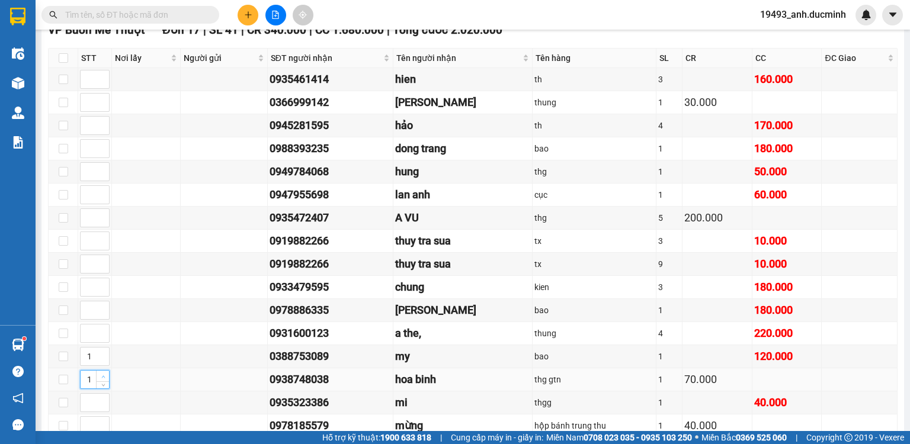
scroll to position [384, 0]
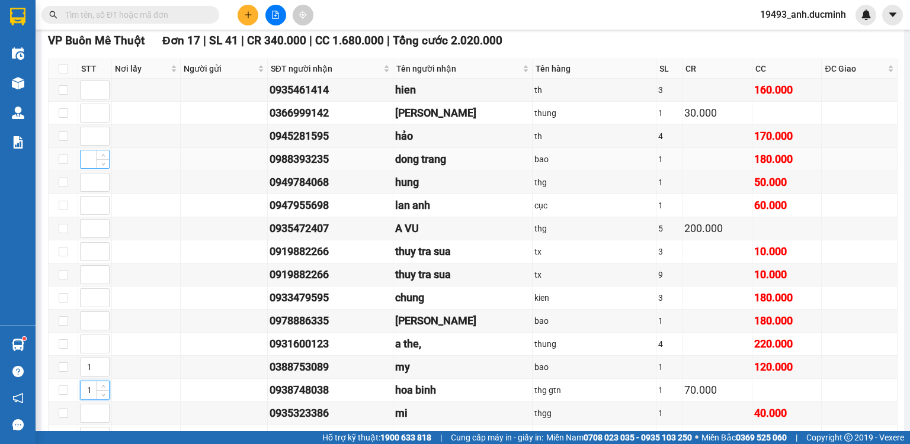
type input "1"
click at [82, 164] on input at bounding box center [95, 160] width 28 height 18
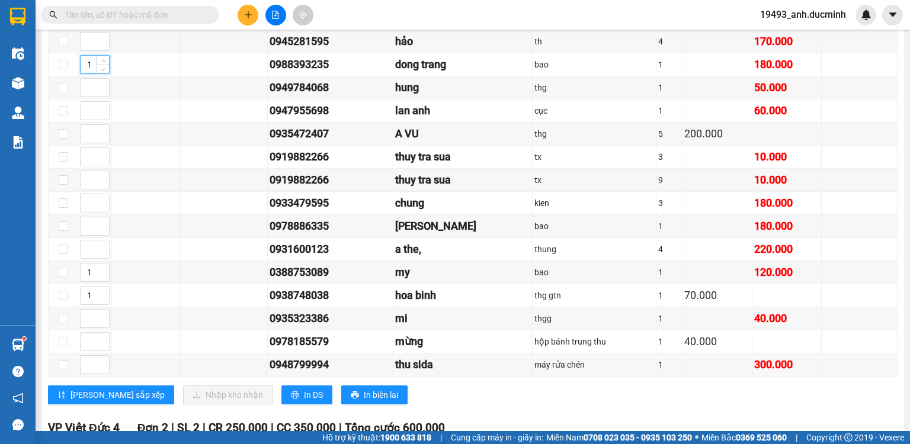
scroll to position [621, 0]
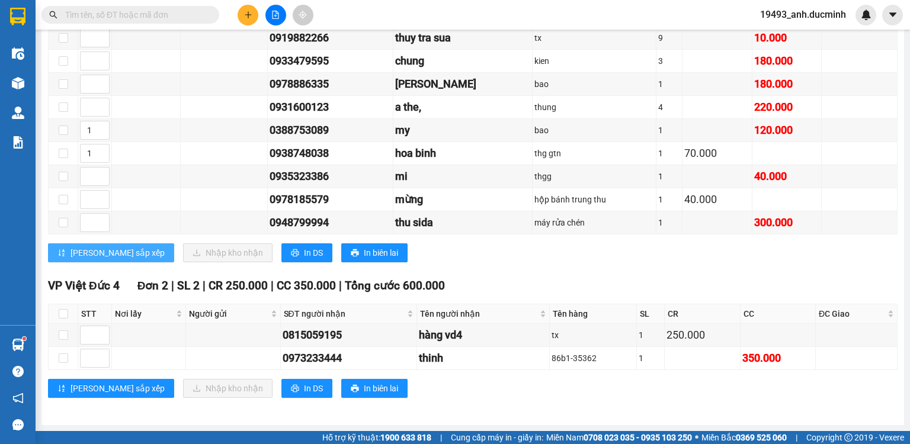
type input "1"
click at [104, 251] on span "[PERSON_NAME] sắp xếp" at bounding box center [118, 253] width 94 height 13
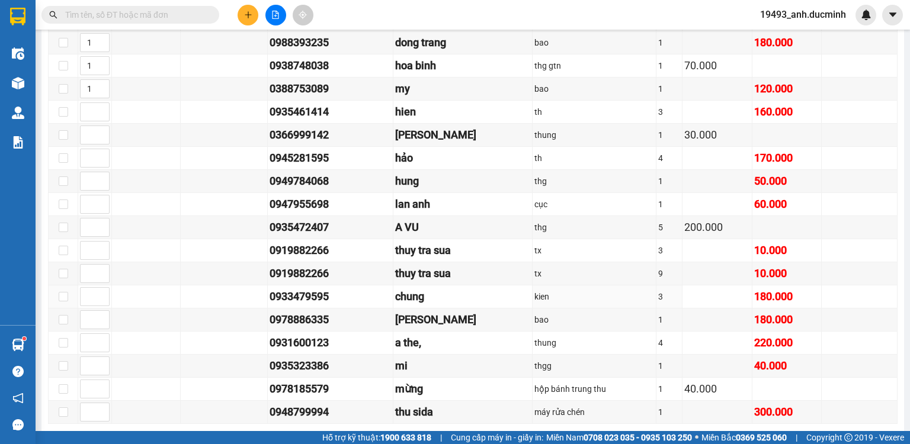
scroll to position [384, 0]
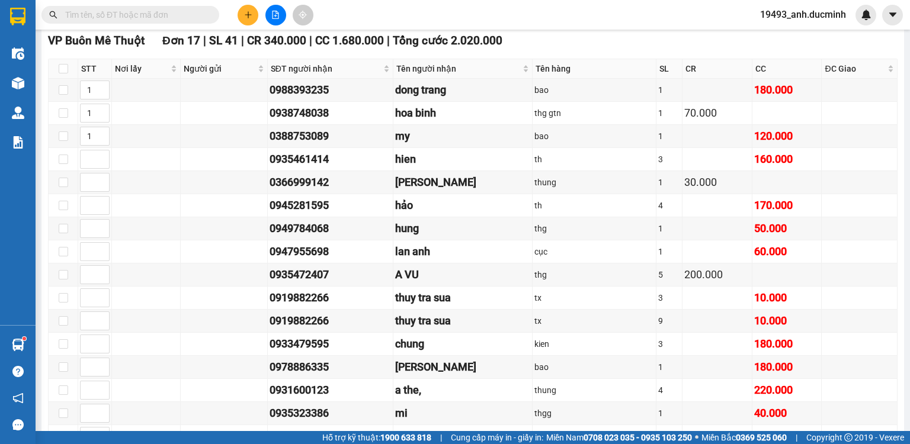
click at [252, 11] on button at bounding box center [248, 15] width 21 height 21
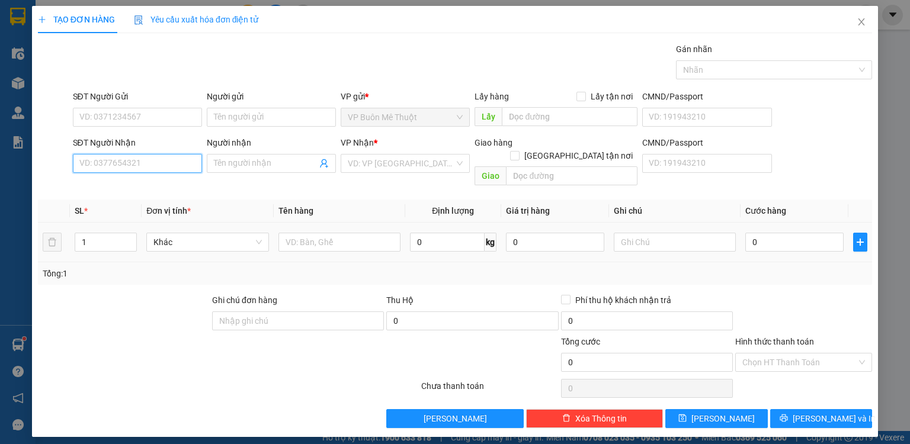
click at [133, 165] on input "SĐT Người Nhận" at bounding box center [137, 163] width 129 height 19
type input "0937999103"
click at [396, 163] on input "search" at bounding box center [401, 164] width 107 height 18
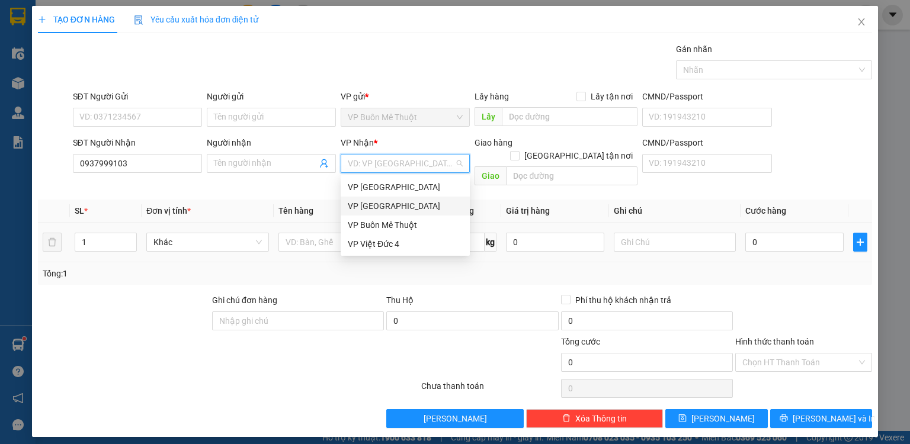
drag, startPoint x: 385, startPoint y: 225, endPoint x: 395, endPoint y: 209, distance: 19.4
click at [395, 209] on div "VP Thủ Đức VP Sài Gòn VP Buôn Mê Thuột VP Việt Đức 4" at bounding box center [405, 216] width 129 height 76
click at [395, 209] on div "VP [GEOGRAPHIC_DATA]" at bounding box center [405, 206] width 115 height 13
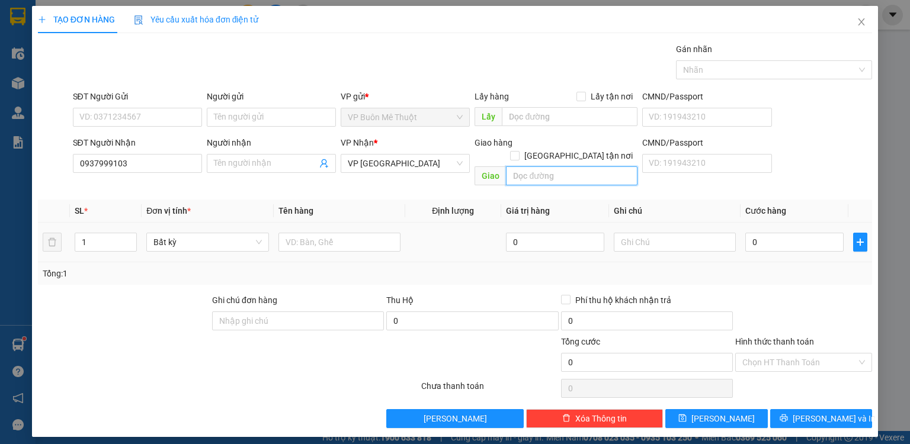
click at [556, 167] on input "text" at bounding box center [572, 176] width 132 height 19
click at [319, 235] on input "text" at bounding box center [340, 242] width 122 height 19
click at [129, 238] on icon "up" at bounding box center [131, 240] width 4 height 4
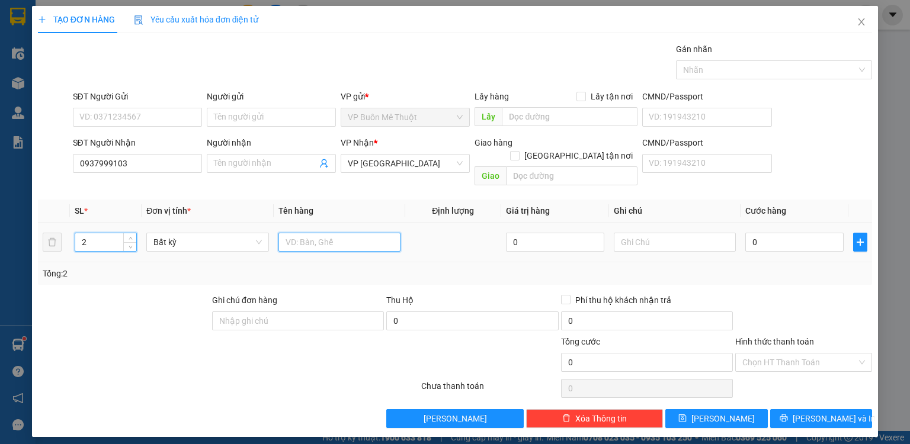
click at [328, 233] on input "text" at bounding box center [340, 242] width 122 height 19
click at [133, 243] on span "down" at bounding box center [130, 246] width 7 height 7
type input "1"
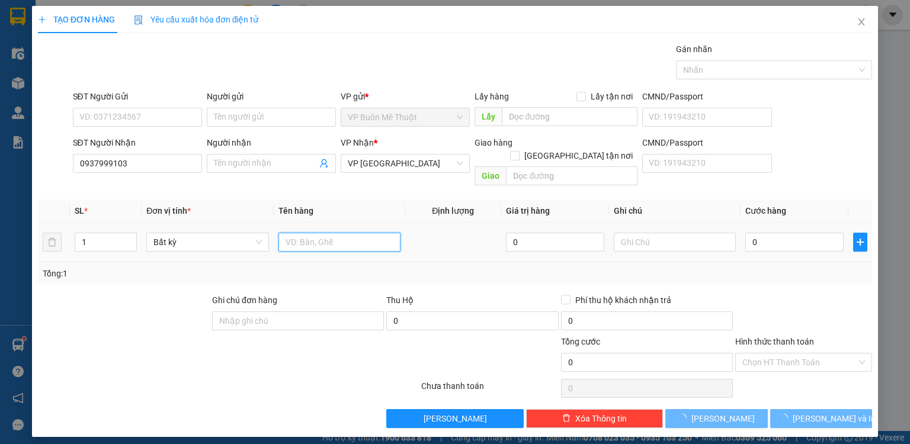
click at [341, 233] on input "text" at bounding box center [340, 242] width 122 height 19
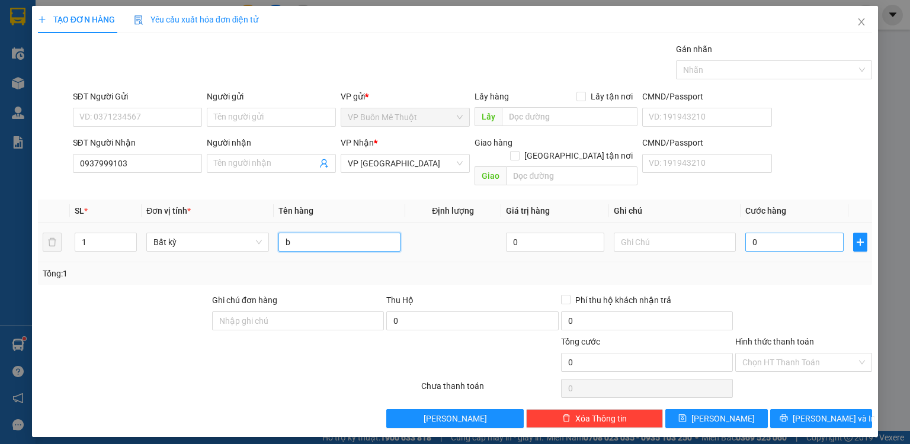
type input "b"
drag, startPoint x: 799, startPoint y: 230, endPoint x: 676, endPoint y: 247, distance: 124.4
click at [797, 233] on input "0" at bounding box center [795, 242] width 98 height 19
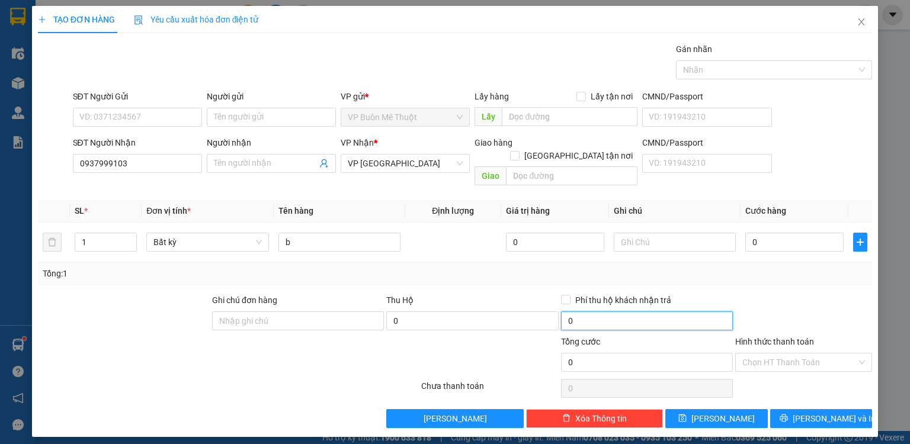
click at [634, 312] on input "0" at bounding box center [647, 321] width 172 height 19
click at [638, 239] on div at bounding box center [675, 243] width 122 height 24
click at [641, 267] on div "Tổng: 1" at bounding box center [455, 273] width 825 height 13
click at [597, 312] on input "24.000" at bounding box center [647, 321] width 172 height 19
type input "2.400.000"
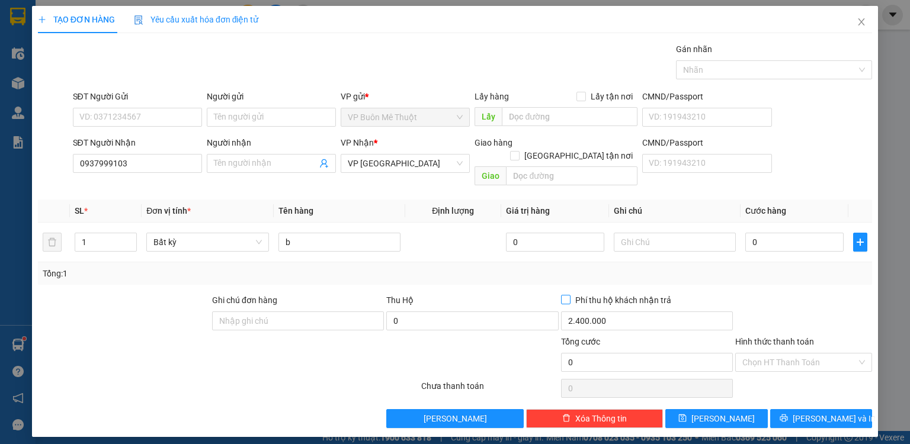
click at [635, 294] on span "Phí thu hộ khách nhận trả" at bounding box center [623, 300] width 105 height 13
click at [570, 295] on input "Phí thu hộ khách nhận trả" at bounding box center [565, 299] width 8 height 8
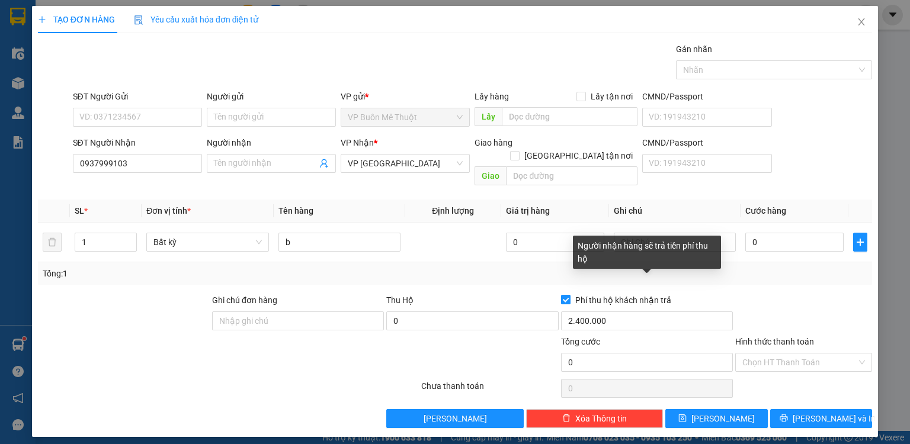
click at [566, 295] on input "Phí thu hộ khách nhận trả" at bounding box center [565, 299] width 8 height 8
checkbox input "false"
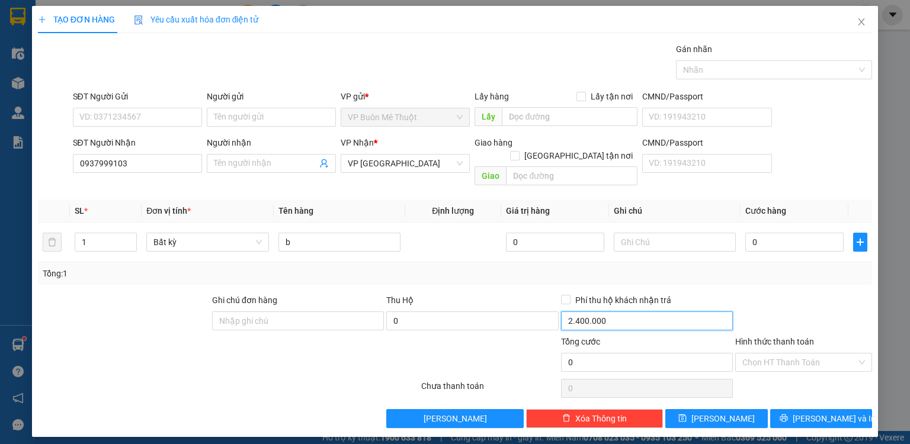
type input "0"
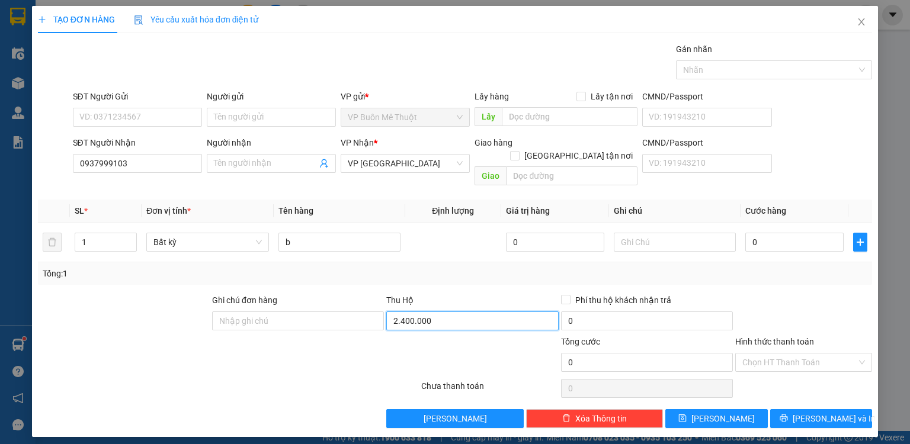
click at [513, 312] on input "2.400.000" at bounding box center [472, 321] width 172 height 19
type input "2.400.000"
click at [642, 233] on input "text" at bounding box center [675, 242] width 122 height 19
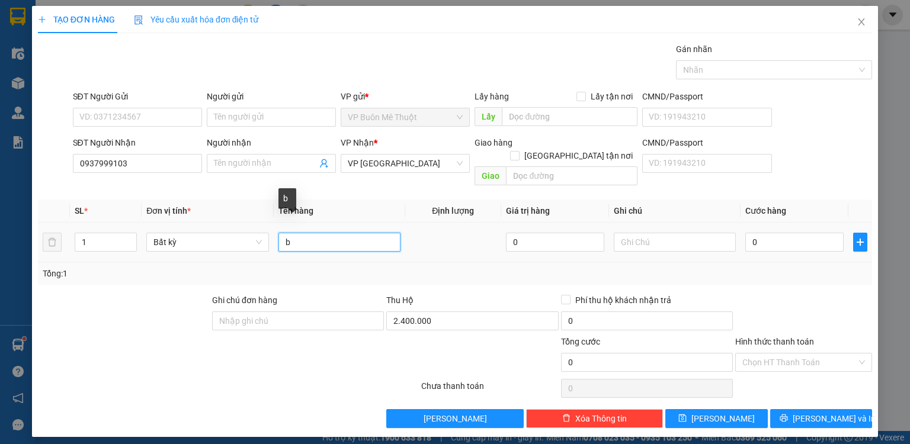
click at [305, 233] on input "b" at bounding box center [340, 242] width 122 height 19
type input "bao book grap dum"
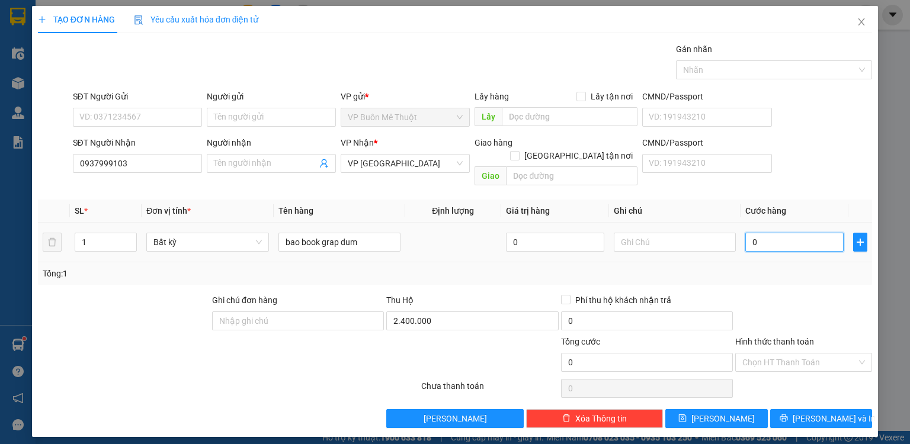
click at [770, 236] on input "0" at bounding box center [795, 242] width 98 height 19
type input "8"
type input "80"
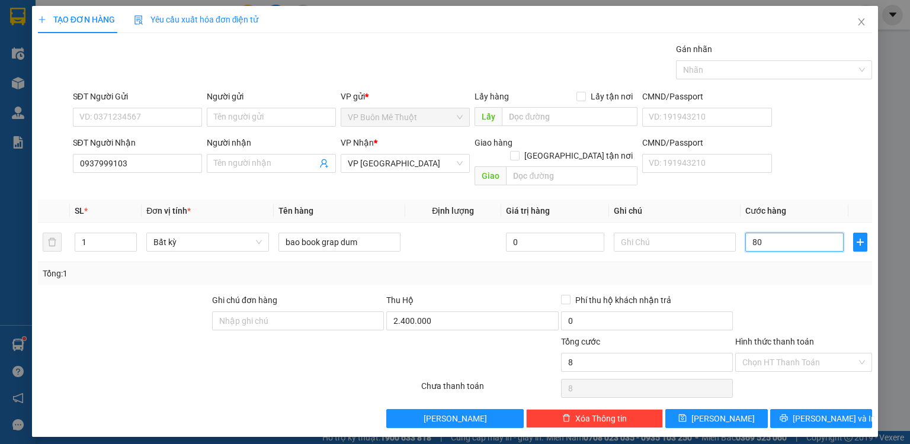
type input "80"
type input "8"
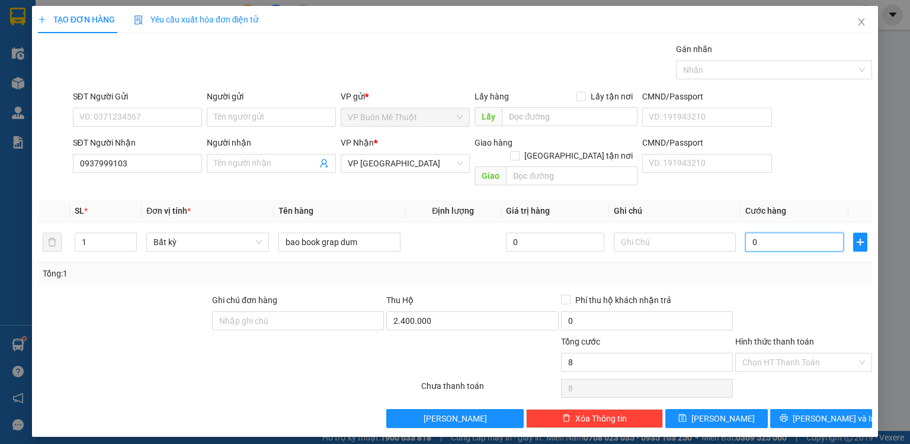
type input "07"
type input "7"
type input "070"
type input "70"
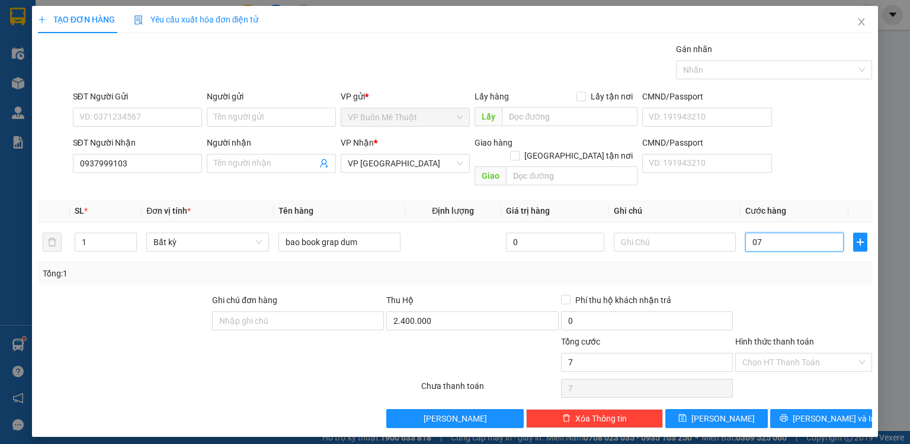
type input "70"
type input "70.000"
click at [786, 294] on div at bounding box center [803, 314] width 139 height 41
click at [789, 356] on input "Hình thức thanh toán" at bounding box center [800, 363] width 114 height 18
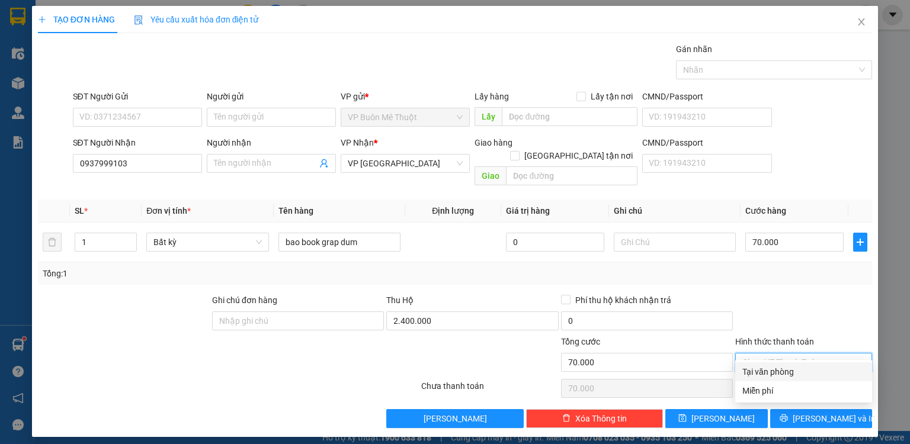
click at [782, 375] on div "Tại văn phòng" at bounding box center [804, 372] width 123 height 13
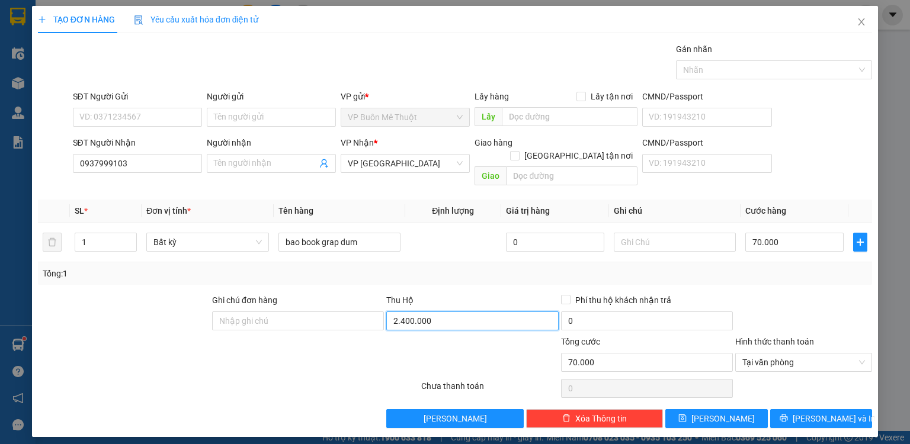
click at [440, 312] on input "2.400.000" at bounding box center [472, 321] width 172 height 19
click at [500, 267] on div "Tổng: 1" at bounding box center [455, 273] width 825 height 13
click at [831, 355] on span "Tại văn phòng" at bounding box center [804, 363] width 123 height 18
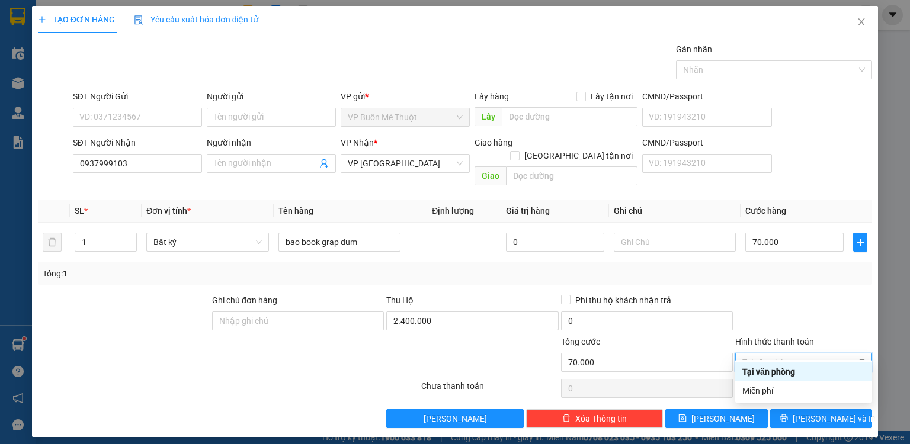
type input "70.000"
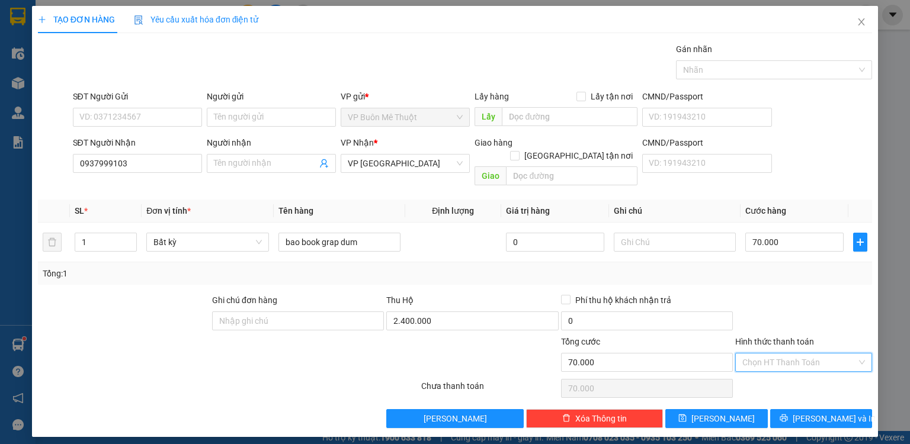
click at [830, 319] on div at bounding box center [803, 314] width 139 height 41
click at [732, 410] on button "[PERSON_NAME]" at bounding box center [717, 419] width 103 height 19
type input "0"
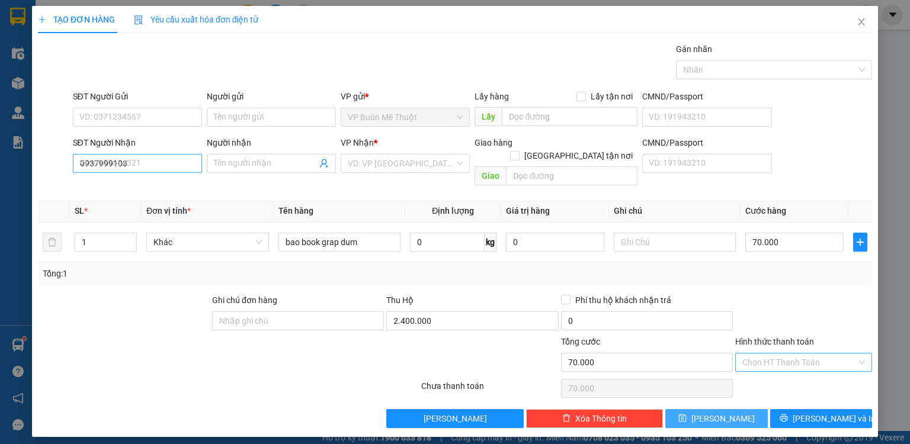
type input "0"
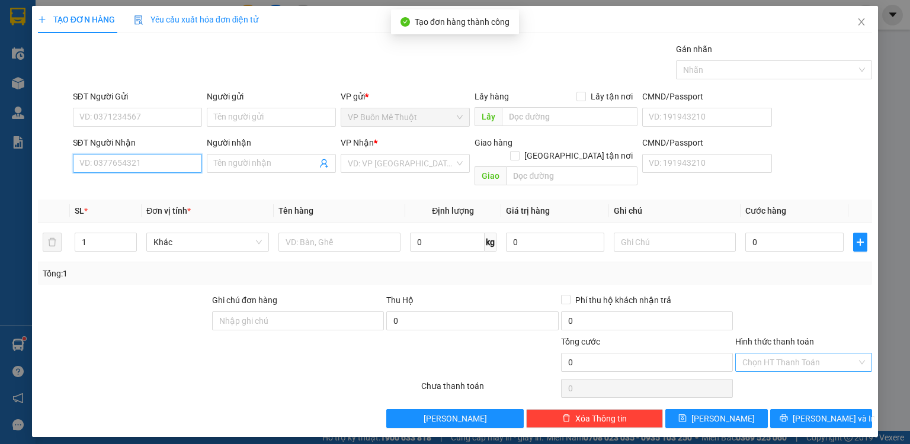
click at [167, 162] on input "SĐT Người Nhận" at bounding box center [137, 163] width 129 height 19
type input "0375048038"
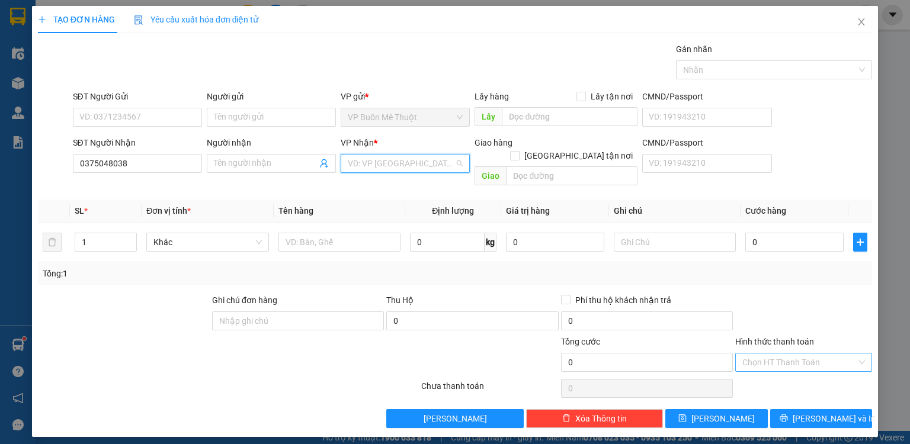
click at [389, 169] on input "search" at bounding box center [401, 164] width 107 height 18
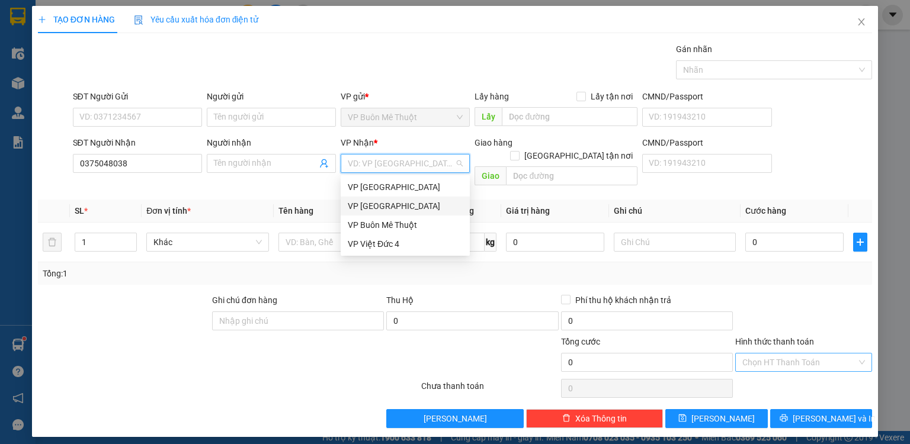
click at [398, 209] on div "VP [GEOGRAPHIC_DATA]" at bounding box center [405, 206] width 115 height 13
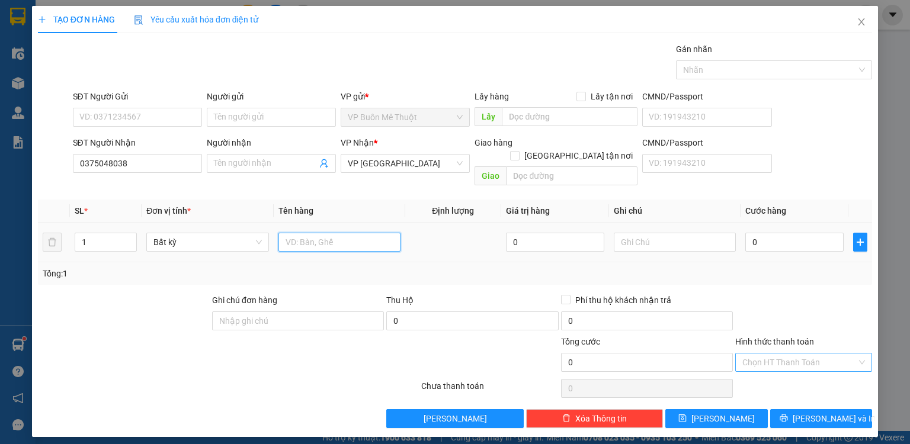
click at [317, 233] on input "text" at bounding box center [340, 242] width 122 height 19
type input "bao book grap dum"
click at [776, 233] on input "0" at bounding box center [795, 242] width 98 height 19
type input "7"
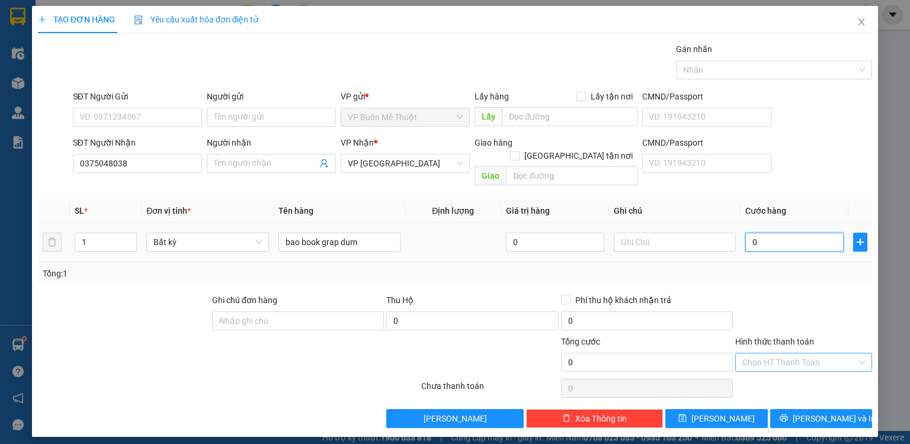
type input "7"
type input "70"
type input "70.000"
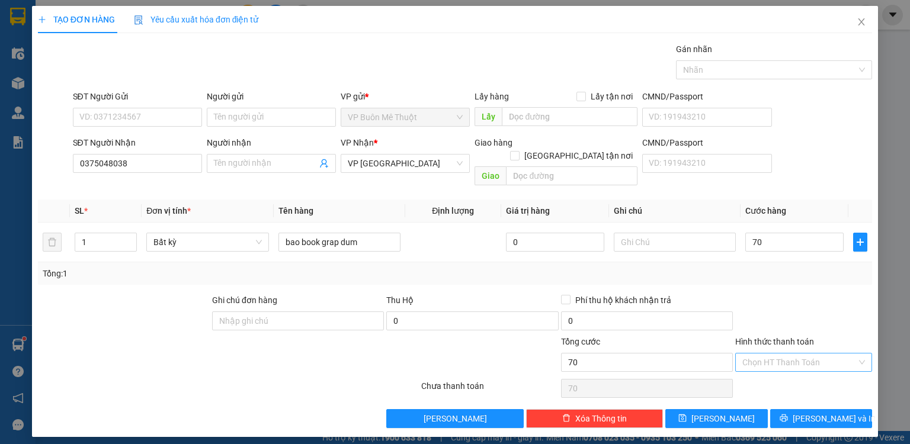
type input "70.000"
drag, startPoint x: 773, startPoint y: 282, endPoint x: 761, endPoint y: 292, distance: 15.2
click at [771, 294] on div at bounding box center [803, 314] width 139 height 41
click at [417, 313] on input "0" at bounding box center [472, 321] width 172 height 19
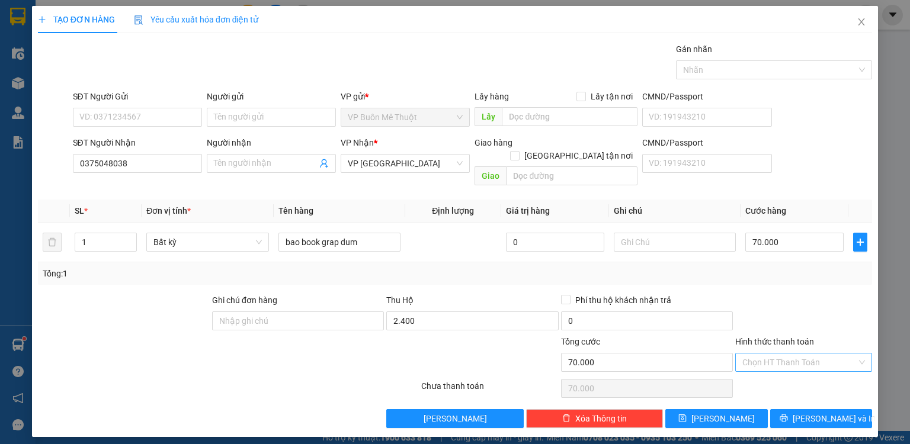
type input "2.400.000"
click at [455, 294] on div "Thu Hộ" at bounding box center [472, 300] width 172 height 13
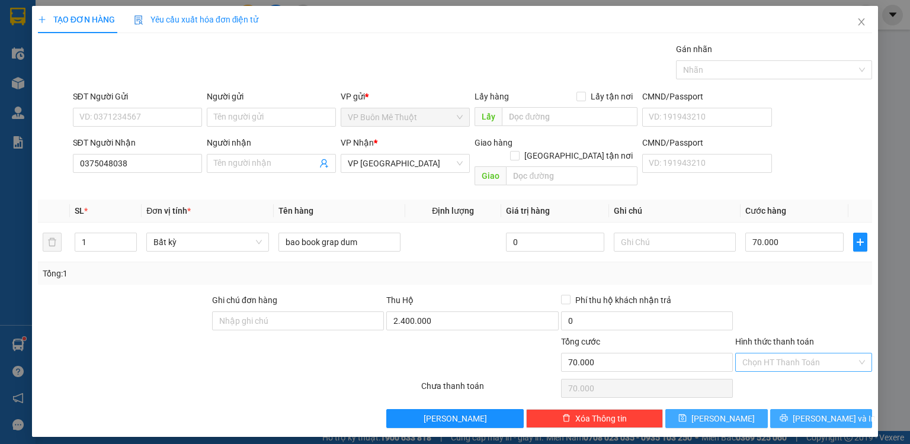
drag, startPoint x: 736, startPoint y: 405, endPoint x: 808, endPoint y: 399, distance: 72.0
click at [808, 410] on div "Lưu nháp Xóa Thông tin Lưu Lưu và In" at bounding box center [455, 419] width 837 height 19
click at [808, 410] on button "[PERSON_NAME] và In" at bounding box center [821, 419] width 103 height 19
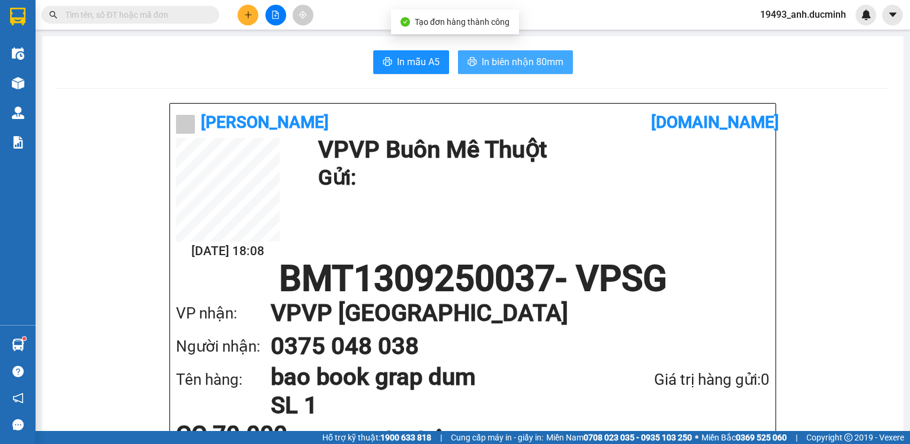
click at [521, 62] on span "In biên nhận 80mm" at bounding box center [523, 62] width 82 height 15
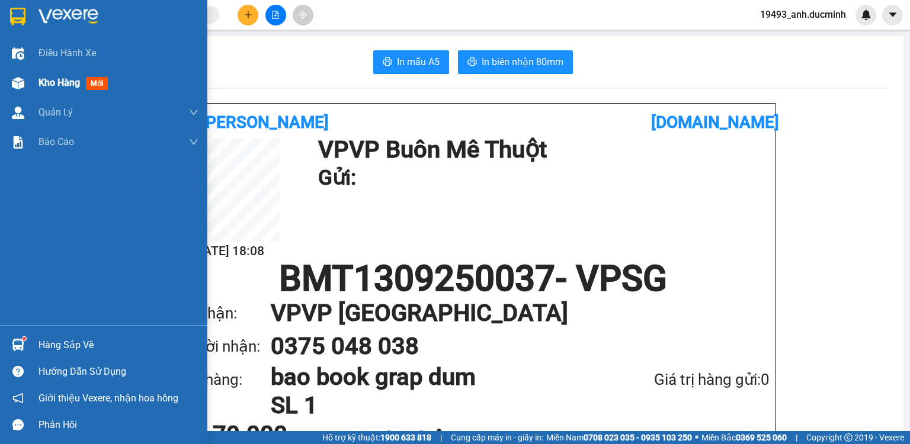
click at [21, 85] on img at bounding box center [18, 83] width 12 height 12
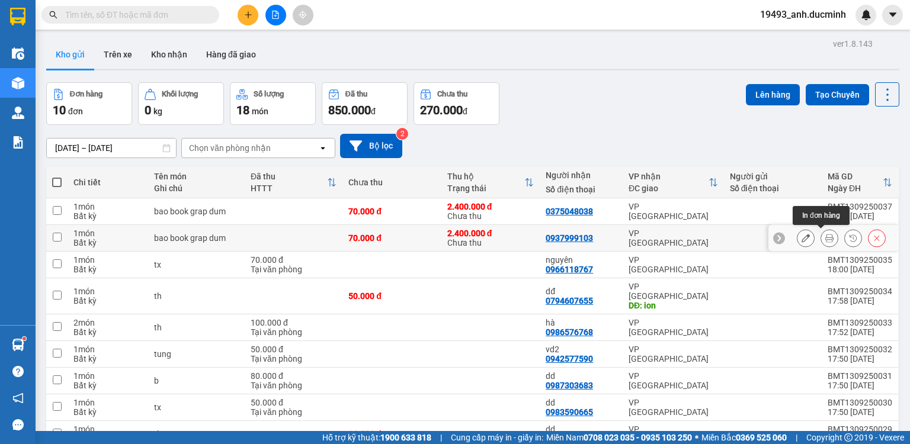
click at [826, 237] on icon at bounding box center [830, 238] width 8 height 8
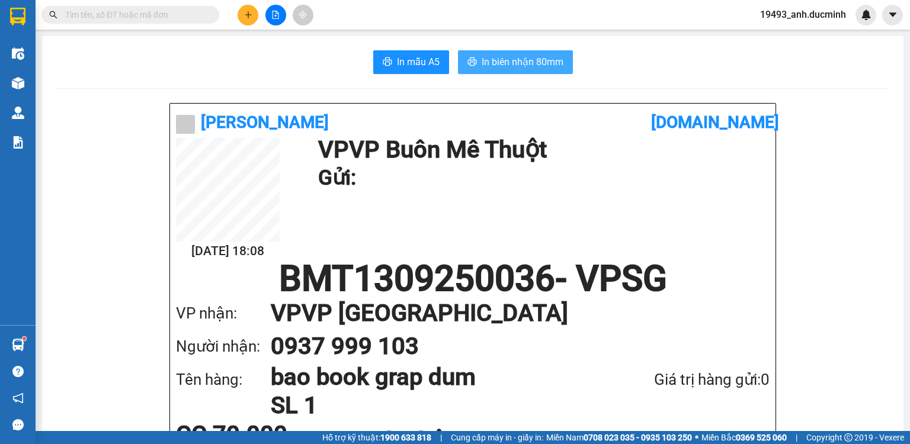
click at [522, 58] on span "In biên nhận 80mm" at bounding box center [523, 62] width 82 height 15
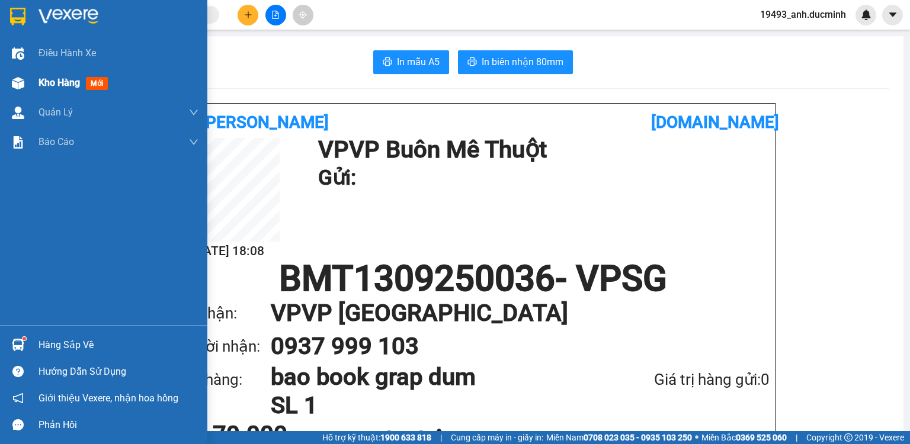
click at [77, 77] on span "Kho hàng" at bounding box center [59, 82] width 41 height 11
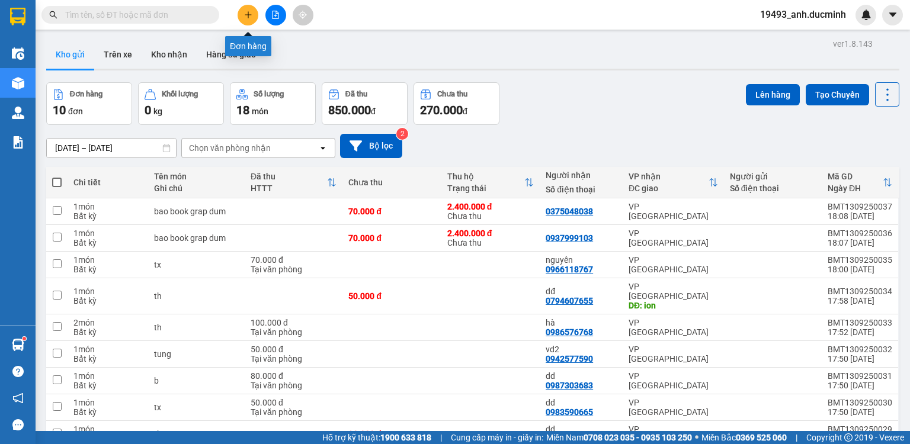
click at [244, 12] on icon "plus" at bounding box center [248, 15] width 8 height 8
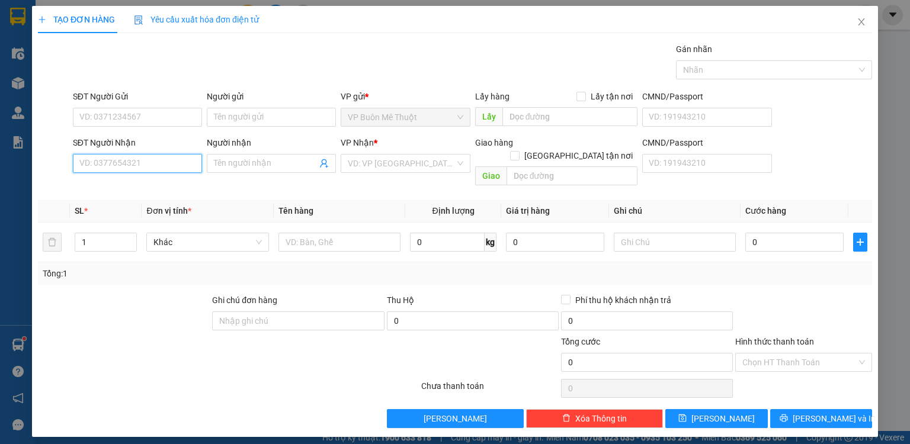
click at [158, 168] on input "SĐT Người Nhận" at bounding box center [137, 163] width 129 height 19
type input "0902839681"
click at [117, 181] on div "0902839681 - dd" at bounding box center [137, 186] width 115 height 13
type input "dd"
type input "cvtth"
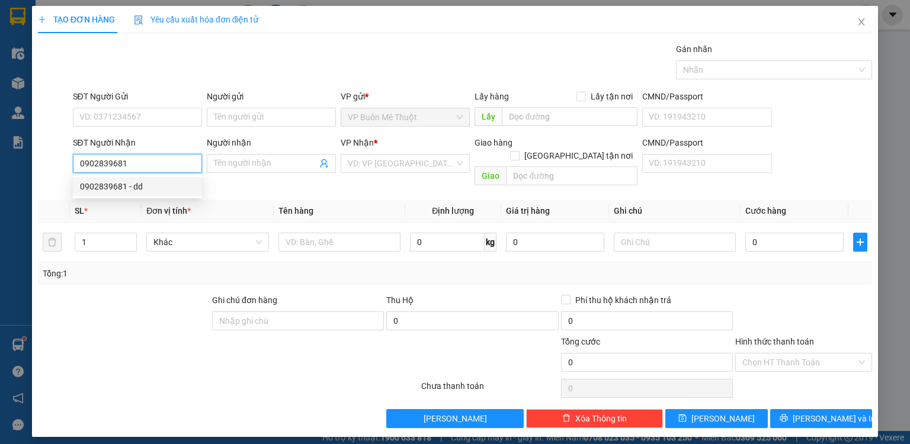
type input "800.000"
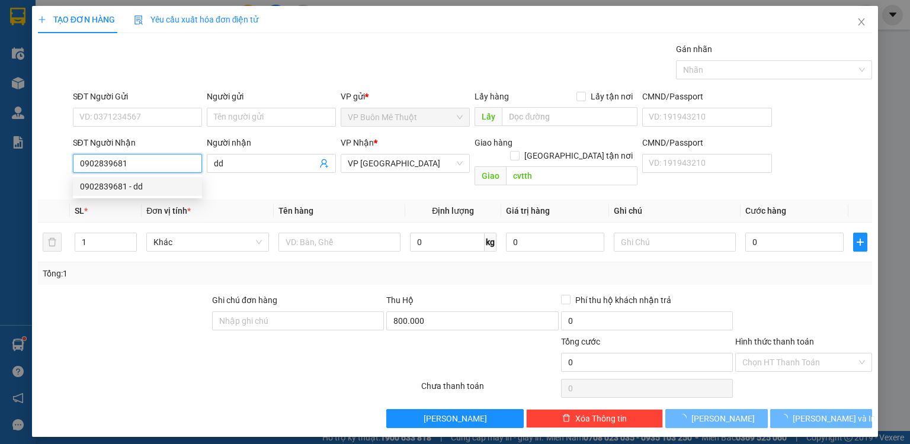
type input "100.000"
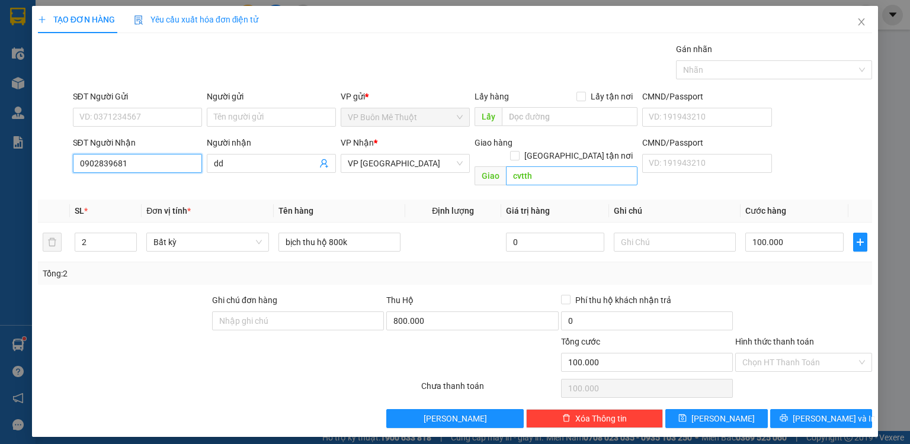
type input "0902839681"
type input "1"
click at [131, 243] on span "down" at bounding box center [130, 246] width 7 height 7
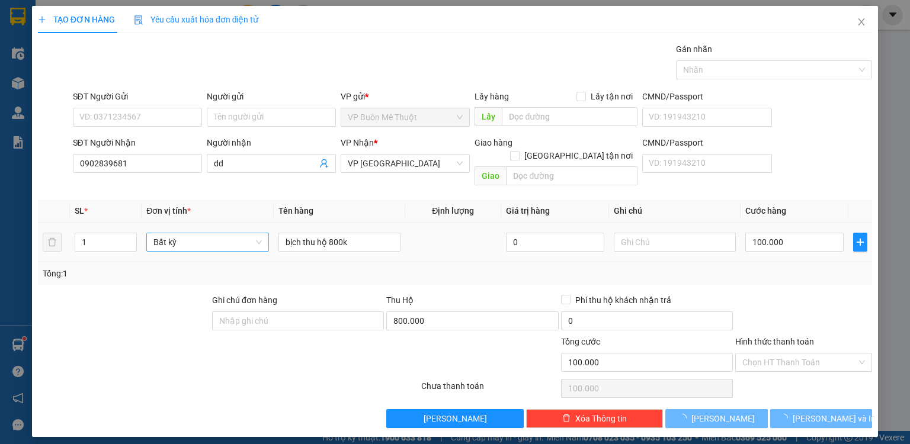
drag, startPoint x: 276, startPoint y: 229, endPoint x: 267, endPoint y: 226, distance: 9.9
click at [389, 230] on td "bịch thu hộ 800k" at bounding box center [340, 243] width 132 height 40
click at [269, 229] on tr "1 Bất kỳ bịch thu hộ 800k 0 100.000" at bounding box center [455, 243] width 834 height 40
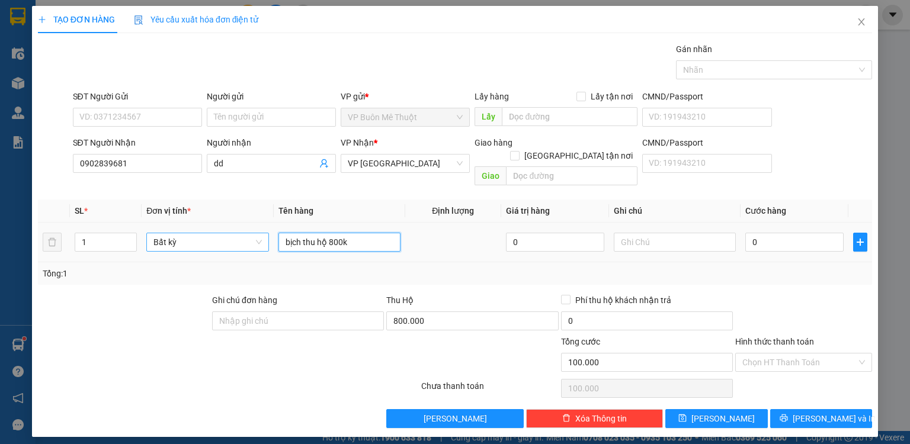
type input "0"
type input "b"
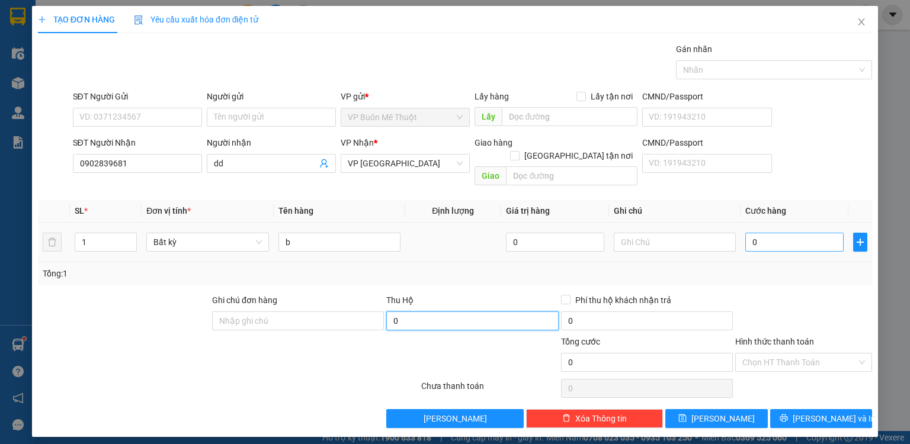
type input "0"
click at [801, 233] on input "0" at bounding box center [795, 242] width 98 height 19
type input "1"
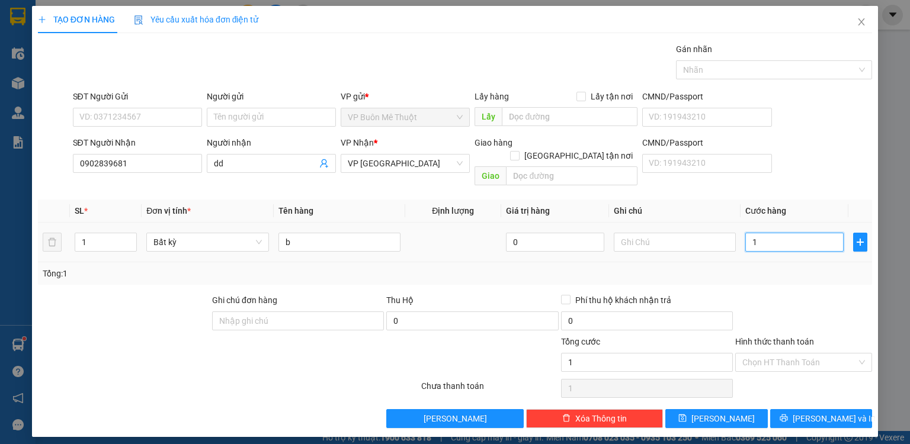
type input "10"
type input "100"
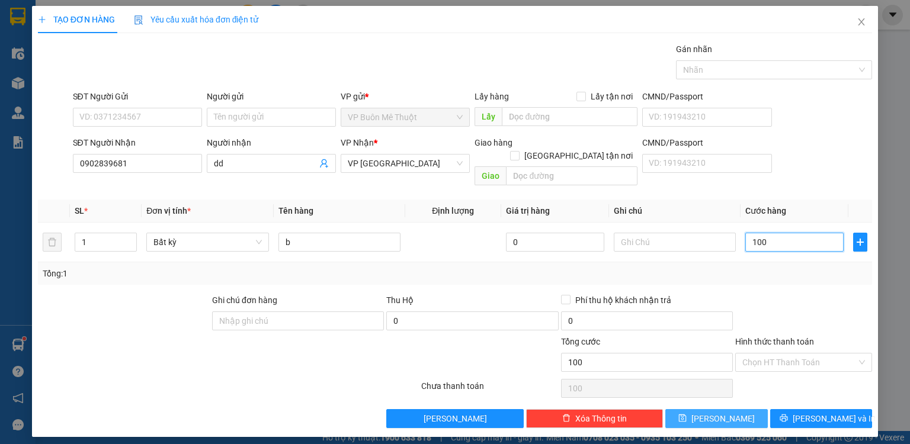
type input "100"
type input "100.000"
click at [750, 410] on button "[PERSON_NAME]" at bounding box center [717, 419] width 103 height 19
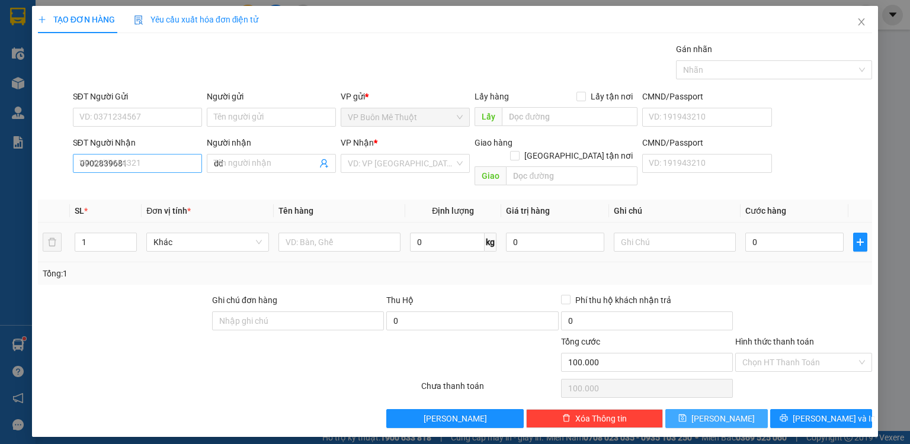
type input "0"
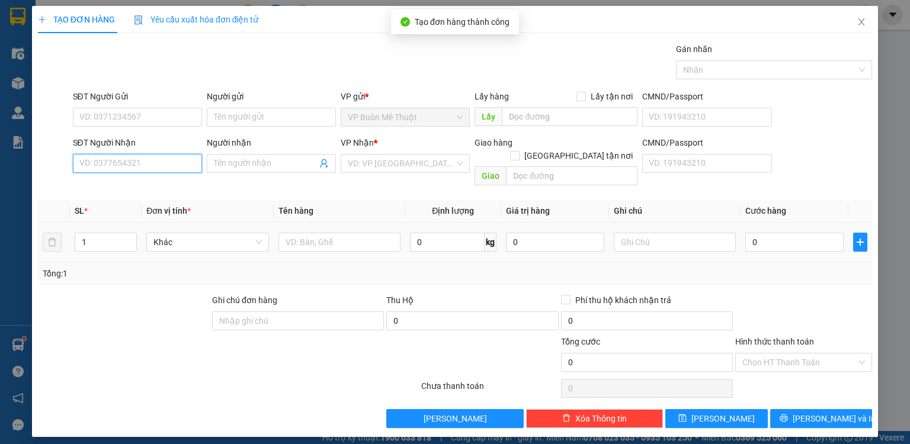
click at [173, 165] on input "SĐT Người Nhận" at bounding box center [137, 163] width 129 height 19
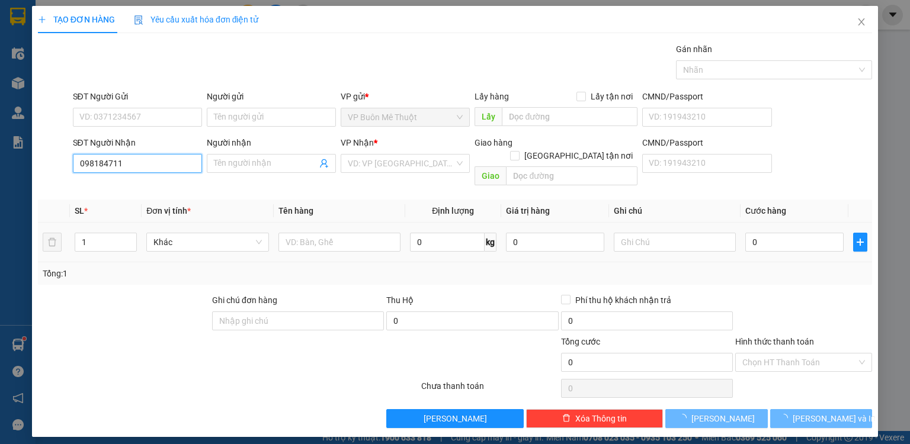
type input "0981847114"
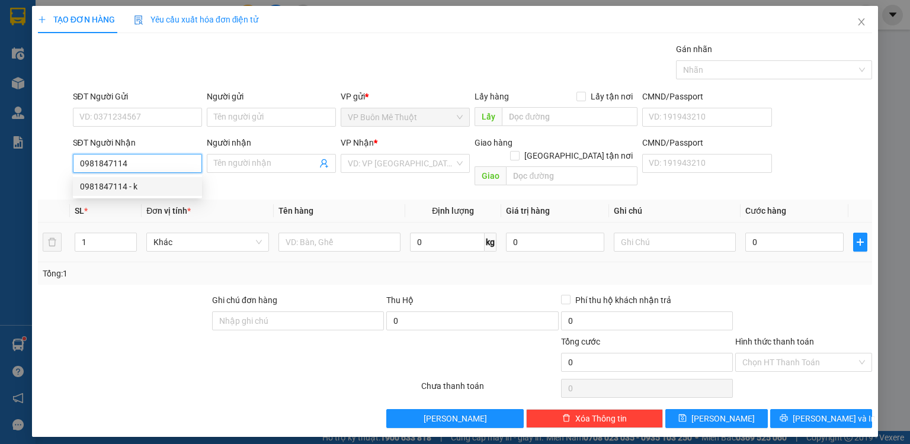
click at [137, 190] on div "0981847114 - k" at bounding box center [137, 186] width 115 height 13
type input "k"
type input "bung cau"
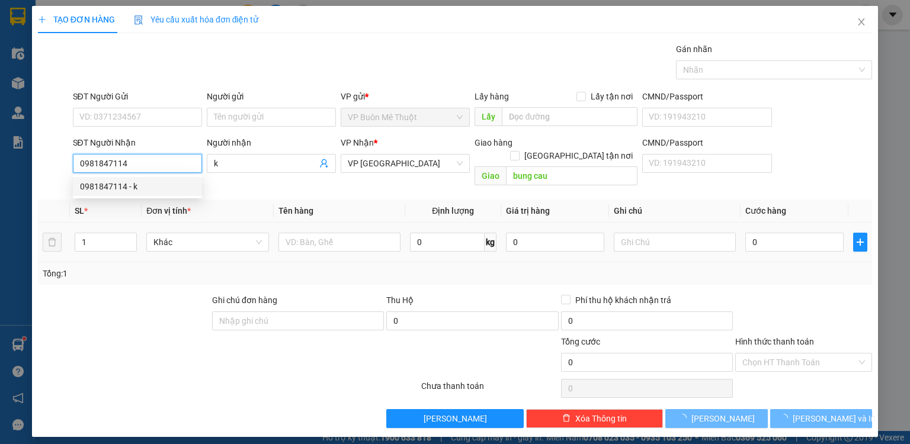
type input "50.000"
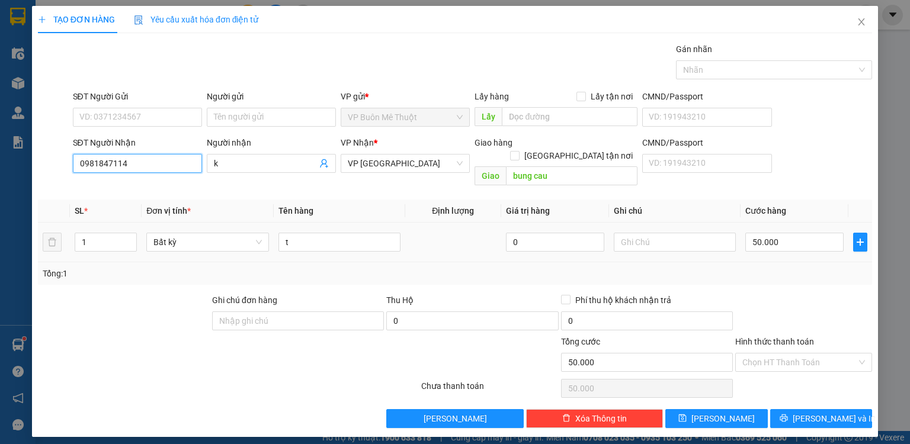
type input "0981847114"
click at [567, 149] on div "Giao hàng Giao tận nơi" at bounding box center [556, 151] width 163 height 31
click at [565, 167] on input "bung cau" at bounding box center [572, 176] width 132 height 19
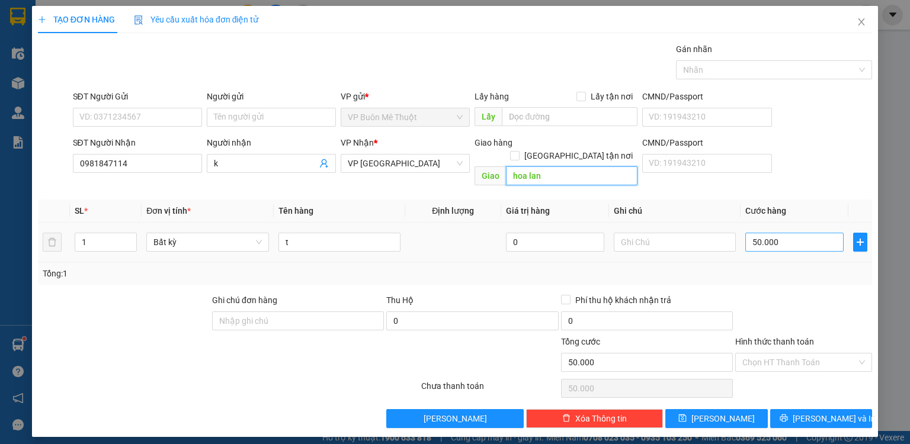
type input "hoa lan"
click at [798, 233] on input "50.000" at bounding box center [795, 242] width 98 height 19
type input "7"
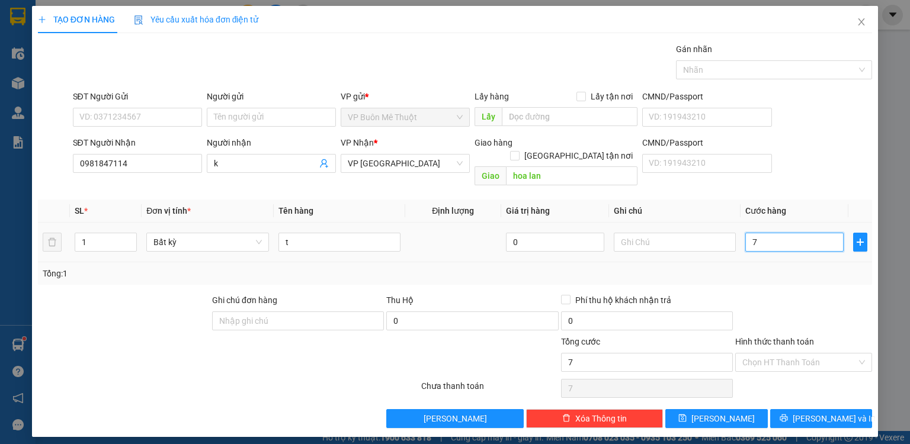
type input "70"
type input "70.000"
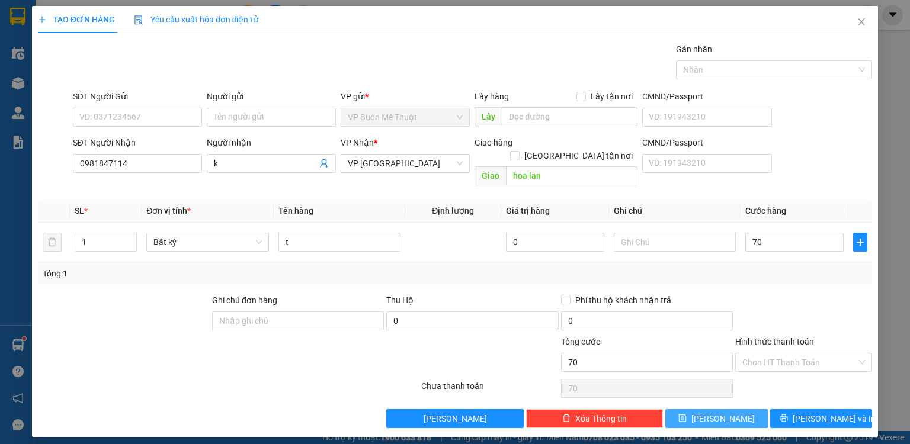
type input "70.000"
click at [743, 410] on button "[PERSON_NAME]" at bounding box center [717, 419] width 103 height 19
type input "0"
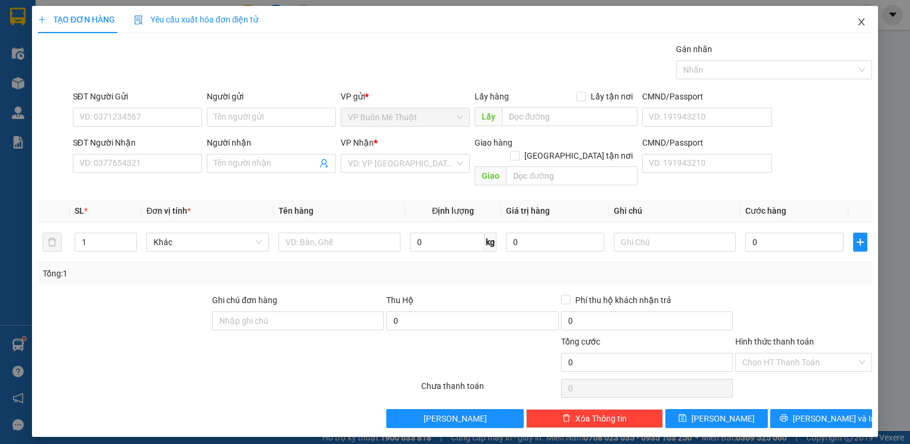
click at [858, 19] on icon "close" at bounding box center [861, 21] width 9 height 9
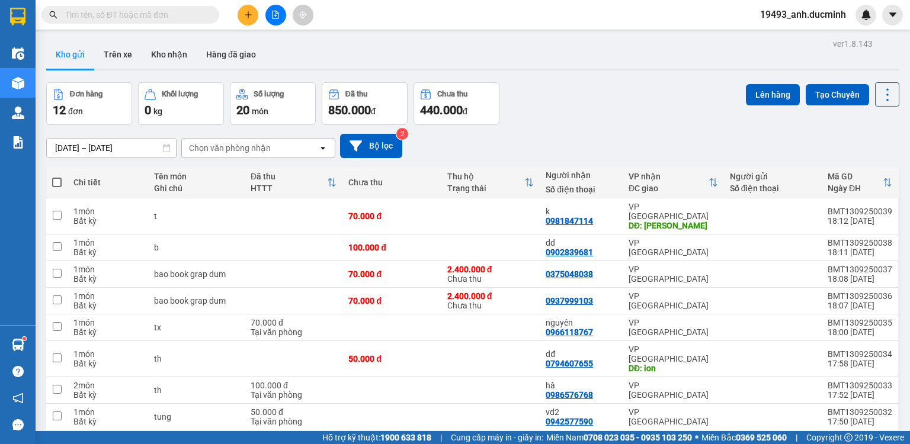
scroll to position [47, 0]
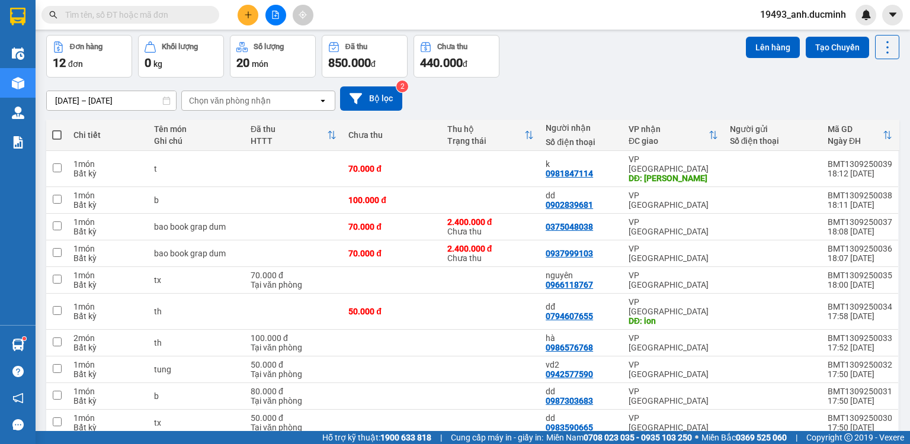
click at [58, 133] on span at bounding box center [56, 134] width 9 height 9
click at [57, 129] on input "checkbox" at bounding box center [57, 129] width 0 height 0
checkbox input "true"
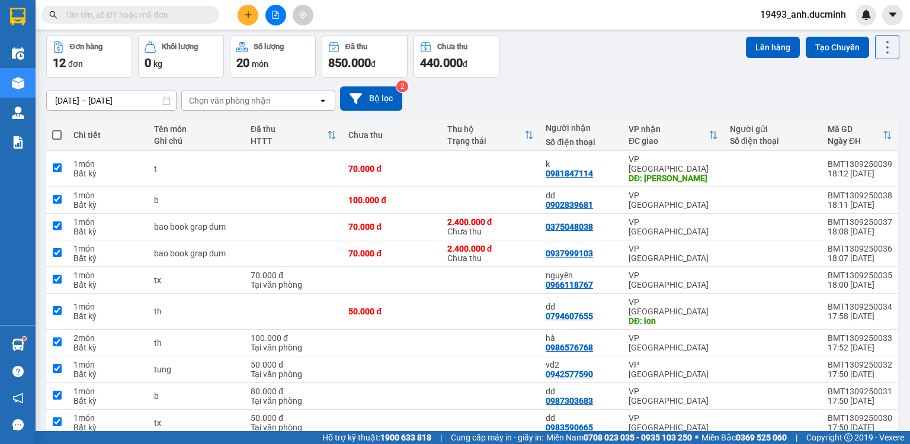
checkbox input "true"
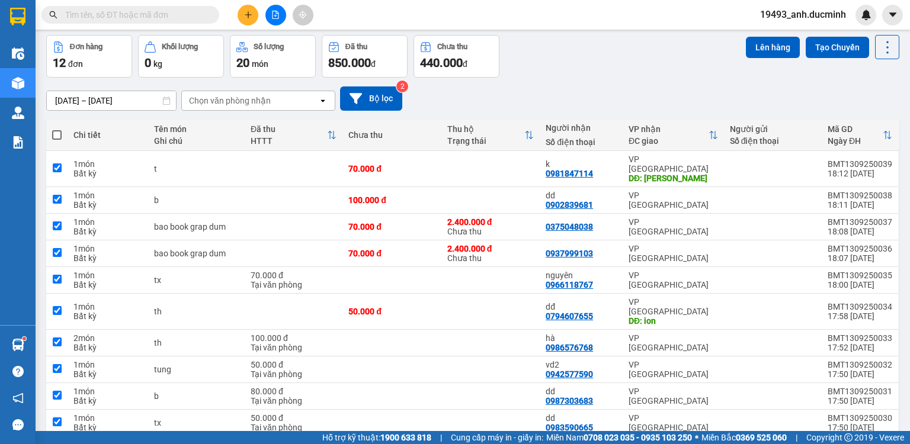
checkbox input "true"
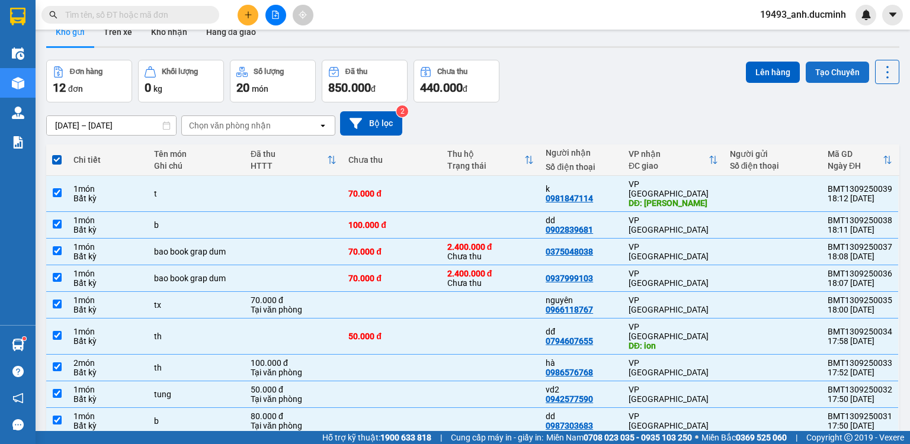
scroll to position [0, 0]
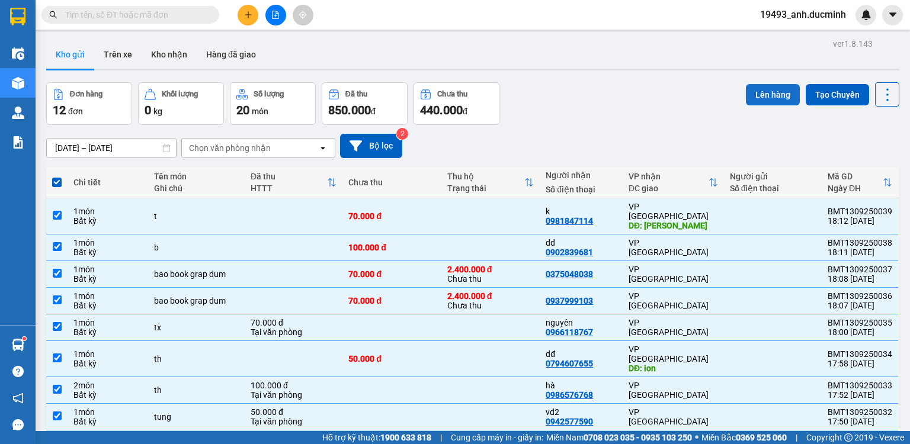
click at [774, 92] on button "Lên hàng" at bounding box center [773, 94] width 54 height 21
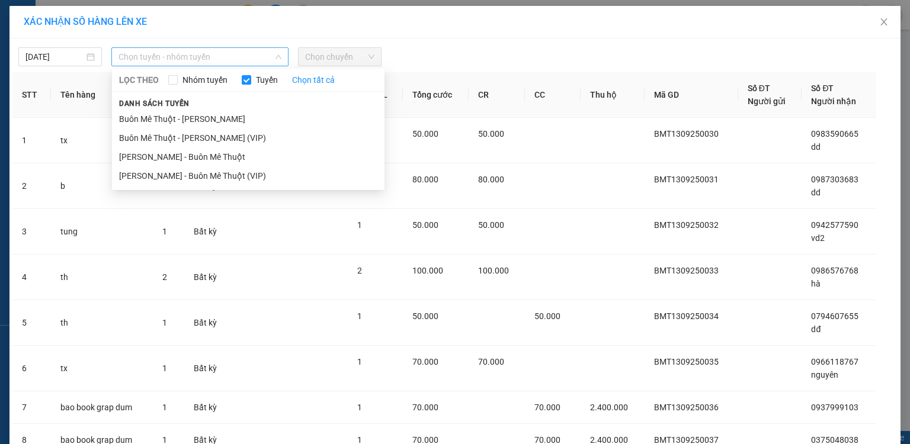
click at [163, 55] on span "Chọn tuyến - nhóm tuyến" at bounding box center [200, 57] width 163 height 18
drag, startPoint x: 170, startPoint y: 139, endPoint x: 358, endPoint y: 67, distance: 201.3
click at [179, 135] on li "Buôn Mê [PERSON_NAME] [PERSON_NAME] (VIP)" at bounding box center [248, 138] width 273 height 19
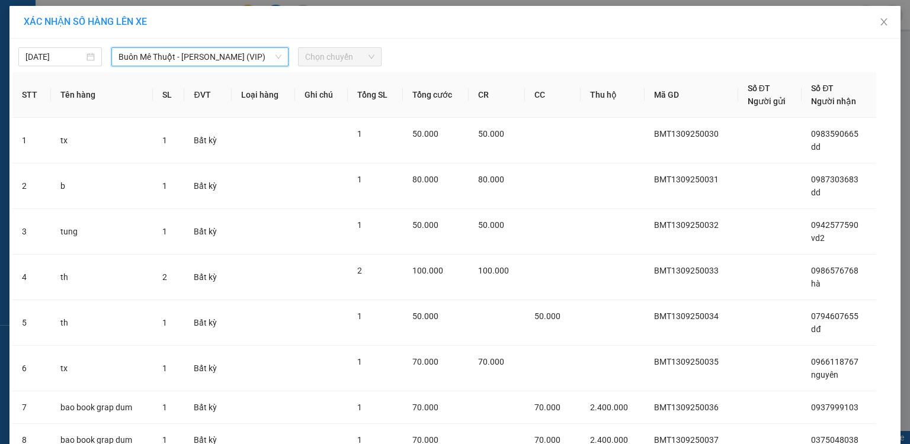
click at [346, 51] on span "Chọn chuyến" at bounding box center [339, 57] width 69 height 18
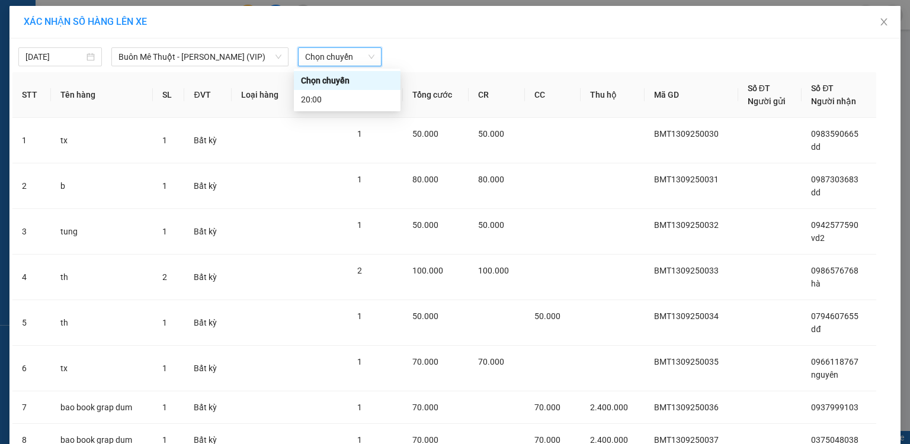
click at [326, 68] on div "13/09/2025 Buôn Mê Thuột - Hồ Chí Minh (VIP) LỌC THEO Nhóm tuyến Tuyến Chọn tất…" at bounding box center [454, 330] width 891 height 582
click at [325, 62] on span "Chọn chuyến" at bounding box center [339, 57] width 69 height 18
click at [321, 95] on div "20:00" at bounding box center [347, 99] width 92 height 13
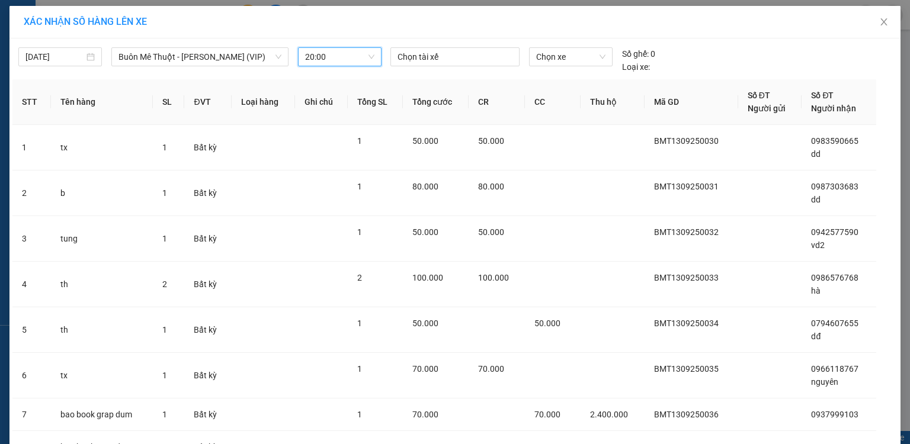
scroll to position [196, 0]
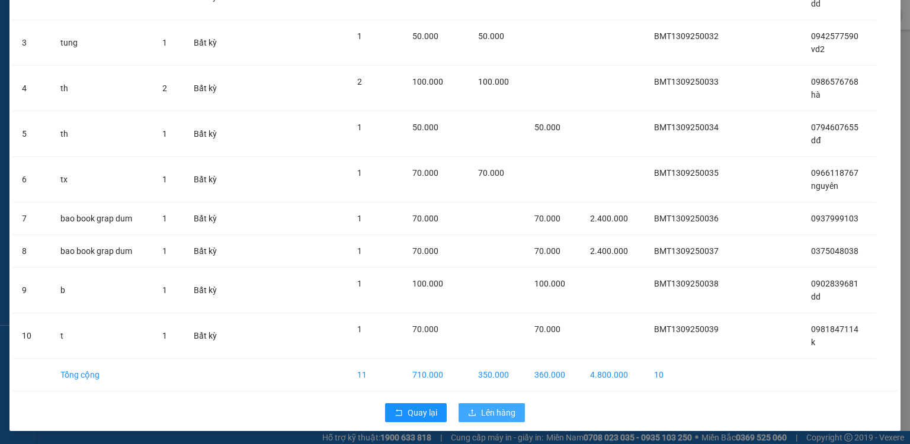
click at [502, 407] on span "Lên hàng" at bounding box center [498, 413] width 34 height 13
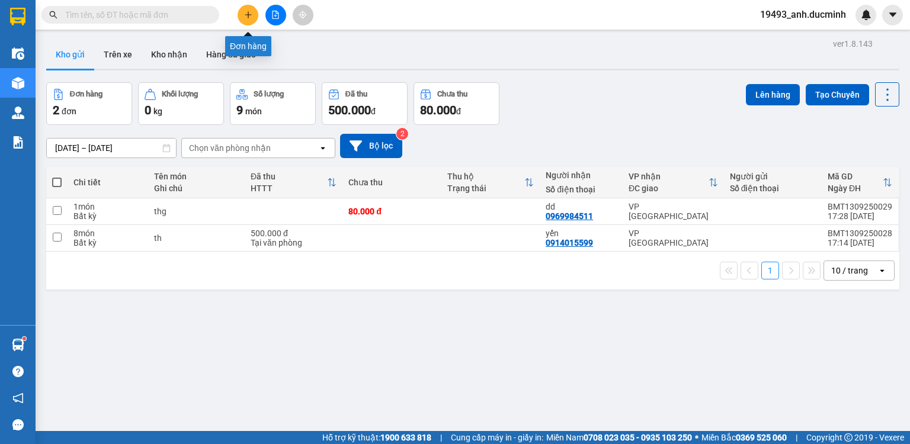
click at [249, 17] on icon "plus" at bounding box center [248, 15] width 8 height 8
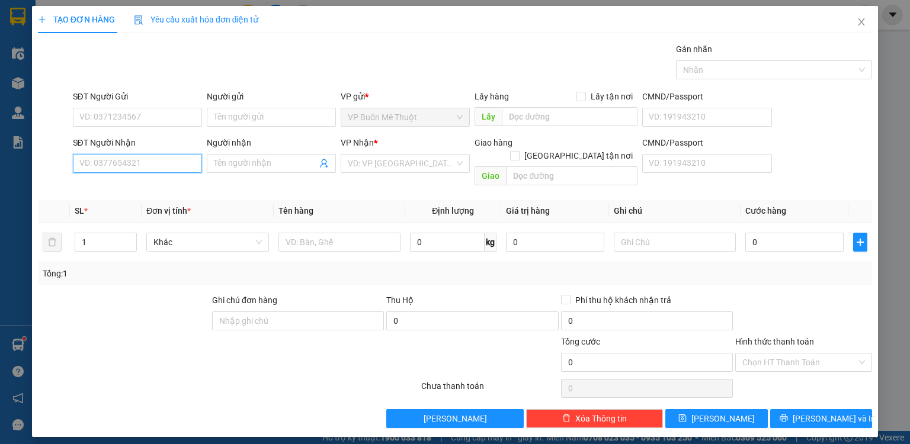
click at [160, 166] on input "SĐT Người Nhận" at bounding box center [137, 163] width 129 height 19
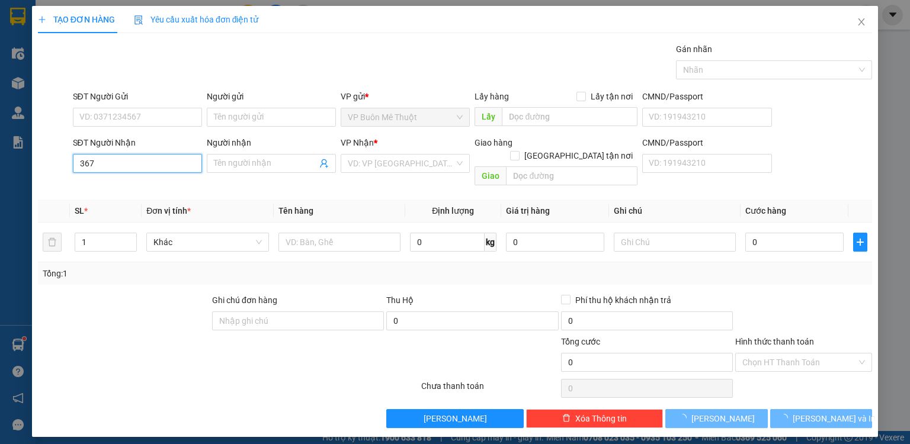
click at [157, 164] on input "367" at bounding box center [137, 163] width 129 height 19
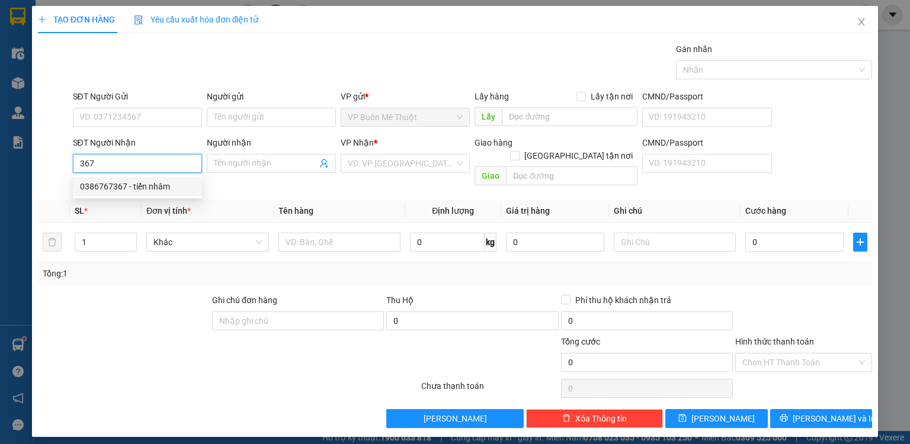
click at [145, 187] on div "0386767367 - tiến nhâm" at bounding box center [137, 186] width 115 height 13
type input "0386767367"
type input "[PERSON_NAME]"
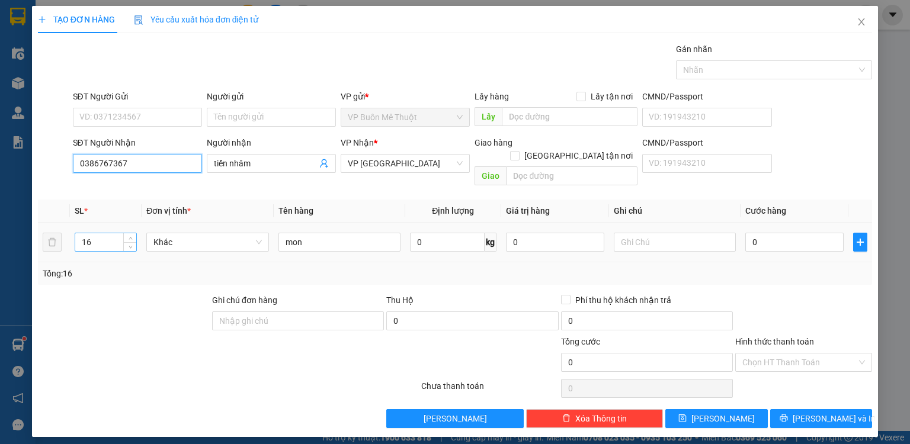
type input "0386767367"
click at [102, 233] on input "16" at bounding box center [105, 242] width 61 height 18
type input "1"
type input "4"
click at [773, 233] on input "0" at bounding box center [795, 242] width 98 height 19
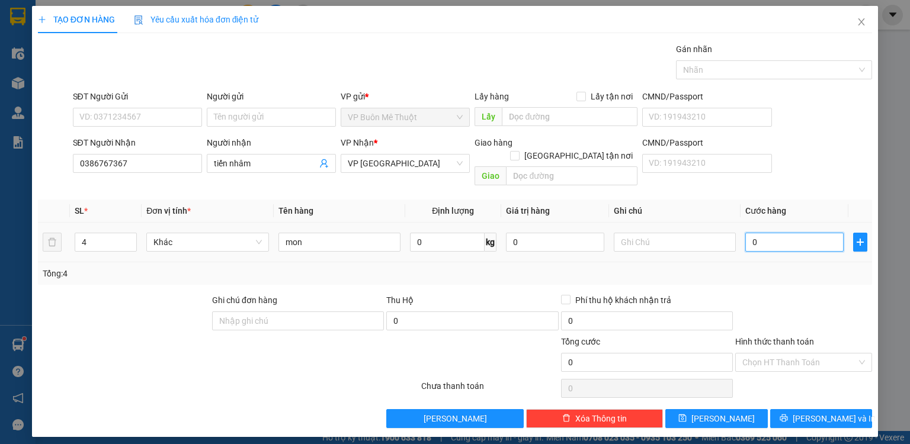
type input "1"
type input "18"
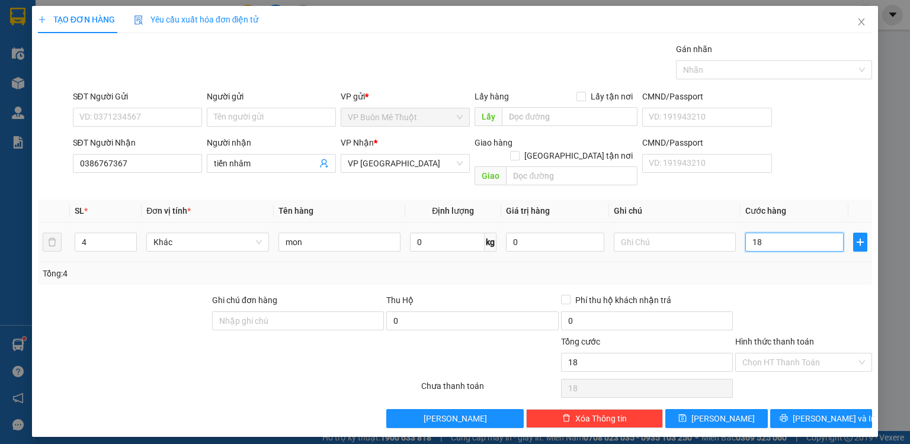
type input "180"
click at [785, 274] on div "Transit Pickup Surcharge Ids Transit Deliver Surcharge Ids Transit Deliver Surc…" at bounding box center [455, 236] width 834 height 386
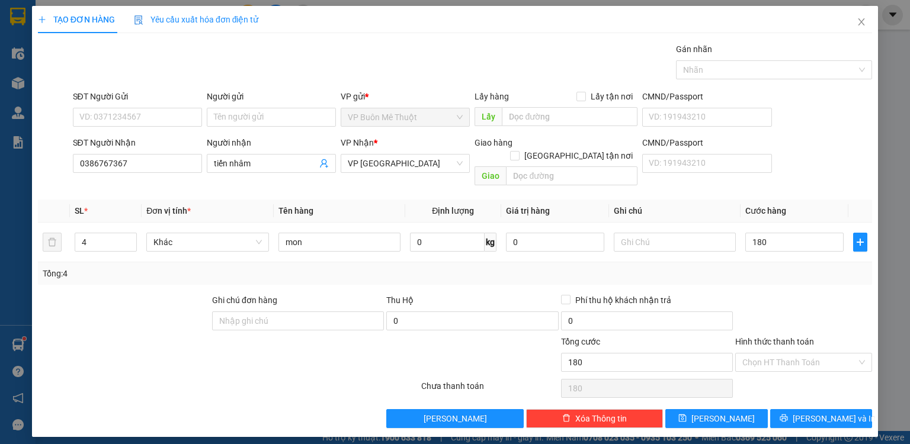
type input "180.000"
drag, startPoint x: 736, startPoint y: 405, endPoint x: 734, endPoint y: 396, distance: 9.1
click at [735, 410] on button "[PERSON_NAME]" at bounding box center [717, 419] width 103 height 19
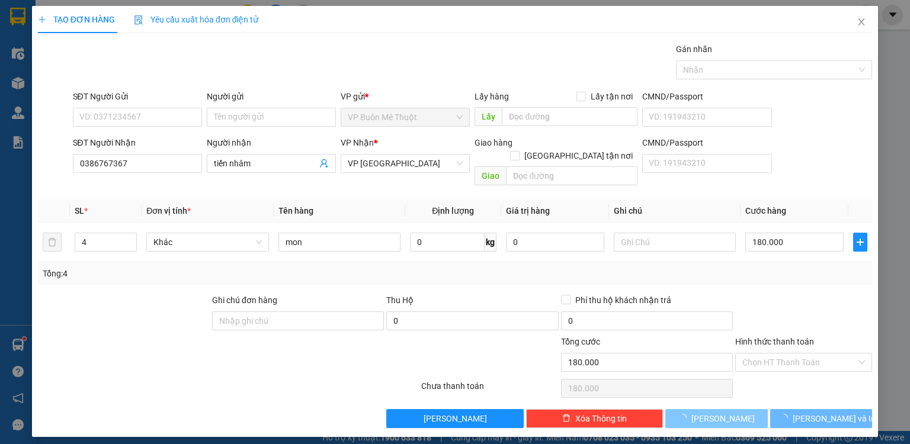
type input "0"
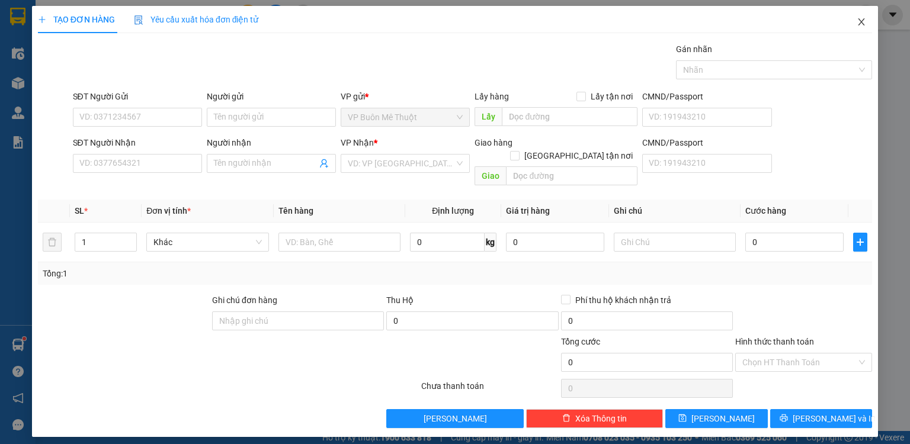
click at [863, 19] on icon "close" at bounding box center [861, 21] width 9 height 9
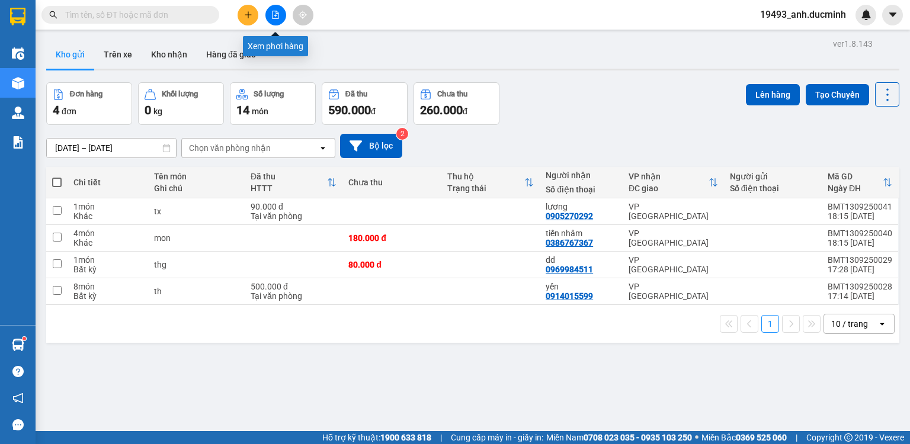
click at [276, 18] on icon "file-add" at bounding box center [275, 15] width 8 height 8
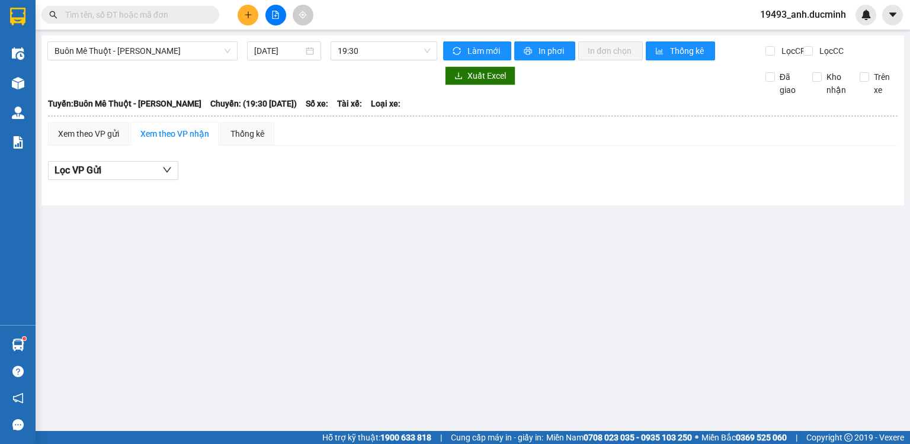
click at [187, 54] on span "Buôn Mê [PERSON_NAME] [PERSON_NAME]" at bounding box center [143, 51] width 176 height 18
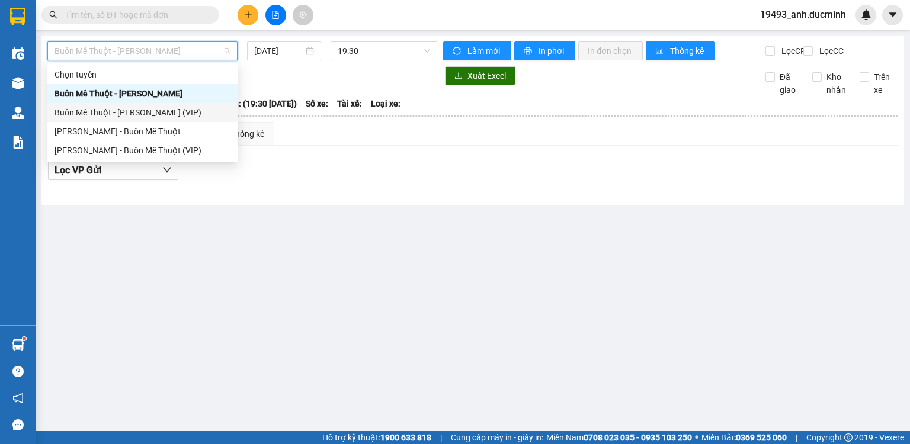
click at [154, 114] on div "Buôn Mê [PERSON_NAME] [PERSON_NAME] (VIP)" at bounding box center [143, 112] width 176 height 13
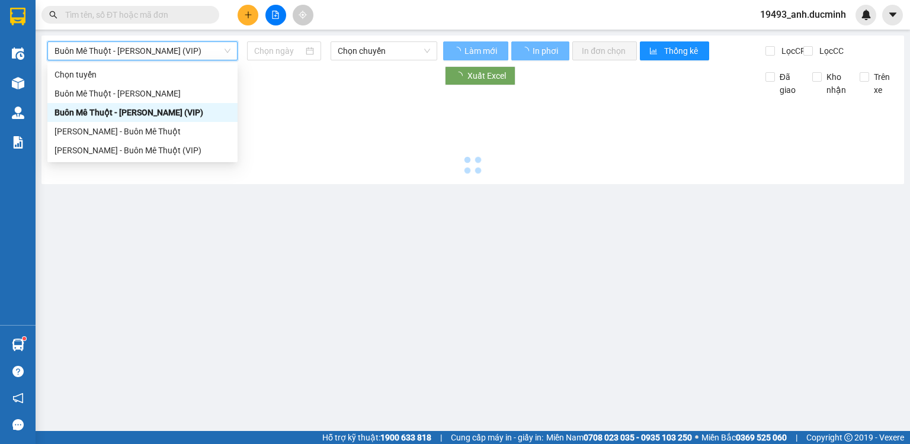
type input "[DATE]"
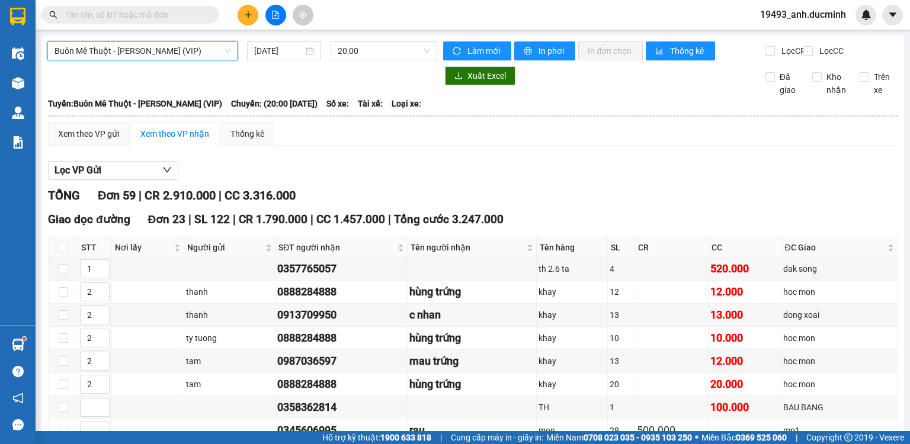
scroll to position [142, 0]
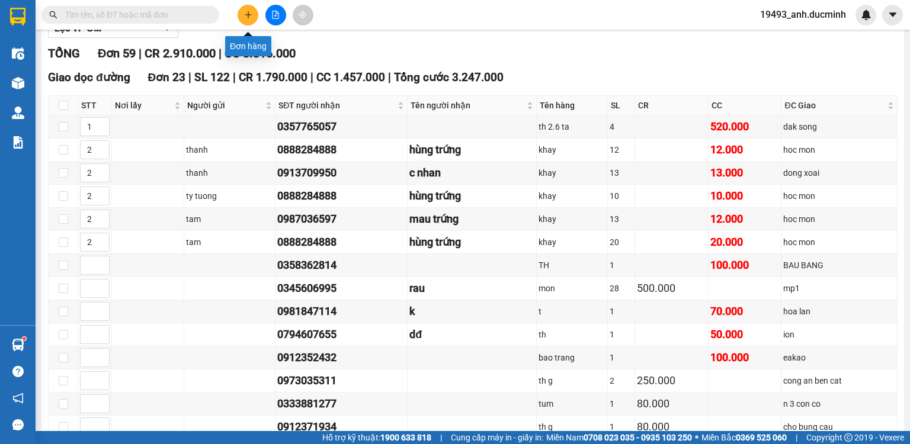
click at [251, 15] on icon "plus" at bounding box center [248, 15] width 8 height 8
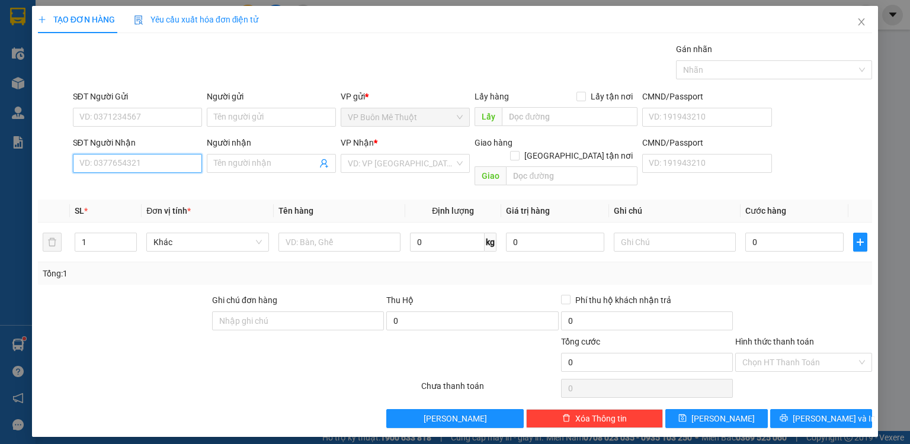
click at [140, 166] on input "SĐT Người Nhận" at bounding box center [137, 163] width 129 height 19
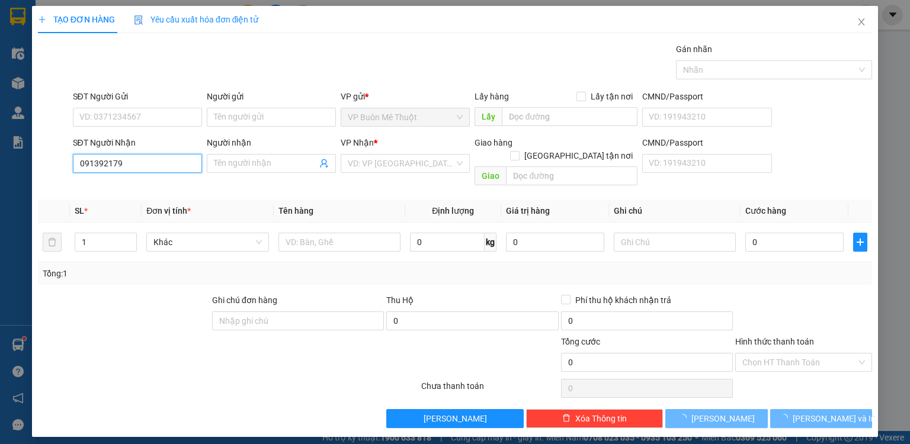
type input "0913921797"
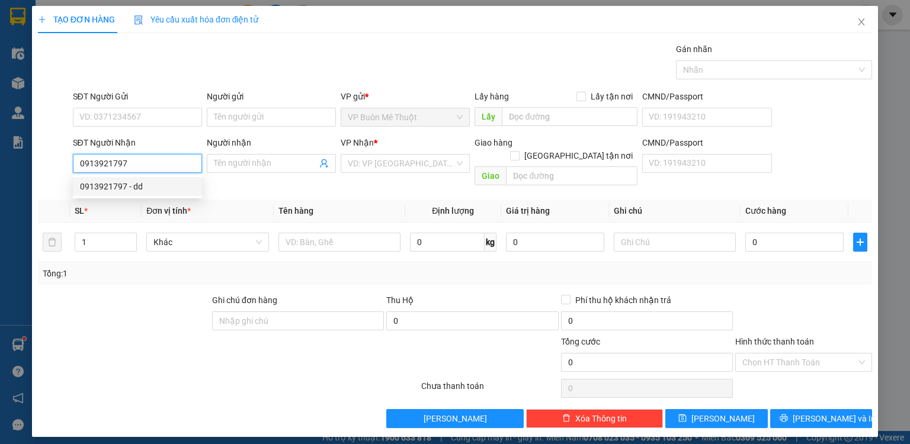
click at [136, 182] on div "0913921797 - dd" at bounding box center [137, 186] width 115 height 13
type input "dd"
type input "200.000"
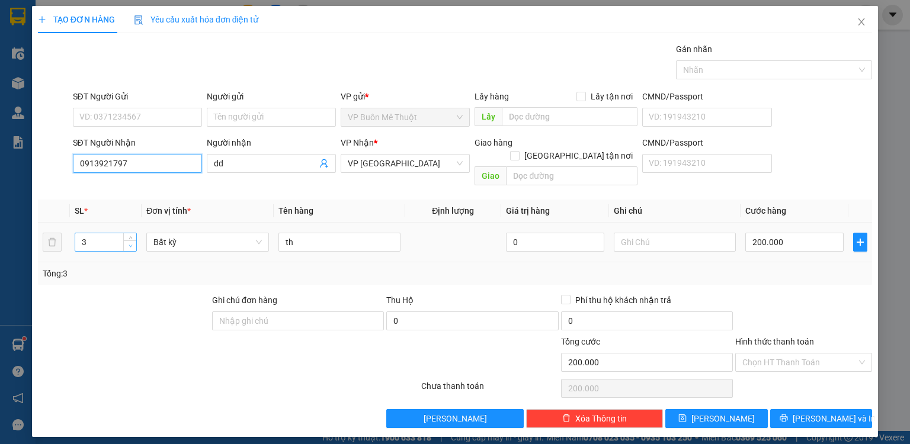
type input "0913921797"
click at [130, 244] on icon "down" at bounding box center [131, 246] width 4 height 4
type input "2"
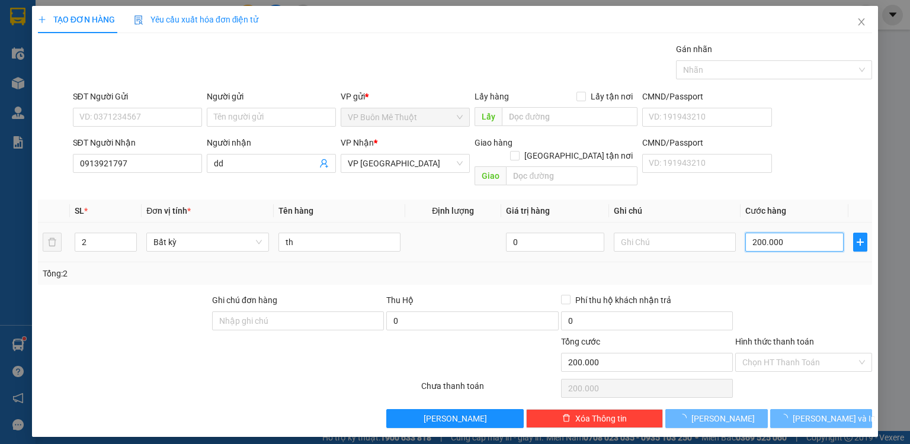
click at [795, 234] on input "200.000" at bounding box center [795, 242] width 98 height 19
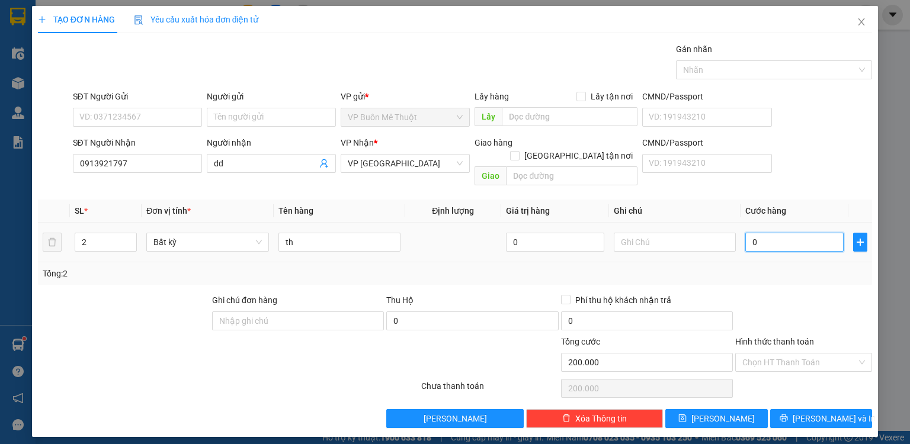
type input "0"
type input "015"
type input "15"
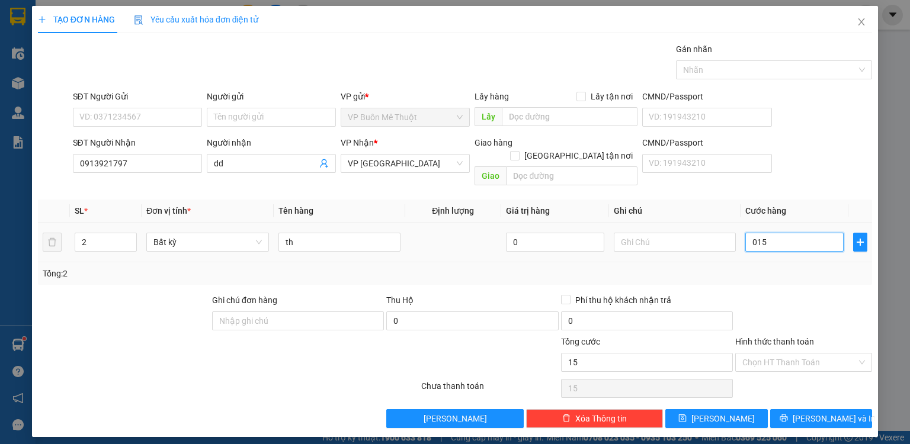
type input "150"
type input "0.150"
type input "150.000"
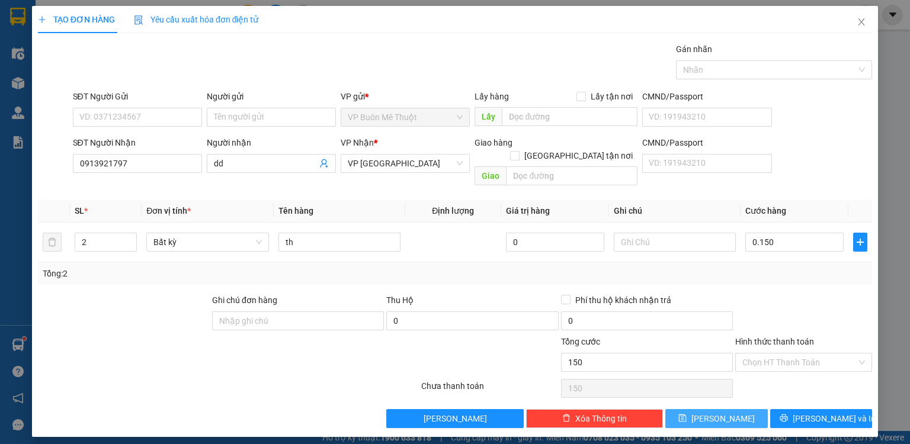
type input "150.000"
click at [738, 410] on button "[PERSON_NAME]" at bounding box center [717, 419] width 103 height 19
type input "0"
click at [863, 23] on icon "close" at bounding box center [861, 21] width 9 height 9
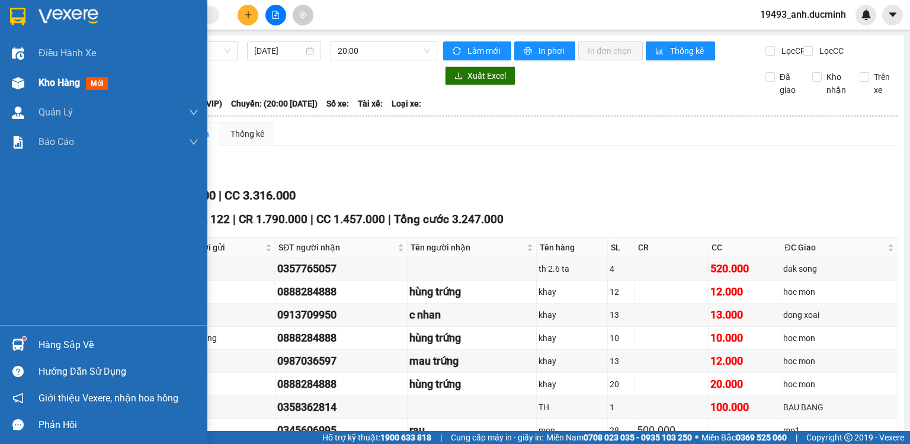
click at [43, 85] on span "Kho hàng" at bounding box center [59, 82] width 41 height 11
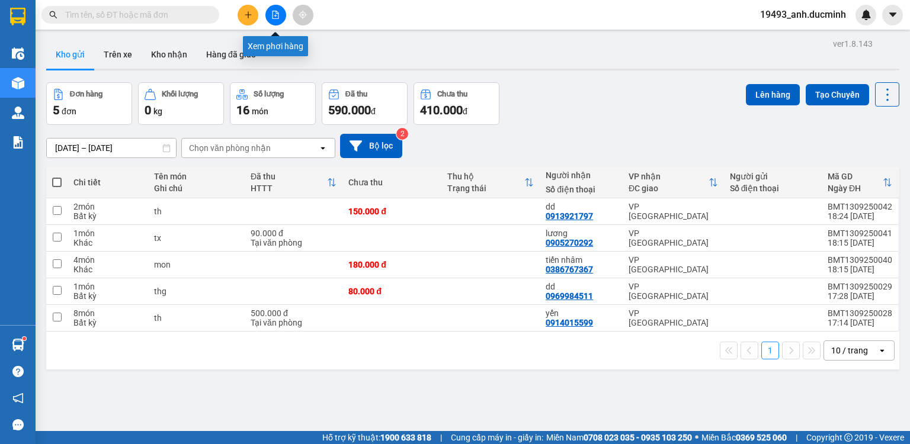
click at [274, 19] on button at bounding box center [275, 15] width 21 height 21
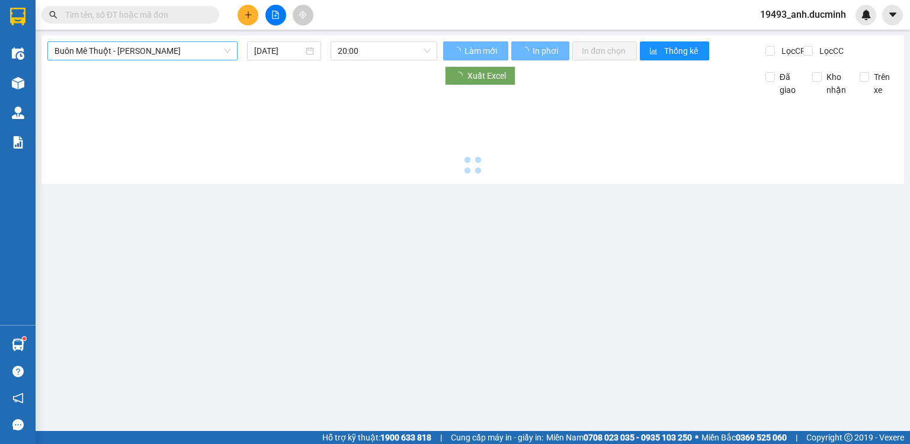
click at [168, 47] on span "Buôn Mê [PERSON_NAME] [PERSON_NAME]" at bounding box center [143, 51] width 176 height 18
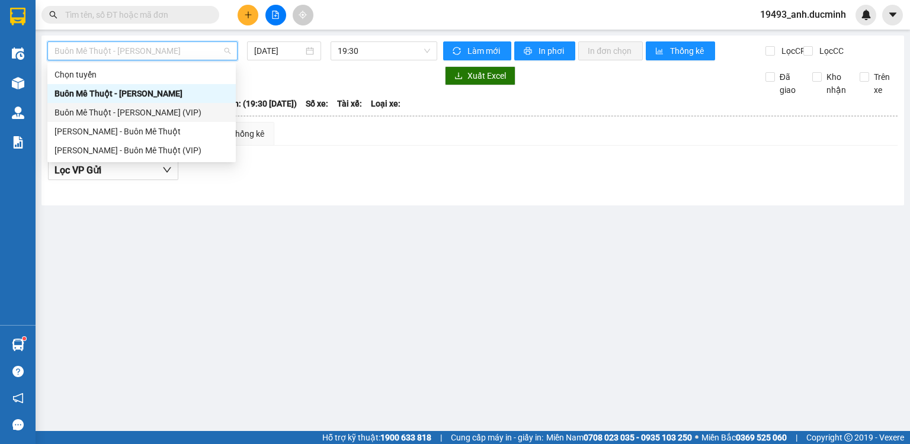
click at [153, 116] on div "Buôn Mê [PERSON_NAME] [PERSON_NAME] (VIP)" at bounding box center [142, 112] width 174 height 13
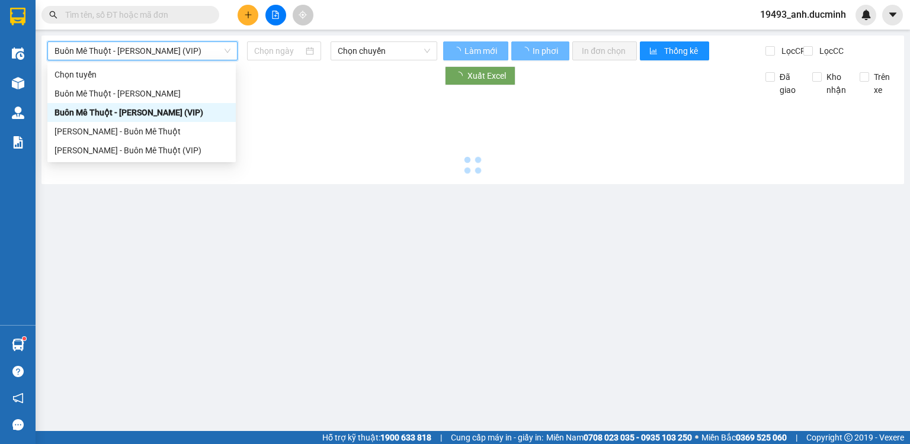
type input "[DATE]"
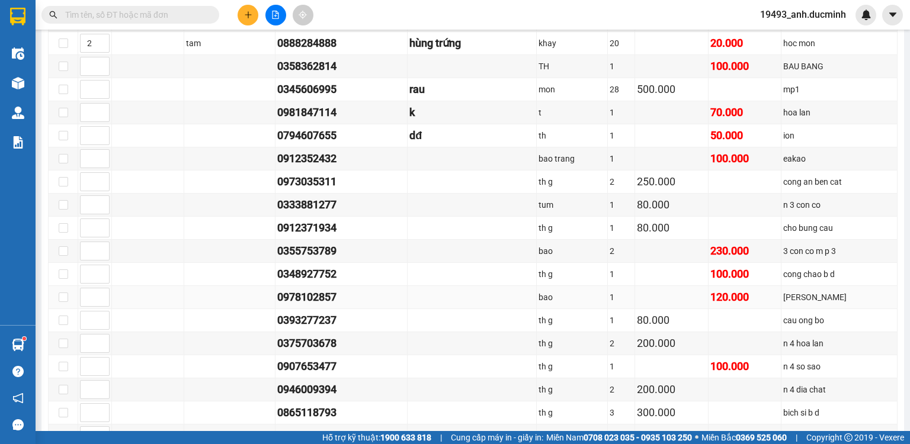
scroll to position [332, 0]
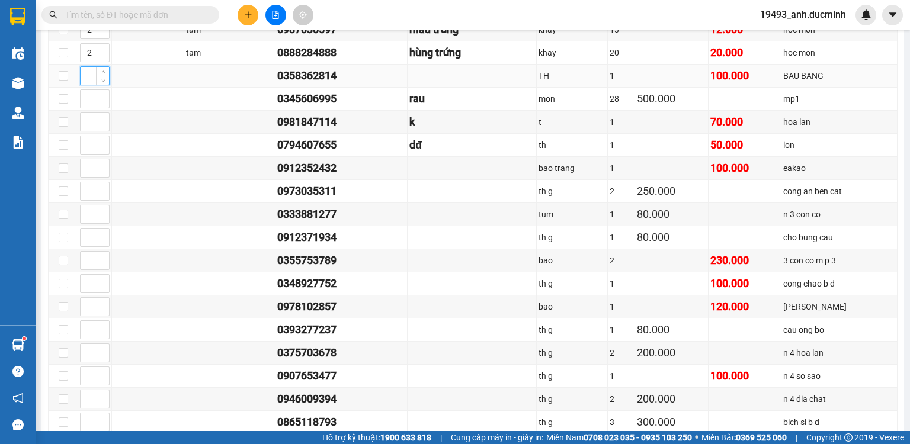
click at [83, 82] on input at bounding box center [95, 76] width 28 height 18
type input "3"
click at [87, 197] on input at bounding box center [95, 192] width 28 height 18
click at [90, 197] on input at bounding box center [95, 192] width 28 height 18
click at [93, 197] on input at bounding box center [95, 192] width 28 height 18
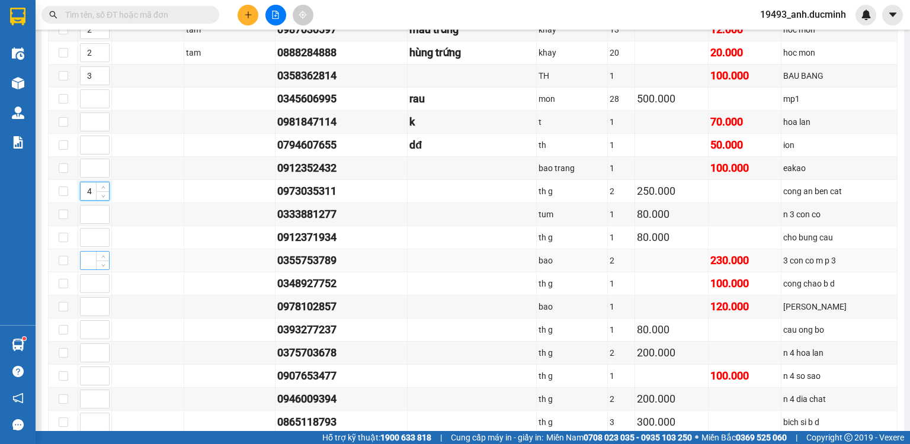
type input "4"
click at [88, 267] on input at bounding box center [95, 261] width 28 height 18
type input "5"
click at [88, 104] on input at bounding box center [95, 99] width 28 height 18
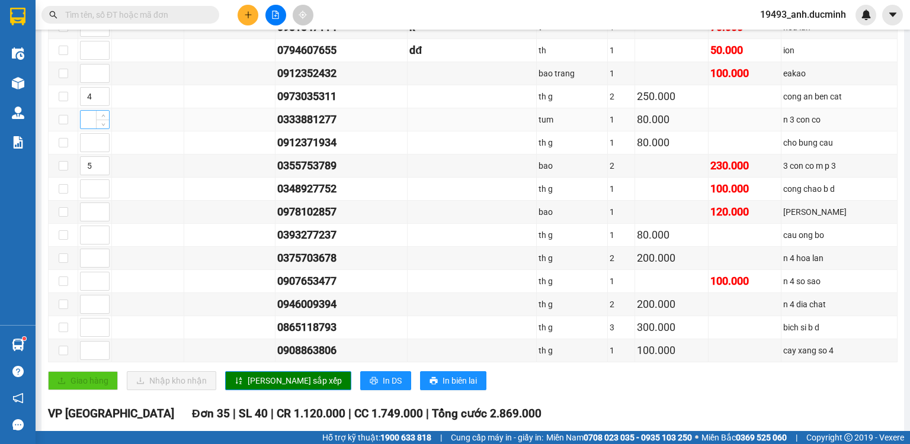
click at [90, 123] on input at bounding box center [95, 120] width 28 height 18
drag, startPoint x: 269, startPoint y: 379, endPoint x: 273, endPoint y: 362, distance: 17.0
click at [270, 375] on button "[PERSON_NAME] sắp xếp" at bounding box center [288, 381] width 126 height 19
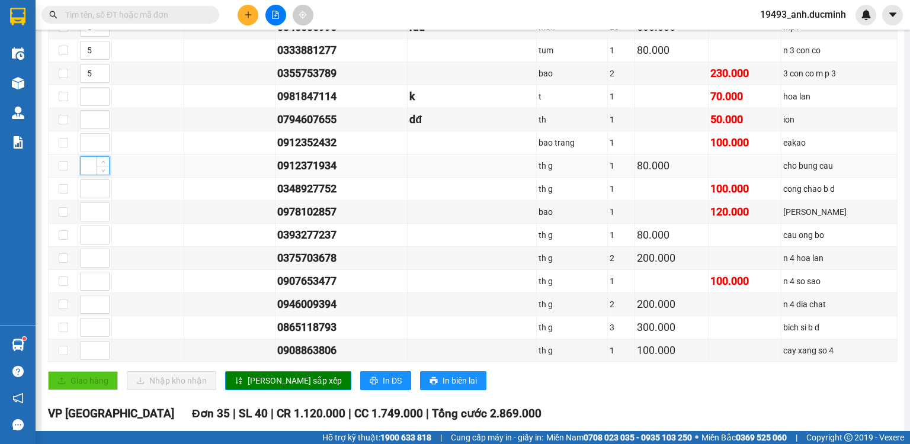
click at [87, 168] on input at bounding box center [95, 166] width 28 height 18
click at [290, 384] on button "[PERSON_NAME] sắp xếp" at bounding box center [288, 381] width 126 height 19
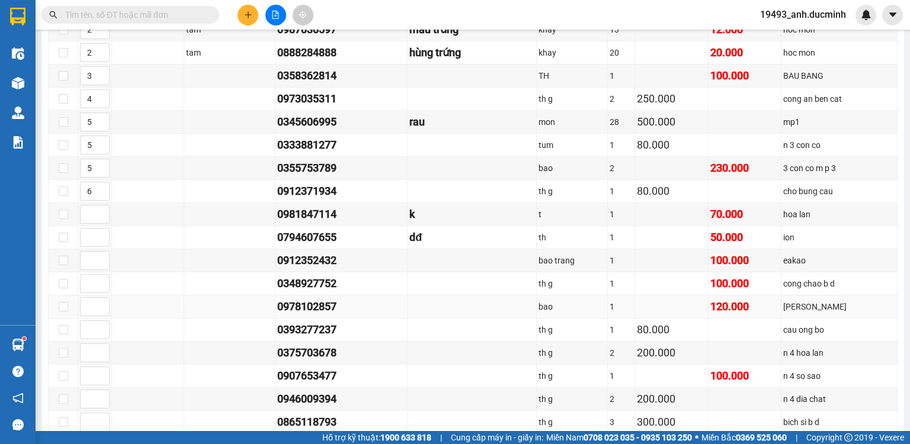
scroll to position [379, 0]
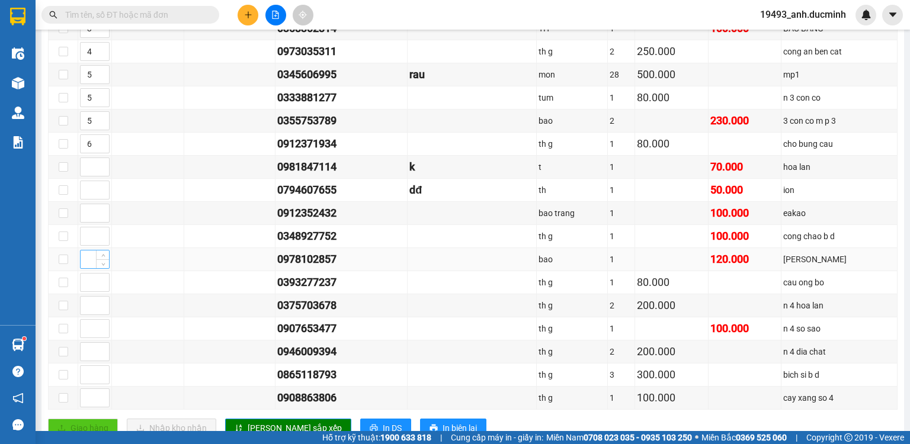
click at [88, 266] on input at bounding box center [95, 260] width 28 height 18
drag, startPoint x: 263, startPoint y: 423, endPoint x: 268, endPoint y: 415, distance: 8.9
click at [263, 423] on span "[PERSON_NAME] sắp xếp" at bounding box center [295, 428] width 94 height 13
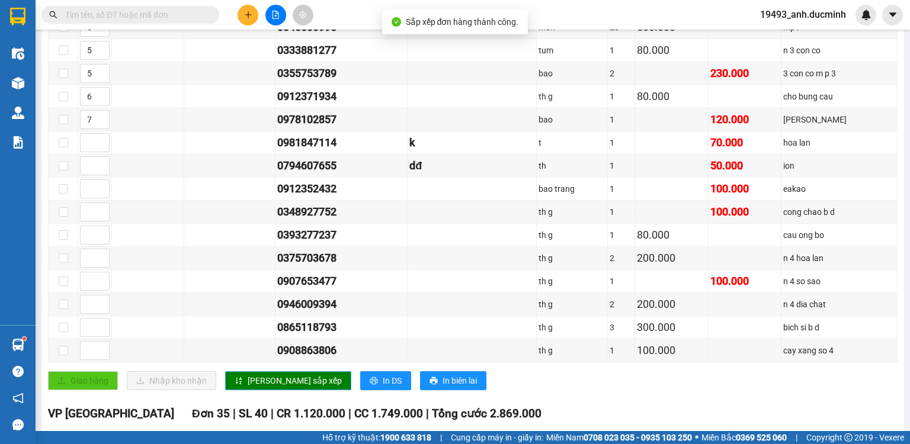
scroll to position [474, 0]
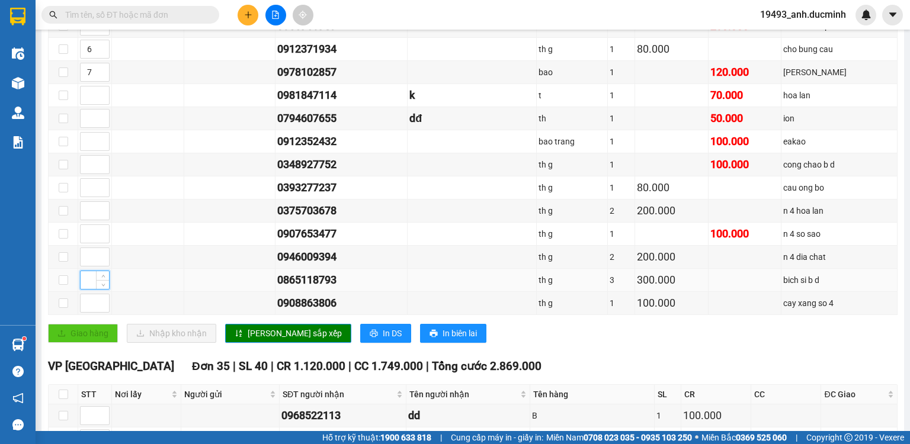
click at [88, 282] on input at bounding box center [95, 280] width 28 height 18
click at [85, 256] on input at bounding box center [95, 257] width 28 height 18
click at [255, 334] on span "[PERSON_NAME] sắp xếp" at bounding box center [295, 333] width 94 height 13
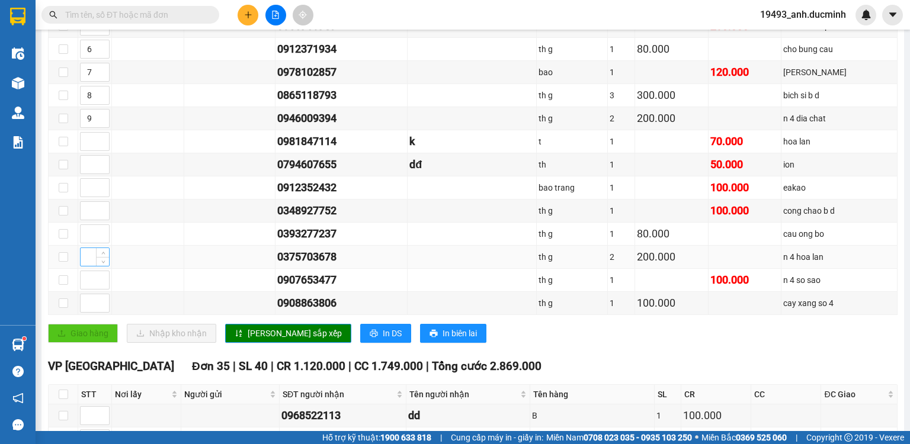
click at [82, 258] on input at bounding box center [95, 257] width 28 height 18
click at [87, 145] on input at bounding box center [95, 142] width 28 height 18
click at [243, 331] on button "[PERSON_NAME] sắp xếp" at bounding box center [288, 333] width 126 height 19
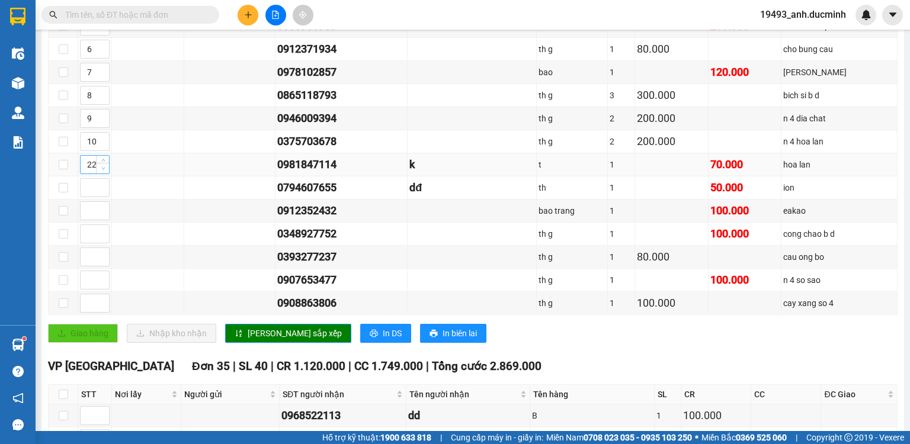
click at [96, 173] on span "Decrease Value" at bounding box center [102, 168] width 13 height 11
click at [103, 170] on icon "down" at bounding box center [103, 169] width 4 height 2
click at [239, 337] on icon "sort-ascending" at bounding box center [239, 334] width 8 height 8
click at [88, 191] on input at bounding box center [95, 188] width 28 height 18
click at [244, 332] on button "[PERSON_NAME] sắp xếp" at bounding box center [288, 333] width 126 height 19
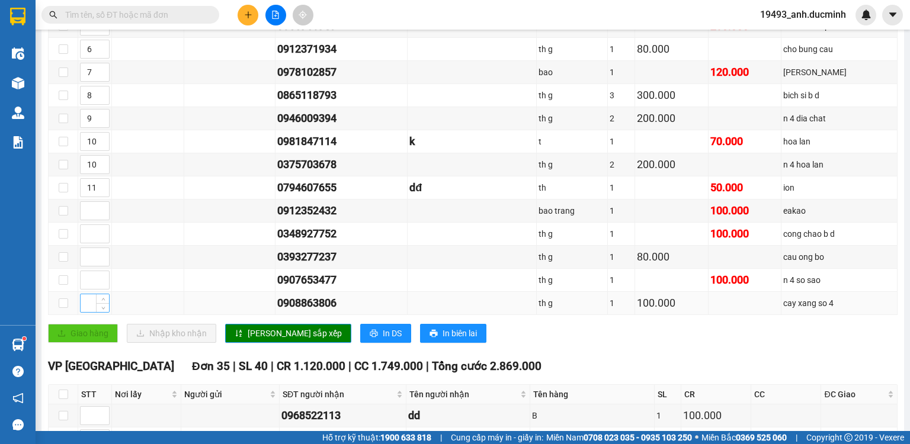
click at [87, 299] on input at bounding box center [95, 304] width 28 height 18
click at [248, 332] on span "[PERSON_NAME] sắp xếp" at bounding box center [295, 333] width 94 height 13
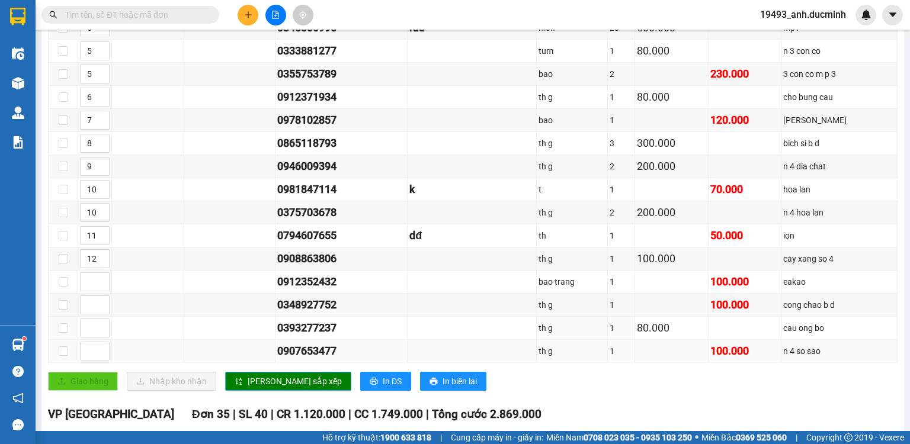
scroll to position [427, 0]
click at [85, 353] on input at bounding box center [95, 351] width 28 height 18
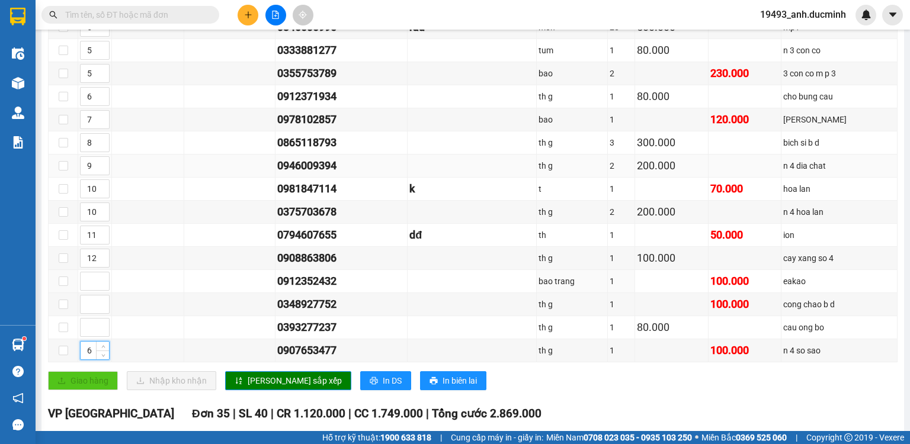
scroll to position [332, 0]
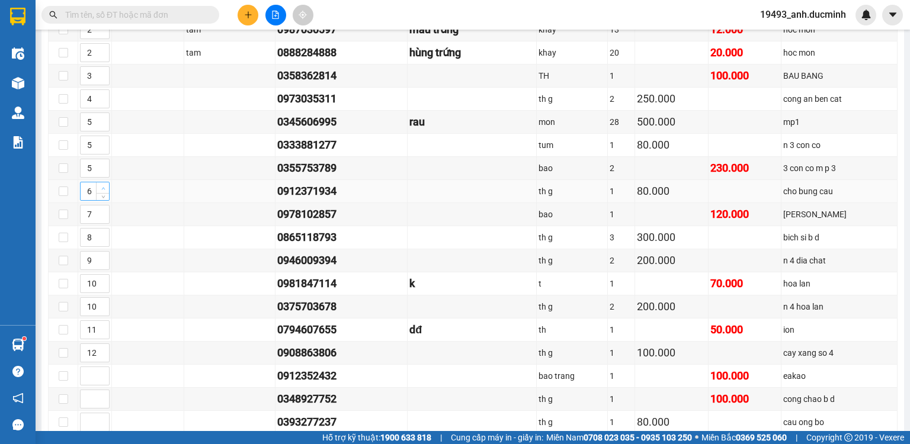
click at [103, 190] on span "up" at bounding box center [103, 188] width 7 height 7
click at [104, 213] on span "up" at bounding box center [103, 211] width 7 height 7
click at [103, 234] on span "Increase Value" at bounding box center [102, 234] width 13 height 11
click at [106, 260] on span "up" at bounding box center [103, 257] width 7 height 7
click at [102, 282] on span "up" at bounding box center [103, 280] width 7 height 7
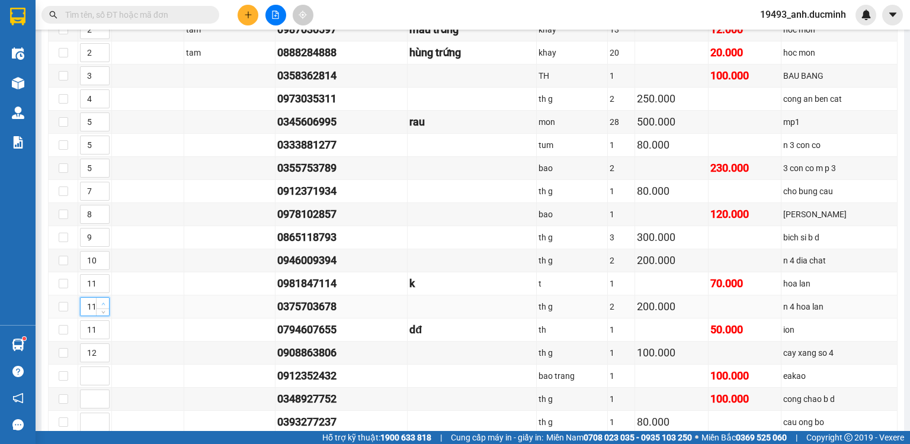
click at [104, 303] on span "Increase Value" at bounding box center [102, 303] width 13 height 11
click at [104, 327] on span "up" at bounding box center [103, 327] width 7 height 7
click at [104, 351] on icon "up" at bounding box center [103, 350] width 4 height 4
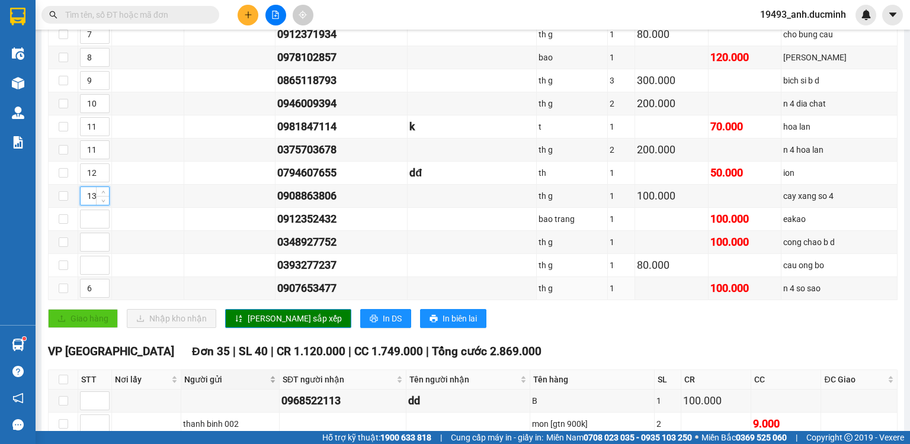
scroll to position [522, 0]
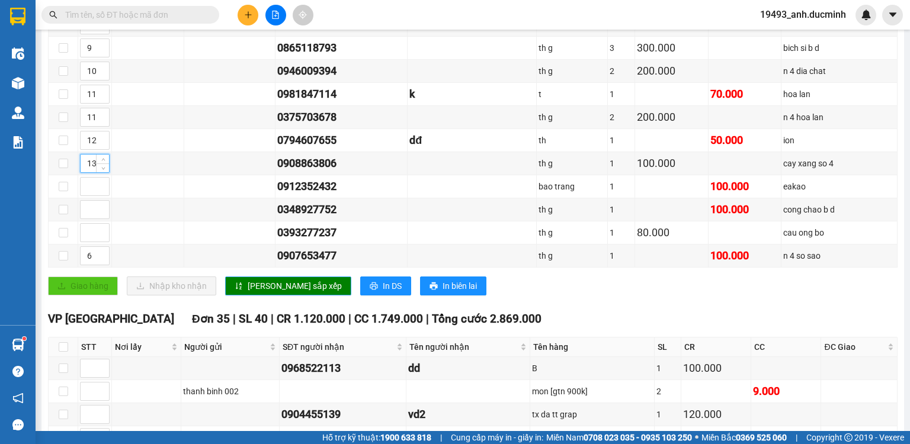
click at [248, 284] on span "[PERSON_NAME] sắp xếp" at bounding box center [295, 286] width 94 height 13
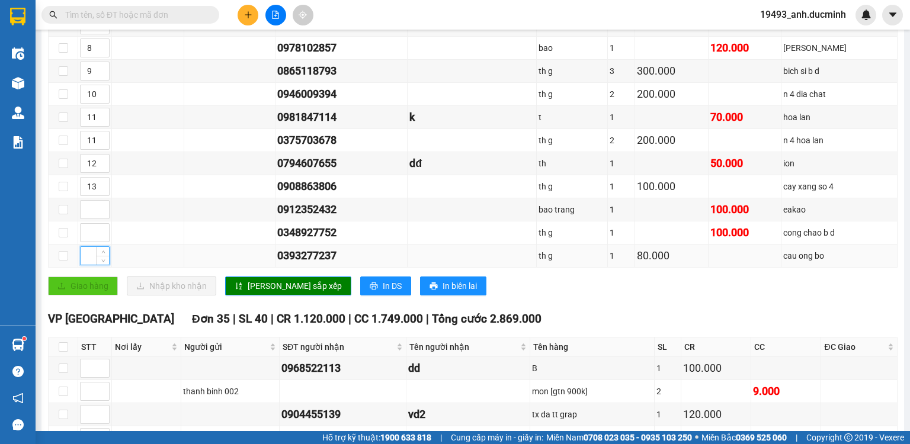
click at [92, 254] on input at bounding box center [95, 256] width 28 height 18
drag, startPoint x: 249, startPoint y: 287, endPoint x: 264, endPoint y: 281, distance: 16.0
click at [251, 287] on span "[PERSON_NAME] sắp xếp" at bounding box center [295, 286] width 94 height 13
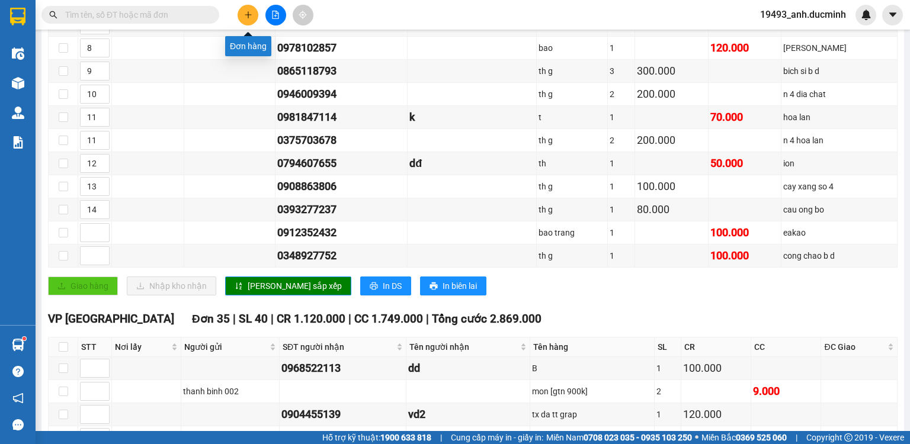
click at [248, 5] on button at bounding box center [248, 15] width 21 height 21
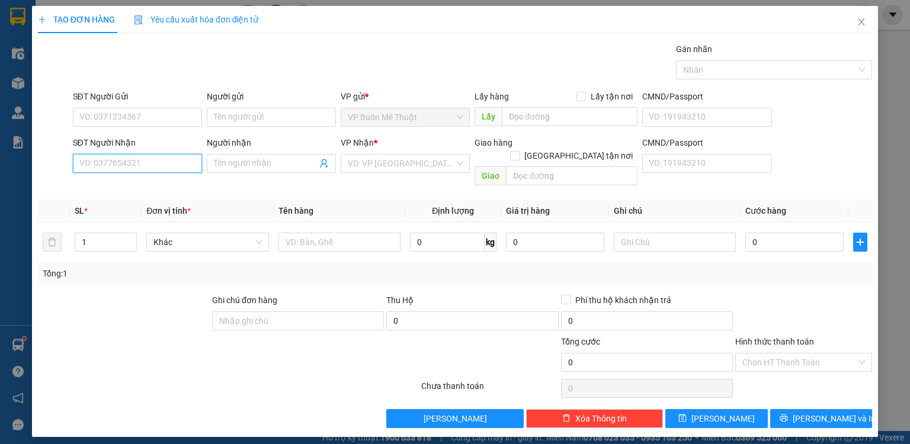
drag, startPoint x: 147, startPoint y: 161, endPoint x: 162, endPoint y: 155, distance: 16.5
click at [160, 155] on input "SĐT Người Nhận" at bounding box center [137, 163] width 129 height 19
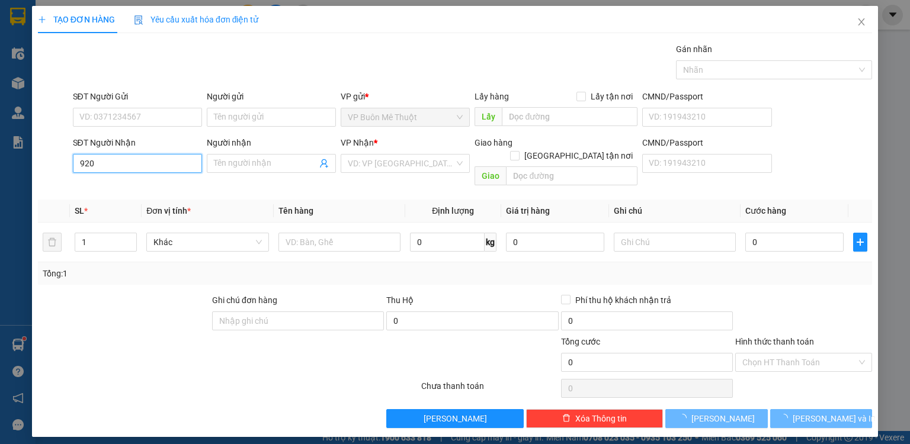
click at [161, 165] on input "920" at bounding box center [137, 163] width 129 height 19
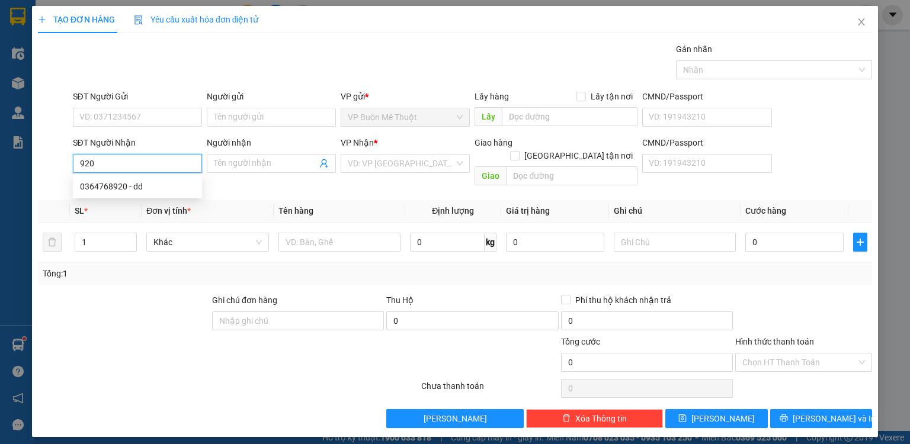
drag, startPoint x: 140, startPoint y: 164, endPoint x: 139, endPoint y: 174, distance: 10.2
click at [139, 174] on body "Kết quả tìm kiếm ( 122 ) Bộ lọc Mã ĐH Trạng thái Món hàng Thu hộ Tổng cước Chưa…" at bounding box center [455, 222] width 910 height 444
click at [137, 183] on div "0364768920 - dd" at bounding box center [137, 186] width 115 height 13
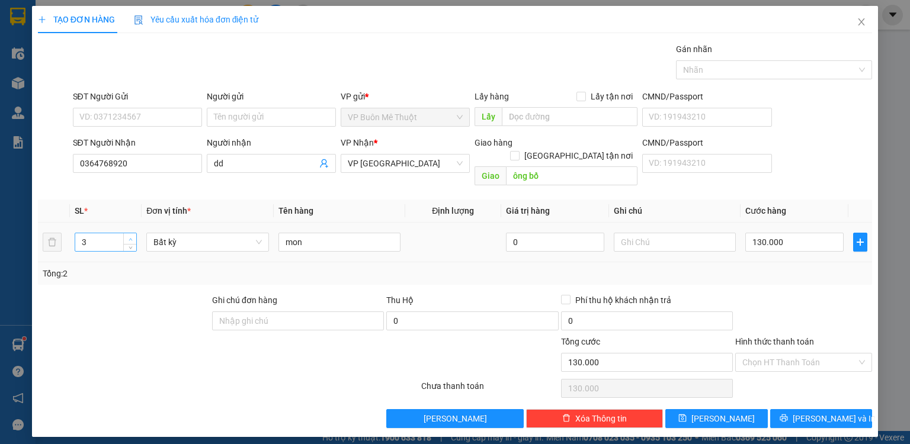
click at [133, 236] on span "up" at bounding box center [130, 239] width 7 height 7
click at [130, 244] on icon "down" at bounding box center [131, 246] width 4 height 4
click at [820, 233] on input "130.000" at bounding box center [795, 242] width 98 height 19
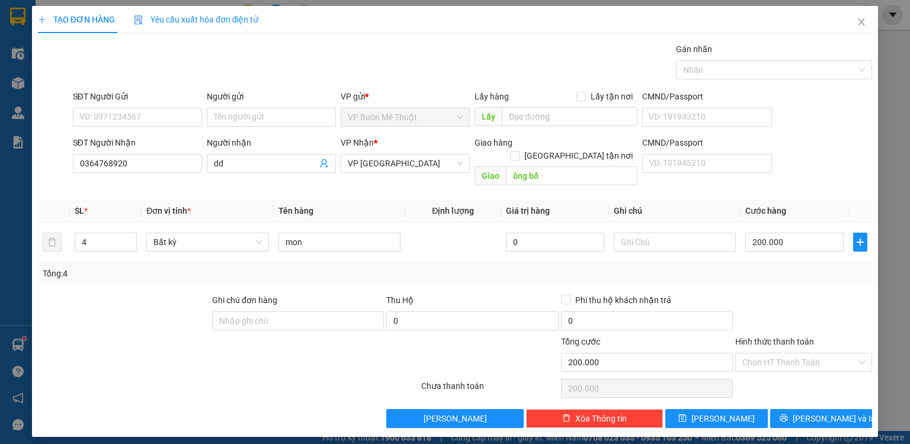
click at [827, 294] on div at bounding box center [803, 314] width 139 height 41
drag, startPoint x: 791, startPoint y: 347, endPoint x: 786, endPoint y: 360, distance: 13.9
click at [791, 354] on input "Hình thức thanh toán" at bounding box center [800, 363] width 114 height 18
drag, startPoint x: 782, startPoint y: 370, endPoint x: 780, endPoint y: 377, distance: 6.9
click at [782, 371] on div "Tại văn phòng" at bounding box center [804, 372] width 123 height 13
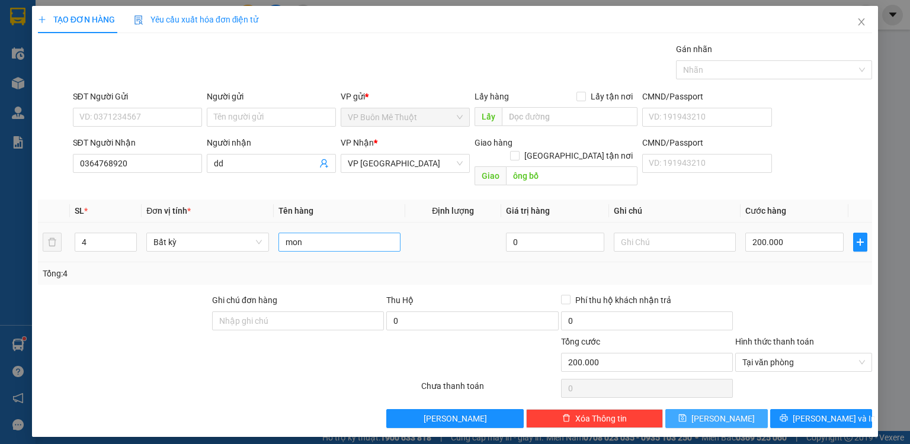
drag, startPoint x: 746, startPoint y: 404, endPoint x: 298, endPoint y: 222, distance: 483.6
click at [739, 410] on button "[PERSON_NAME]" at bounding box center [717, 419] width 103 height 19
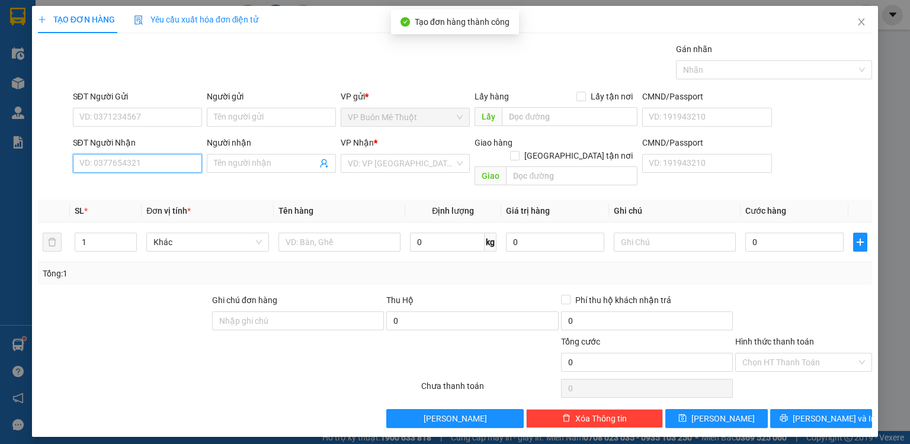
click at [184, 160] on input "SĐT Người Nhận" at bounding box center [137, 163] width 129 height 19
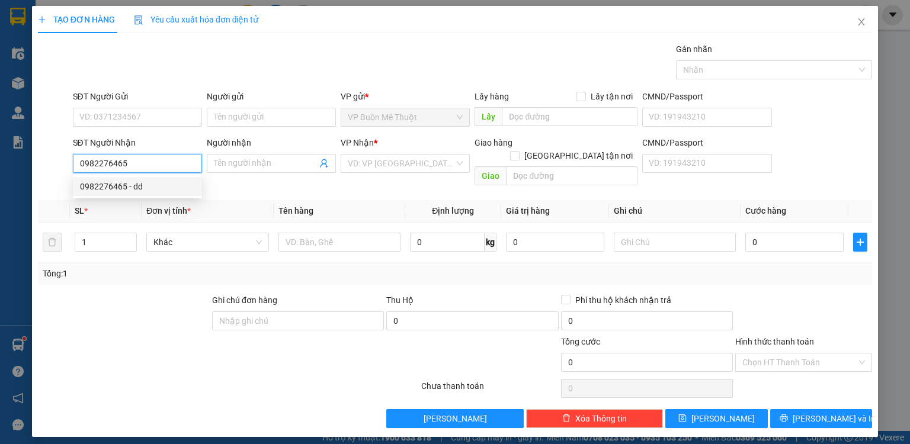
click at [153, 188] on div "0982276465 - dd" at bounding box center [137, 186] width 115 height 13
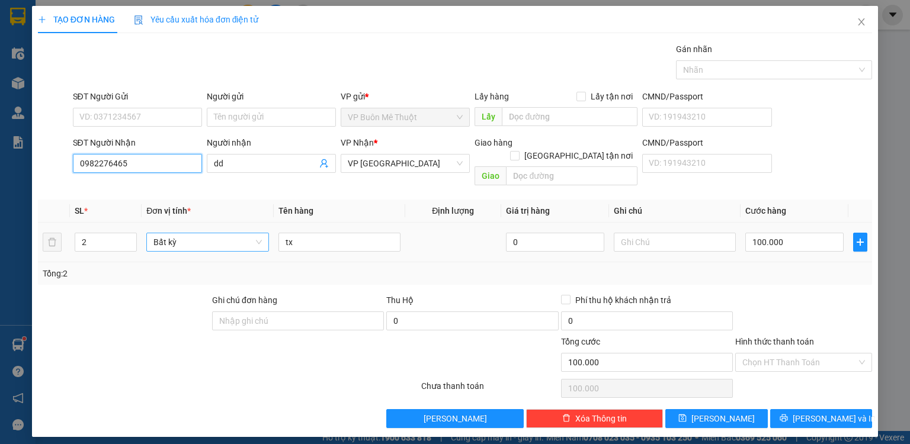
click at [154, 233] on span "Bất kỳ" at bounding box center [207, 242] width 108 height 18
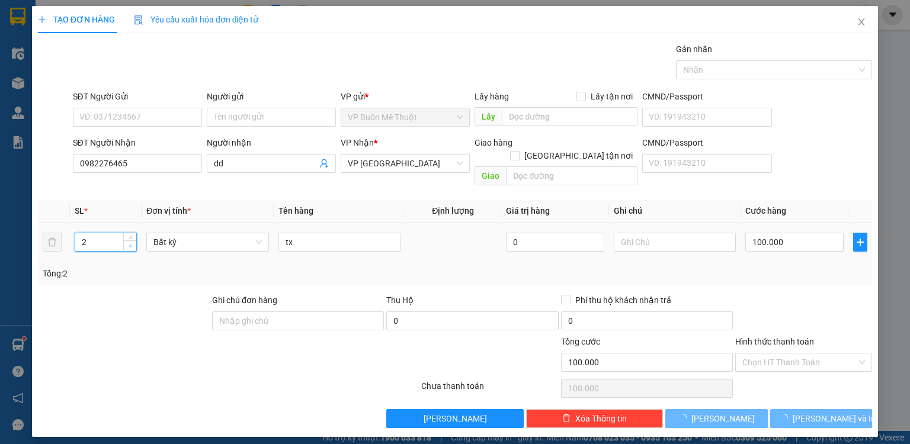
click at [133, 243] on span "down" at bounding box center [130, 246] width 7 height 7
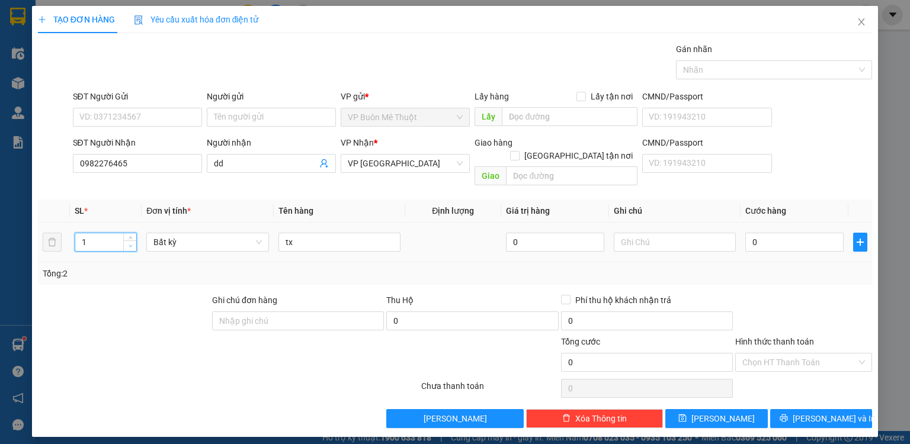
click at [130, 243] on span "down" at bounding box center [130, 246] width 7 height 7
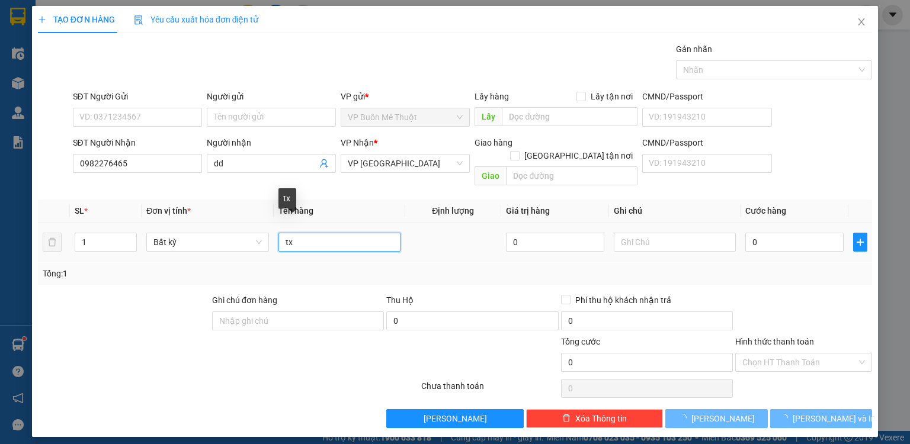
drag, startPoint x: 301, startPoint y: 227, endPoint x: 320, endPoint y: 224, distance: 19.2
click at [305, 233] on input "tx" at bounding box center [340, 242] width 122 height 19
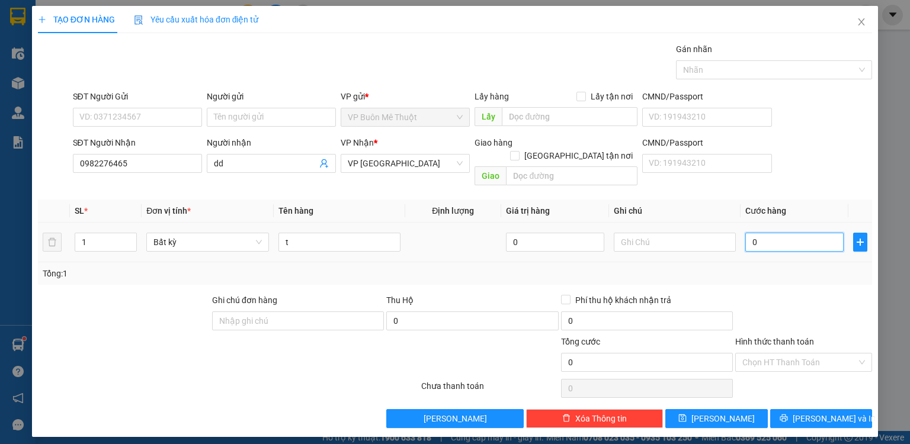
click at [771, 233] on input "0" at bounding box center [795, 242] width 98 height 19
drag, startPoint x: 805, startPoint y: 320, endPoint x: 787, endPoint y: 348, distance: 33.5
click at [804, 320] on div at bounding box center [803, 314] width 139 height 41
click at [782, 356] on input "Hình thức thanh toán" at bounding box center [800, 363] width 114 height 18
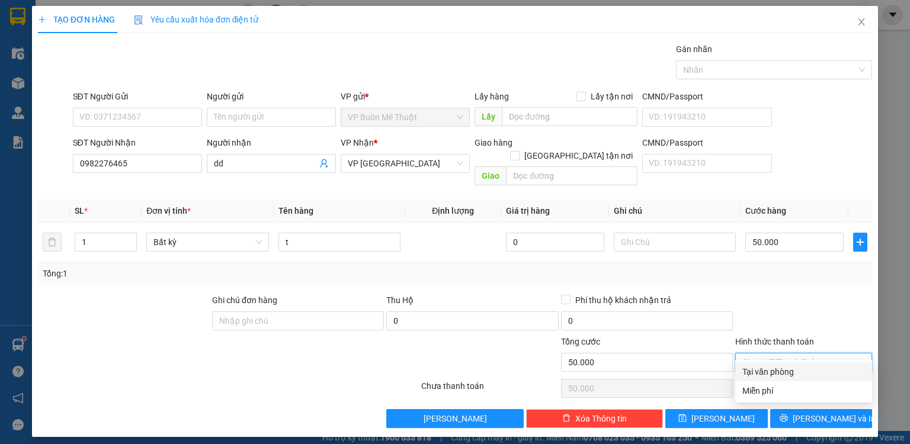
drag, startPoint x: 775, startPoint y: 371, endPoint x: 750, endPoint y: 385, distance: 29.2
click at [774, 372] on div "Tại văn phòng" at bounding box center [804, 372] width 123 height 13
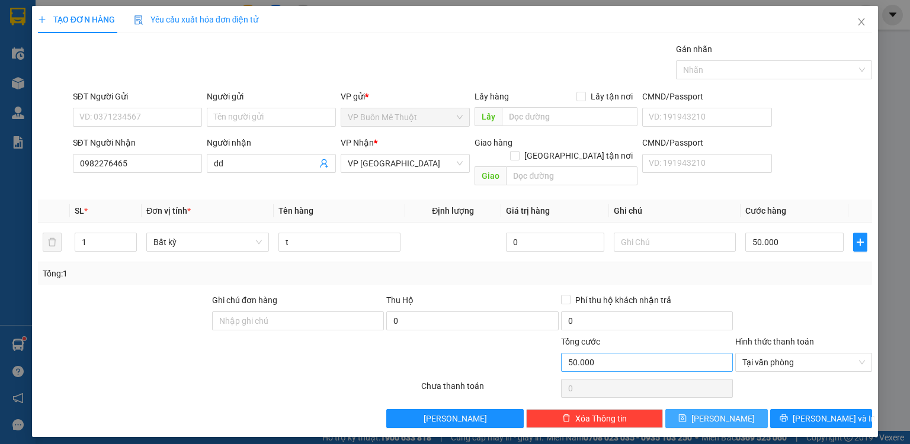
drag, startPoint x: 739, startPoint y: 396, endPoint x: 616, endPoint y: 353, distance: 130.6
click at [738, 410] on button "[PERSON_NAME]" at bounding box center [717, 419] width 103 height 19
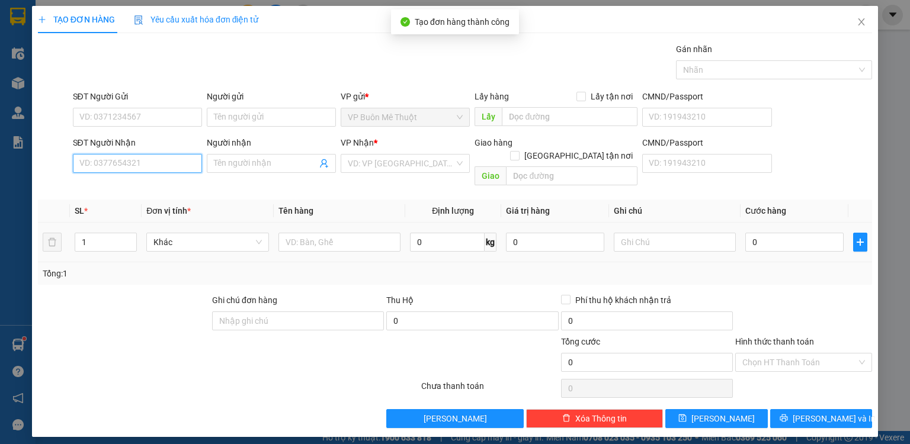
click at [175, 165] on input "SĐT Người Nhận" at bounding box center [137, 163] width 129 height 19
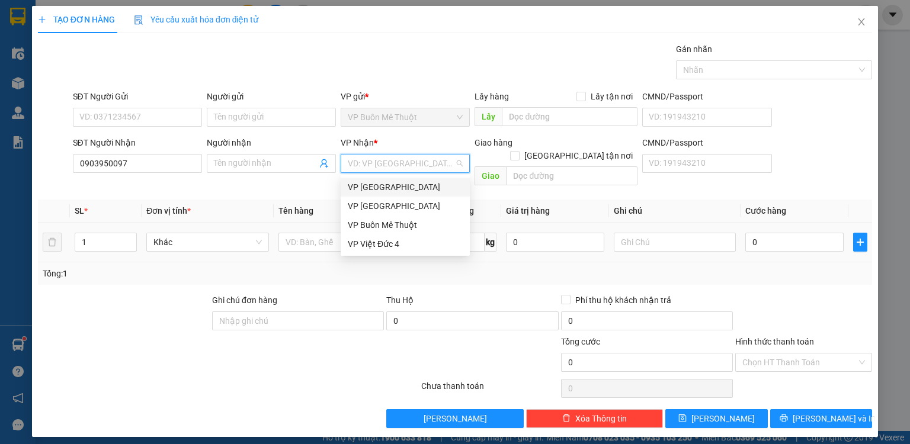
click at [401, 165] on input "search" at bounding box center [401, 164] width 107 height 18
click at [383, 209] on div "VP [GEOGRAPHIC_DATA]" at bounding box center [405, 206] width 115 height 13
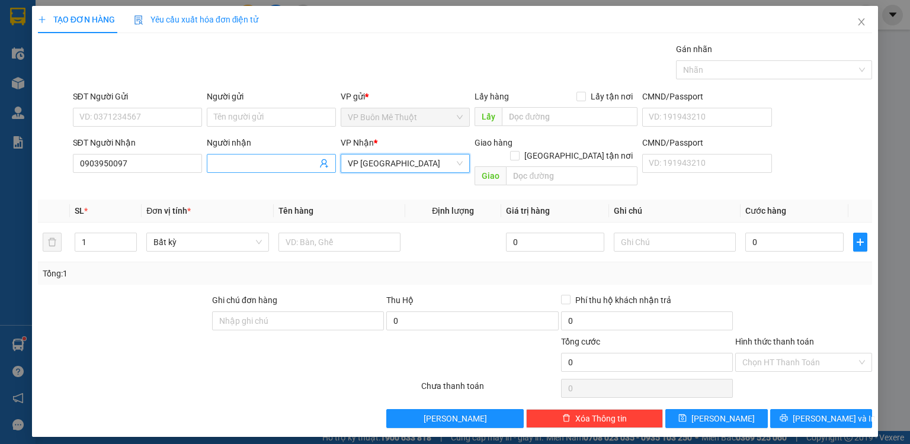
click at [244, 168] on input "Người nhận" at bounding box center [265, 163] width 103 height 13
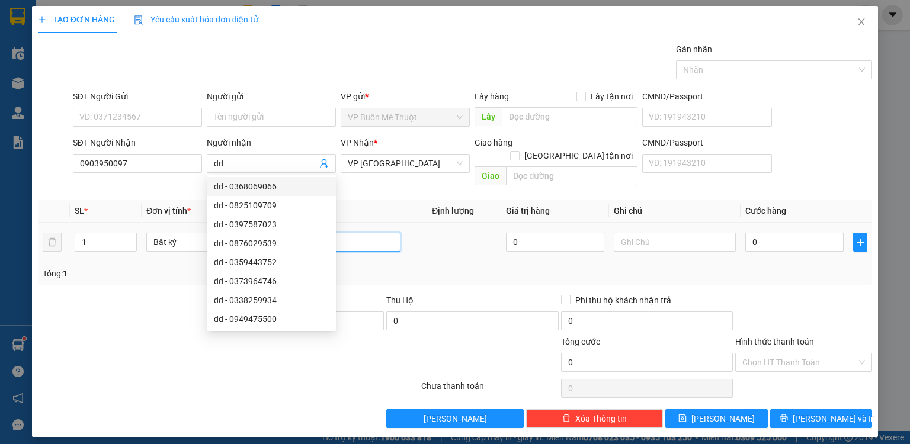
click at [367, 233] on input "text" at bounding box center [340, 242] width 122 height 19
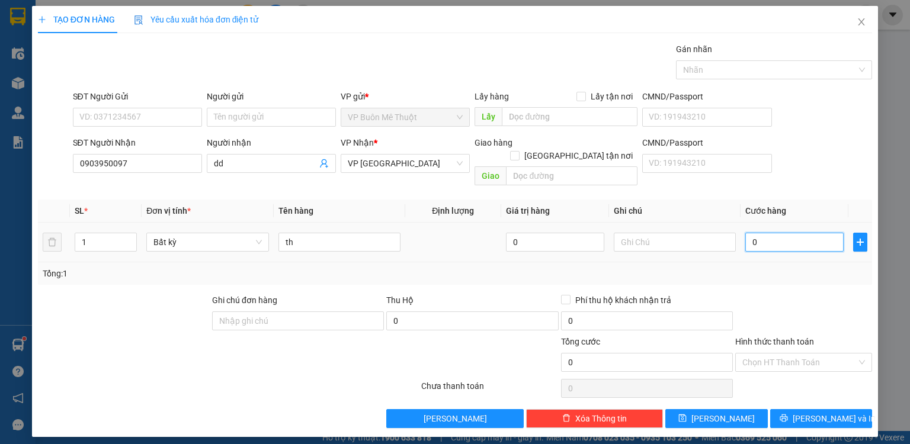
click at [801, 233] on input "0" at bounding box center [795, 242] width 98 height 19
click at [319, 233] on input "th" at bounding box center [340, 242] width 122 height 19
click at [773, 233] on input "0" at bounding box center [795, 242] width 98 height 19
drag, startPoint x: 767, startPoint y: 347, endPoint x: 766, endPoint y: 367, distance: 19.6
click at [767, 354] on input "Hình thức thanh toán" at bounding box center [800, 363] width 114 height 18
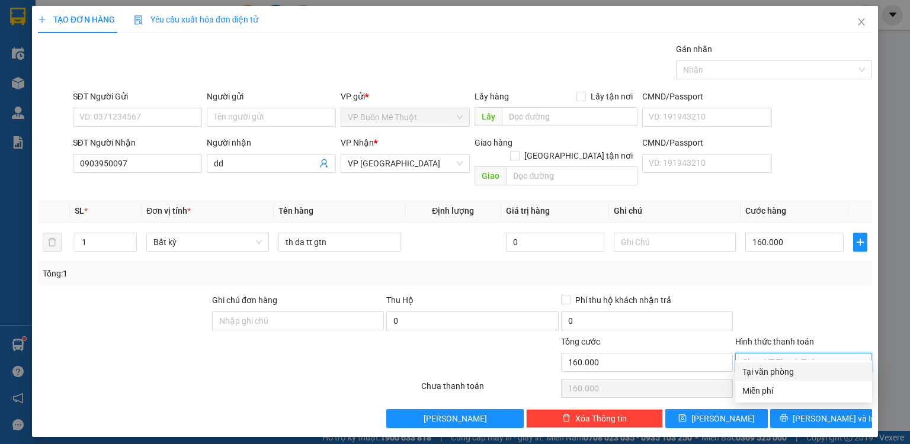
click at [766, 372] on div "Tại văn phòng" at bounding box center [804, 372] width 123 height 13
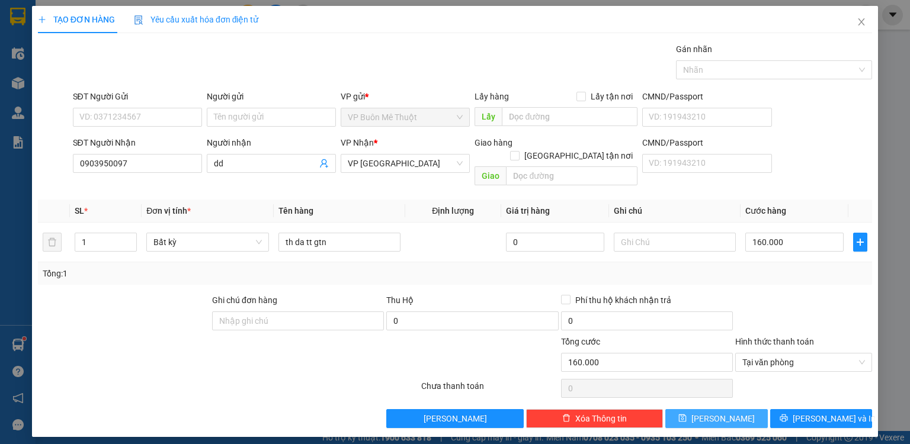
click at [744, 410] on button "[PERSON_NAME]" at bounding box center [717, 419] width 103 height 19
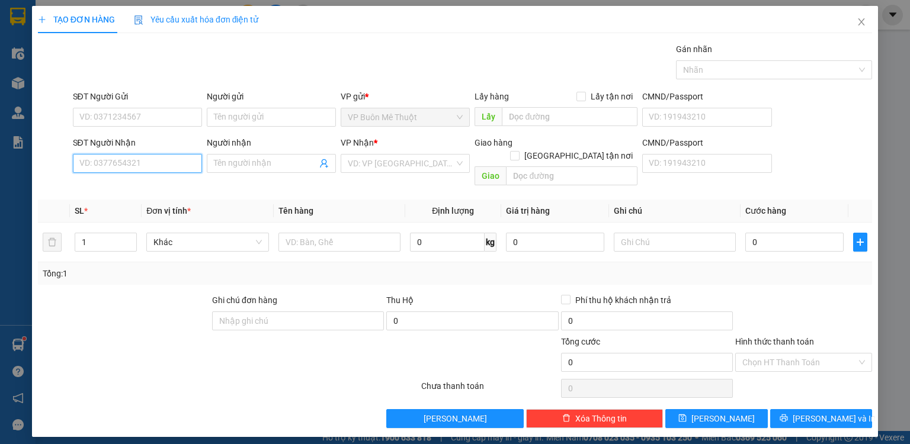
click at [178, 164] on input "SĐT Người Nhận" at bounding box center [137, 163] width 129 height 19
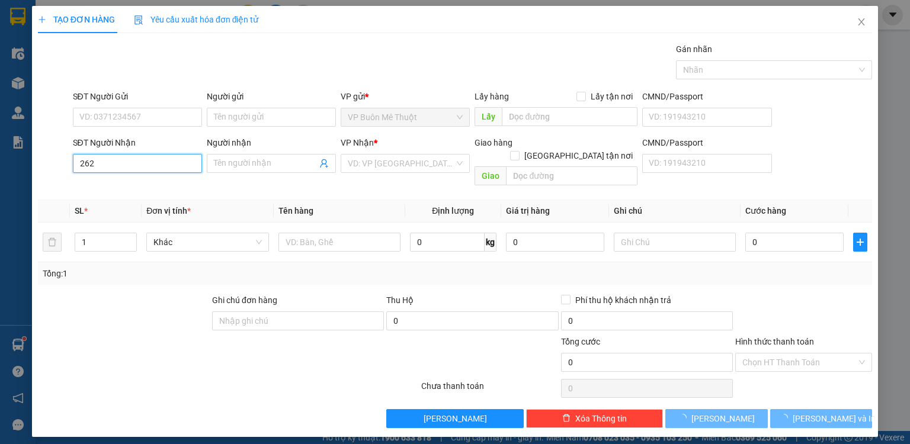
click at [127, 168] on input "262" at bounding box center [137, 163] width 129 height 19
click at [134, 161] on input "262" at bounding box center [137, 163] width 129 height 19
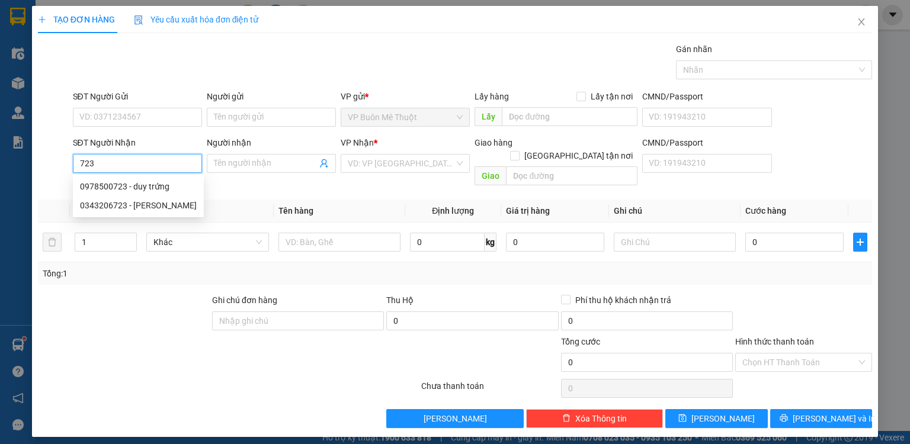
click at [116, 158] on input "723" at bounding box center [137, 163] width 129 height 19
click at [135, 184] on div "0978500723 - duy trứng" at bounding box center [138, 186] width 117 height 13
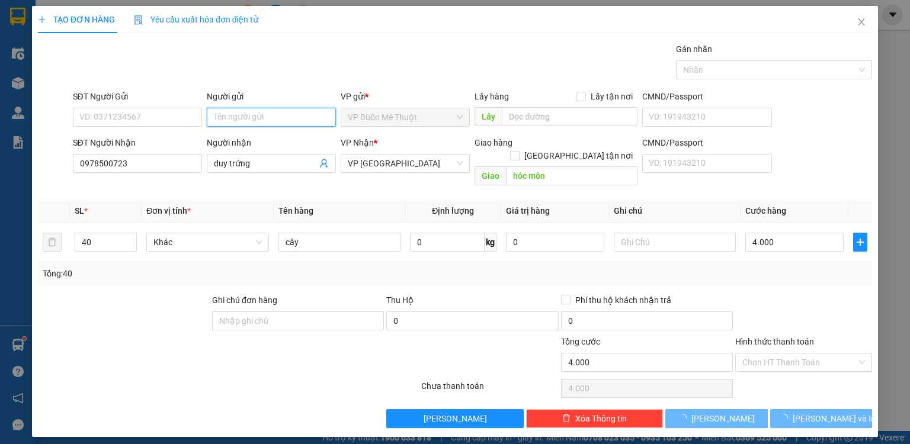
click at [261, 119] on input "Người gửi" at bounding box center [271, 117] width 129 height 19
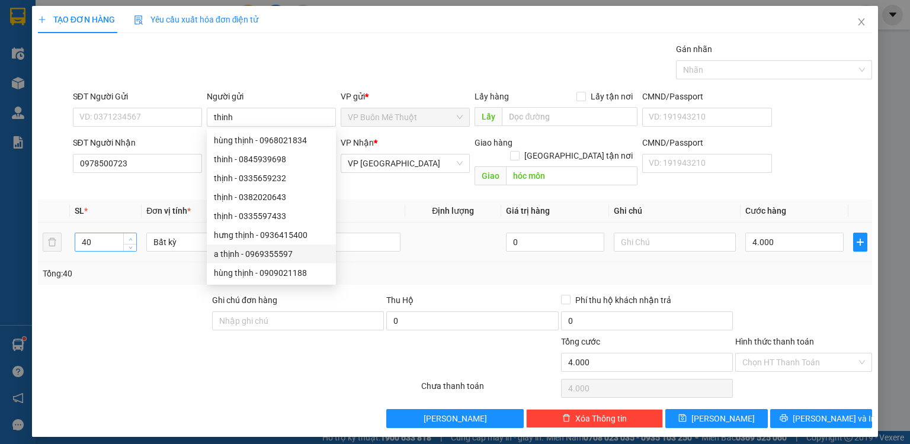
click at [136, 233] on span "Increase Value" at bounding box center [129, 238] width 13 height 11
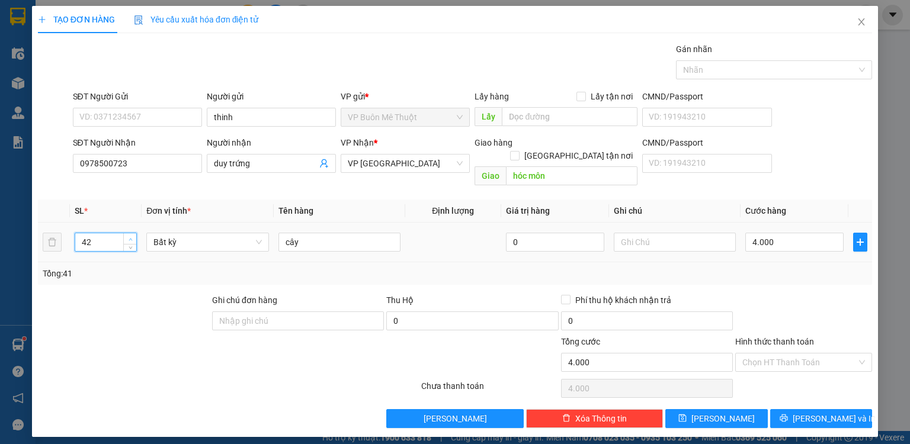
click at [130, 236] on span "up" at bounding box center [130, 239] width 7 height 7
click at [131, 236] on span "up" at bounding box center [130, 239] width 7 height 7
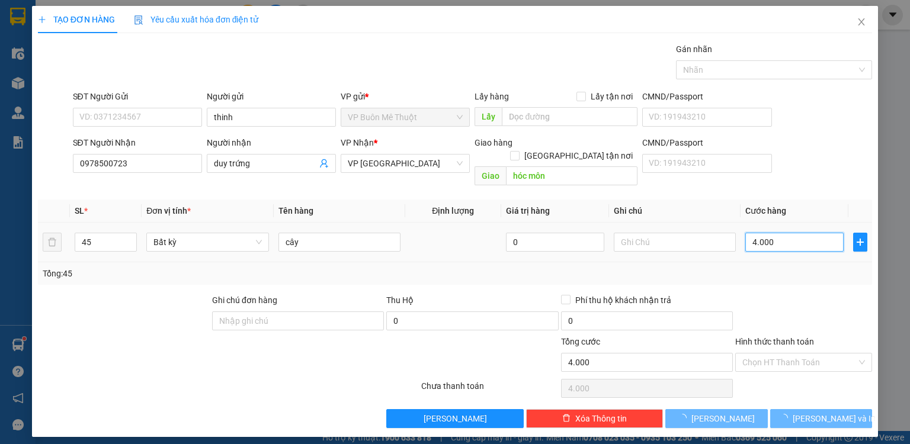
click at [793, 233] on input "4.000" at bounding box center [795, 242] width 98 height 19
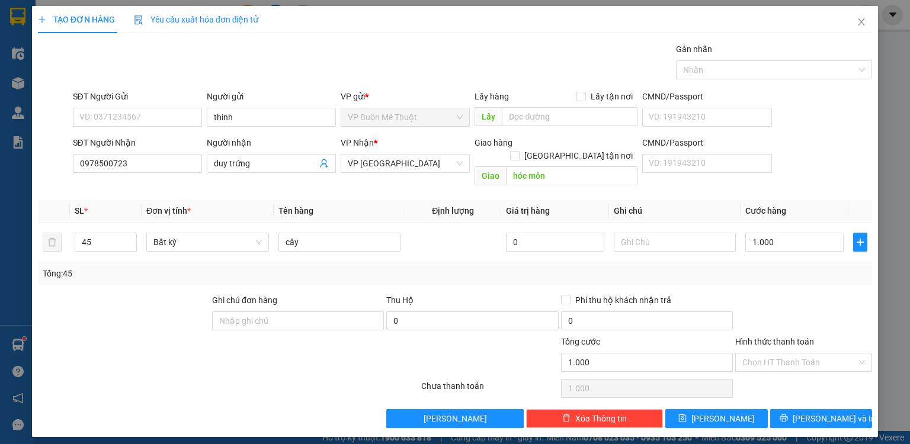
click at [794, 294] on div at bounding box center [803, 314] width 139 height 41
click at [750, 410] on button "[PERSON_NAME]" at bounding box center [717, 419] width 103 height 19
click at [863, 21] on icon "close" at bounding box center [862, 21] width 7 height 7
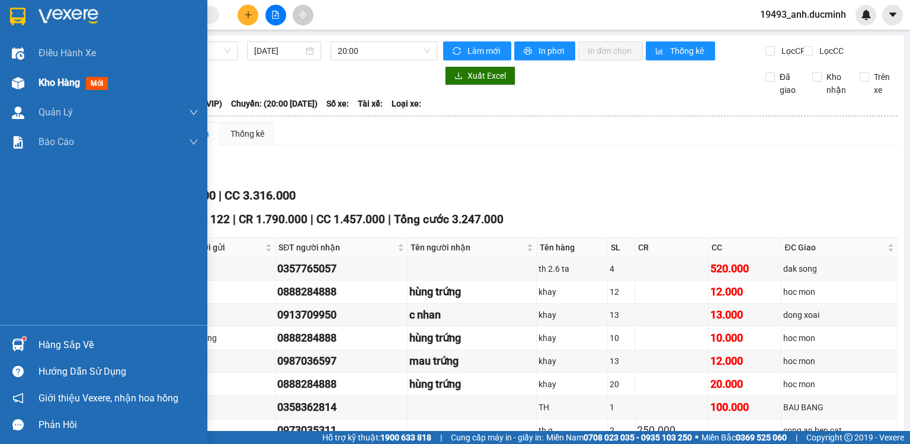
click at [63, 88] on span "Kho hàng" at bounding box center [59, 82] width 41 height 11
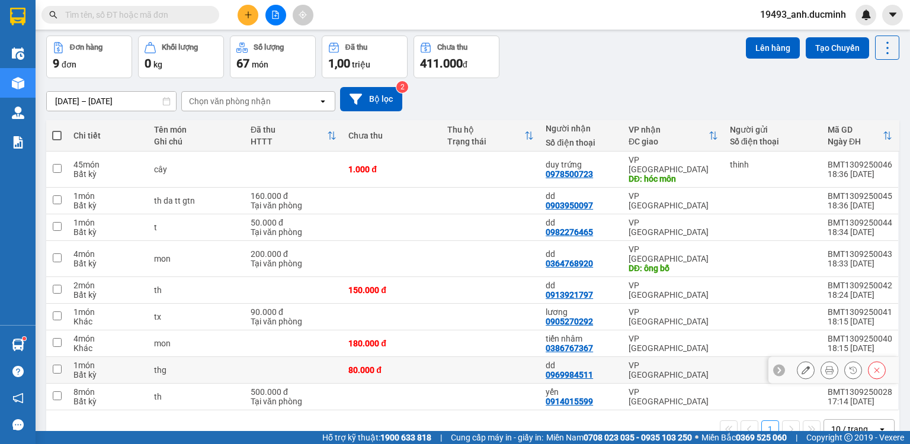
scroll to position [55, 0]
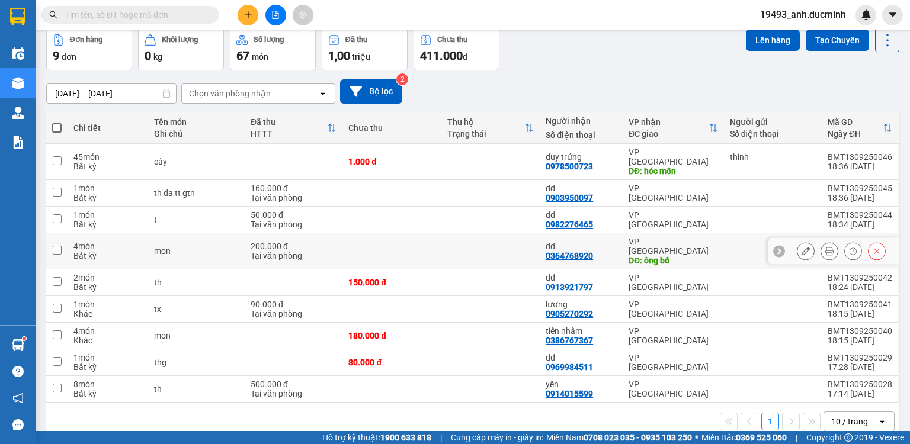
click at [55, 246] on input "checkbox" at bounding box center [57, 250] width 9 height 9
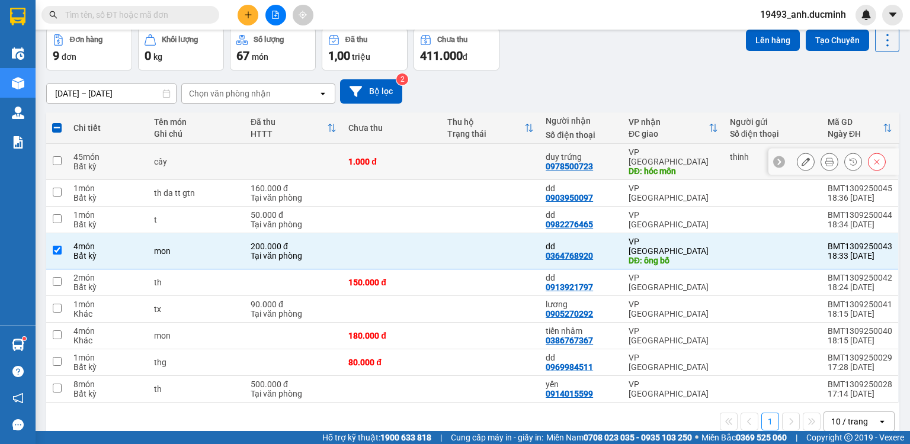
click at [56, 156] on input "checkbox" at bounding box center [57, 160] width 9 height 9
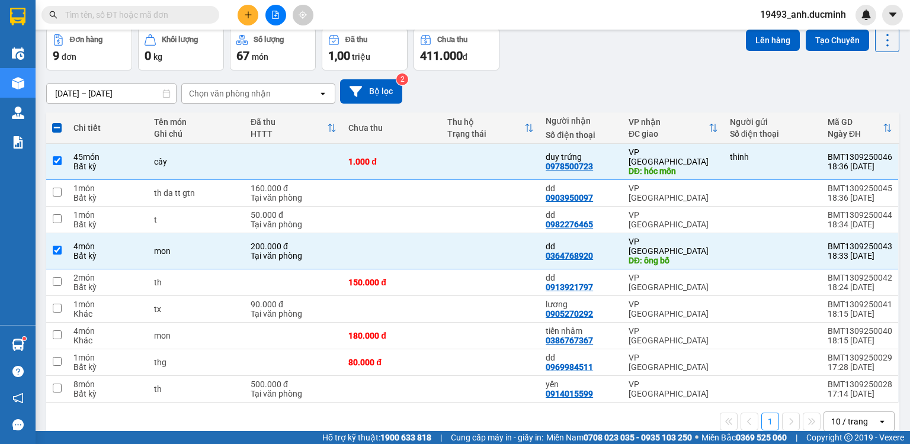
click at [767, 22] on div "19493_anh.ducminh" at bounding box center [814, 15] width 126 height 21
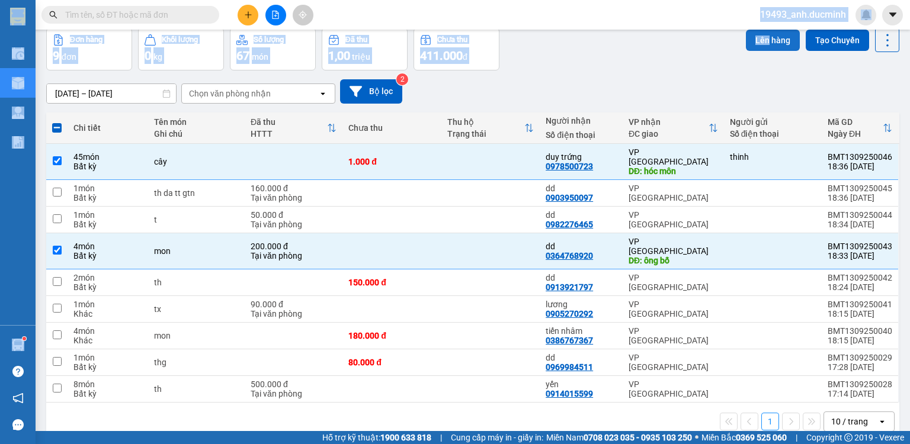
click at [761, 33] on section "Kết quả tìm kiếm ( 122 ) Bộ lọc Mã ĐH Trạng thái Món hàng Thu hộ Tổng cước Chưa…" at bounding box center [455, 222] width 910 height 444
click at [761, 38] on button "Lên hàng" at bounding box center [773, 40] width 54 height 21
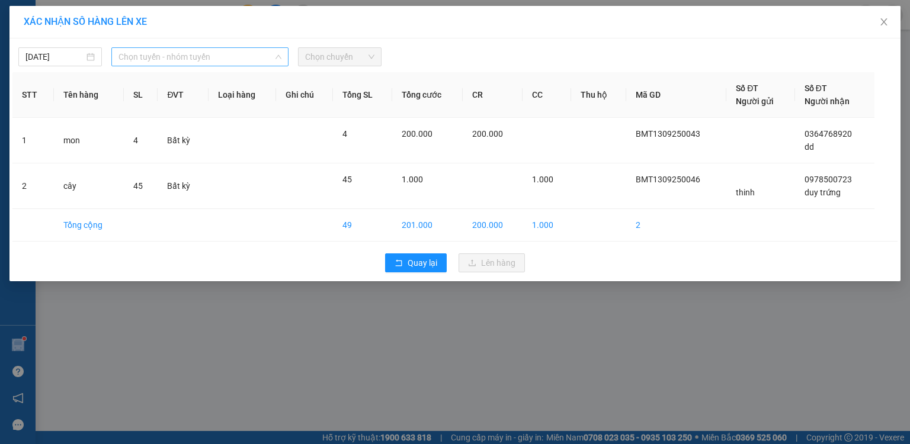
click at [164, 62] on span "Chọn tuyến - nhóm tuyến" at bounding box center [200, 57] width 163 height 18
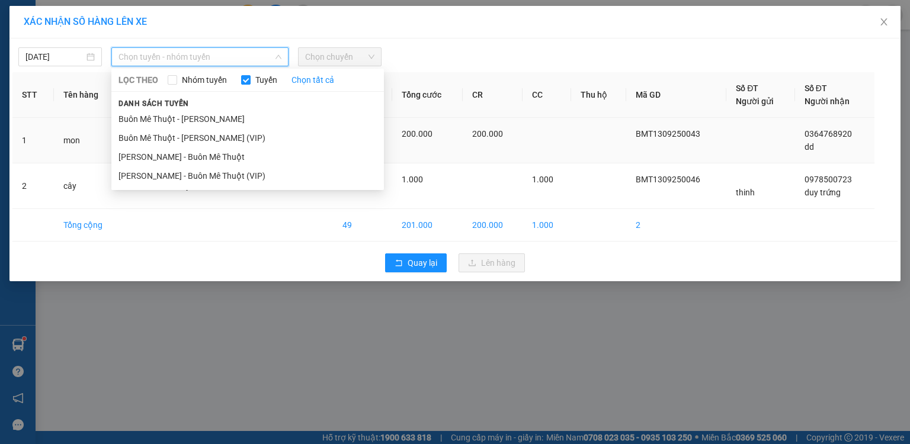
drag, startPoint x: 173, startPoint y: 140, endPoint x: 205, endPoint y: 125, distance: 35.3
click at [175, 140] on li "Buôn Mê [PERSON_NAME] [PERSON_NAME] (VIP)" at bounding box center [247, 138] width 273 height 19
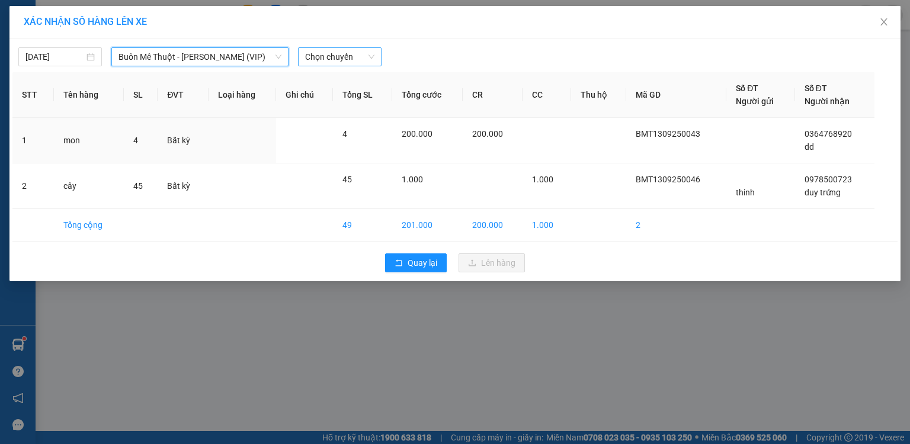
click at [331, 63] on span "Chọn chuyến" at bounding box center [339, 57] width 69 height 18
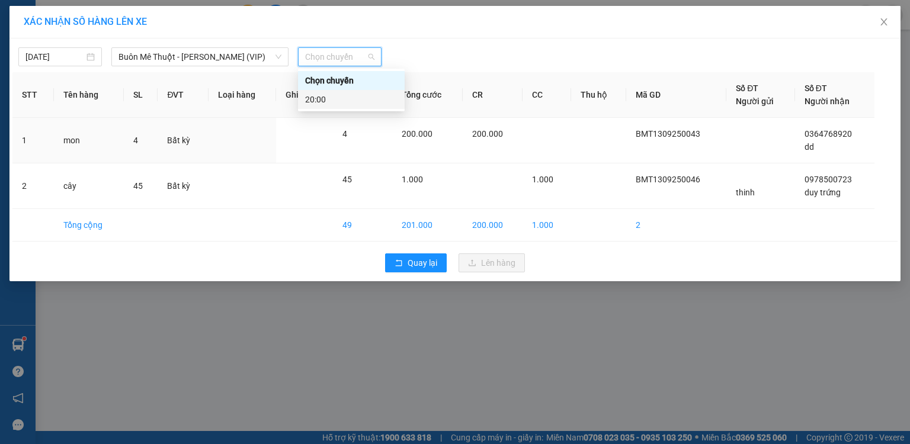
click at [313, 100] on div "20:00" at bounding box center [351, 99] width 92 height 13
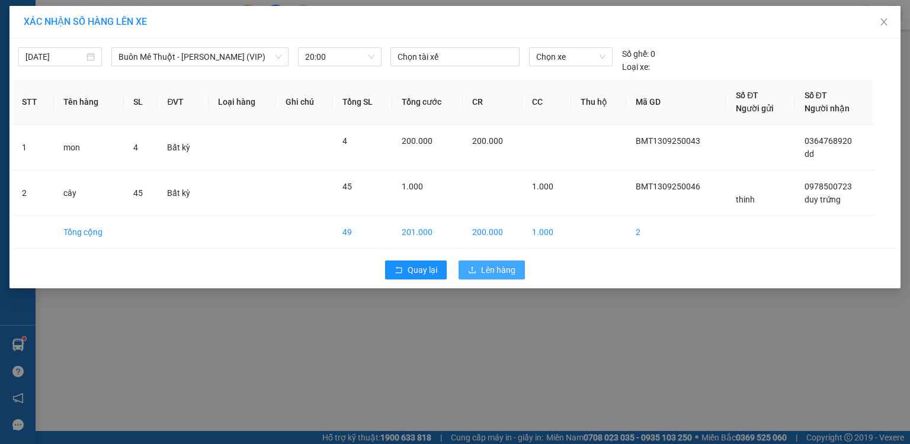
click at [498, 263] on button "Lên hàng" at bounding box center [492, 270] width 66 height 19
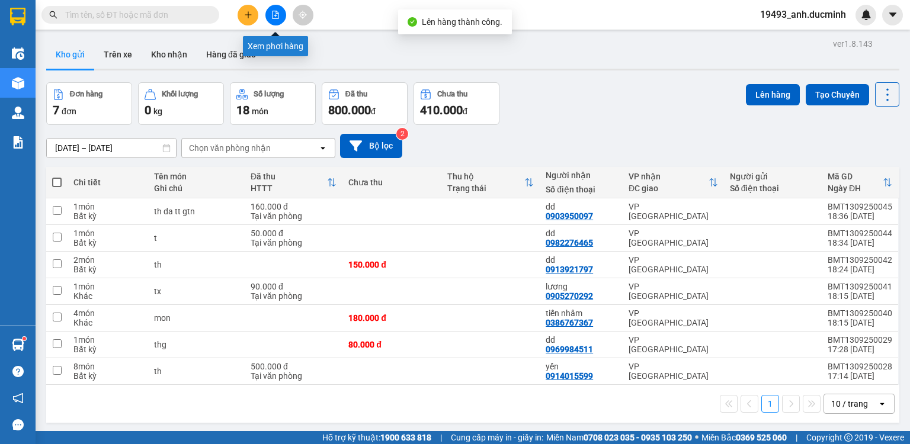
click at [278, 17] on icon "file-add" at bounding box center [275, 15] width 8 height 8
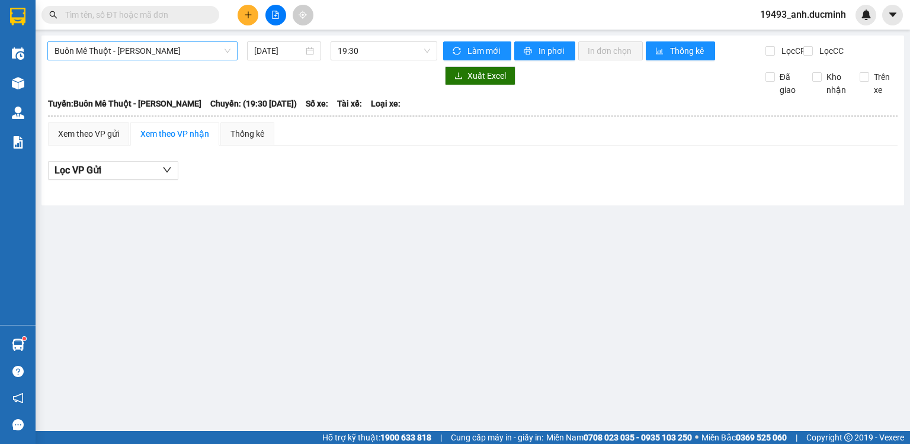
click at [199, 50] on span "Buôn Mê [PERSON_NAME] [PERSON_NAME]" at bounding box center [143, 51] width 176 height 18
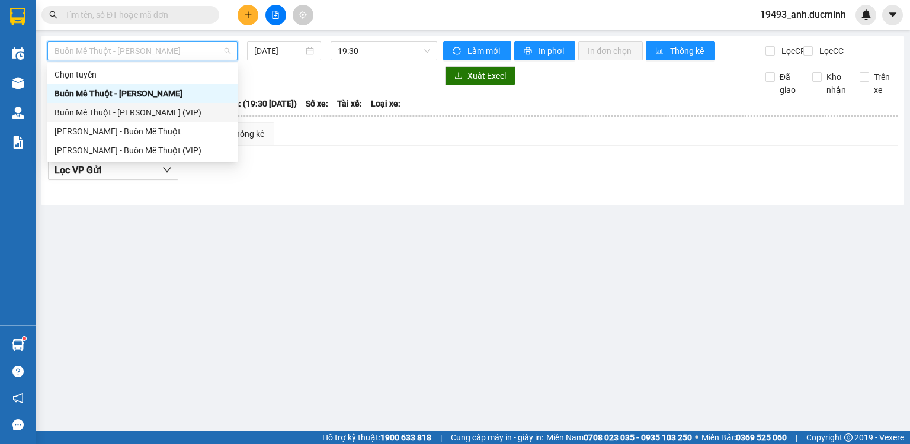
click at [168, 112] on div "Buôn Mê [PERSON_NAME] [PERSON_NAME] (VIP)" at bounding box center [143, 112] width 176 height 13
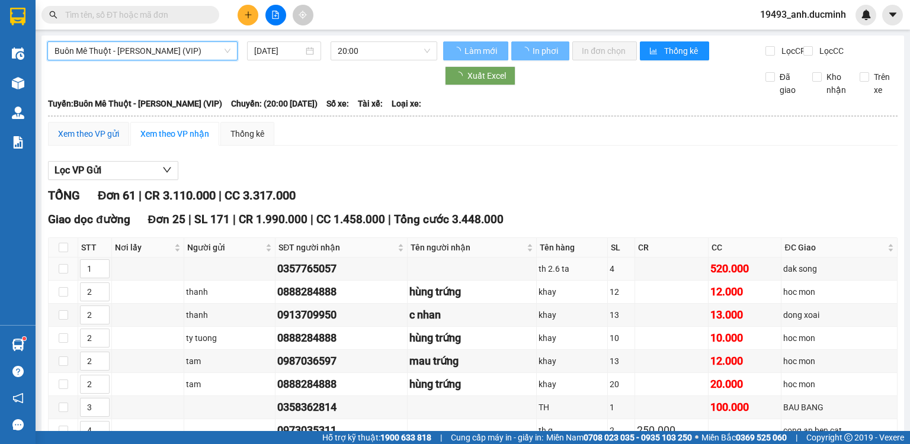
click at [93, 140] on div "Xem theo VP gửi" at bounding box center [88, 133] width 61 height 13
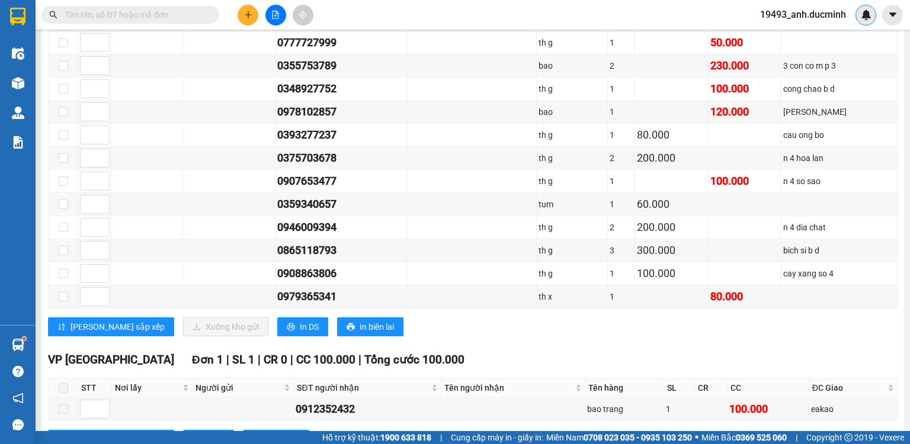
scroll to position [1321, 0]
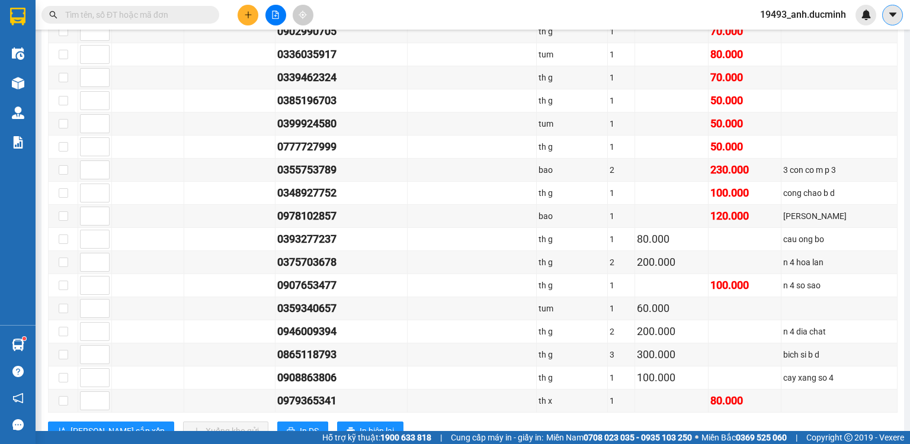
click at [897, 16] on icon "caret-down" at bounding box center [893, 14] width 11 height 11
click at [804, 15] on span "19493_anh.ducminh" at bounding box center [803, 14] width 105 height 15
click at [798, 38] on span "Đăng xuất" at bounding box center [809, 36] width 79 height 13
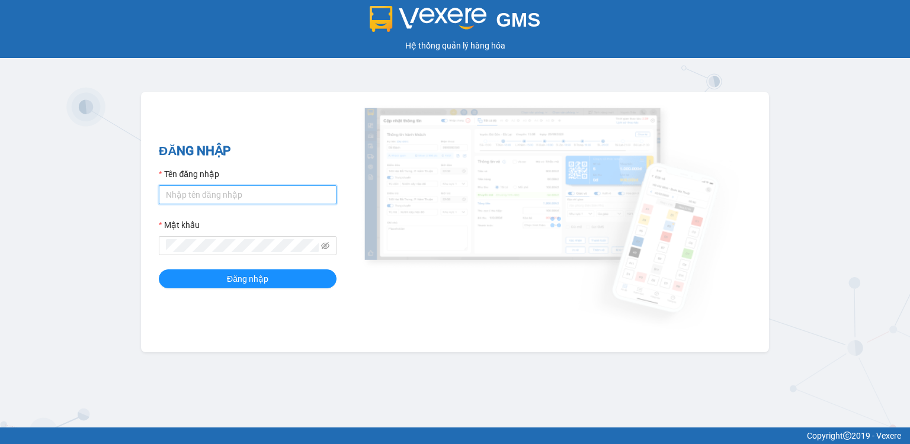
click at [217, 199] on input "Tên đăng nhập" at bounding box center [248, 194] width 178 height 19
type input "anh.ducminh"
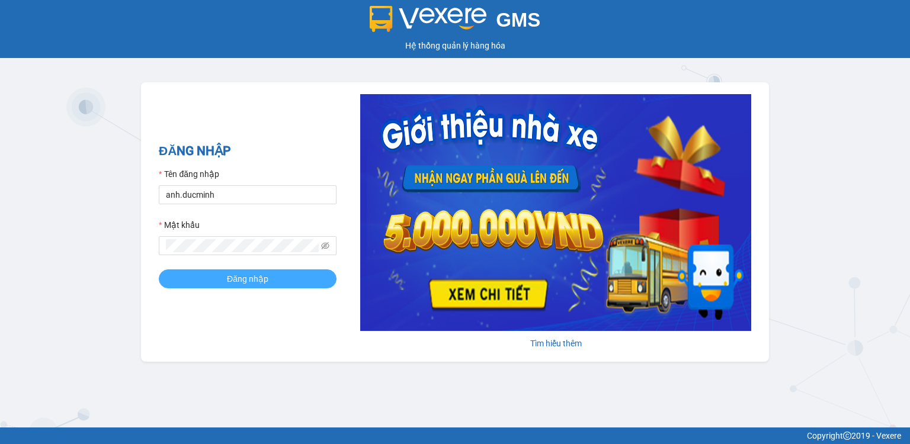
click at [216, 273] on button "Đăng nhập" at bounding box center [248, 279] width 178 height 19
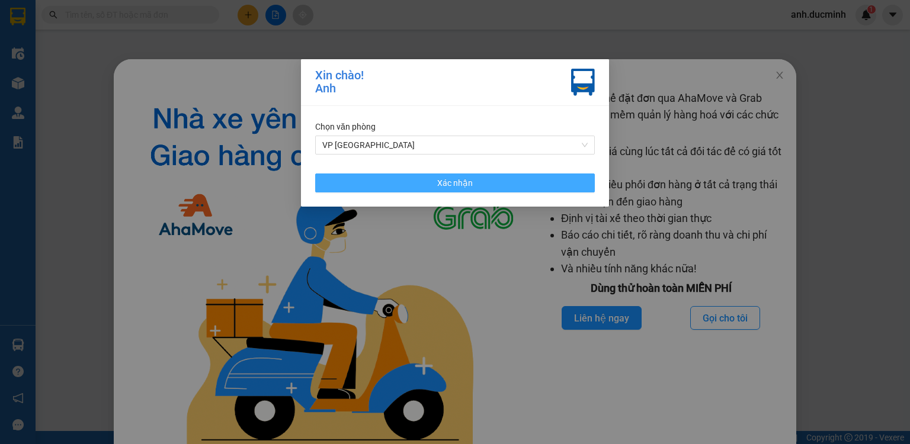
click at [431, 183] on button "Xác nhận" at bounding box center [455, 183] width 280 height 19
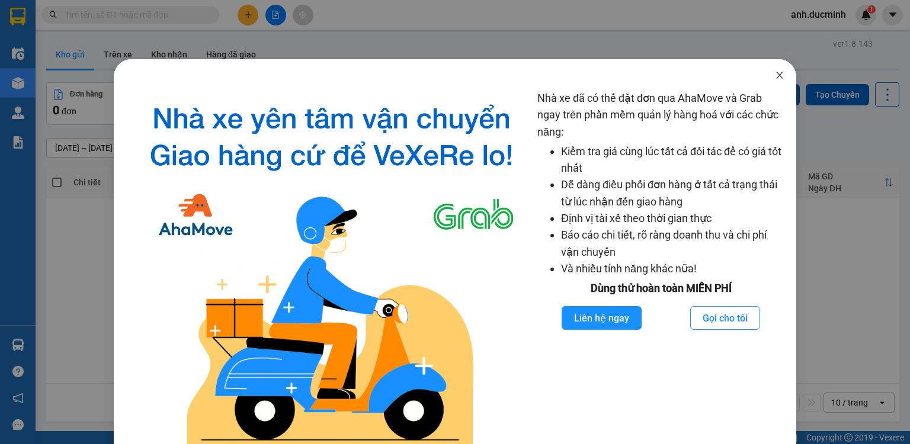
click at [776, 73] on icon "close" at bounding box center [779, 75] width 7 height 7
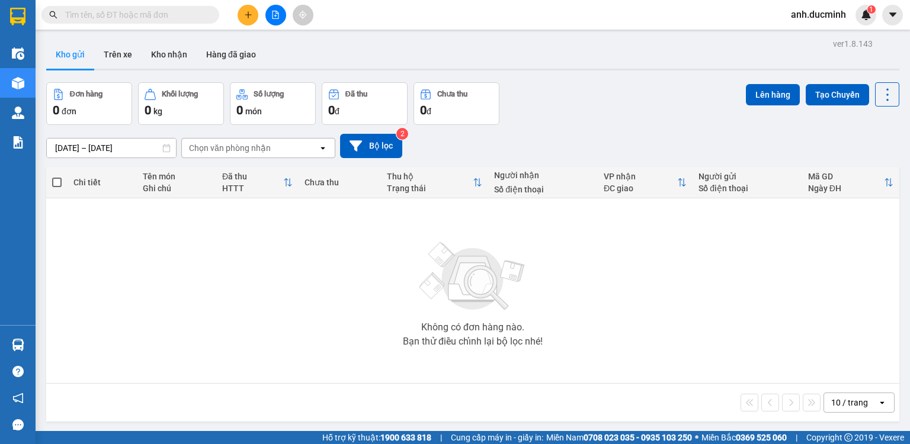
click at [274, 17] on icon "file-add" at bounding box center [275, 15] width 8 height 8
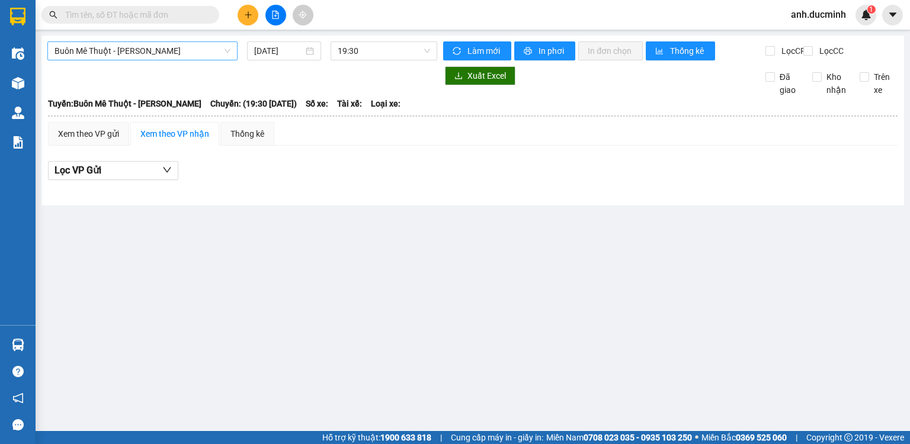
click at [172, 50] on span "Buôn Mê [PERSON_NAME] [PERSON_NAME]" at bounding box center [143, 51] width 176 height 18
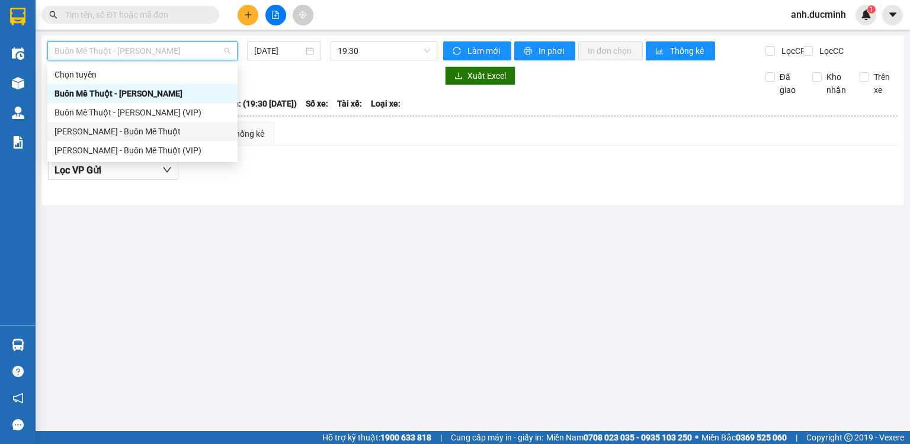
click at [148, 131] on div "[PERSON_NAME] - Buôn Mê Thuột" at bounding box center [143, 131] width 176 height 13
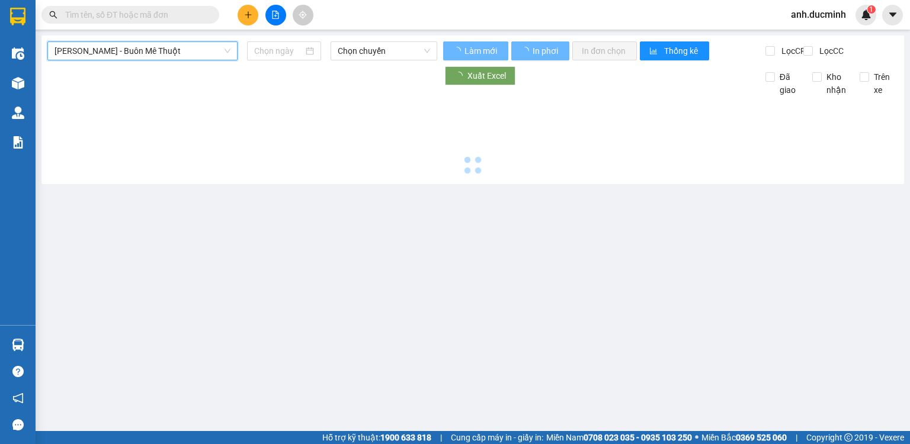
type input "[DATE]"
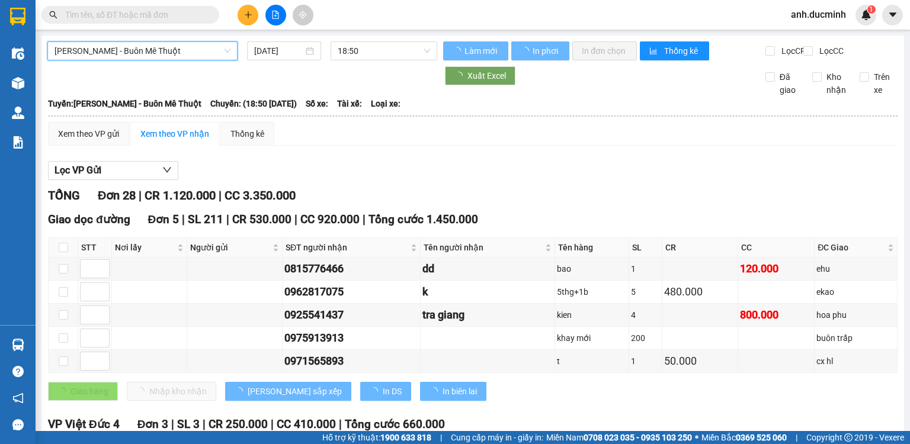
click at [179, 55] on span "[PERSON_NAME] - Buôn Mê Thuột" at bounding box center [143, 51] width 176 height 18
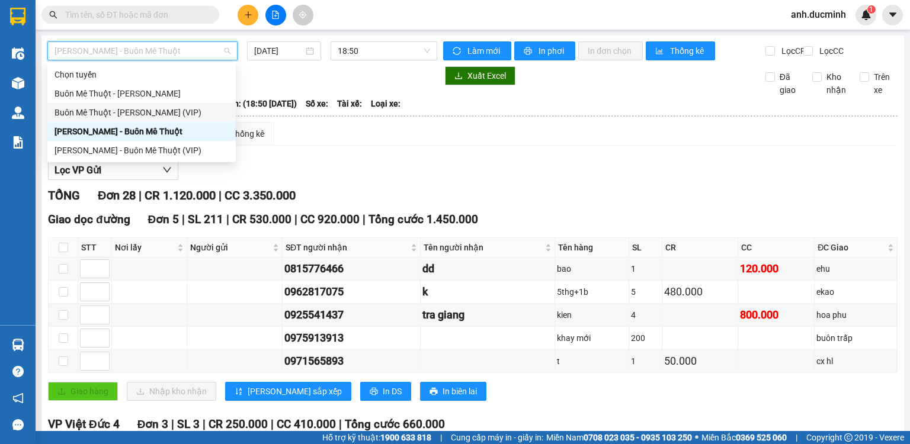
click at [152, 110] on div "Buôn Mê [PERSON_NAME] [PERSON_NAME] (VIP)" at bounding box center [142, 112] width 174 height 13
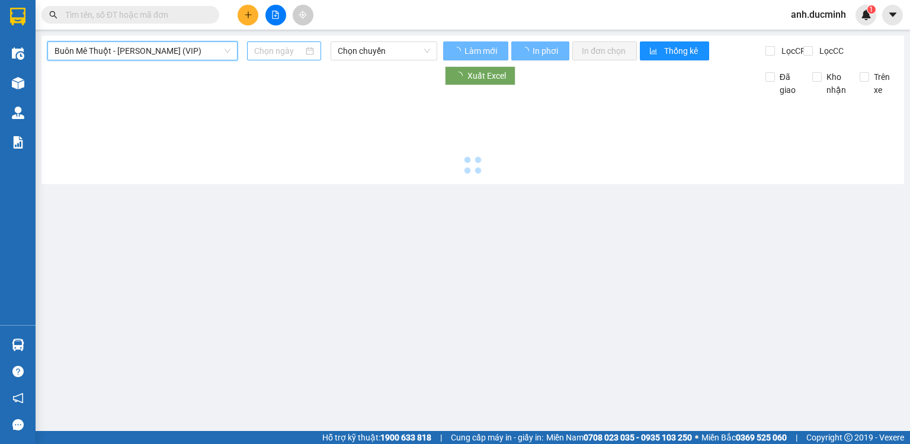
type input "[DATE]"
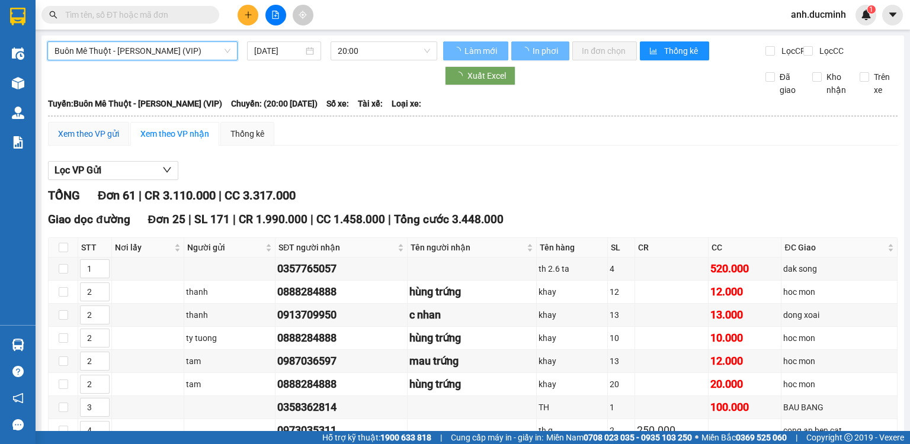
click at [116, 140] on div "Xem theo VP gửi" at bounding box center [88, 133] width 61 height 13
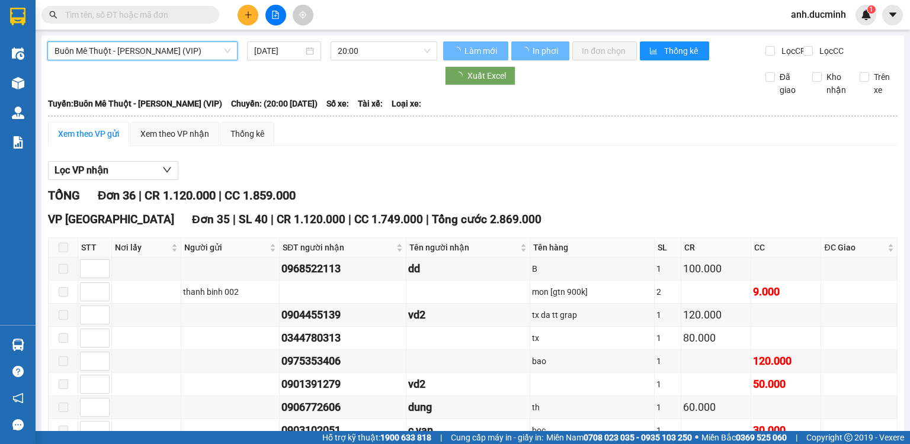
click at [103, 140] on div "Xem theo VP gửi" at bounding box center [88, 133] width 61 height 13
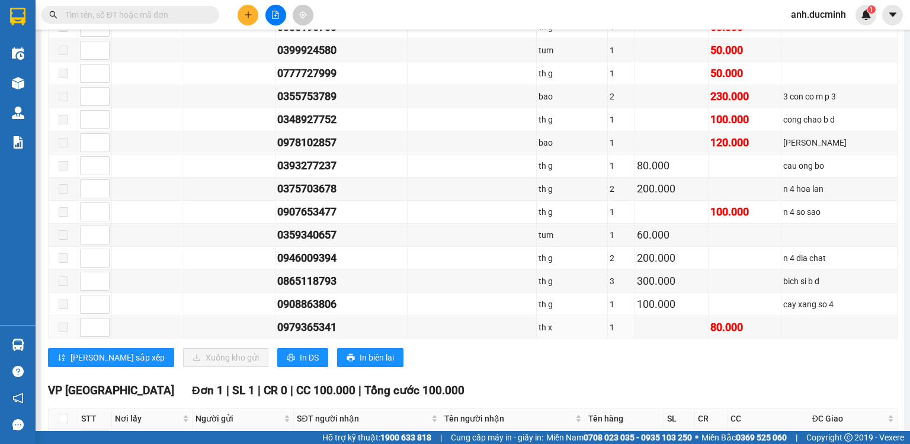
scroll to position [1463, 0]
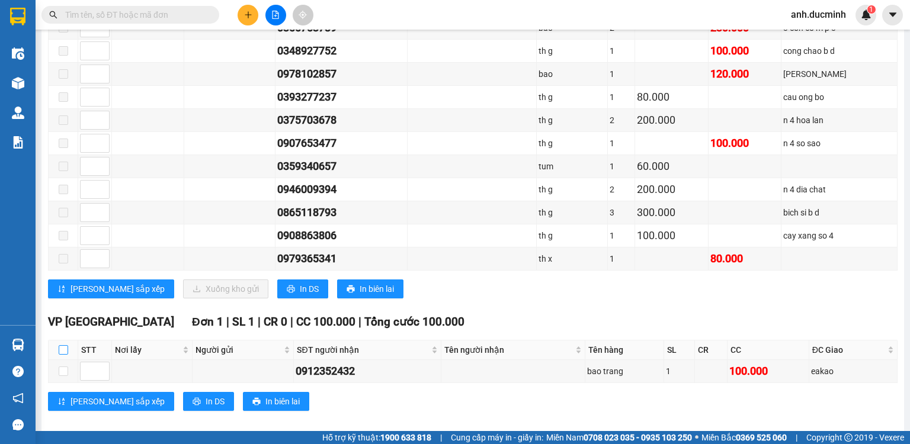
click at [65, 346] on input "checkbox" at bounding box center [63, 350] width 9 height 9
checkbox input "true"
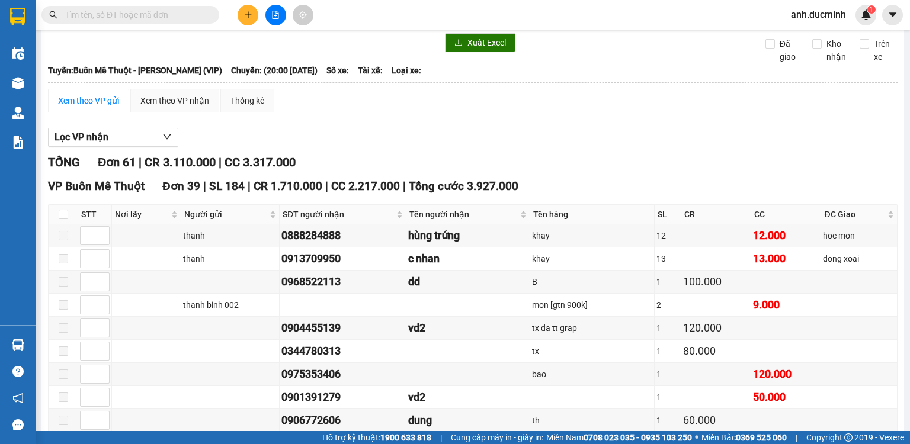
scroll to position [0, 0]
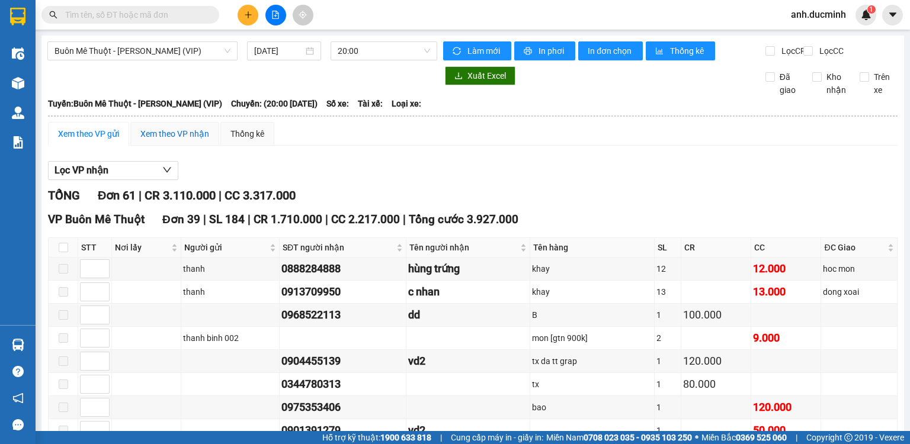
click at [175, 140] on div "Xem theo VP nhận" at bounding box center [174, 133] width 69 height 13
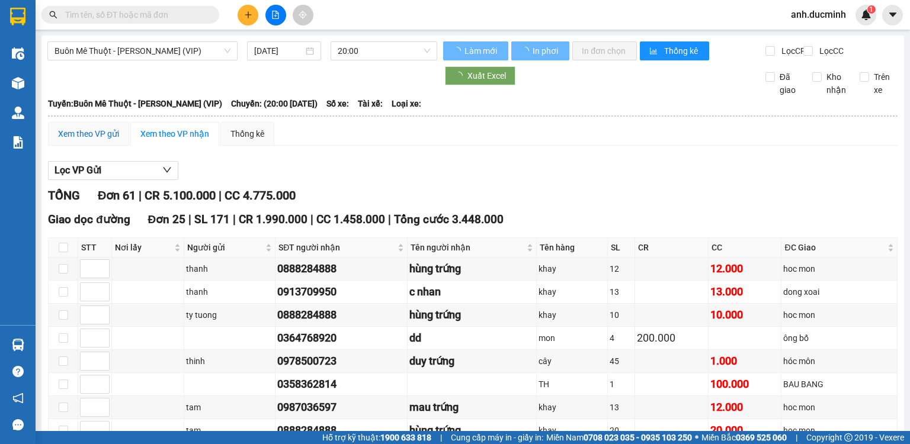
click at [78, 140] on div "Xem theo VP gửi" at bounding box center [88, 133] width 61 height 13
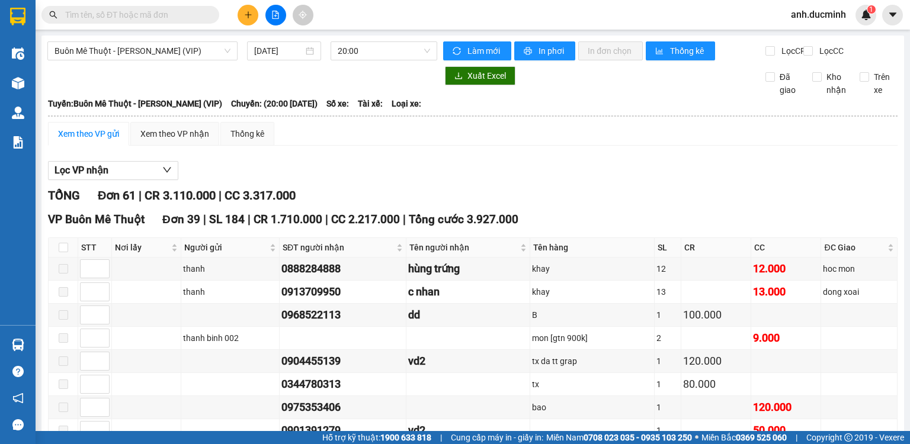
scroll to position [1463, 0]
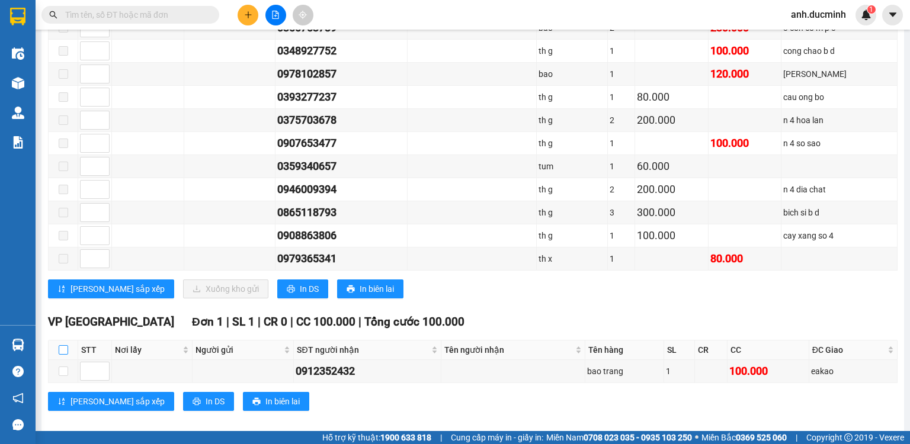
click at [64, 346] on input "checkbox" at bounding box center [63, 350] width 9 height 9
checkbox input "true"
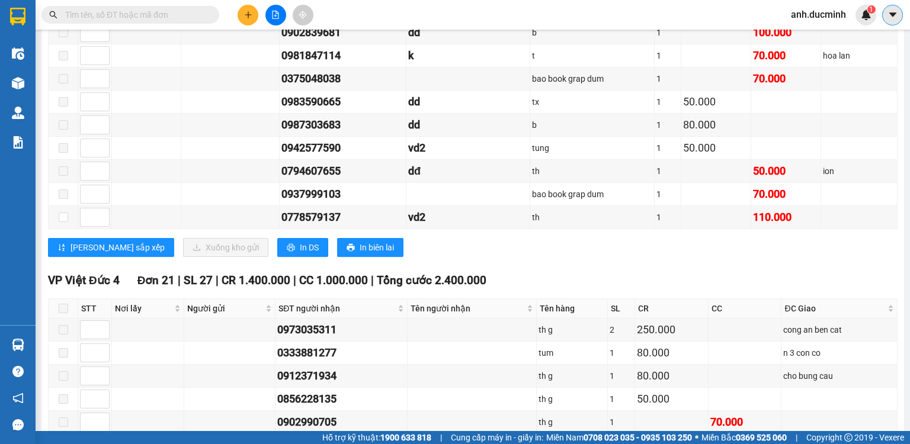
scroll to position [894, 0]
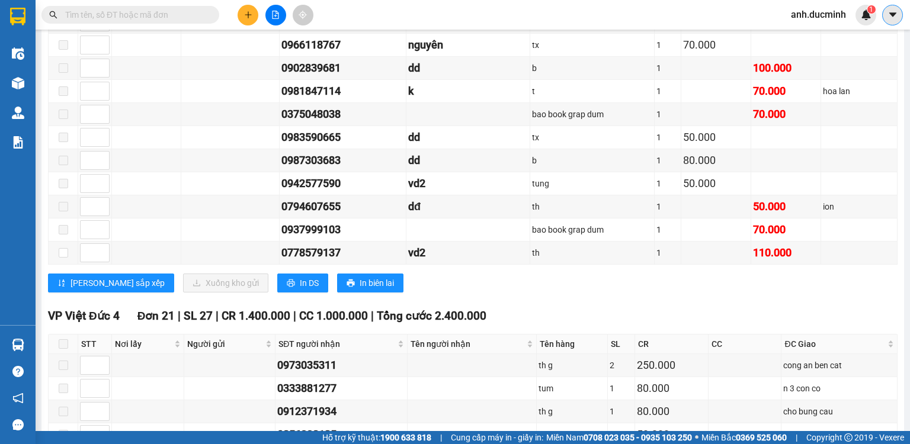
click at [895, 13] on icon "caret-down" at bounding box center [892, 14] width 7 height 4
click at [840, 15] on span "anh.ducminh" at bounding box center [819, 14] width 74 height 15
click at [820, 43] on span "Đăng xuất" at bounding box center [825, 36] width 50 height 13
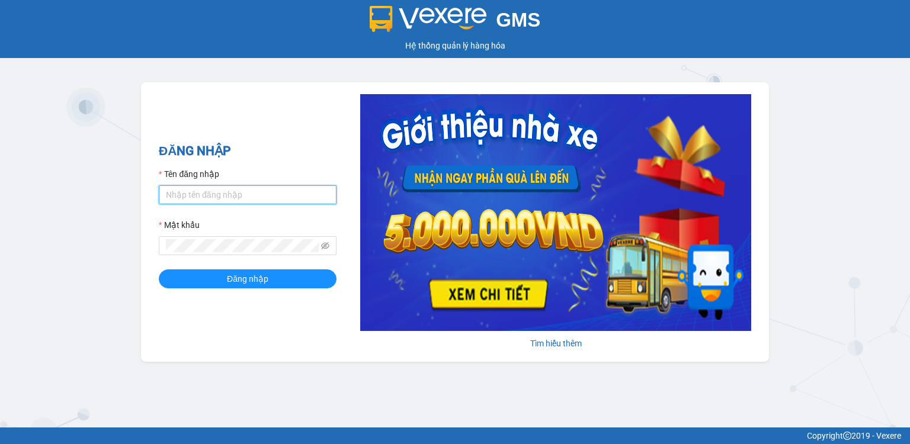
click at [244, 194] on input "Tên đăng nhập" at bounding box center [248, 194] width 178 height 19
type input "anh.ducminh"
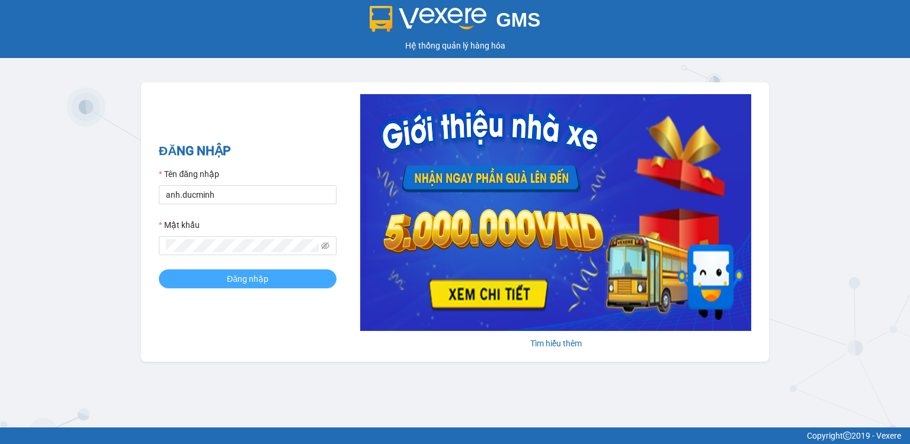
click at [211, 284] on button "Đăng nhập" at bounding box center [248, 279] width 178 height 19
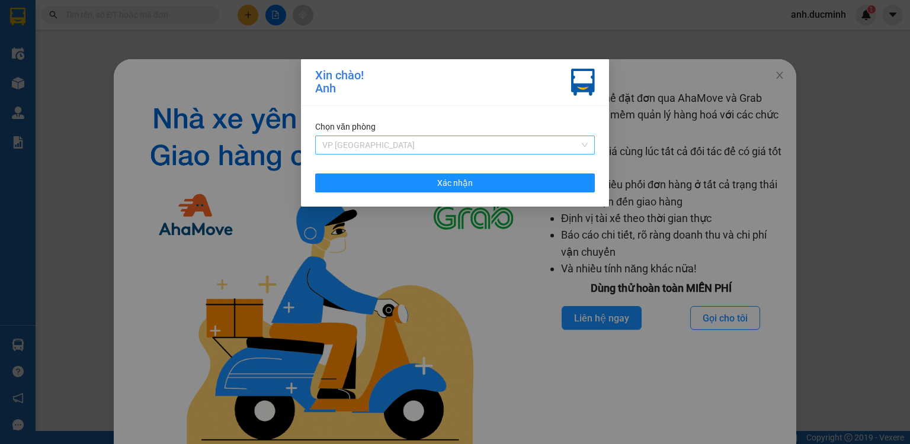
click at [408, 151] on span "VP [GEOGRAPHIC_DATA]" at bounding box center [454, 145] width 265 height 18
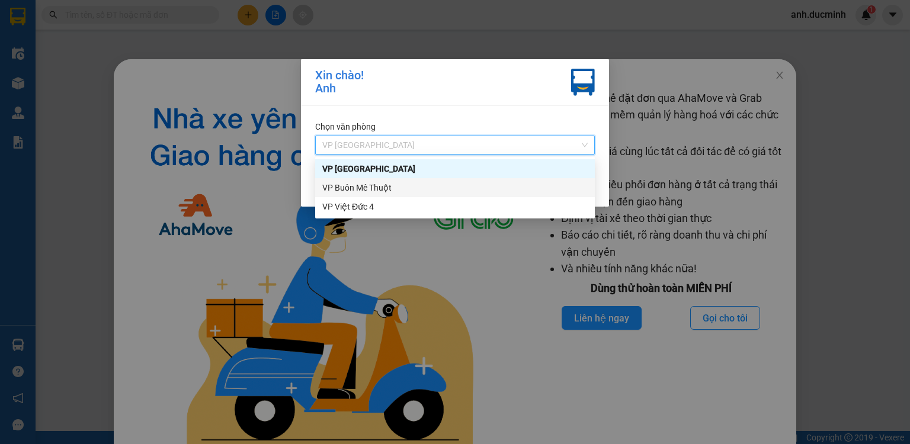
click at [392, 187] on div "VP Buôn Mê Thuột" at bounding box center [454, 187] width 265 height 13
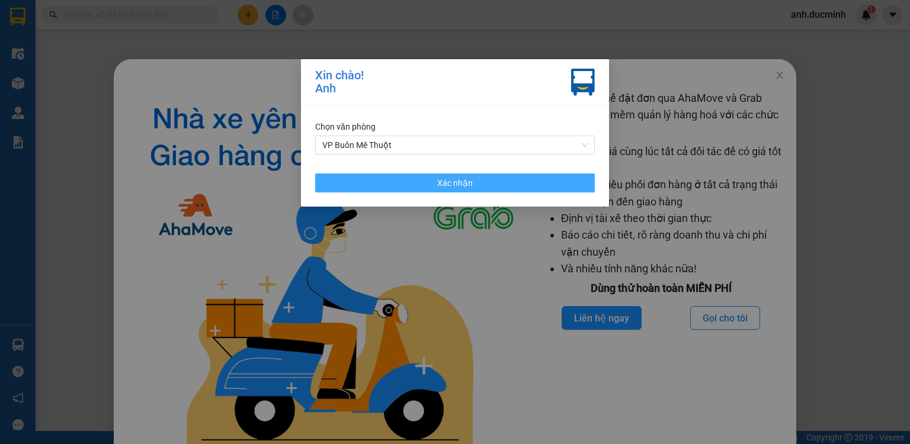
click at [403, 183] on button "Xác nhận" at bounding box center [455, 183] width 280 height 19
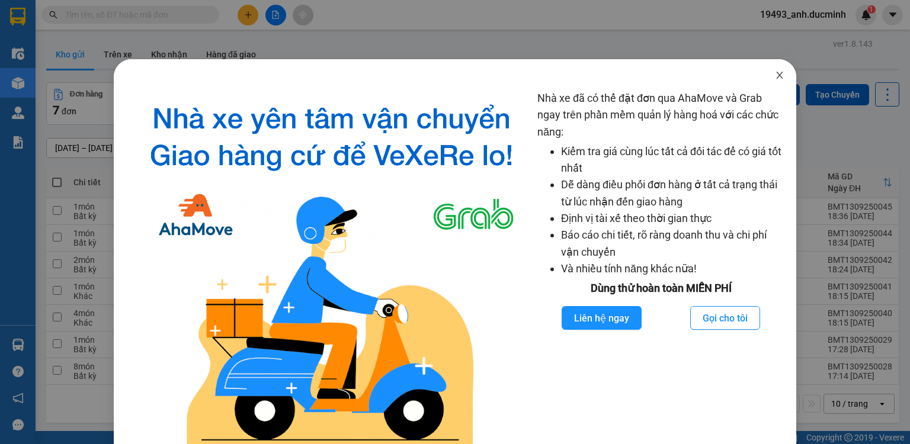
click at [767, 77] on span "Close" at bounding box center [779, 75] width 33 height 33
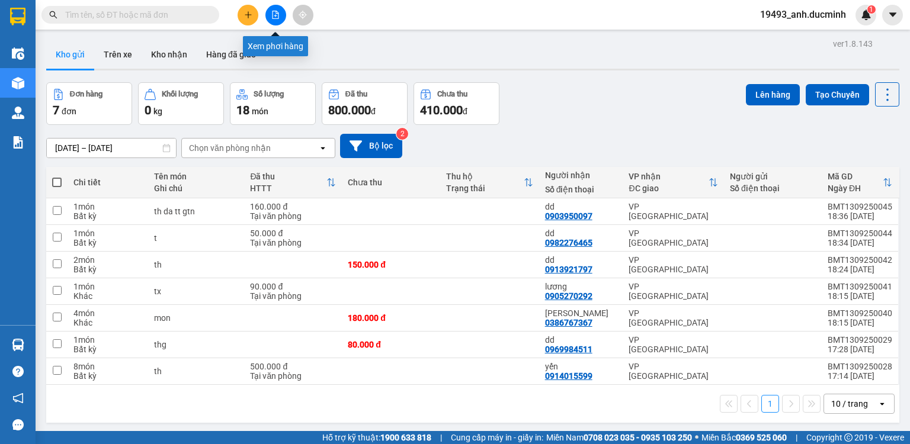
click at [271, 17] on icon "file-add" at bounding box center [275, 15] width 8 height 8
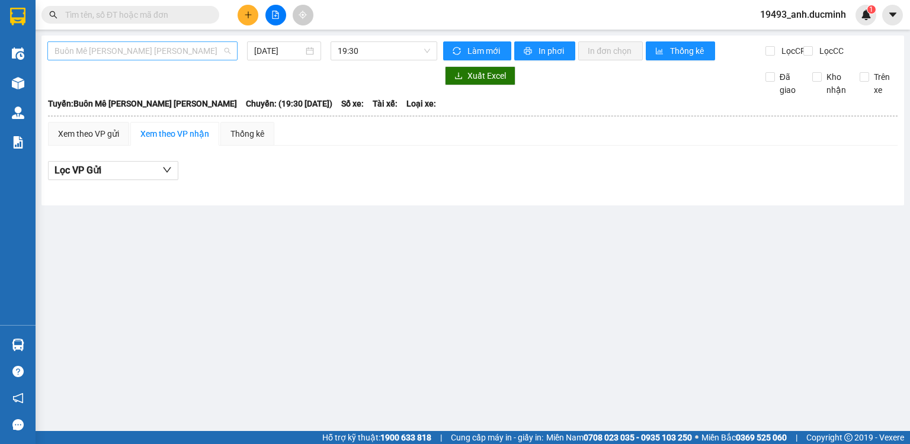
click at [156, 56] on span "Buôn Mê [PERSON_NAME] [PERSON_NAME]" at bounding box center [143, 51] width 176 height 18
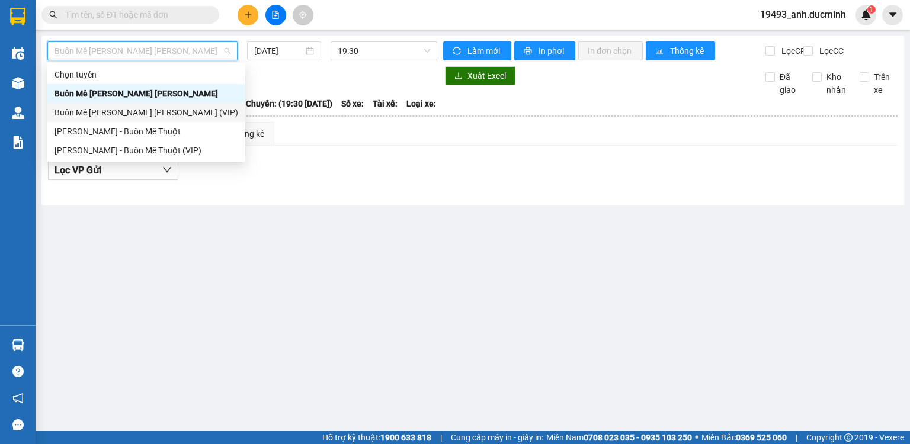
drag, startPoint x: 159, startPoint y: 108, endPoint x: 209, endPoint y: 84, distance: 55.1
click at [159, 108] on div "Buôn Mê [PERSON_NAME] [PERSON_NAME] (VIP)" at bounding box center [147, 112] width 184 height 13
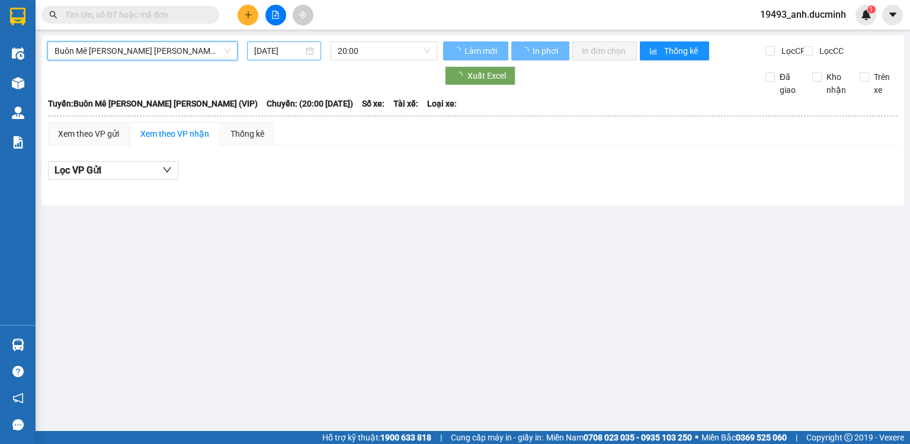
click at [274, 57] on input "[DATE]" at bounding box center [278, 50] width 49 height 13
click at [283, 47] on input "[DATE]" at bounding box center [278, 50] width 49 height 13
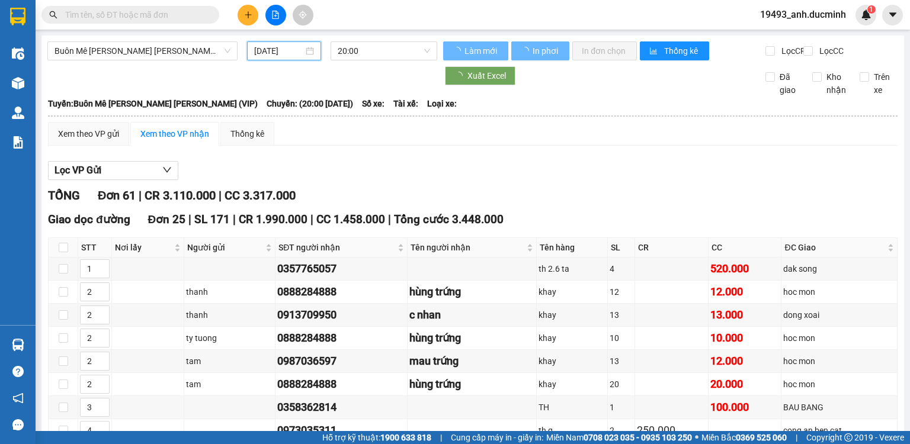
click at [280, 52] on input "[DATE]" at bounding box center [278, 50] width 49 height 13
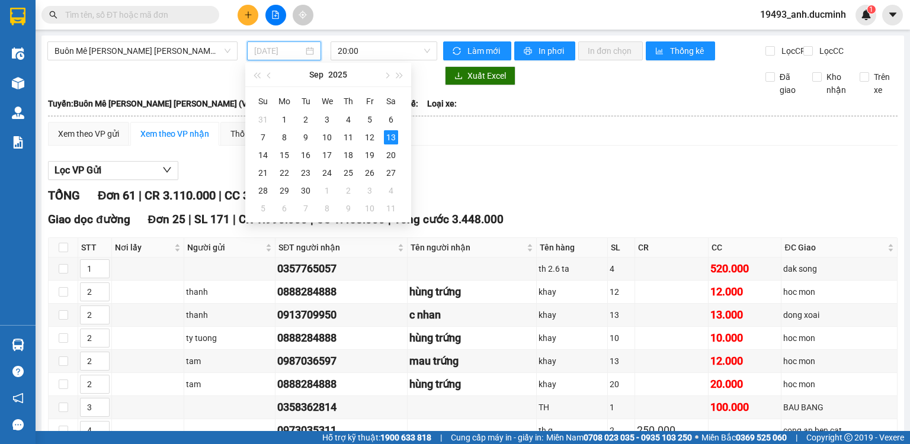
type input "[DATE]"
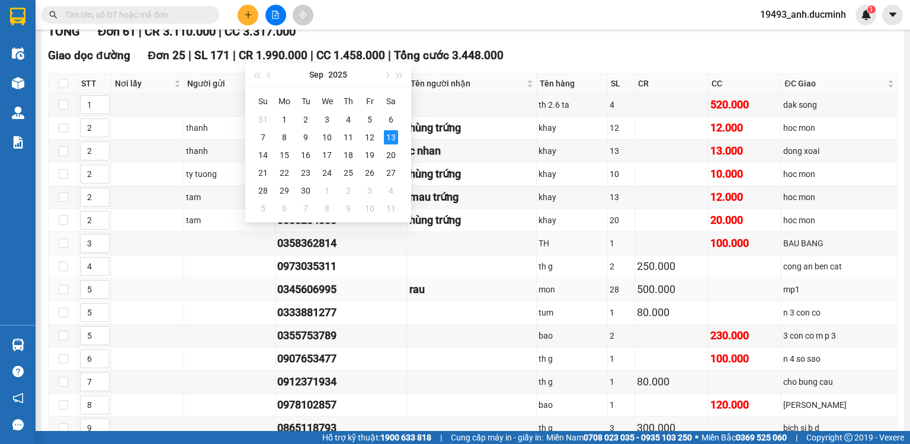
scroll to position [190, 0]
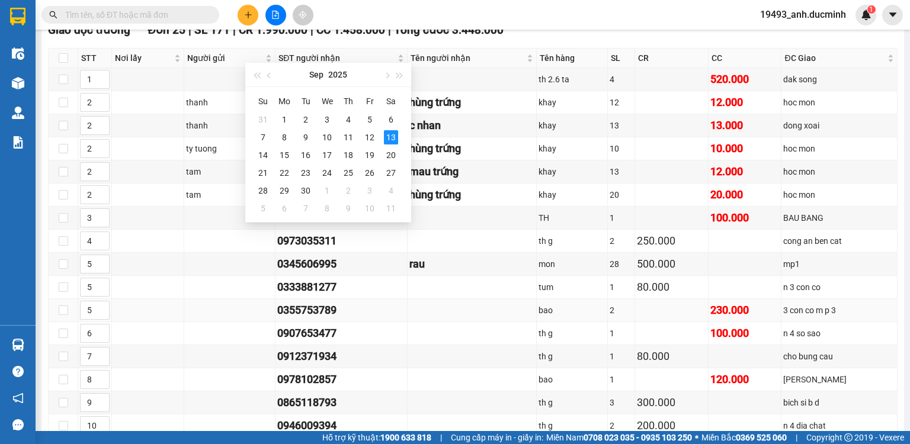
click at [858, 308] on td "3 con co m p 3" at bounding box center [840, 310] width 116 height 23
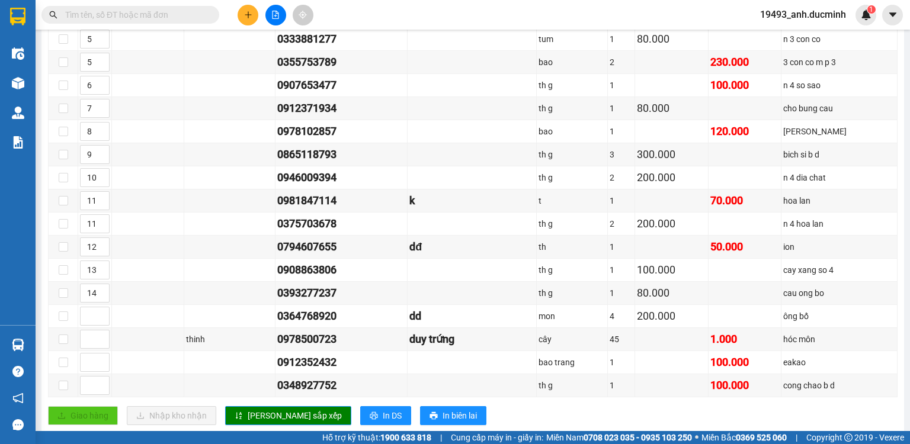
scroll to position [569, 0]
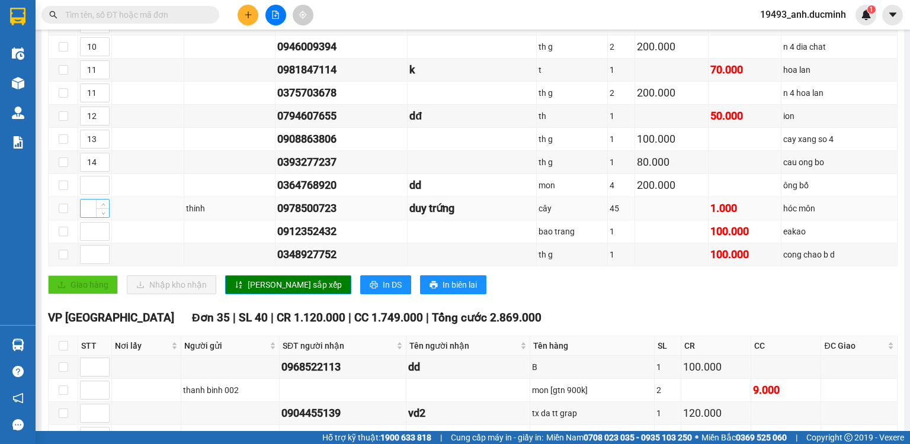
drag, startPoint x: 85, startPoint y: 211, endPoint x: 92, endPoint y: 211, distance: 7.7
click at [86, 210] on input at bounding box center [95, 209] width 28 height 18
type input "2"
click at [248, 280] on span "[PERSON_NAME] sắp xếp" at bounding box center [295, 285] width 94 height 13
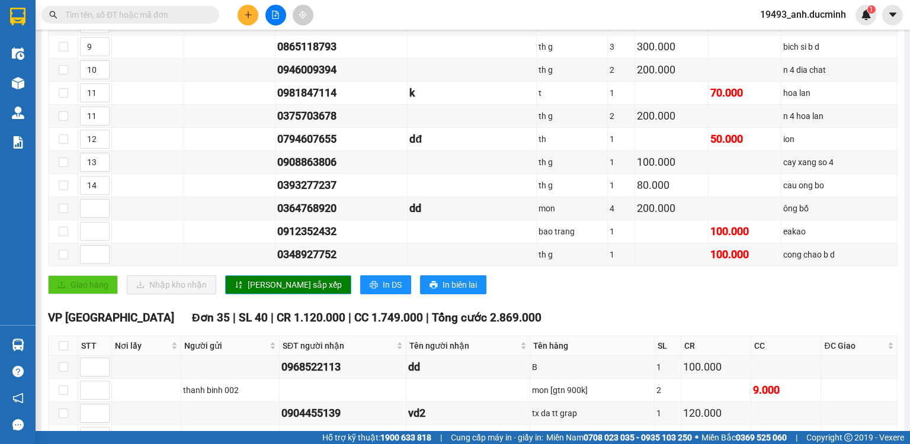
scroll to position [616, 0]
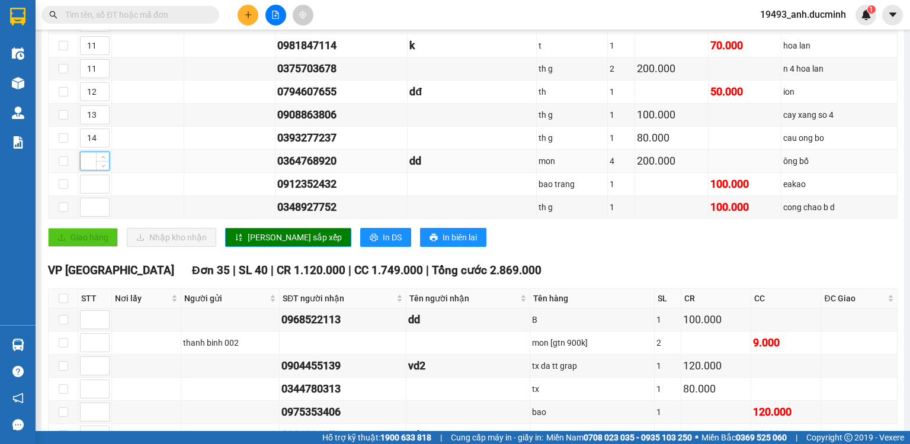
click at [91, 160] on input at bounding box center [95, 161] width 28 height 18
type input "14"
click at [265, 239] on span "[PERSON_NAME] sắp xếp" at bounding box center [295, 237] width 94 height 13
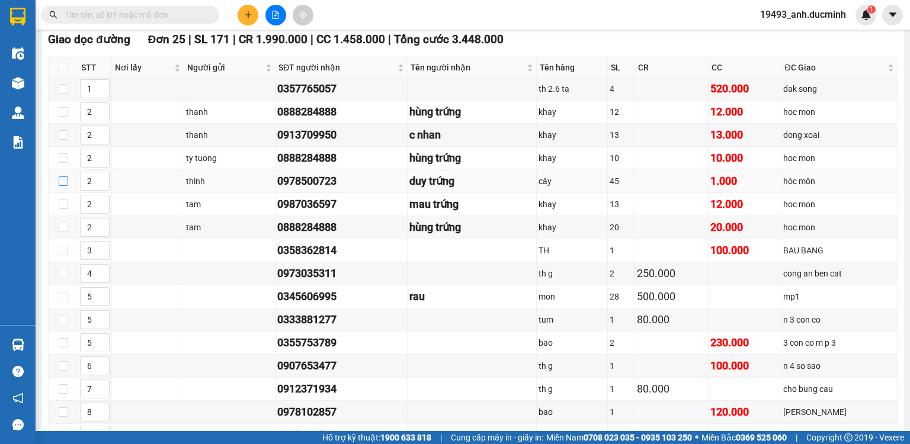
scroll to position [41, 0]
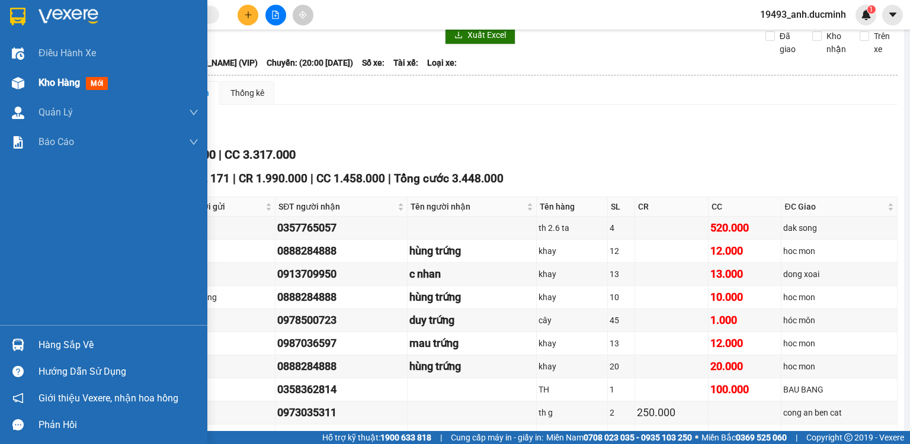
click at [52, 89] on div "Kho hàng mới" at bounding box center [76, 82] width 74 height 15
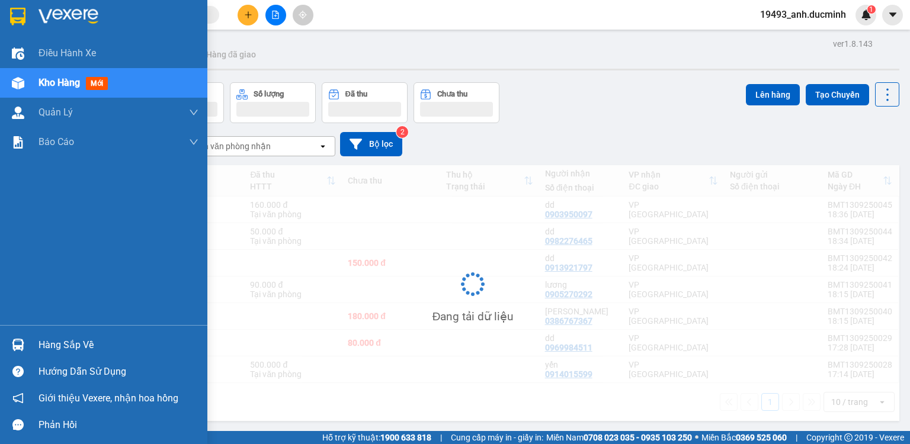
click at [66, 79] on span "Kho hàng" at bounding box center [59, 82] width 41 height 11
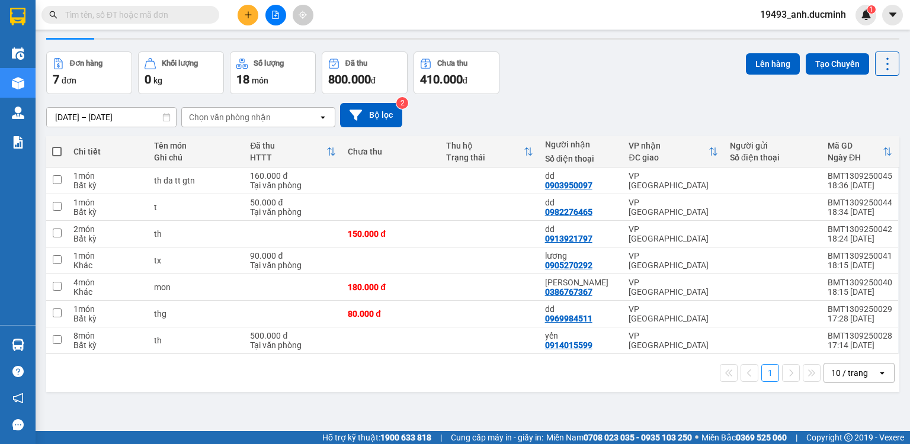
scroll to position [47, 0]
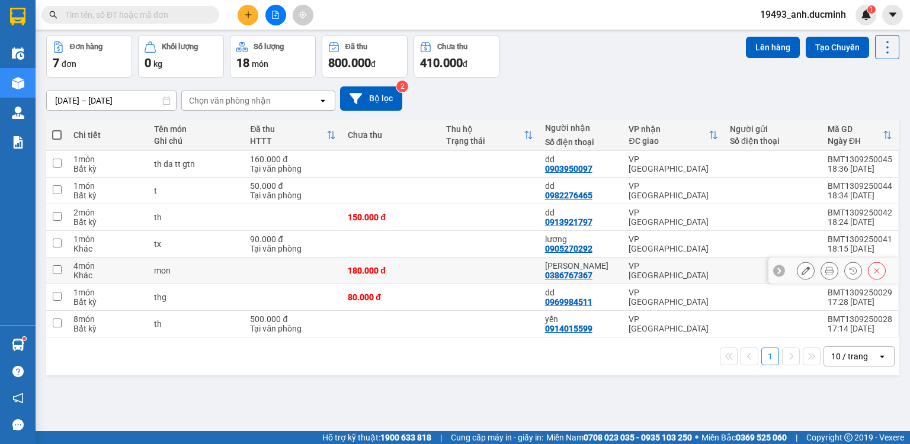
click at [802, 270] on icon at bounding box center [806, 271] width 8 height 8
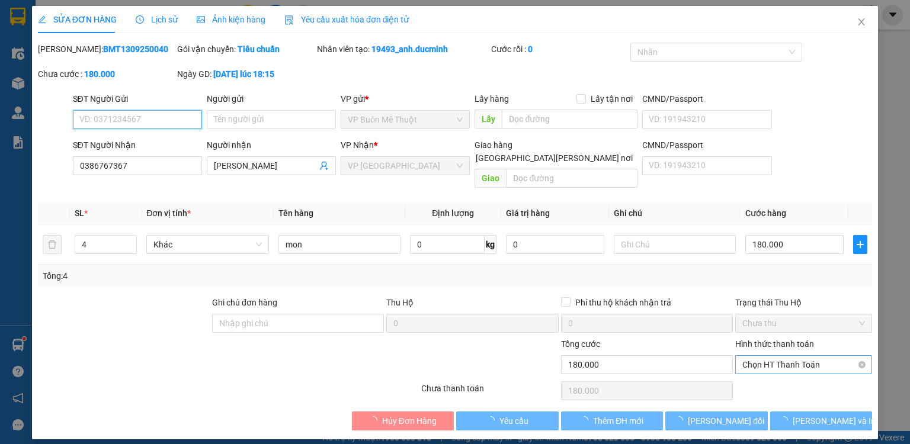
type input "0386767367"
type input "[PERSON_NAME]"
type input "180.000"
click at [776, 356] on span "Chọn HT Thanh Toán" at bounding box center [804, 365] width 123 height 18
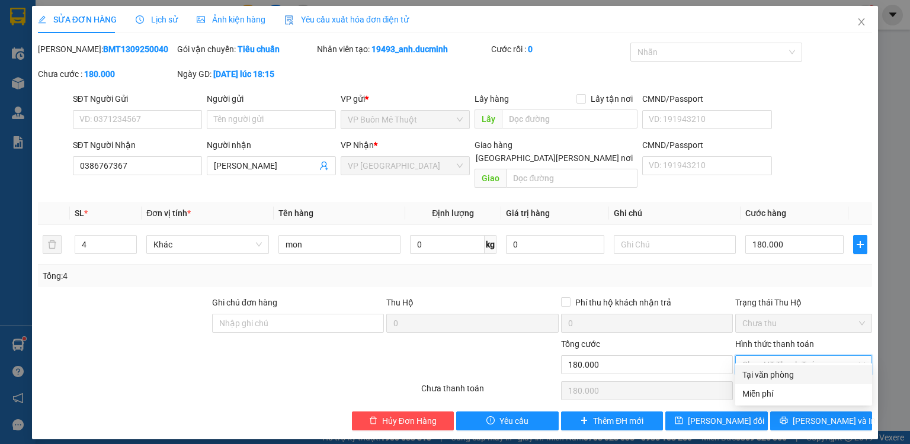
click at [771, 376] on div "Tại văn phòng" at bounding box center [804, 375] width 123 height 13
type input "0"
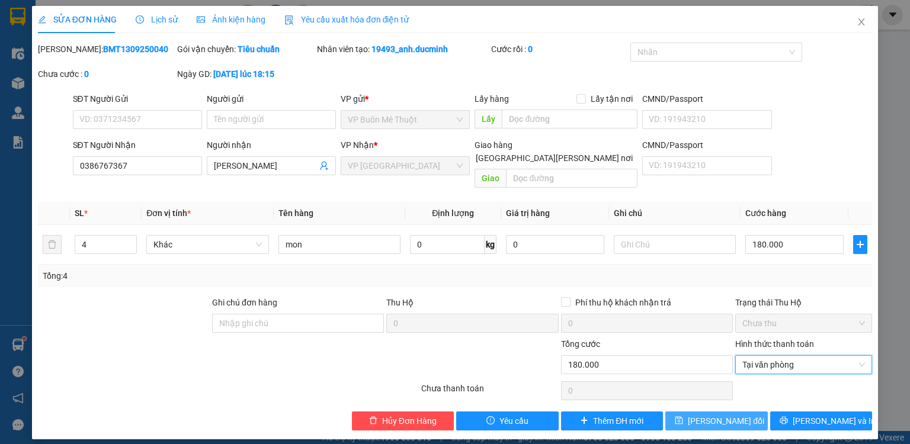
drag, startPoint x: 702, startPoint y: 411, endPoint x: 744, endPoint y: 384, distance: 49.8
click at [703, 415] on span "[PERSON_NAME] đổi" at bounding box center [726, 421] width 76 height 13
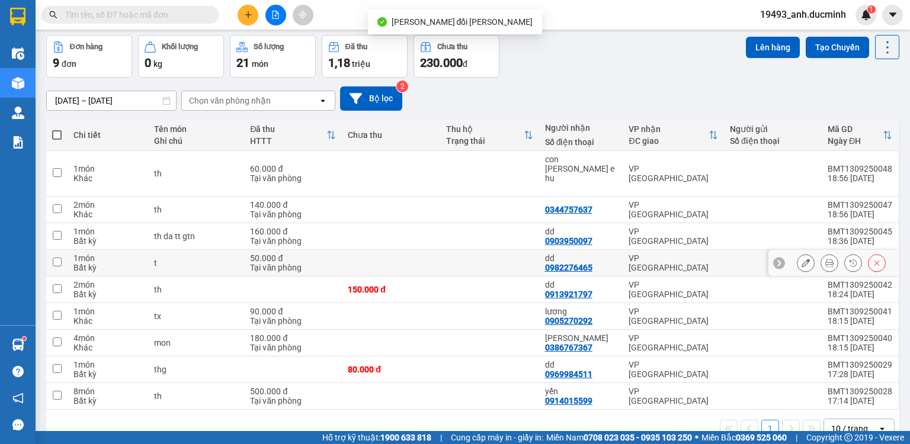
scroll to position [55, 0]
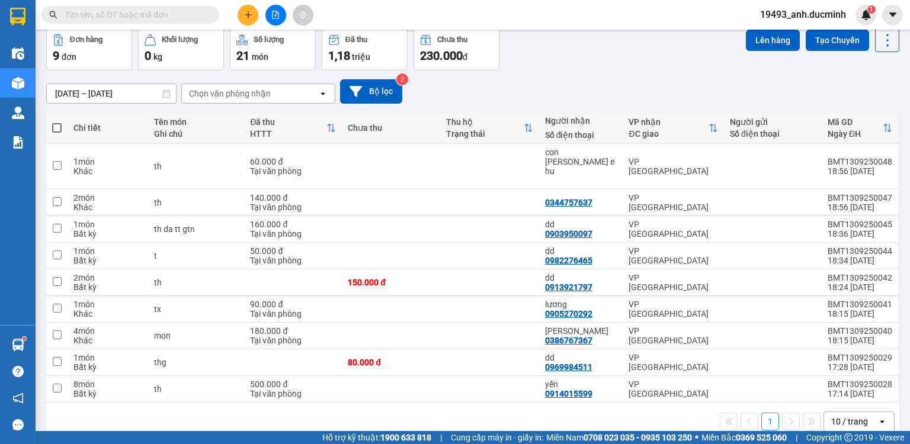
click at [55, 123] on span at bounding box center [56, 127] width 9 height 9
click at [57, 122] on input "checkbox" at bounding box center [57, 122] width 0 height 0
checkbox input "true"
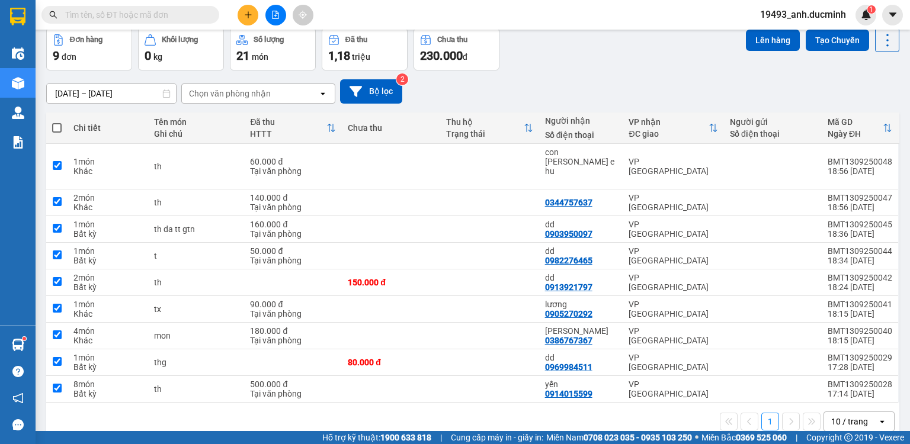
checkbox input "true"
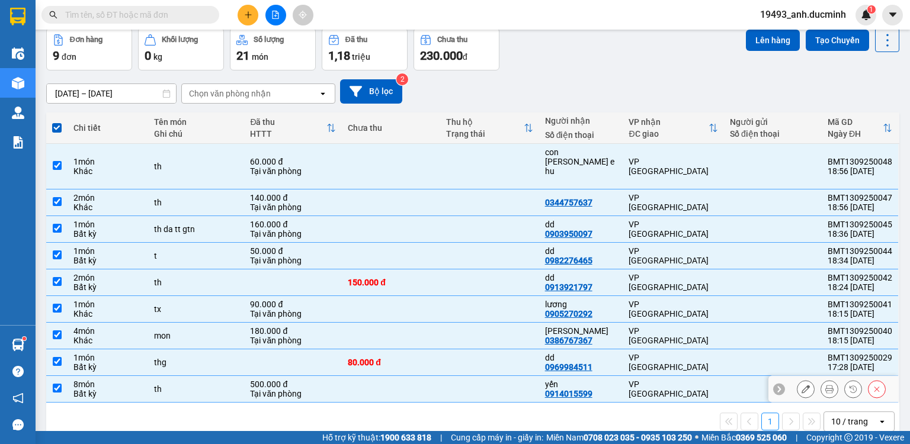
click at [57, 384] on input "checkbox" at bounding box center [57, 388] width 9 height 9
checkbox input "false"
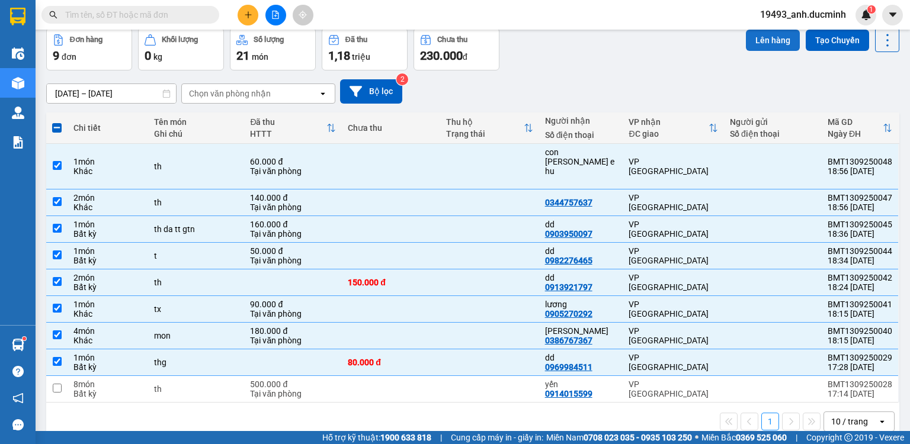
click at [757, 41] on button "Lên hàng" at bounding box center [773, 40] width 54 height 21
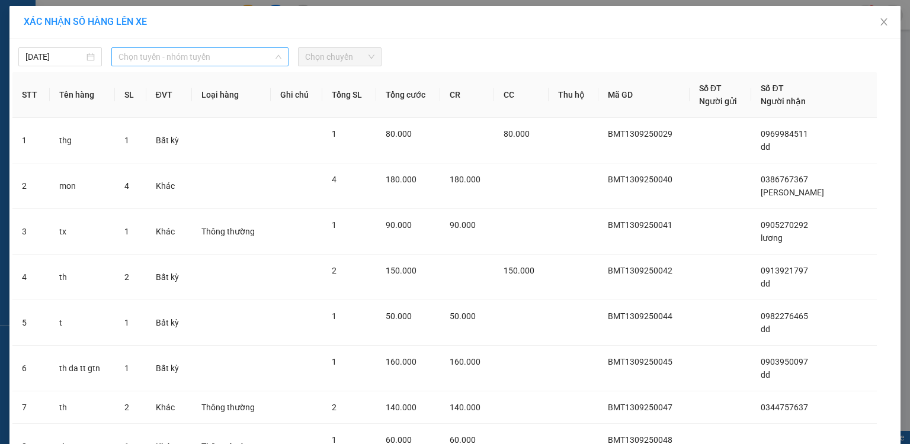
click at [188, 59] on span "Chọn tuyến - nhóm tuyến" at bounding box center [200, 57] width 163 height 18
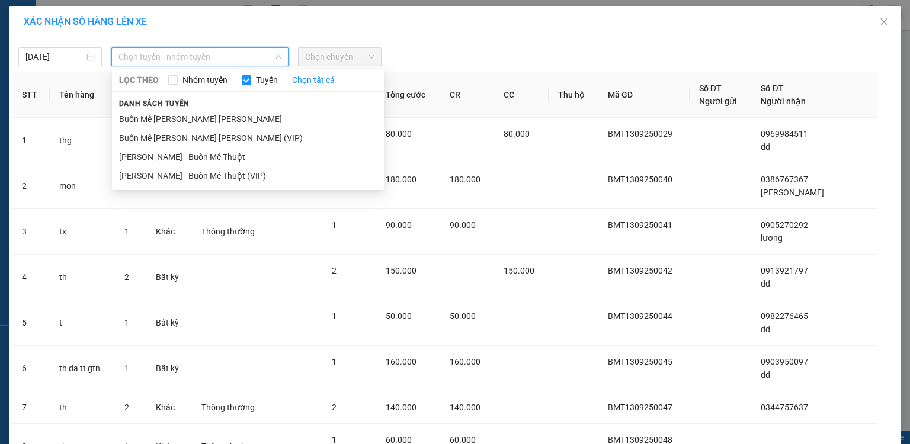
drag, startPoint x: 169, startPoint y: 133, endPoint x: 199, endPoint y: 116, distance: 33.4
click at [170, 133] on li "Buôn Mê [PERSON_NAME] [PERSON_NAME] (VIP)" at bounding box center [248, 138] width 273 height 19
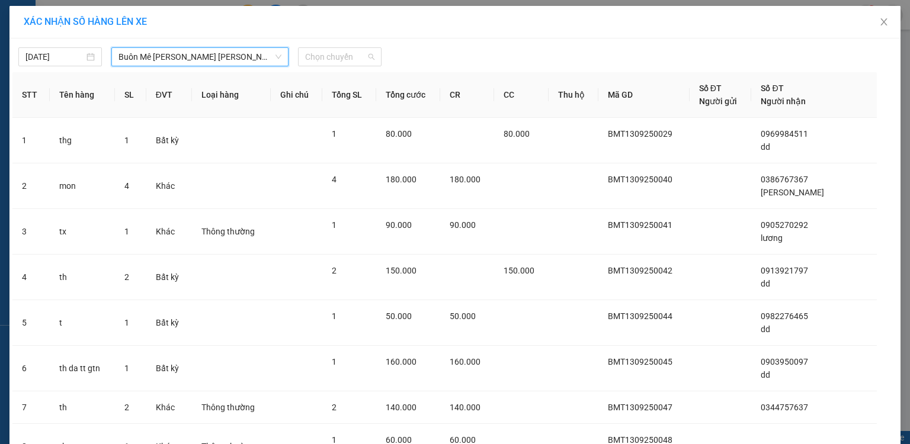
drag, startPoint x: 315, startPoint y: 60, endPoint x: 312, endPoint y: 108, distance: 48.1
click at [315, 60] on span "Chọn chuyến" at bounding box center [339, 57] width 69 height 18
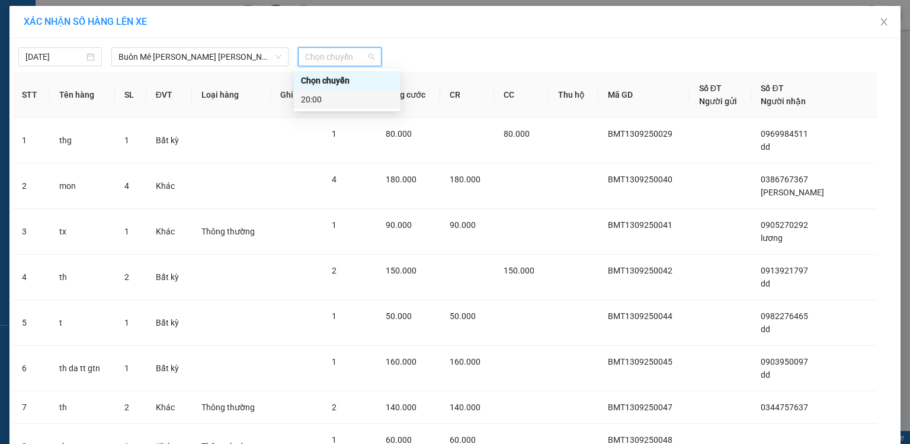
click at [311, 101] on div "20:00" at bounding box center [347, 99] width 92 height 13
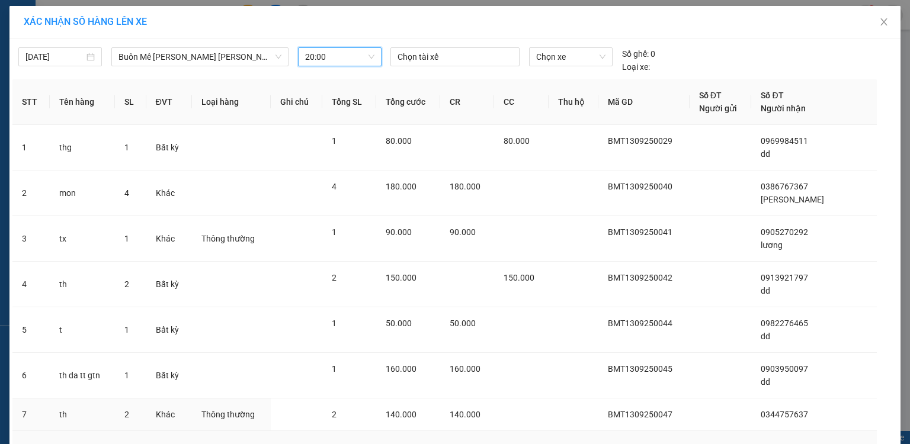
scroll to position [118, 0]
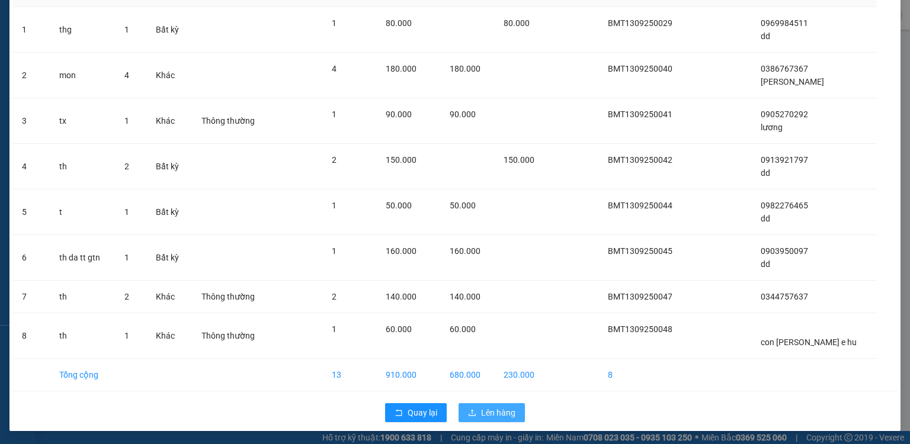
click at [481, 407] on span "Lên hàng" at bounding box center [498, 413] width 34 height 13
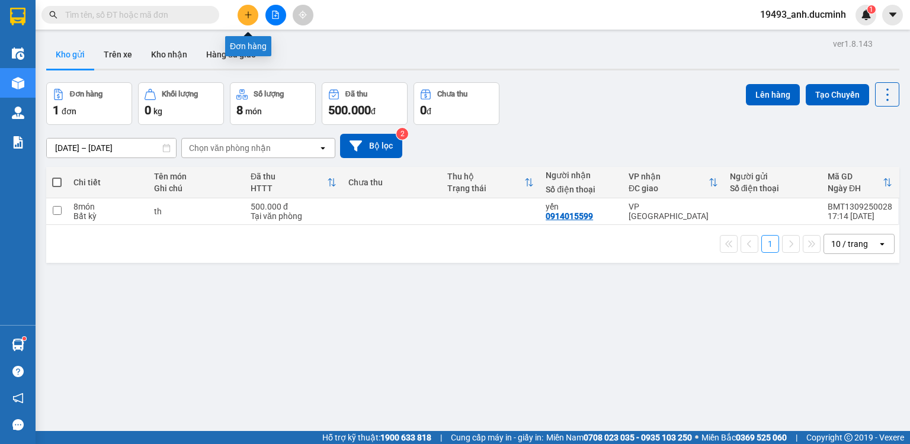
click at [249, 14] on icon "plus" at bounding box center [248, 14] width 7 height 1
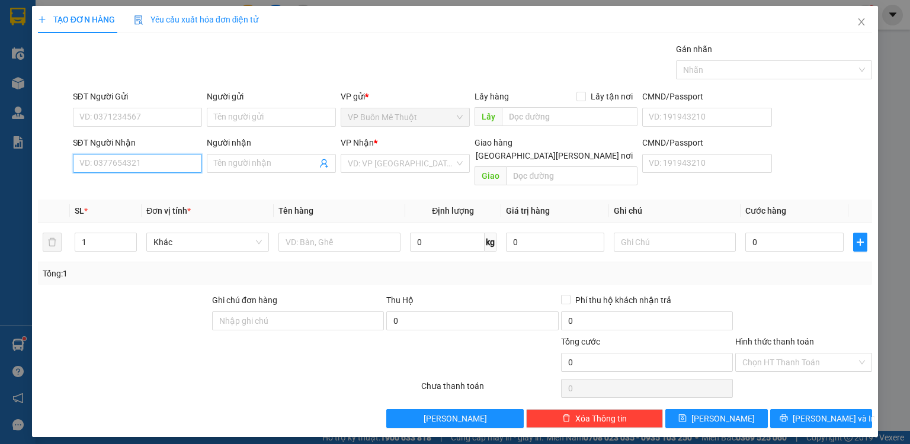
click at [146, 164] on input "SĐT Người Nhận" at bounding box center [137, 163] width 129 height 19
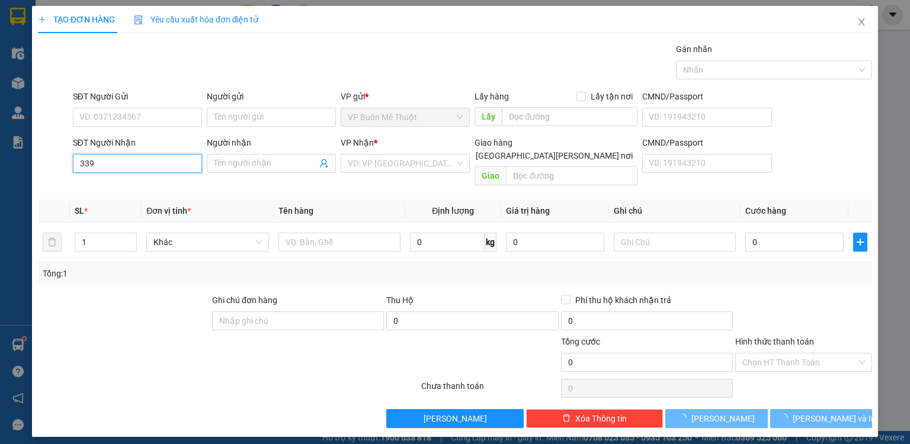
click at [137, 159] on input "339" at bounding box center [137, 163] width 129 height 19
click at [136, 167] on input "339" at bounding box center [137, 163] width 129 height 19
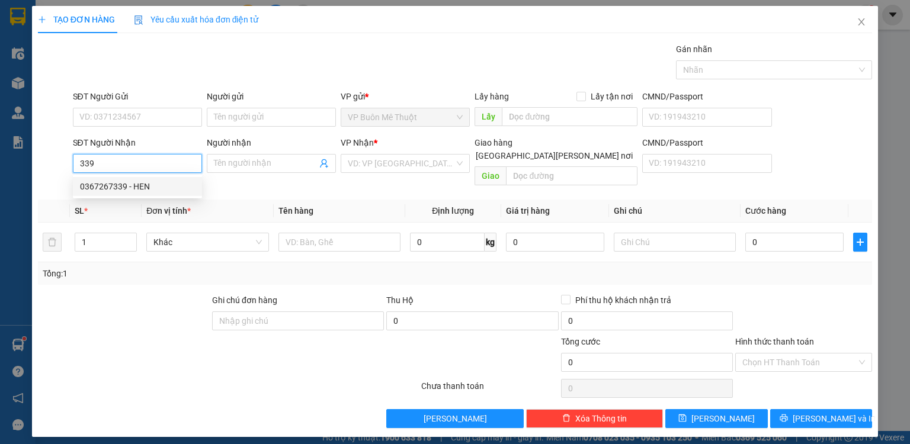
click at [135, 187] on div "0367267339 - HEN" at bounding box center [137, 186] width 115 height 13
type input "0367267339"
type input "HEN"
type input "[PERSON_NAME]"
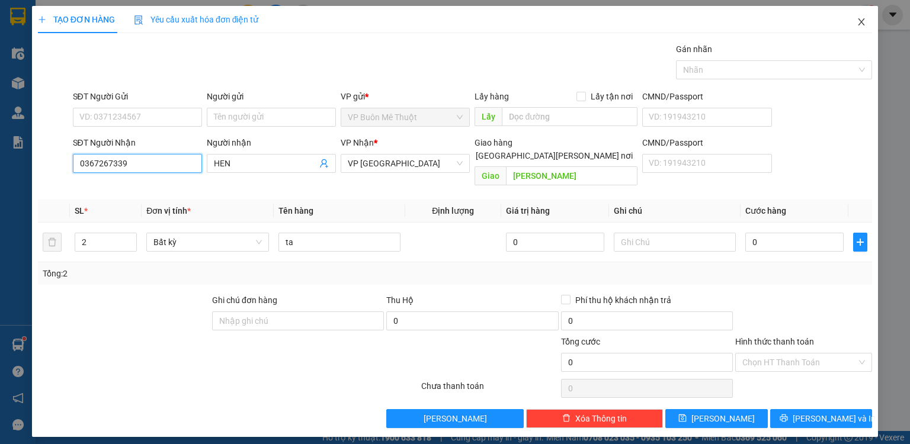
type input "0367267339"
click at [863, 21] on icon "close" at bounding box center [862, 21] width 7 height 7
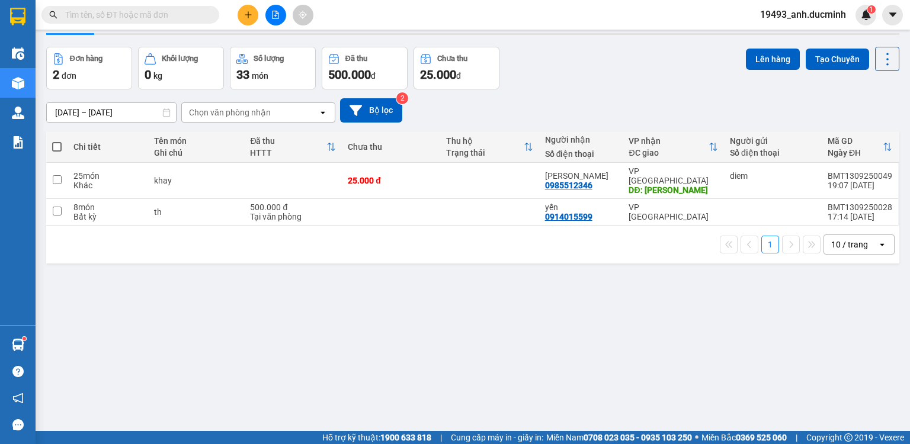
scroll to position [55, 0]
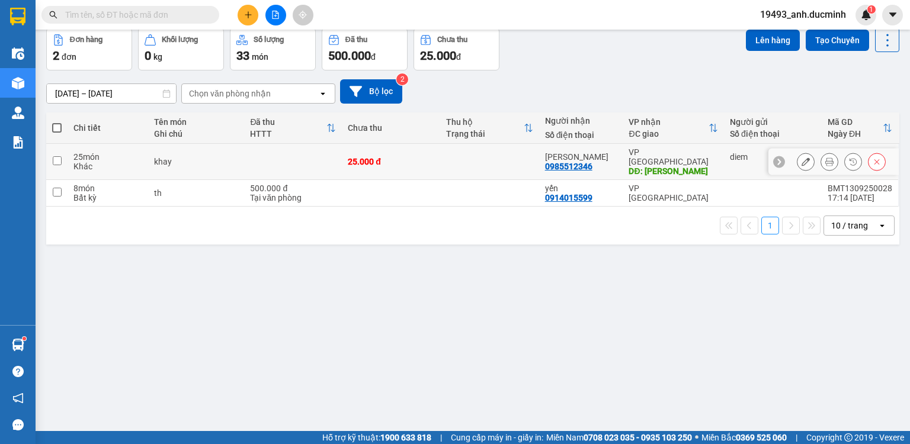
click at [57, 156] on input "checkbox" at bounding box center [57, 160] width 9 height 9
checkbox input "true"
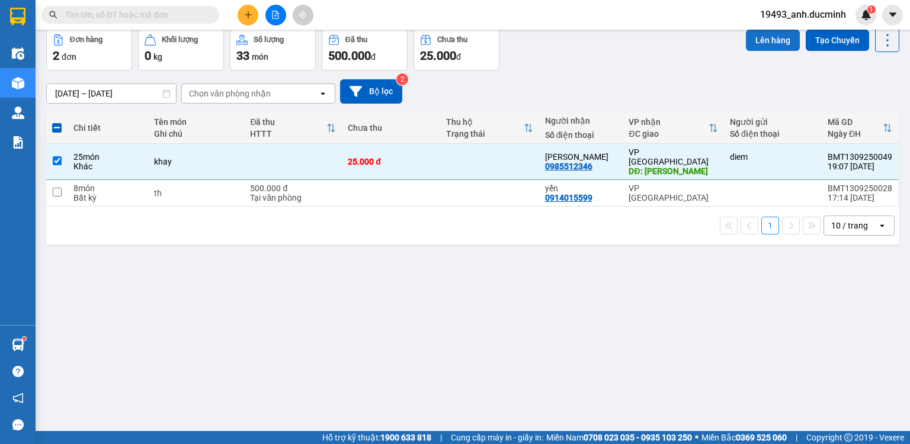
click at [773, 43] on button "Lên hàng" at bounding box center [773, 40] width 54 height 21
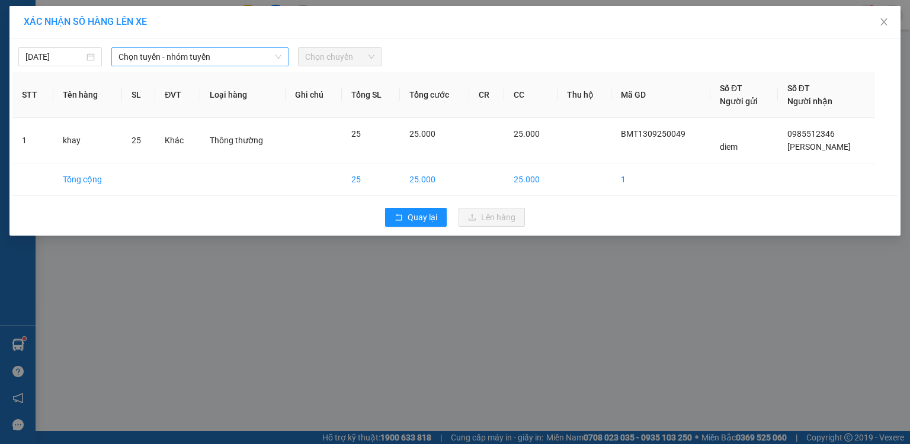
click at [209, 60] on span "Chọn tuyến - nhóm tuyến" at bounding box center [200, 57] width 163 height 18
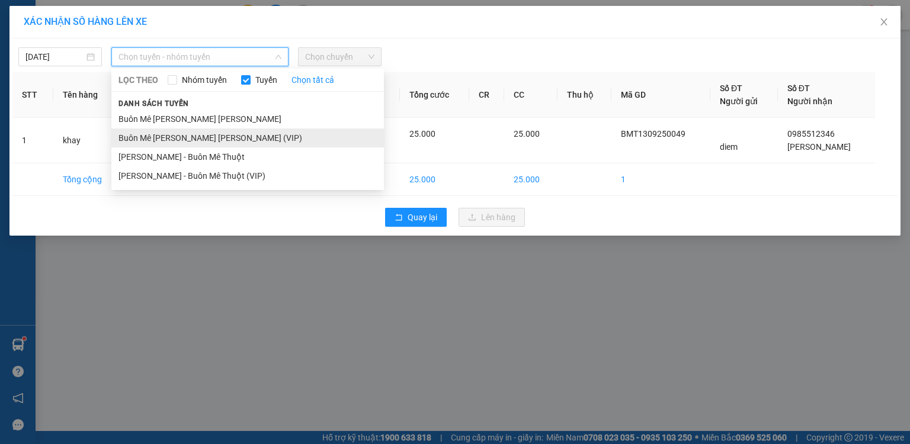
click at [193, 137] on li "Buôn Mê [PERSON_NAME] [PERSON_NAME] (VIP)" at bounding box center [247, 138] width 273 height 19
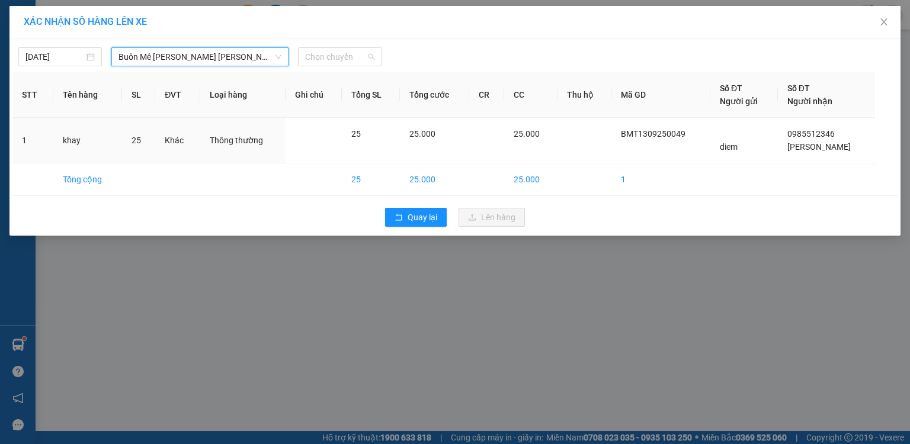
drag, startPoint x: 331, startPoint y: 60, endPoint x: 322, endPoint y: 102, distance: 43.0
click at [331, 62] on span "Chọn chuyến" at bounding box center [339, 57] width 69 height 18
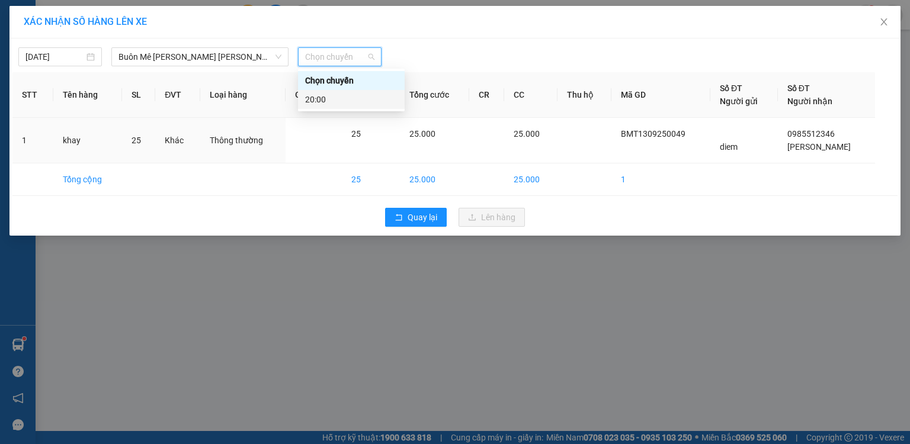
click at [320, 102] on div "20:00" at bounding box center [351, 99] width 92 height 13
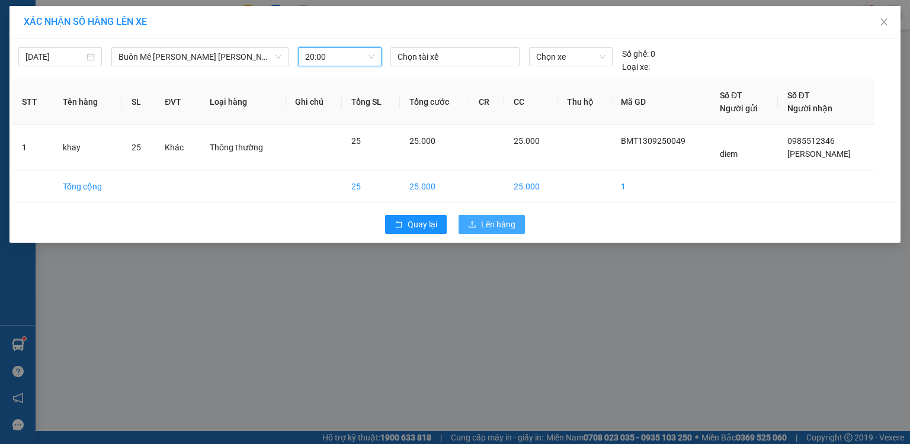
click at [478, 228] on button "Lên hàng" at bounding box center [492, 224] width 66 height 19
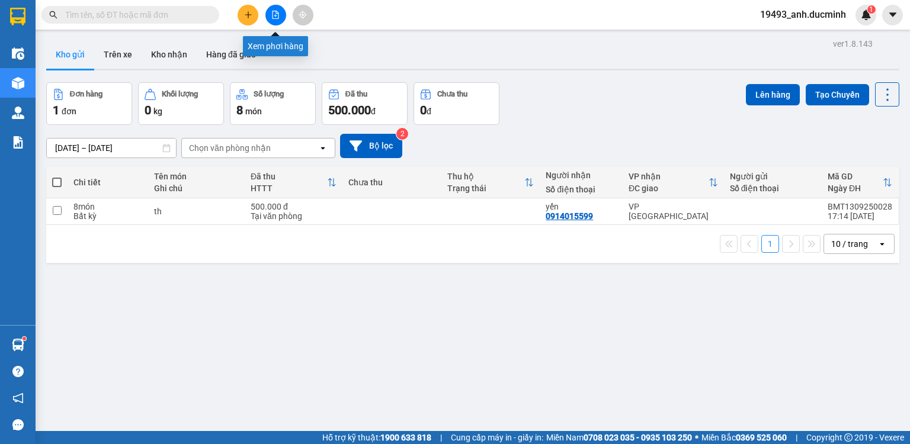
click at [265, 16] on button at bounding box center [275, 15] width 21 height 21
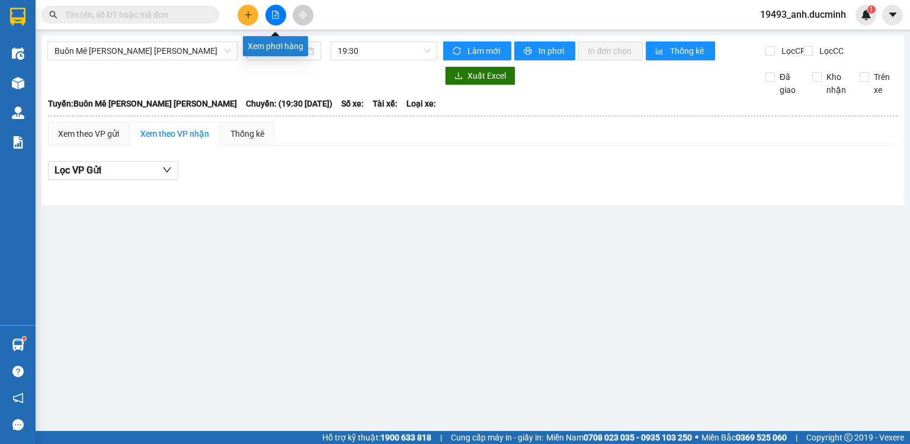
click at [282, 12] on button at bounding box center [275, 15] width 21 height 21
click at [152, 51] on span "Buôn Mê [PERSON_NAME] [PERSON_NAME]" at bounding box center [143, 51] width 176 height 18
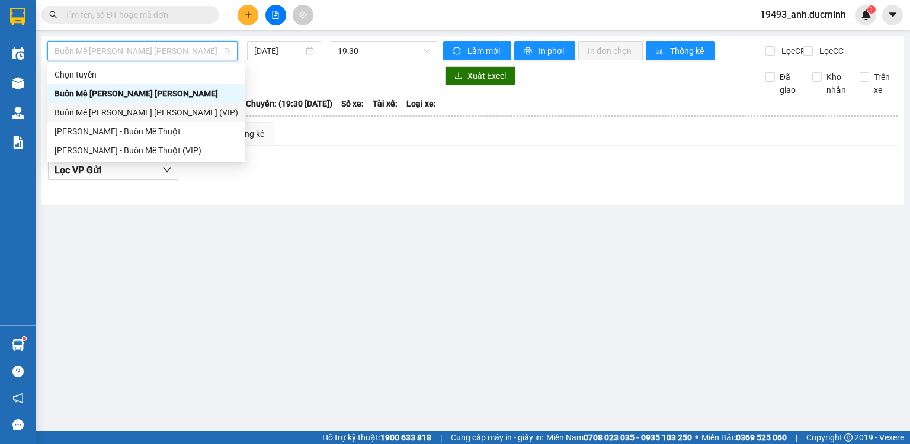
click at [147, 115] on div "Buôn Mê [PERSON_NAME] [PERSON_NAME] (VIP)" at bounding box center [147, 112] width 184 height 13
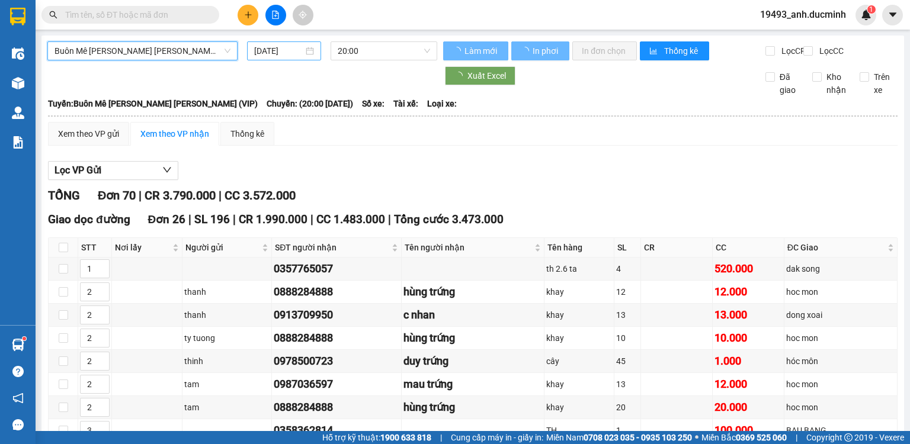
click at [287, 48] on input "[DATE]" at bounding box center [278, 50] width 49 height 13
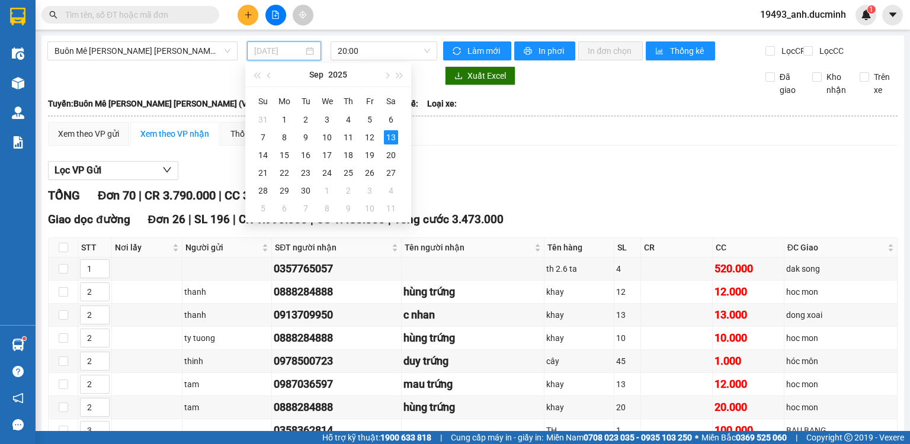
type input "[DATE]"
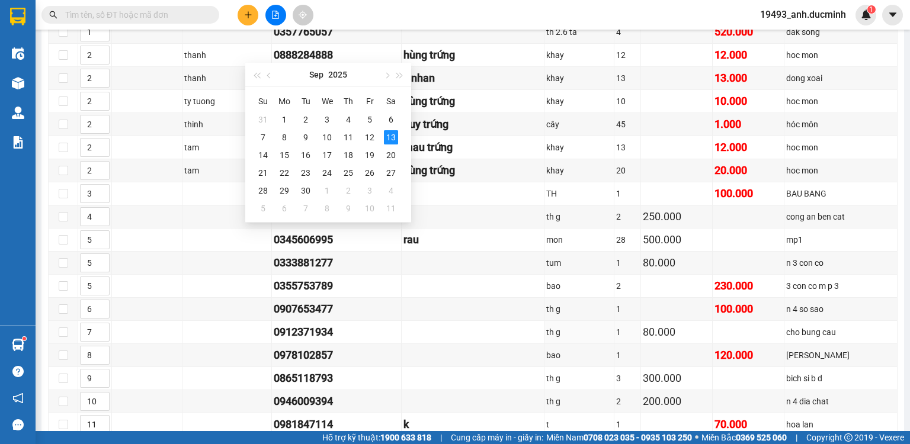
scroll to position [474, 0]
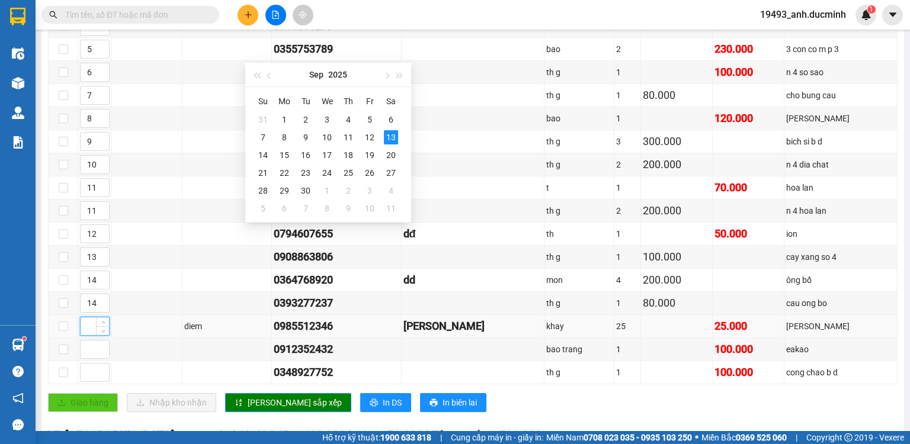
click at [89, 330] on input at bounding box center [95, 327] width 28 height 18
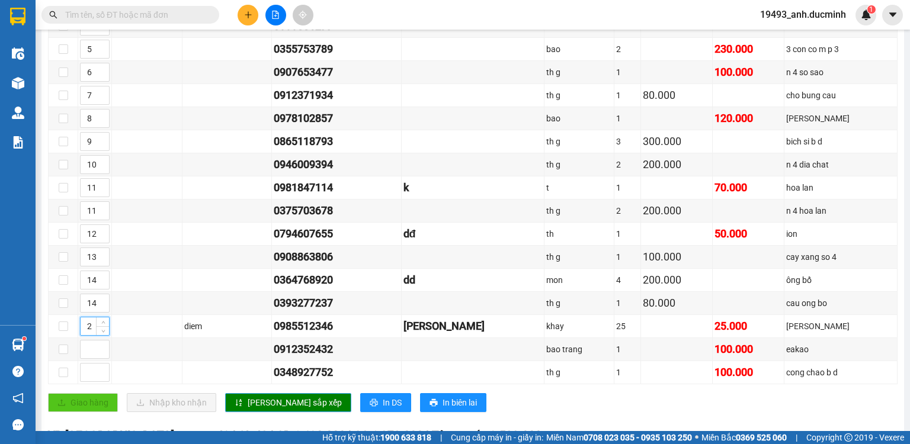
type input "2"
click at [248, 401] on span "[PERSON_NAME] sắp xếp" at bounding box center [295, 402] width 94 height 13
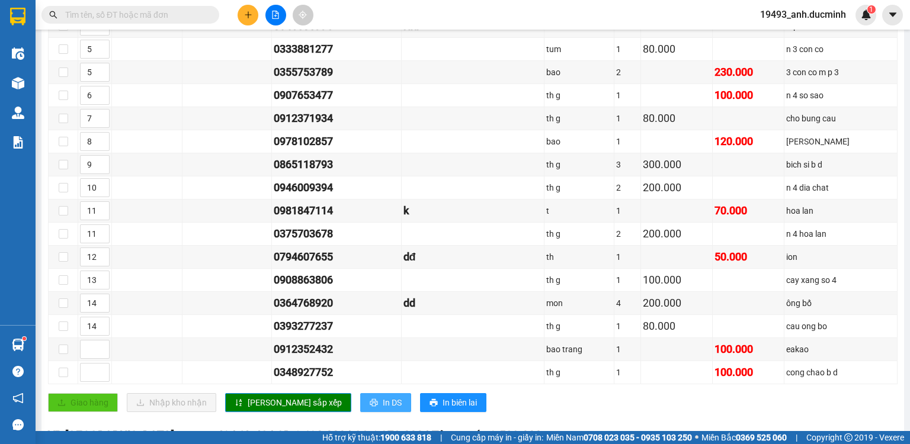
click at [383, 405] on span "In DS" at bounding box center [392, 402] width 19 height 13
click at [154, 12] on input "text" at bounding box center [135, 14] width 140 height 13
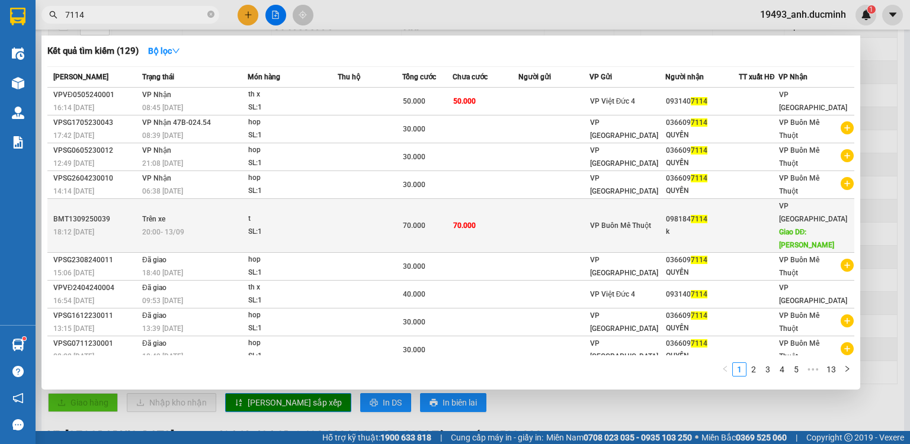
type input "7114"
click at [496, 215] on td "70.000" at bounding box center [486, 226] width 66 height 54
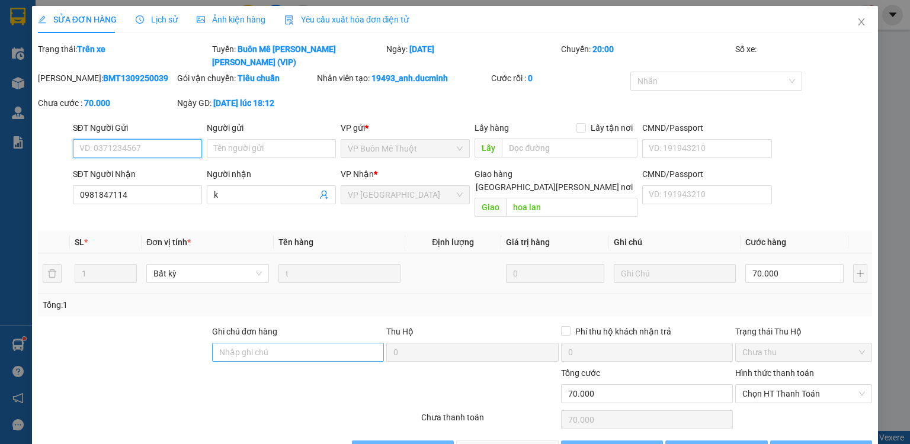
type input "0981847114"
type input "k"
type input "hoa lan"
type input "70.000"
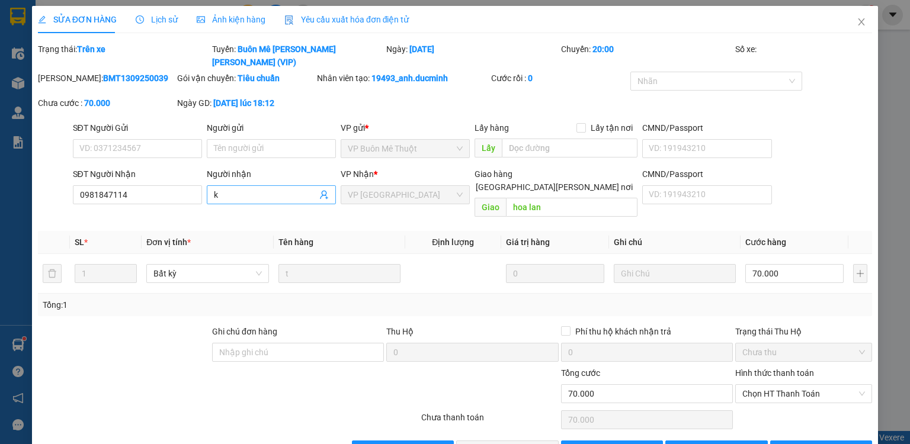
click at [264, 188] on input "k" at bounding box center [265, 194] width 103 height 13
type input "kgoi tr 1 tieng"
click at [704, 444] on span "[PERSON_NAME] đổi" at bounding box center [726, 450] width 76 height 13
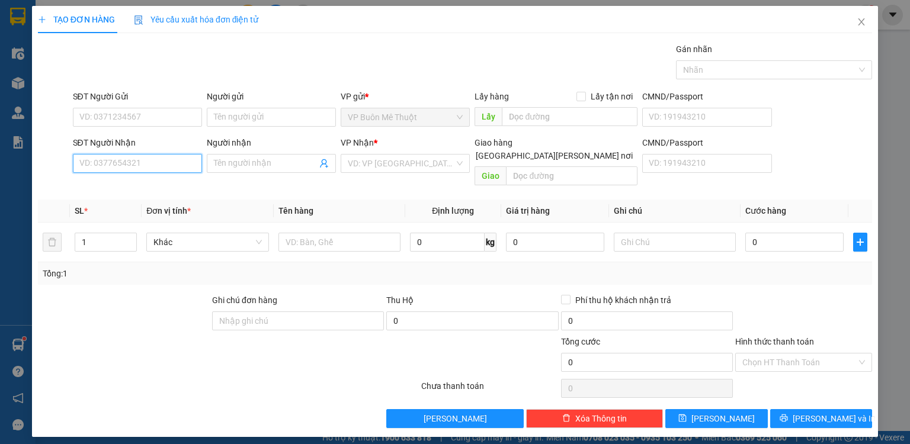
click at [129, 165] on input "SĐT Người Nhận" at bounding box center [137, 163] width 129 height 19
click at [135, 185] on div "0367267339 - HEN" at bounding box center [137, 186] width 115 height 13
type input "0367267339"
type input "HEN"
type input "[PERSON_NAME]"
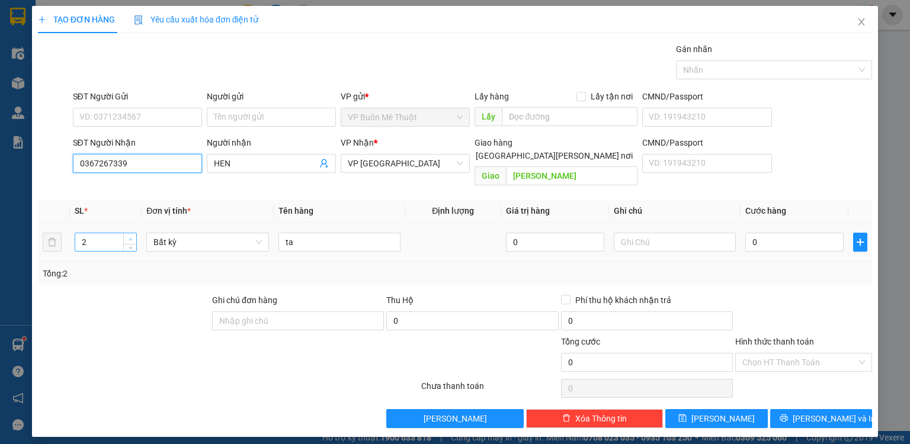
type input "0367267339"
click at [130, 236] on span "up" at bounding box center [130, 239] width 7 height 7
type input "4"
click at [130, 236] on span "up" at bounding box center [130, 239] width 7 height 7
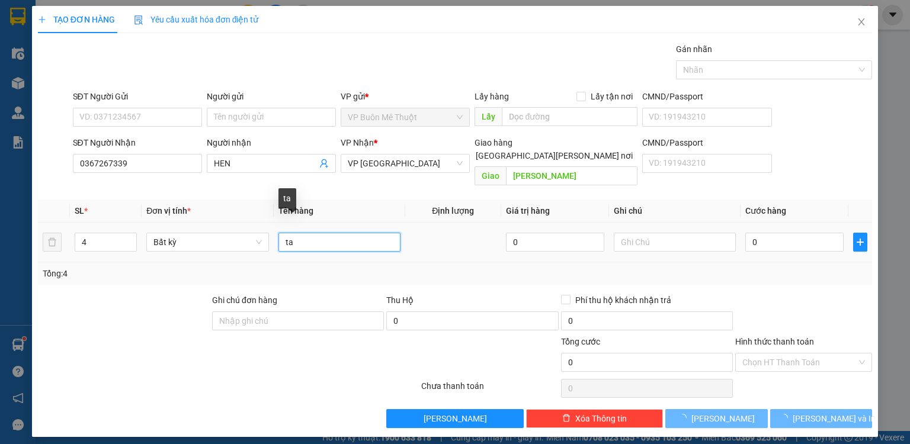
click at [372, 233] on input "ta" at bounding box center [340, 242] width 122 height 19
type input "t"
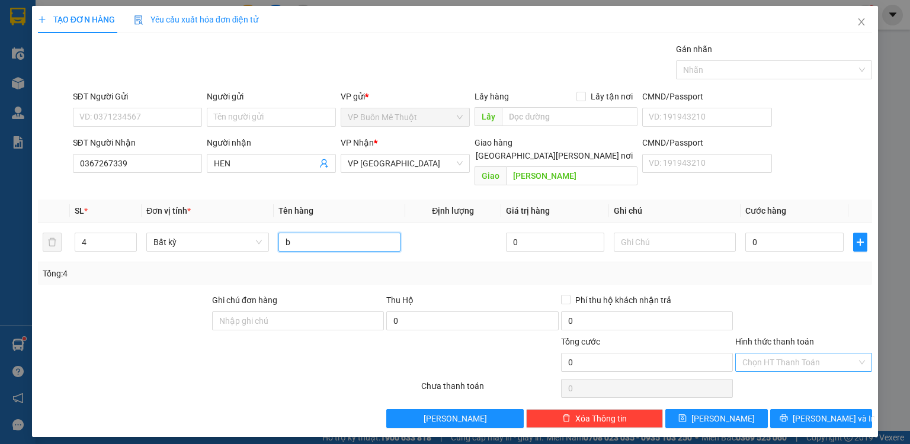
type input "b"
click at [778, 354] on input "Hình thức thanh toán" at bounding box center [800, 363] width 114 height 18
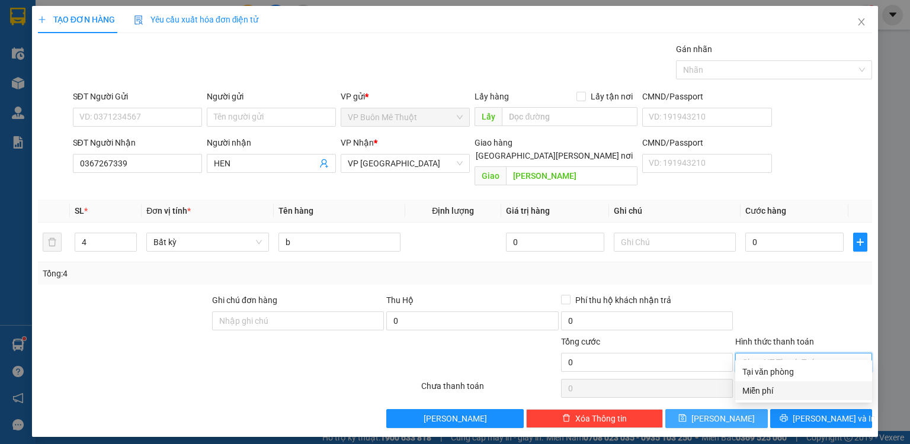
drag, startPoint x: 770, startPoint y: 391, endPoint x: 749, endPoint y: 400, distance: 23.1
click at [769, 391] on div "Miễn phí" at bounding box center [804, 391] width 123 height 13
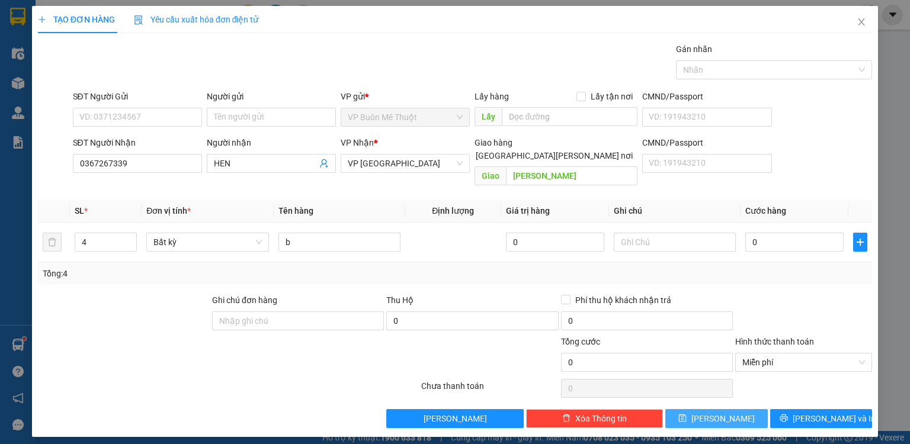
drag, startPoint x: 741, startPoint y: 402, endPoint x: 423, endPoint y: 316, distance: 329.1
click at [740, 410] on button "[PERSON_NAME]" at bounding box center [717, 419] width 103 height 19
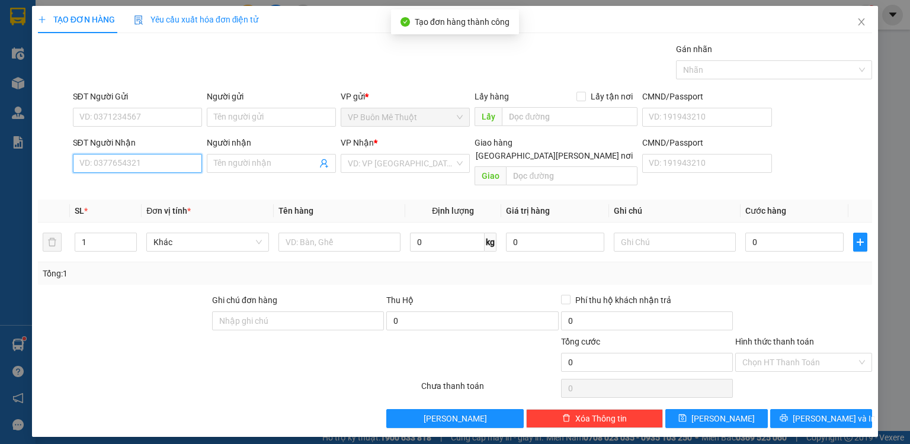
click at [151, 164] on input "SĐT Người Nhận" at bounding box center [137, 163] width 129 height 19
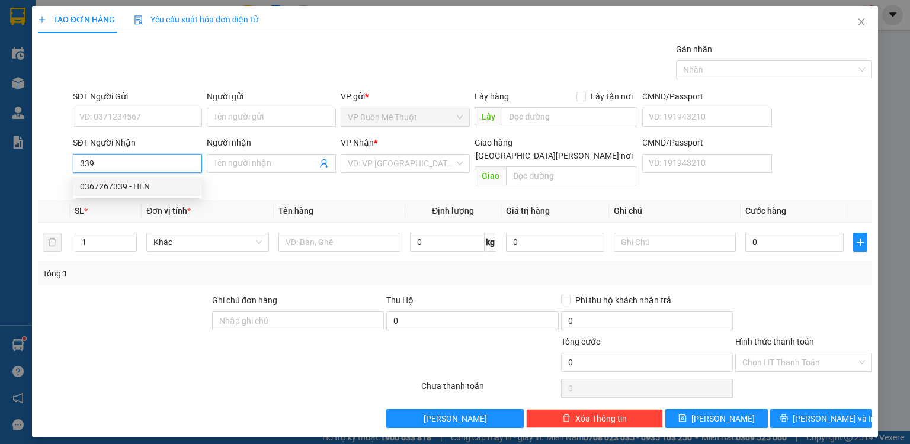
click at [143, 180] on div "0367267339 - HEN" at bounding box center [137, 186] width 115 height 13
type input "0367267339"
type input "HEN"
type input "[PERSON_NAME]"
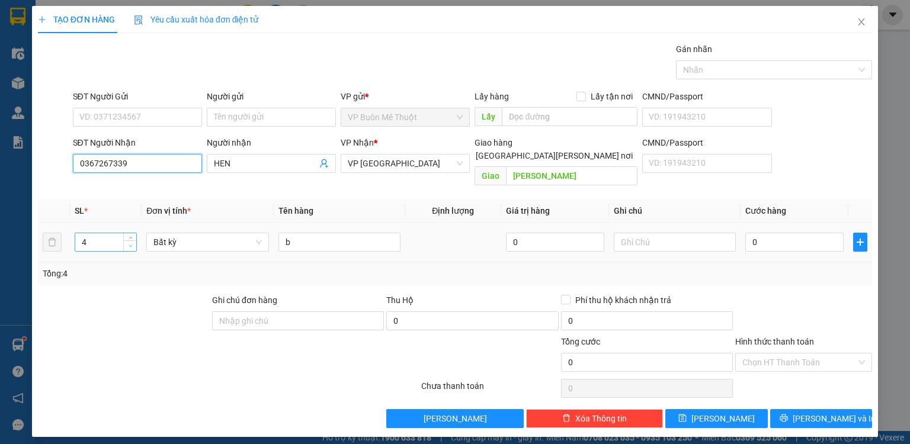
type input "0367267339"
type input "3"
click at [128, 243] on span "down" at bounding box center [130, 246] width 7 height 7
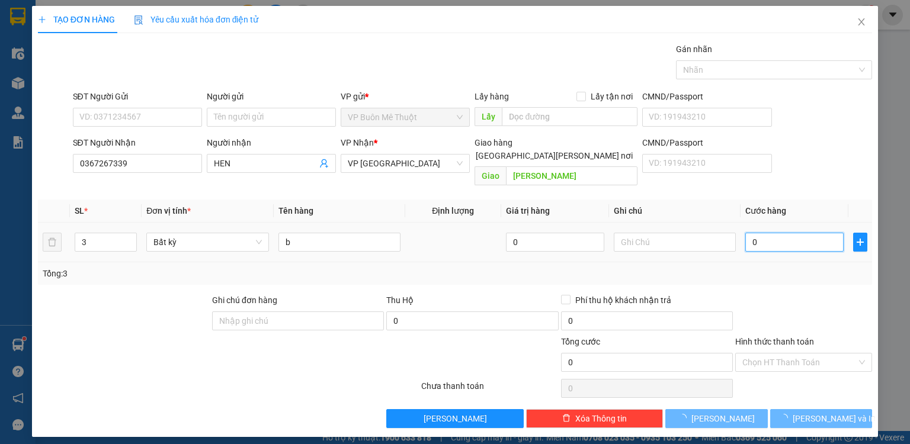
click at [784, 233] on input "0" at bounding box center [795, 242] width 98 height 19
type input "1"
type input "19"
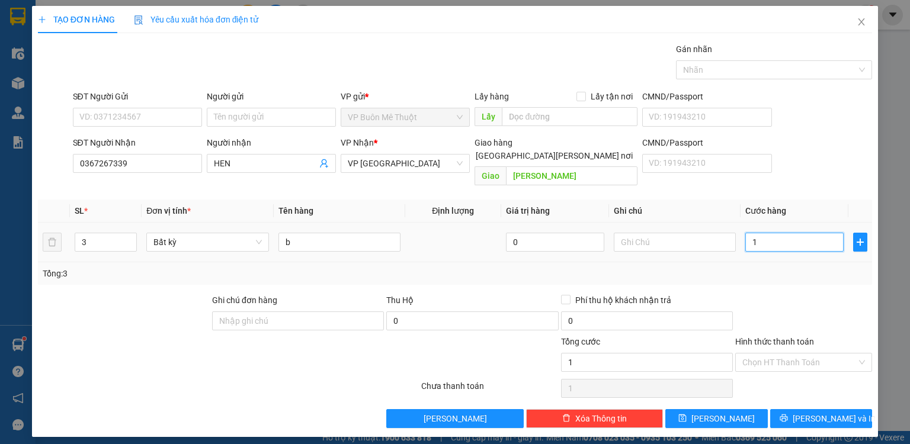
type input "19"
type input "190"
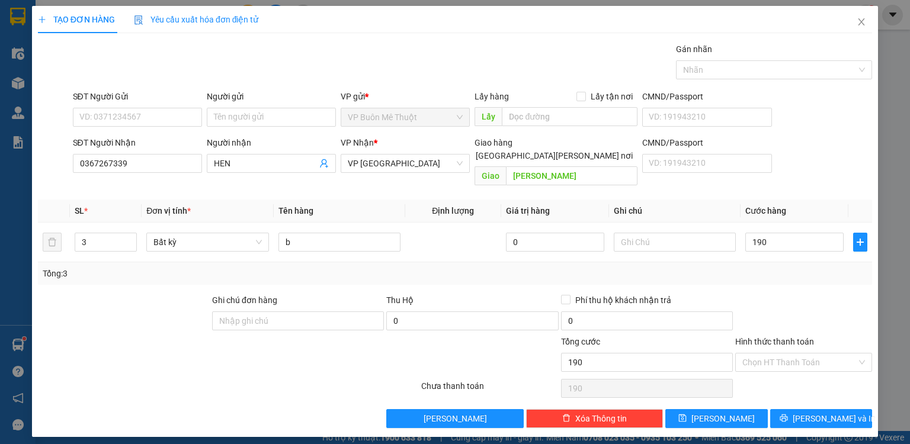
type input "190.000"
click at [796, 271] on div "Tổng: 3" at bounding box center [455, 274] width 834 height 23
click at [778, 354] on input "Hình thức thanh toán" at bounding box center [800, 363] width 114 height 18
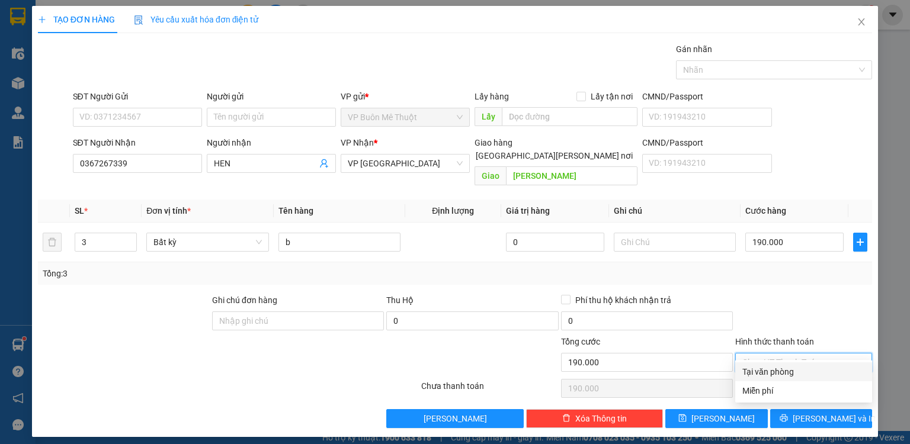
click at [778, 375] on div "Tại văn phòng" at bounding box center [804, 372] width 123 height 13
type input "0"
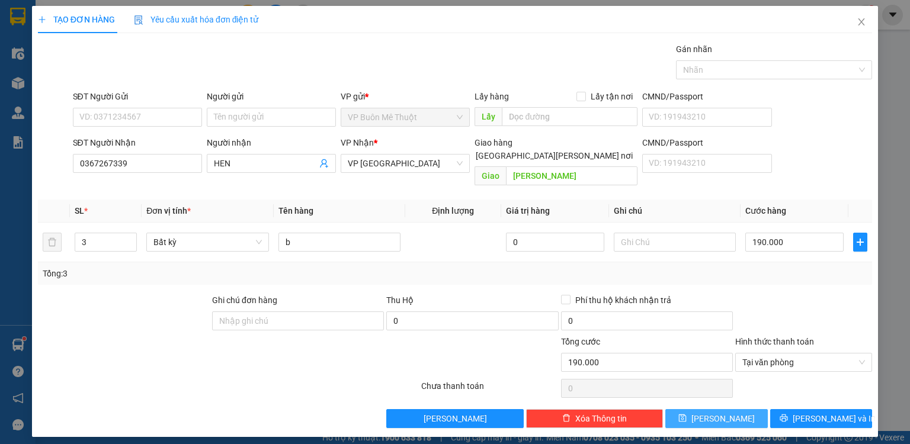
click at [714, 410] on button "[PERSON_NAME]" at bounding box center [717, 419] width 103 height 19
type input "0"
click at [861, 12] on span "Close" at bounding box center [861, 22] width 33 height 33
click at [861, 21] on div "1" at bounding box center [866, 15] width 21 height 21
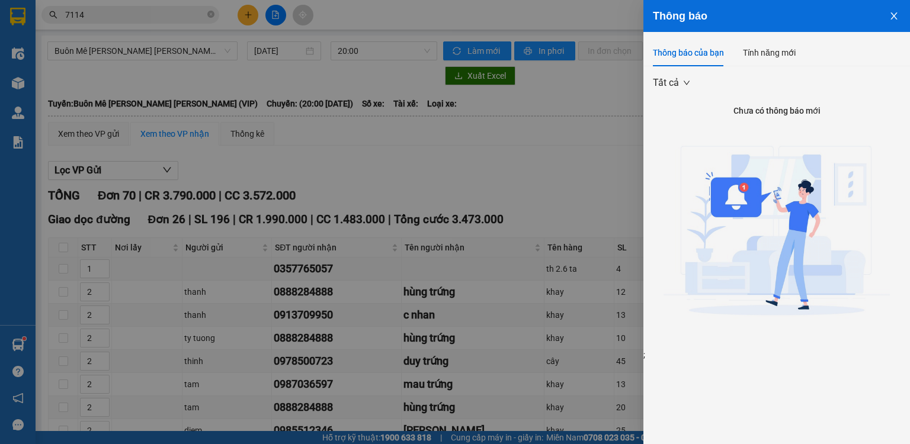
click at [894, 12] on icon "close" at bounding box center [894, 15] width 9 height 9
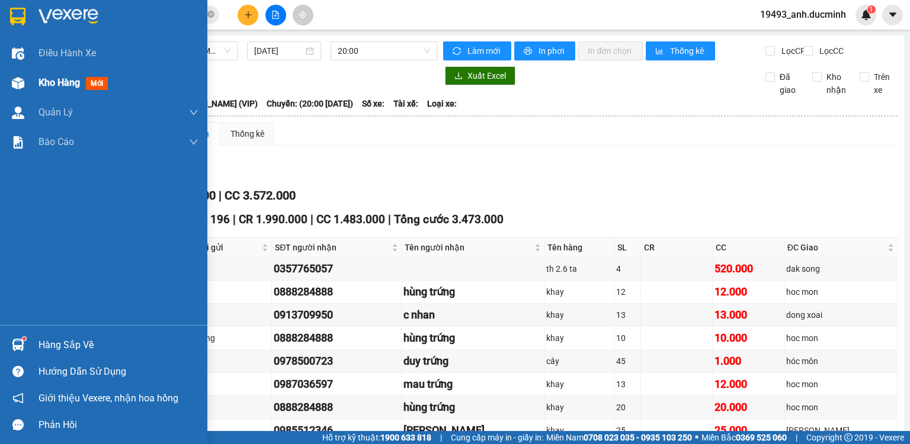
click at [50, 89] on div "Kho hàng mới" at bounding box center [76, 82] width 74 height 15
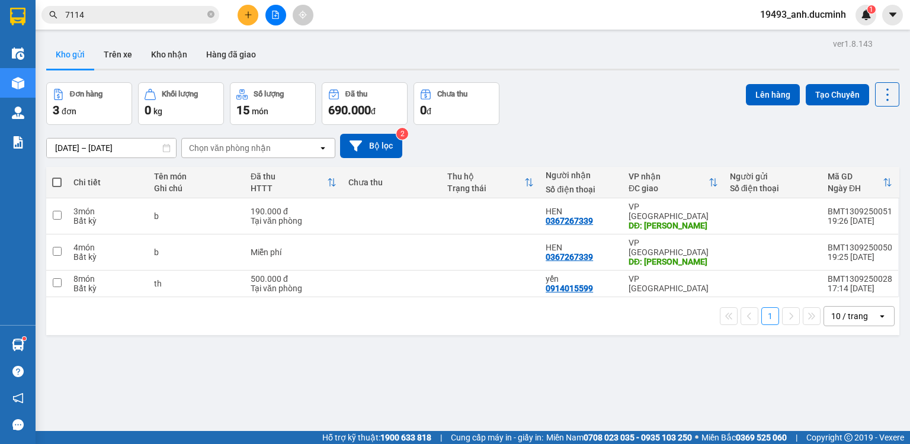
click at [57, 177] on label at bounding box center [56, 183] width 9 height 12
click at [57, 177] on input "checkbox" at bounding box center [57, 177] width 0 height 0
checkbox input "true"
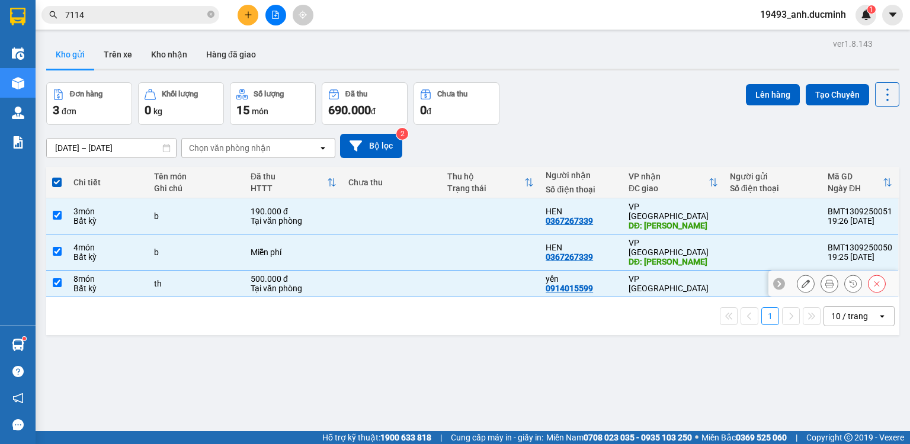
click at [57, 279] on input "checkbox" at bounding box center [57, 283] width 9 height 9
checkbox input "false"
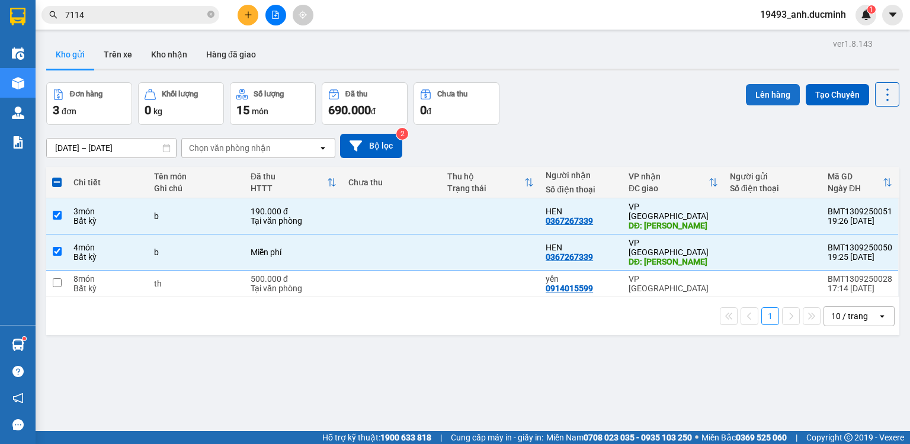
click at [763, 102] on button "Lên hàng" at bounding box center [773, 94] width 54 height 21
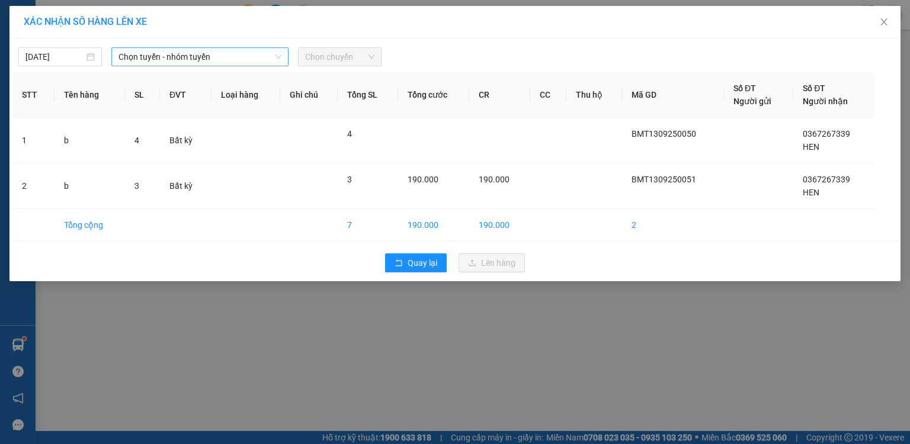
click at [161, 60] on span "Chọn tuyến - nhóm tuyến" at bounding box center [200, 57] width 163 height 18
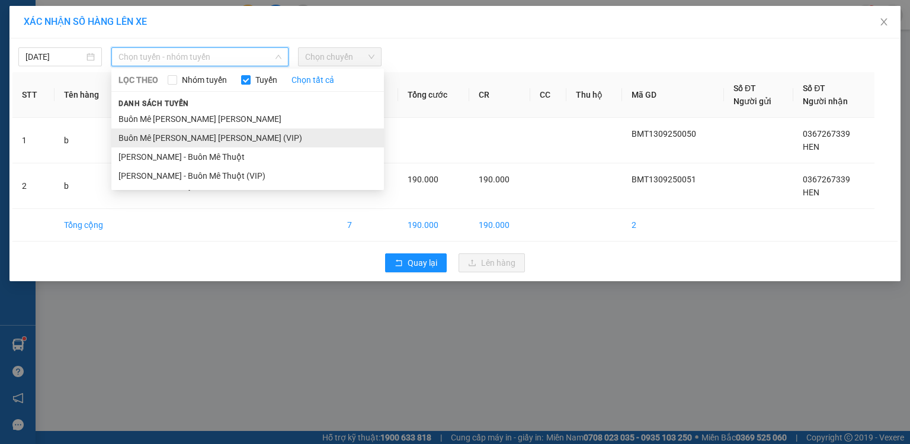
click at [173, 134] on li "Buôn Mê [PERSON_NAME] [PERSON_NAME] (VIP)" at bounding box center [247, 138] width 273 height 19
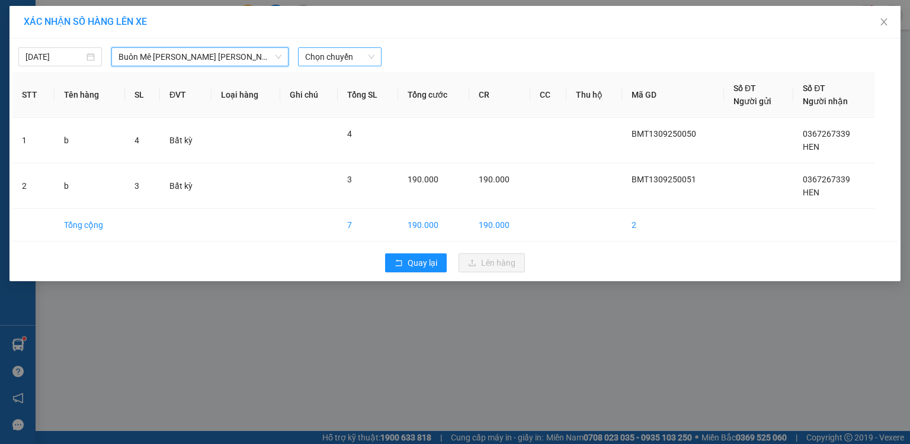
click at [324, 59] on span "Chọn chuyến" at bounding box center [339, 57] width 69 height 18
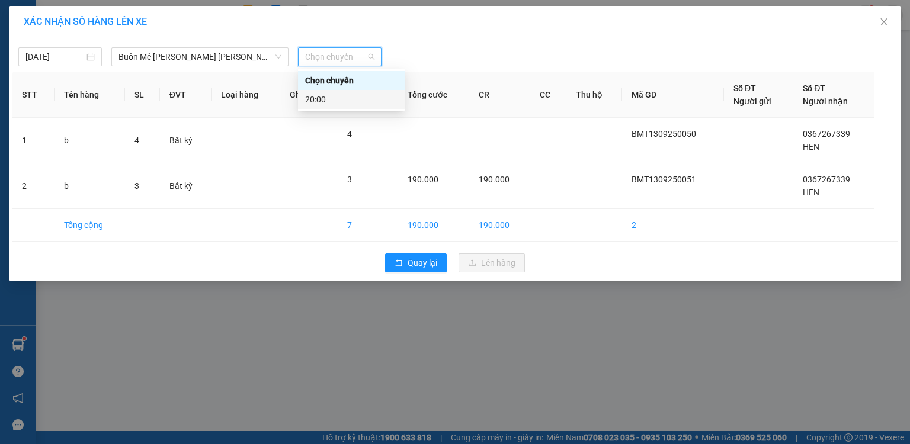
click at [318, 104] on div "20:00" at bounding box center [351, 99] width 92 height 13
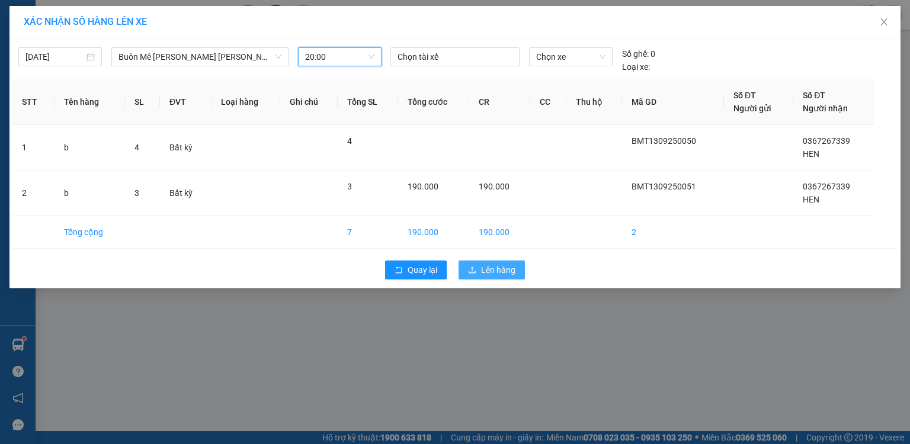
click at [507, 268] on span "Lên hàng" at bounding box center [498, 270] width 34 height 13
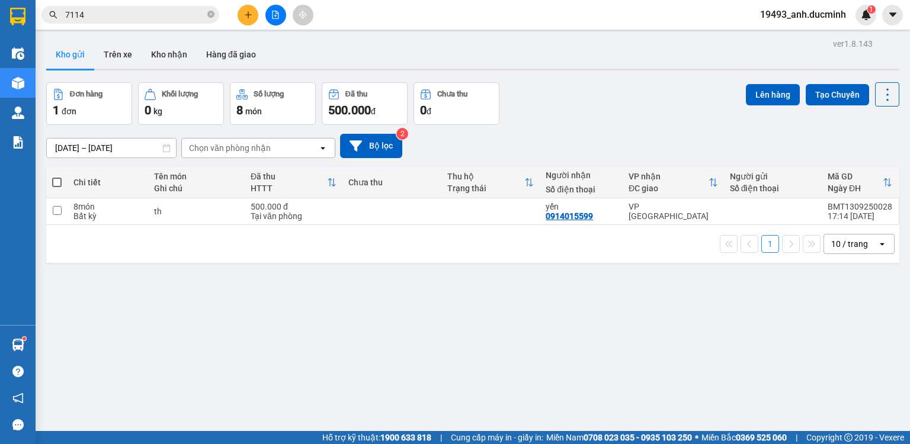
click at [273, 17] on icon "file-add" at bounding box center [275, 15] width 8 height 8
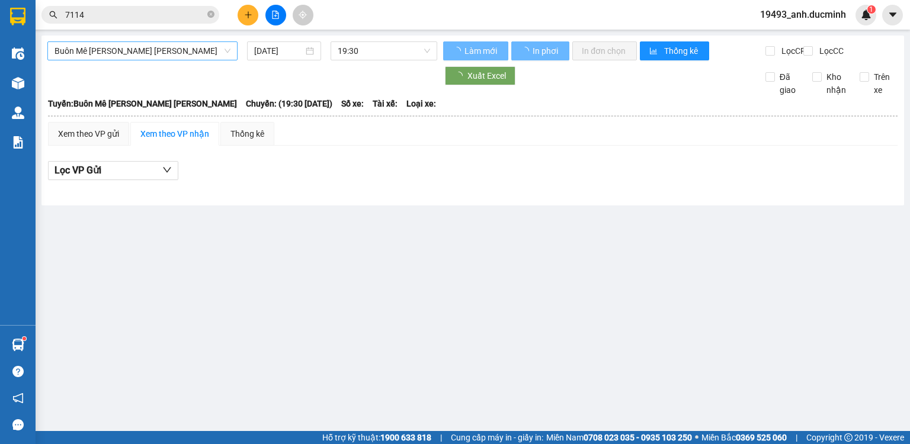
click at [165, 51] on span "Buôn Mê [PERSON_NAME] [PERSON_NAME]" at bounding box center [143, 51] width 176 height 18
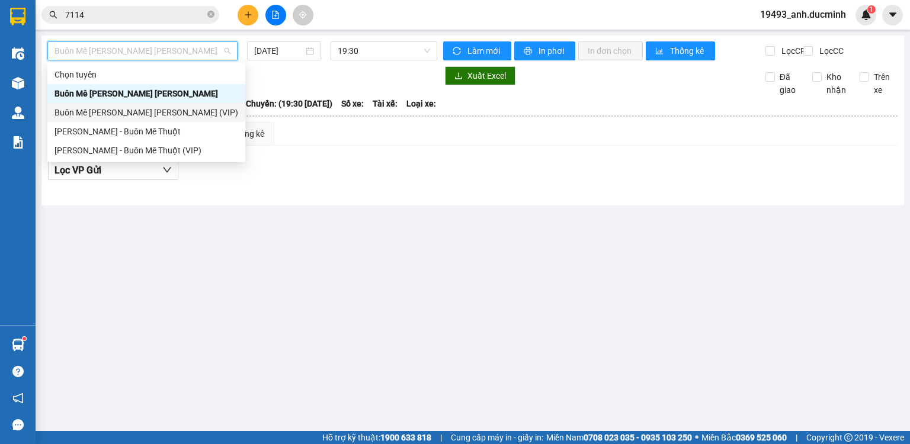
click at [161, 116] on div "Buôn Mê [PERSON_NAME] [PERSON_NAME] (VIP)" at bounding box center [147, 112] width 184 height 13
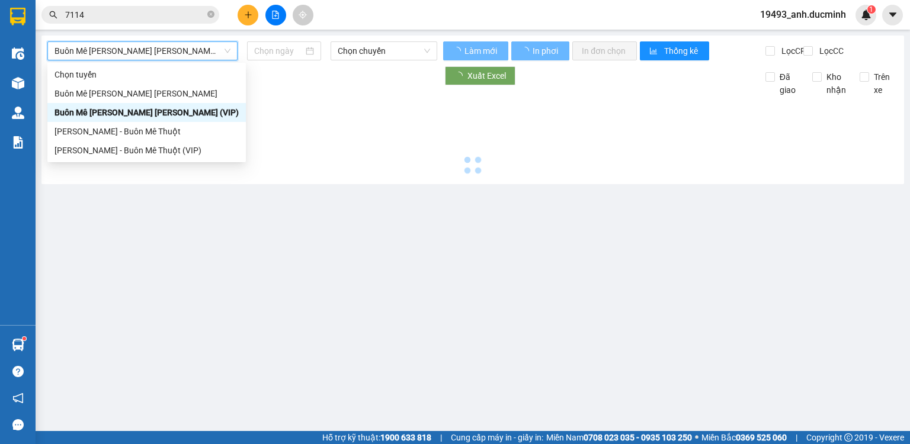
type input "[DATE]"
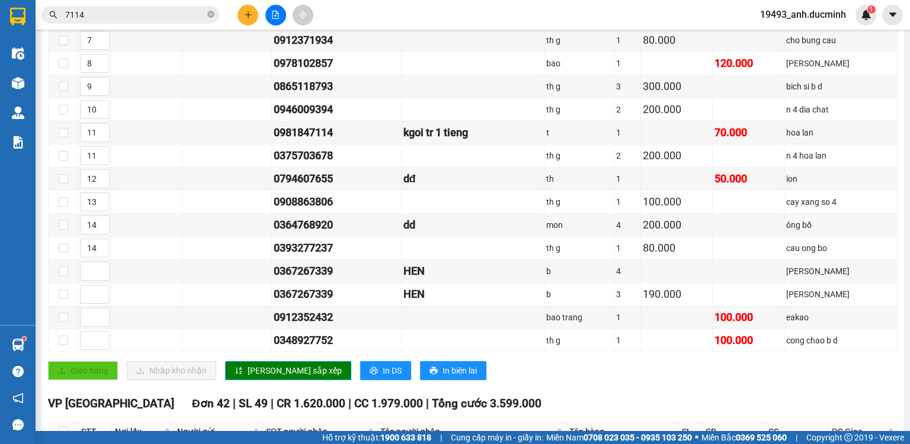
scroll to position [711, 0]
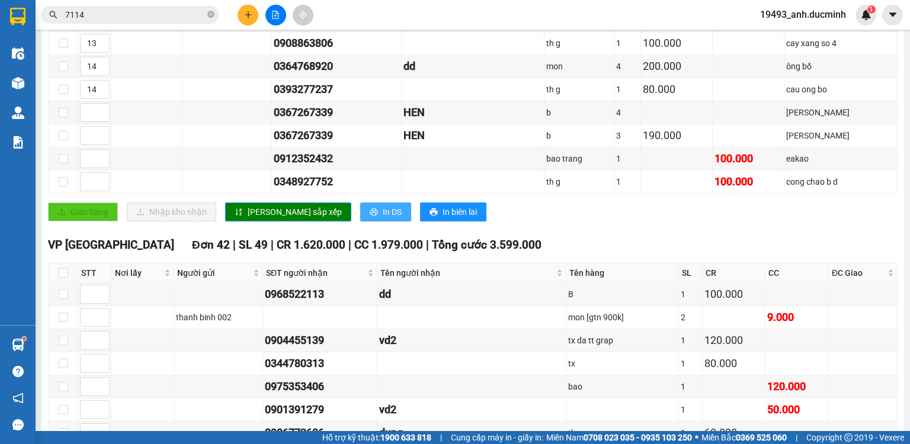
click at [383, 207] on span "In DS" at bounding box center [392, 212] width 19 height 13
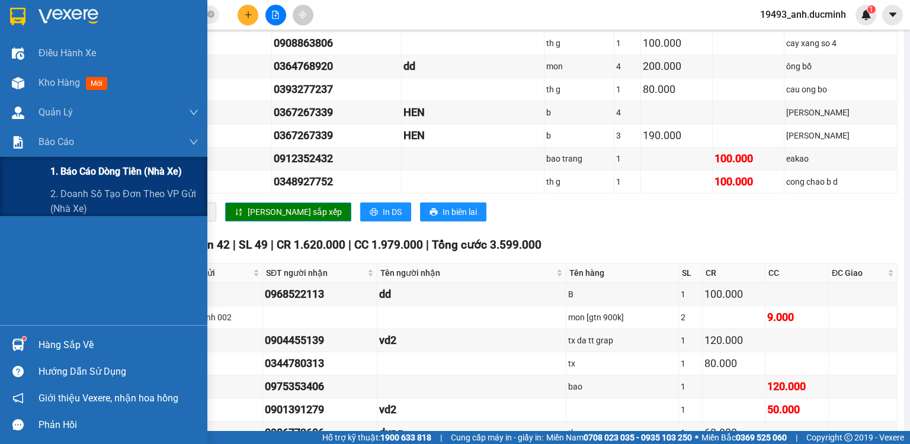
click at [93, 175] on span "1. Báo cáo dòng tiền (nhà xe)" at bounding box center [116, 171] width 132 height 15
